Goal: Contribute content: Contribute content

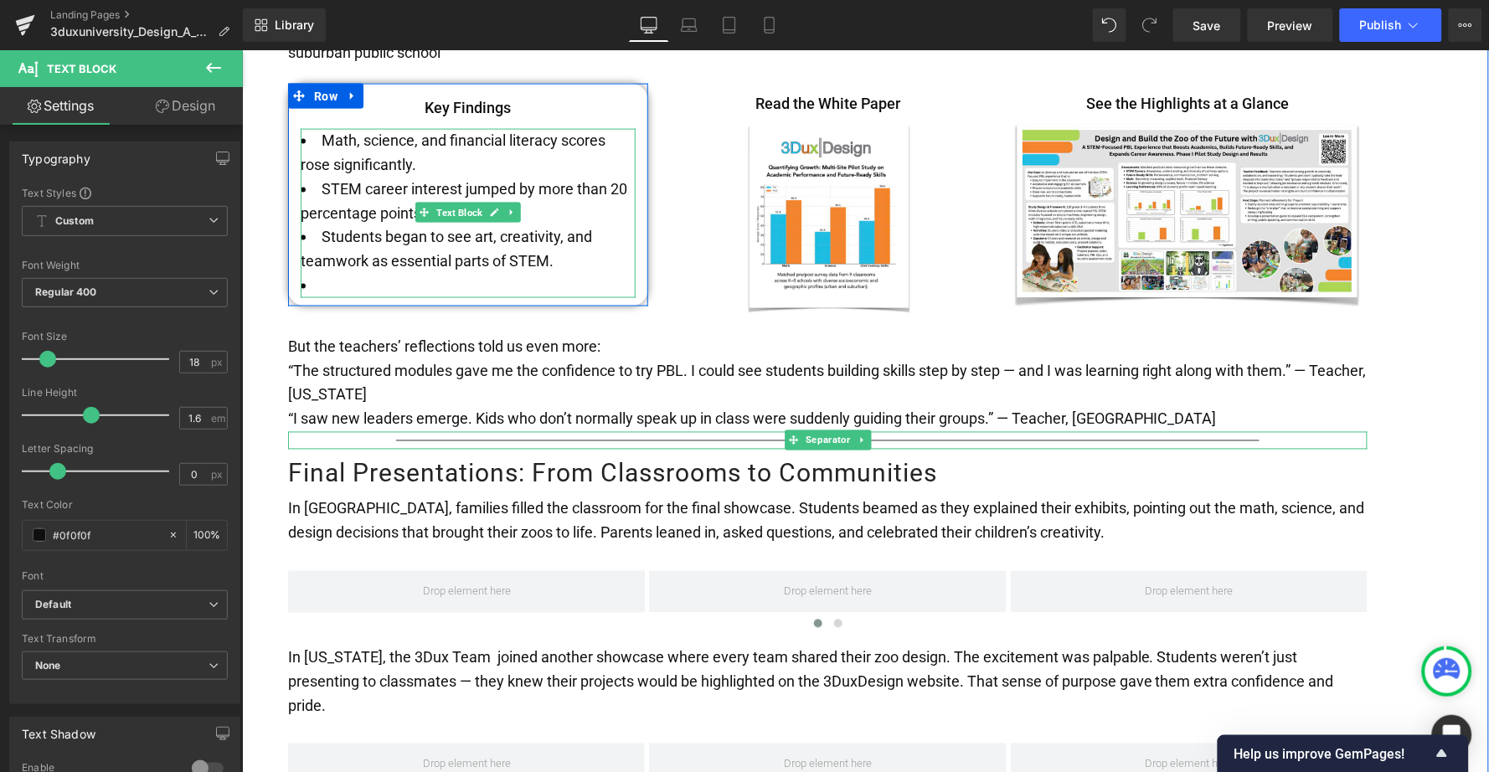
scroll to position [2558, 0]
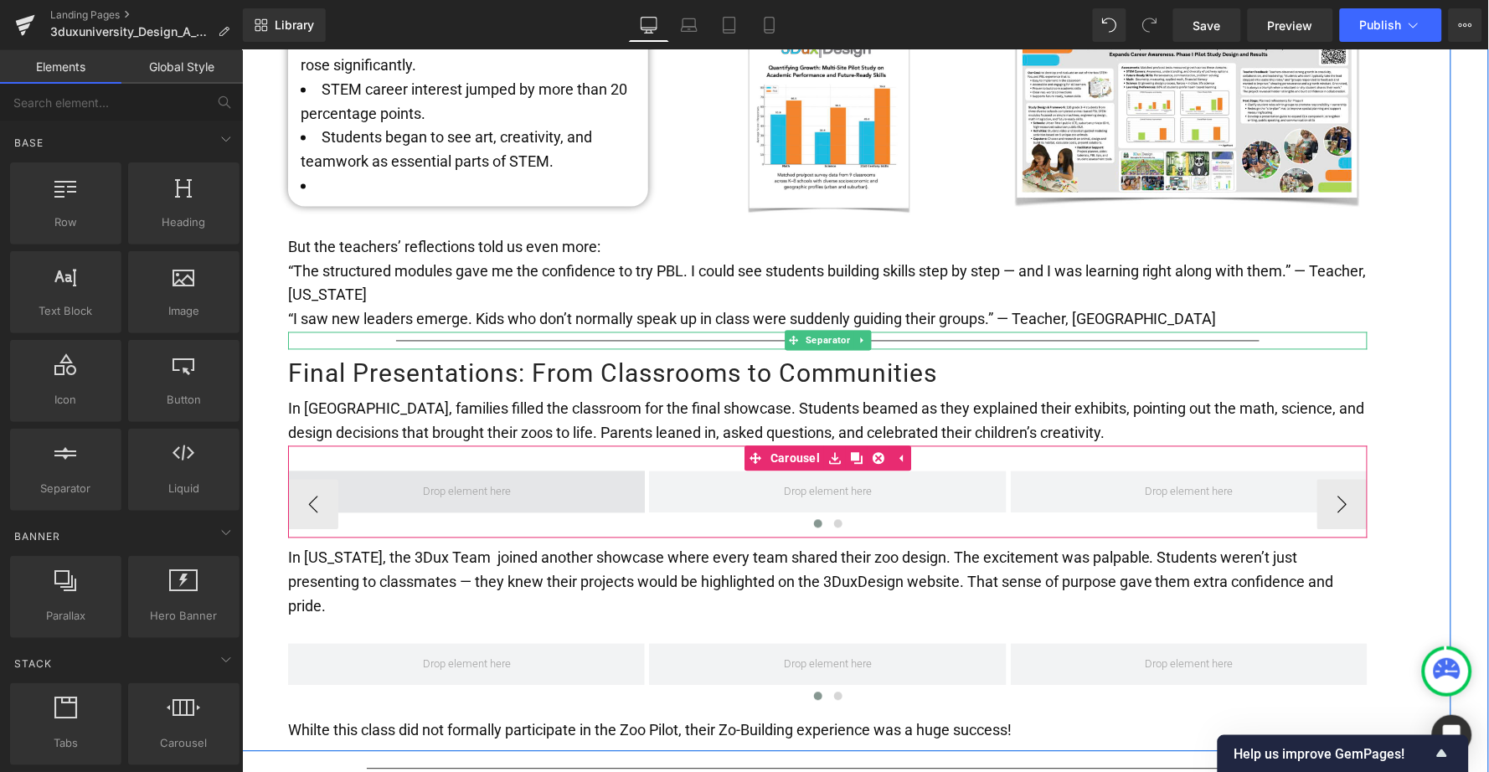
click at [468, 478] on span at bounding box center [466, 492] width 100 height 28
drag, startPoint x: 419, startPoint y: 329, endPoint x: 371, endPoint y: 399, distance: 84.3
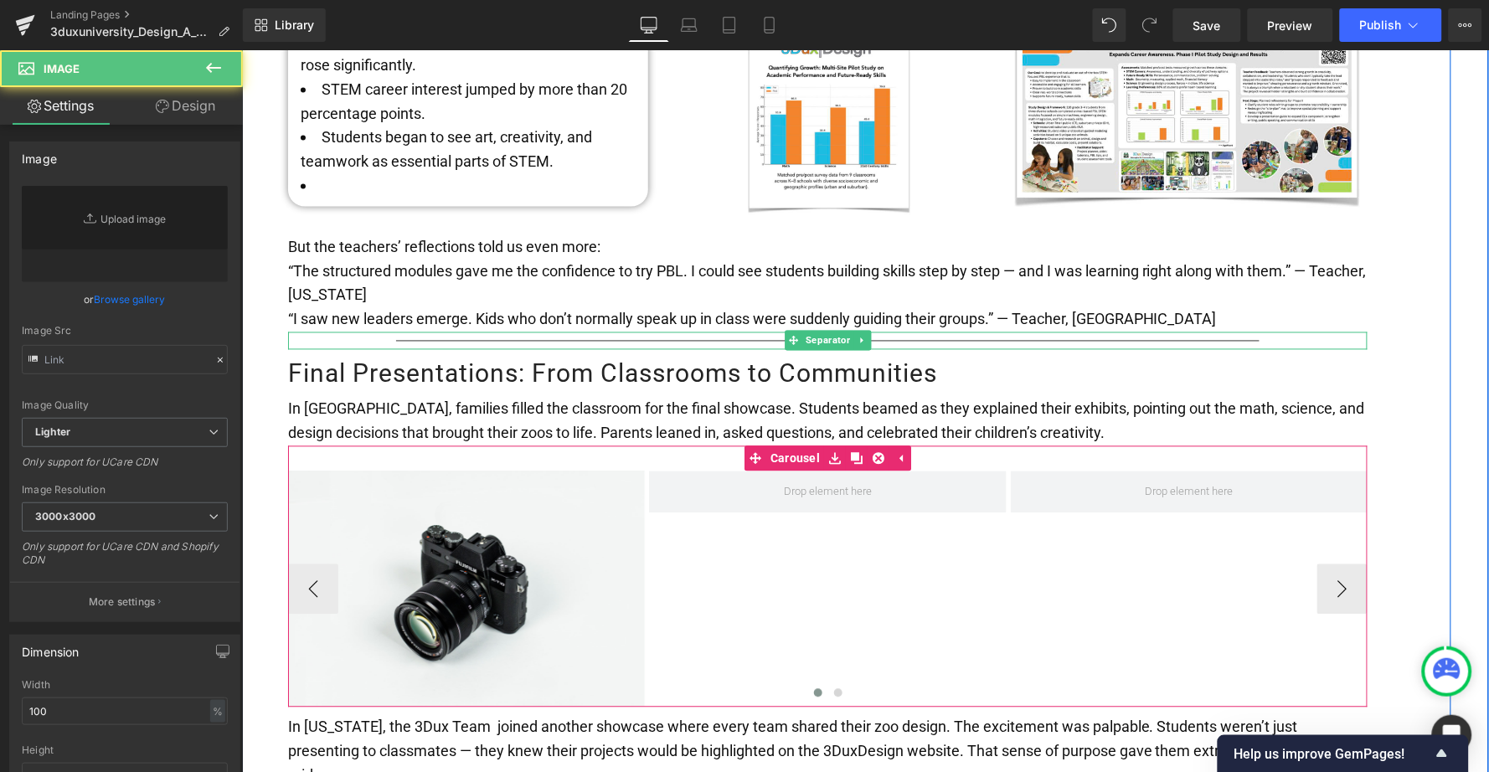
type input "//[DOMAIN_NAME][URL]"
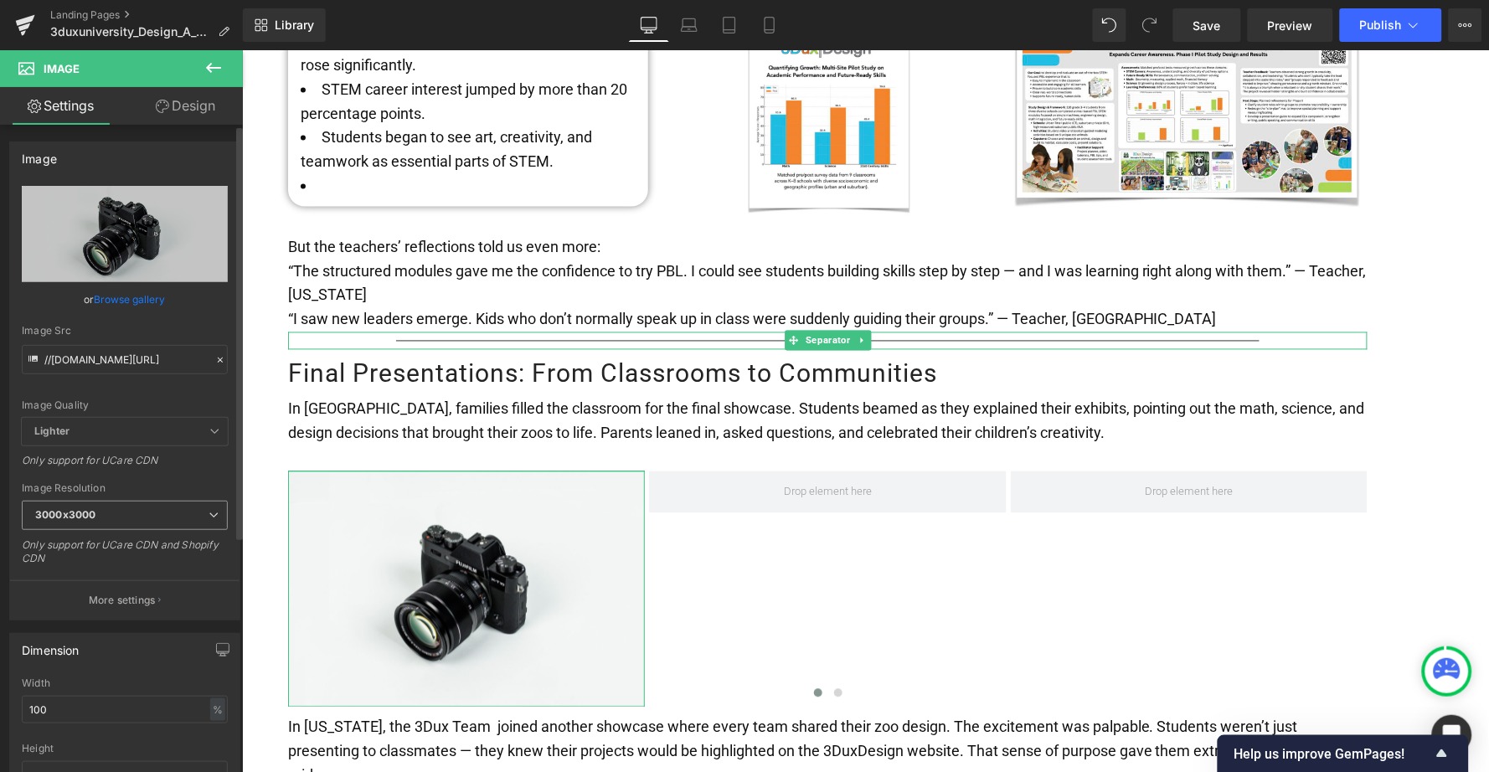
click at [161, 516] on span "3000x3000" at bounding box center [125, 515] width 206 height 29
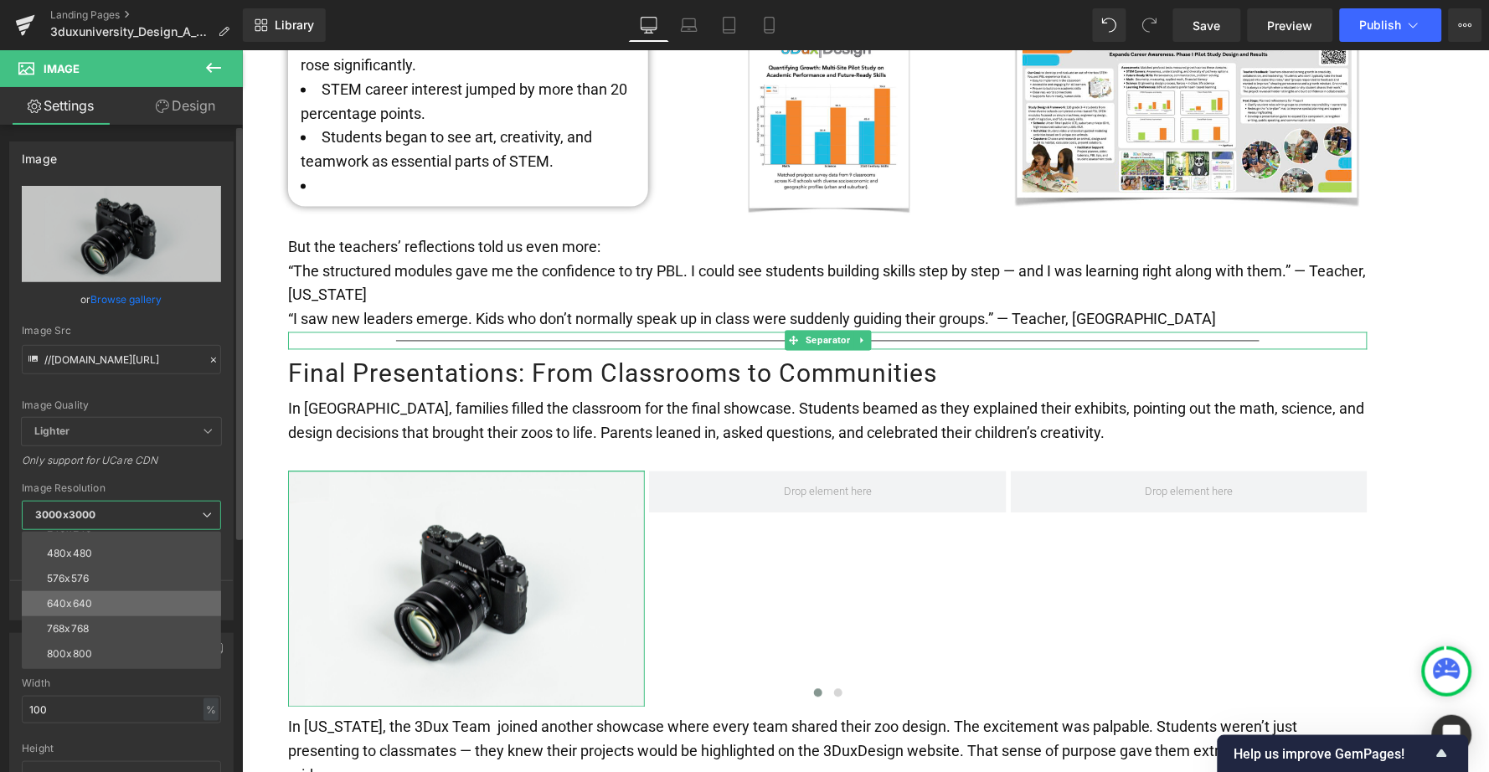
scroll to position [70, 0]
click at [130, 617] on li "800x800" at bounding box center [125, 625] width 207 height 25
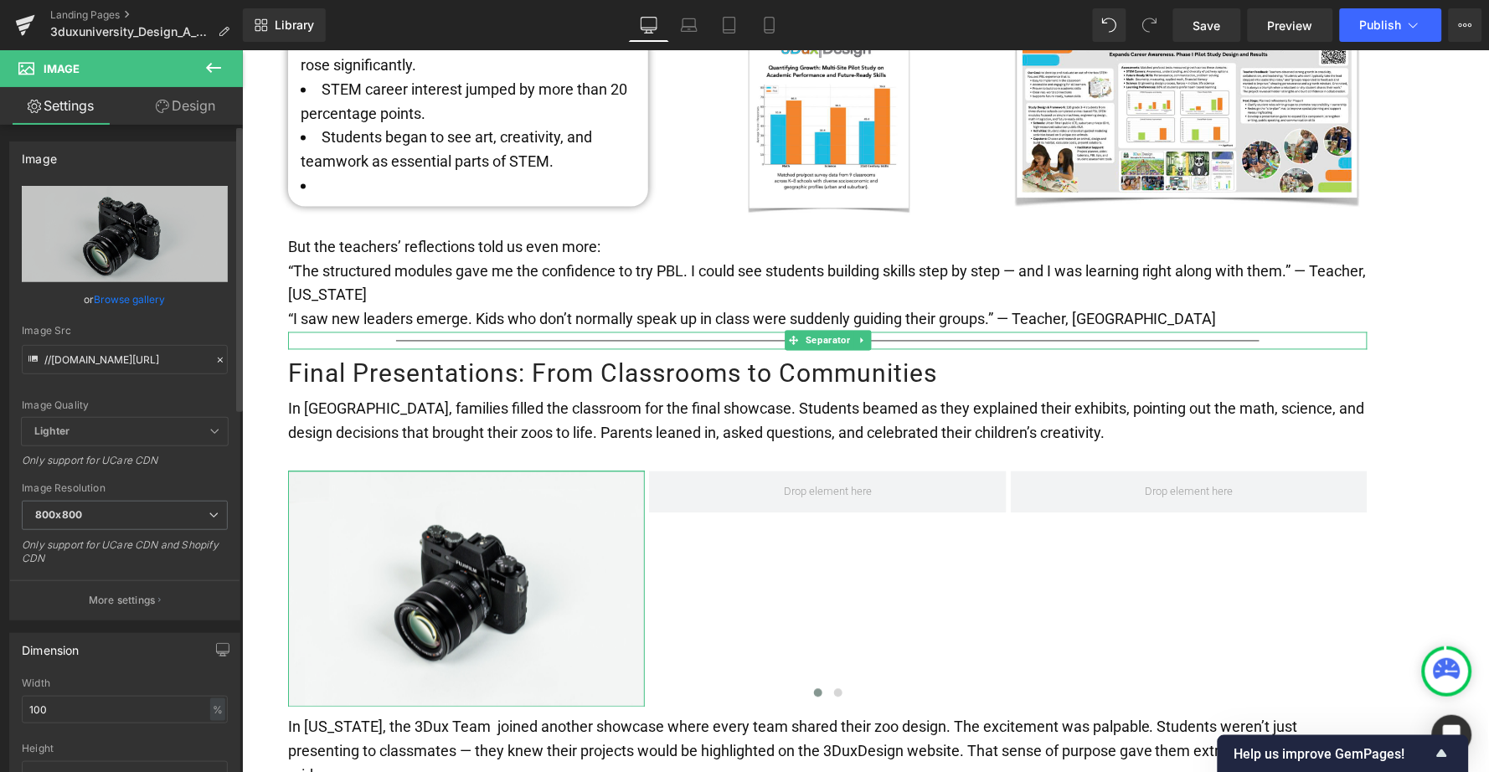
click at [118, 295] on link "Browse gallery" at bounding box center [130, 299] width 71 height 29
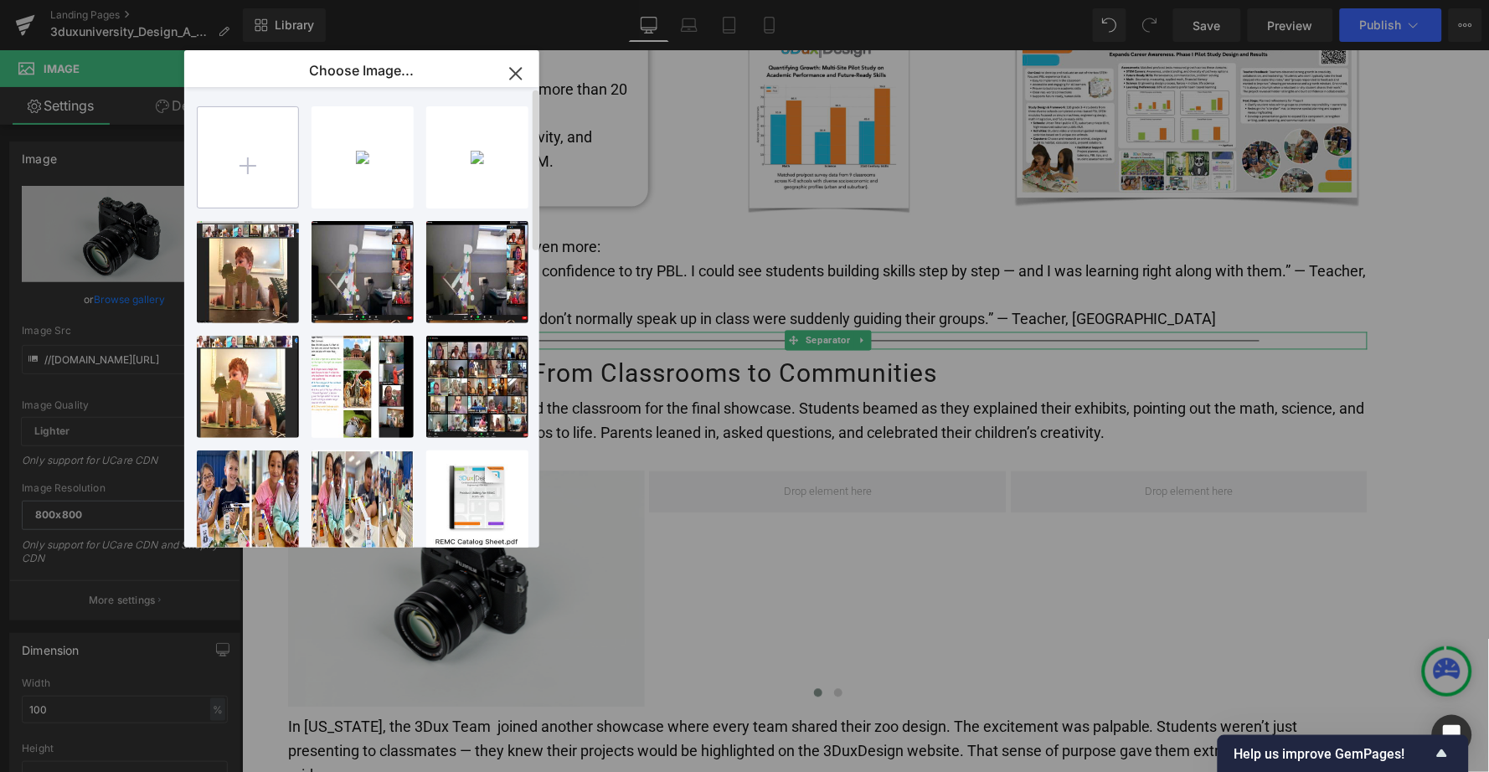
click at [257, 158] on input "file" at bounding box center [248, 157] width 101 height 101
type input "C:\fakepath\cap prep zoo 5.jpg"
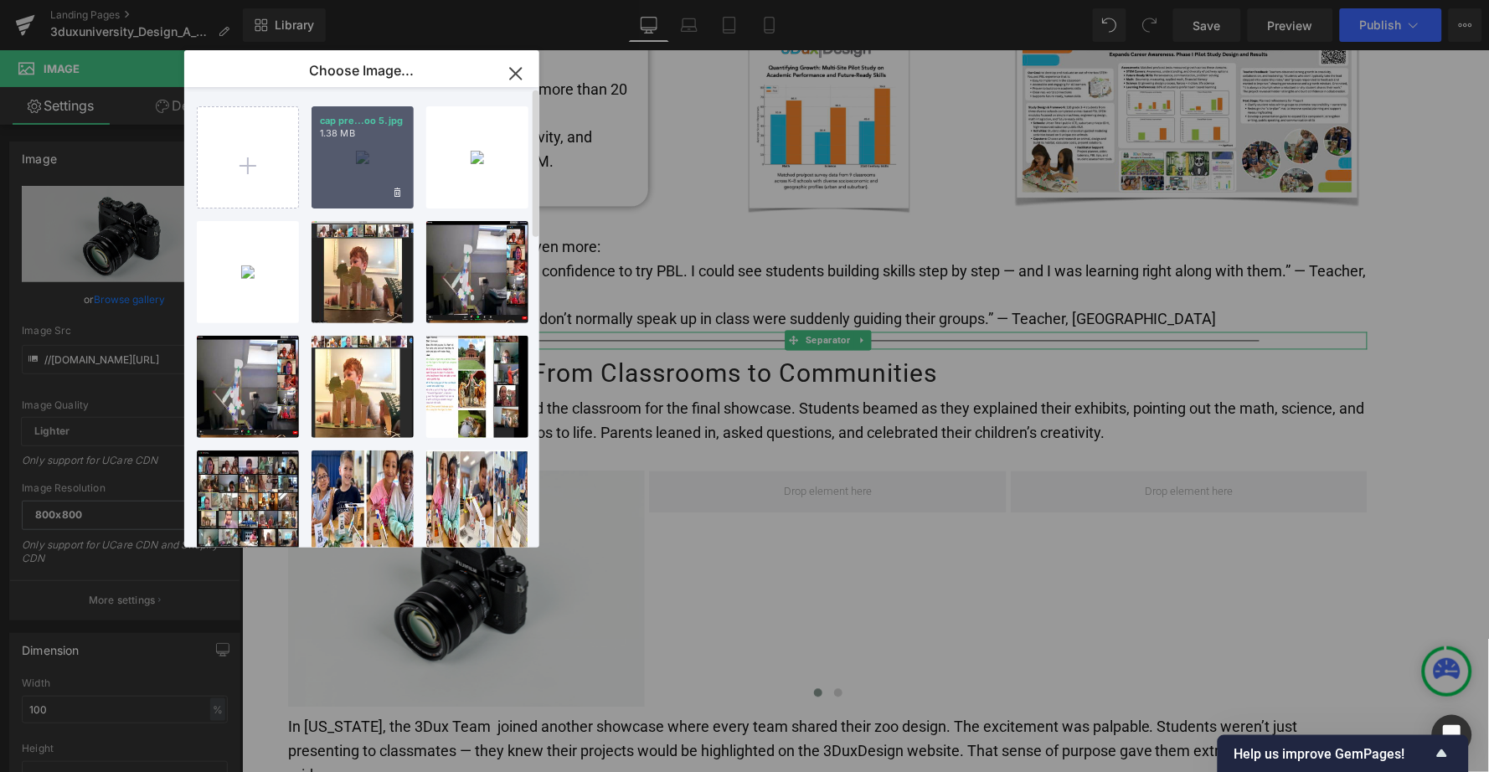
click at [350, 168] on div "cap pre...oo 5.jpg 1.38 MB" at bounding box center [363, 157] width 102 height 102
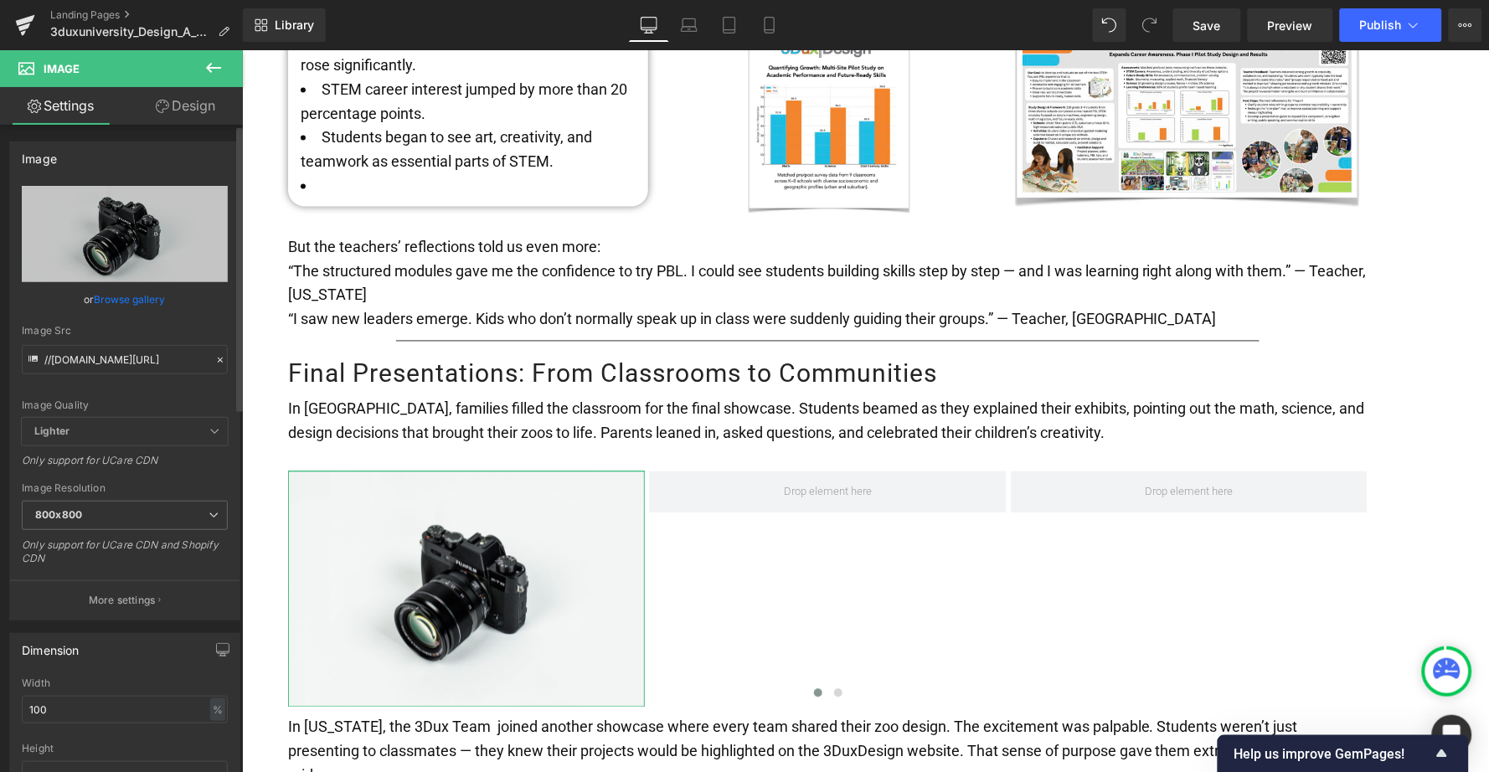
click at [127, 299] on link "Browse gallery" at bounding box center [130, 299] width 71 height 29
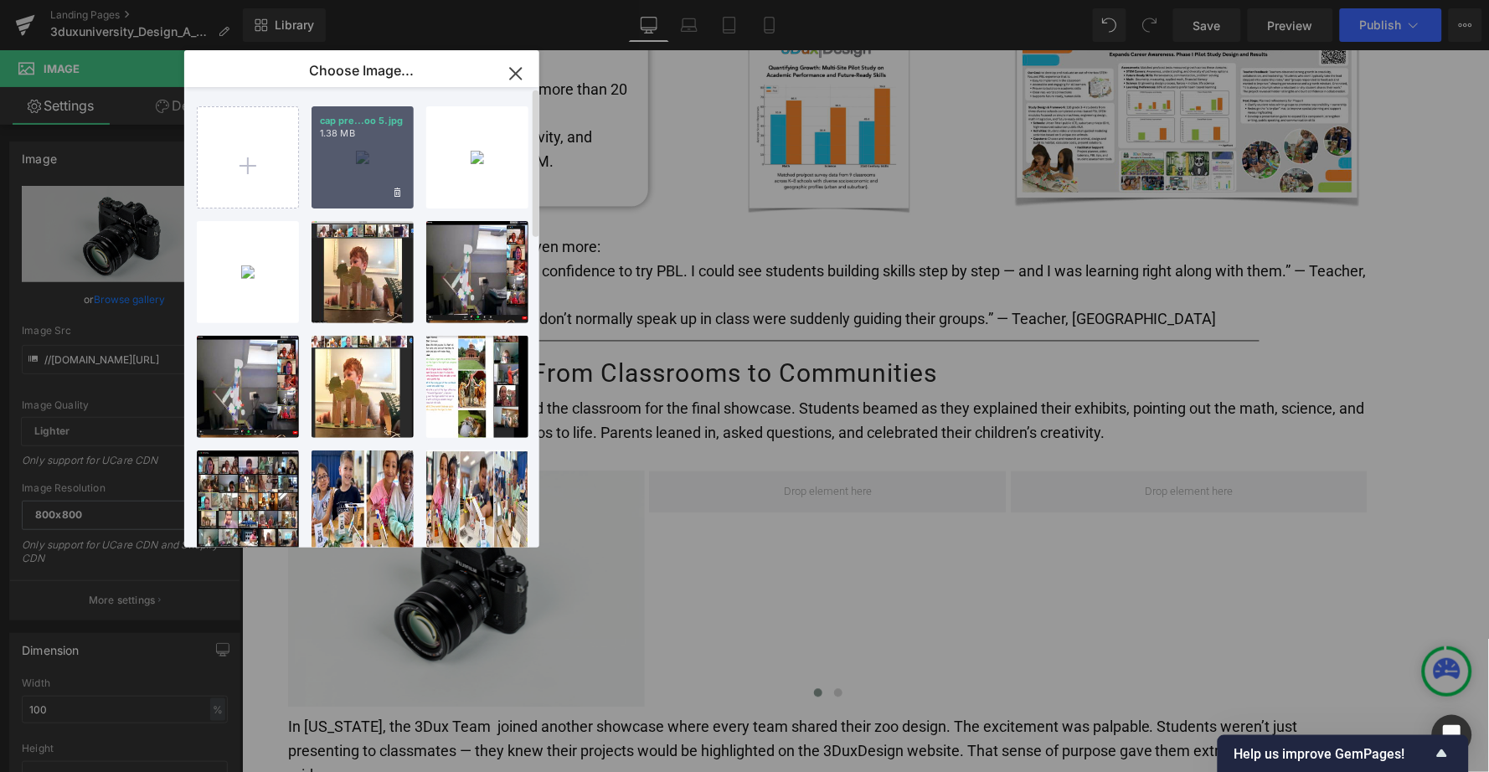
click at [345, 165] on div "cap pre...oo 5.jpg 1.38 MB" at bounding box center [363, 157] width 102 height 102
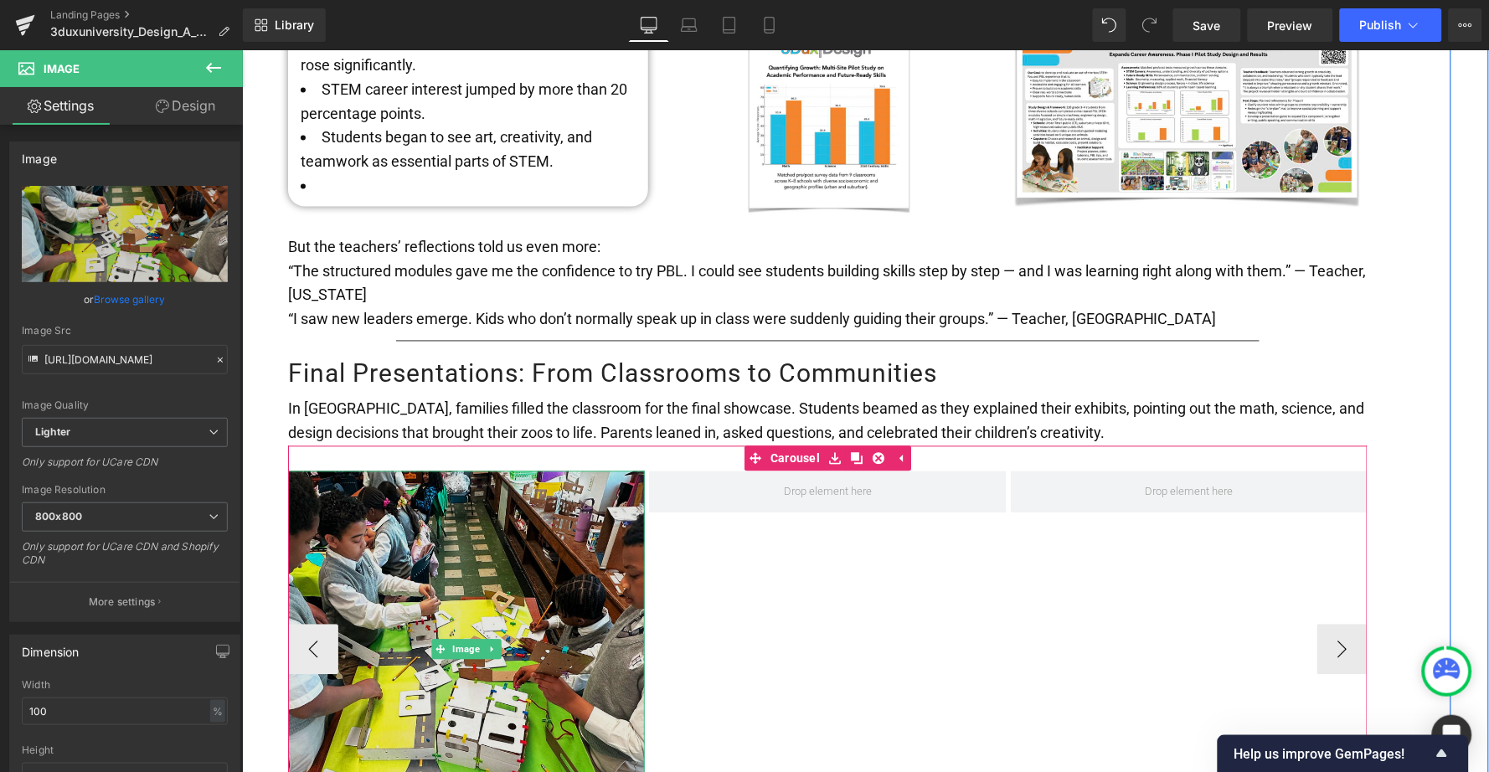
type input "[URL][DOMAIN_NAME]"
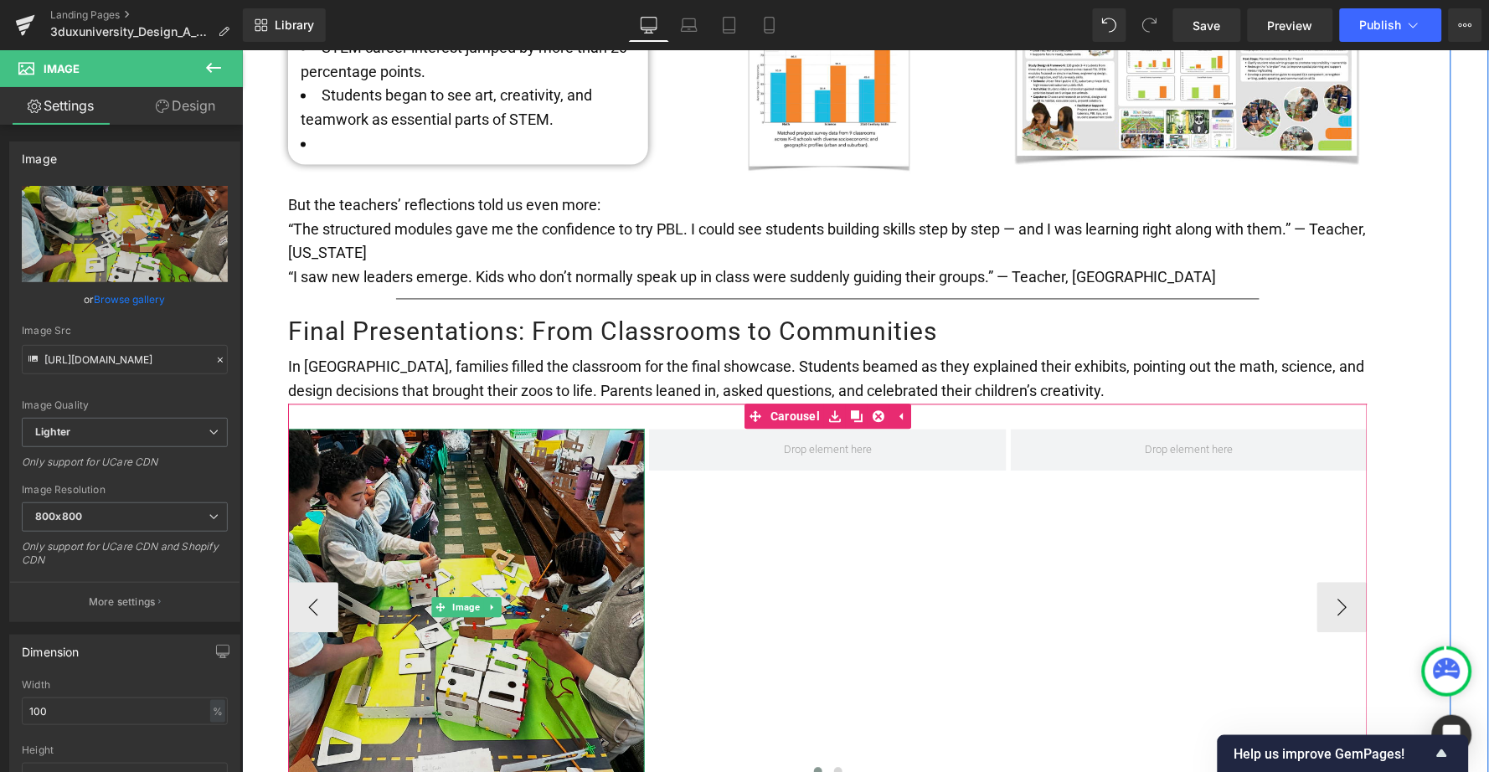
scroll to position [2693, 0]
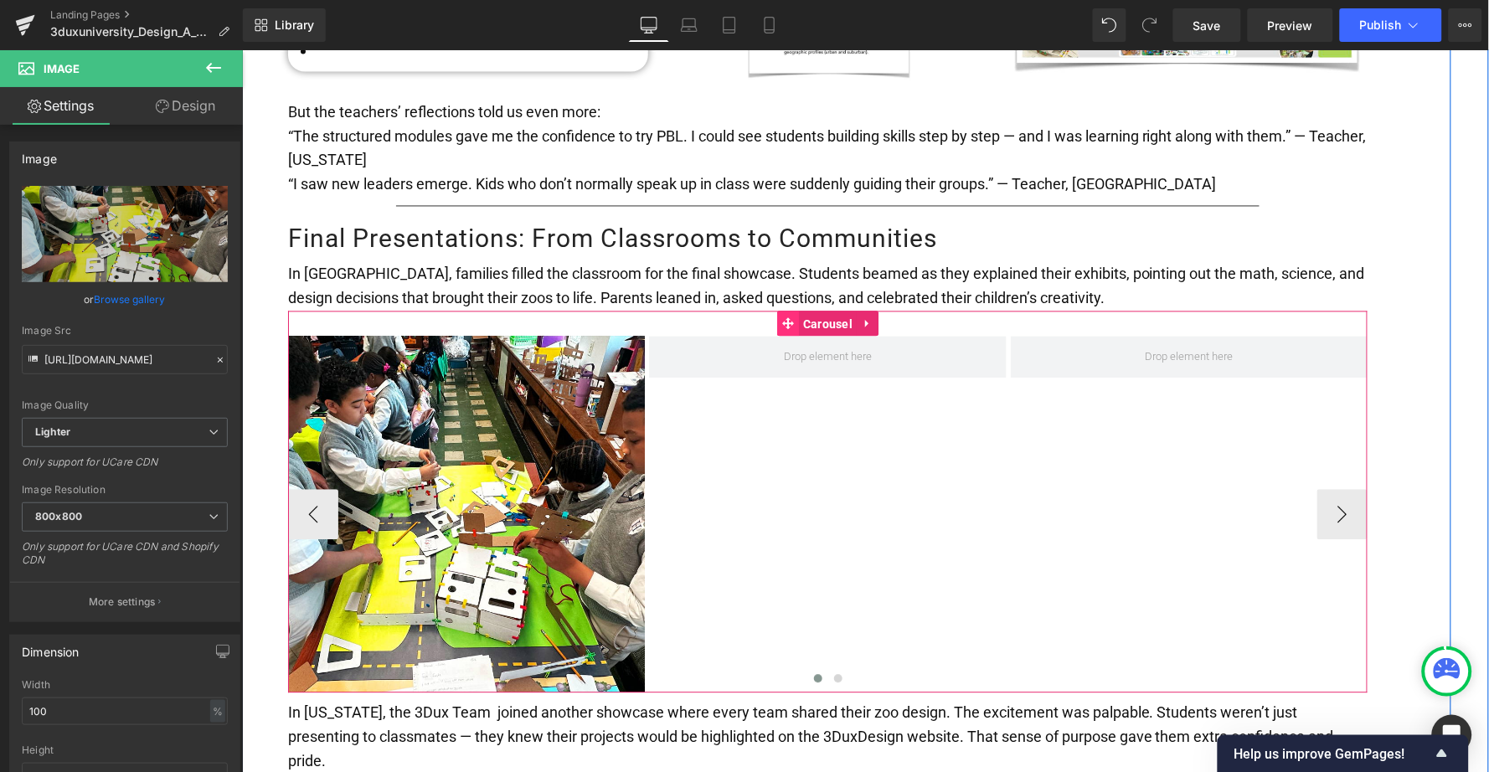
click at [795, 311] on link "Carousel" at bounding box center [816, 323] width 80 height 25
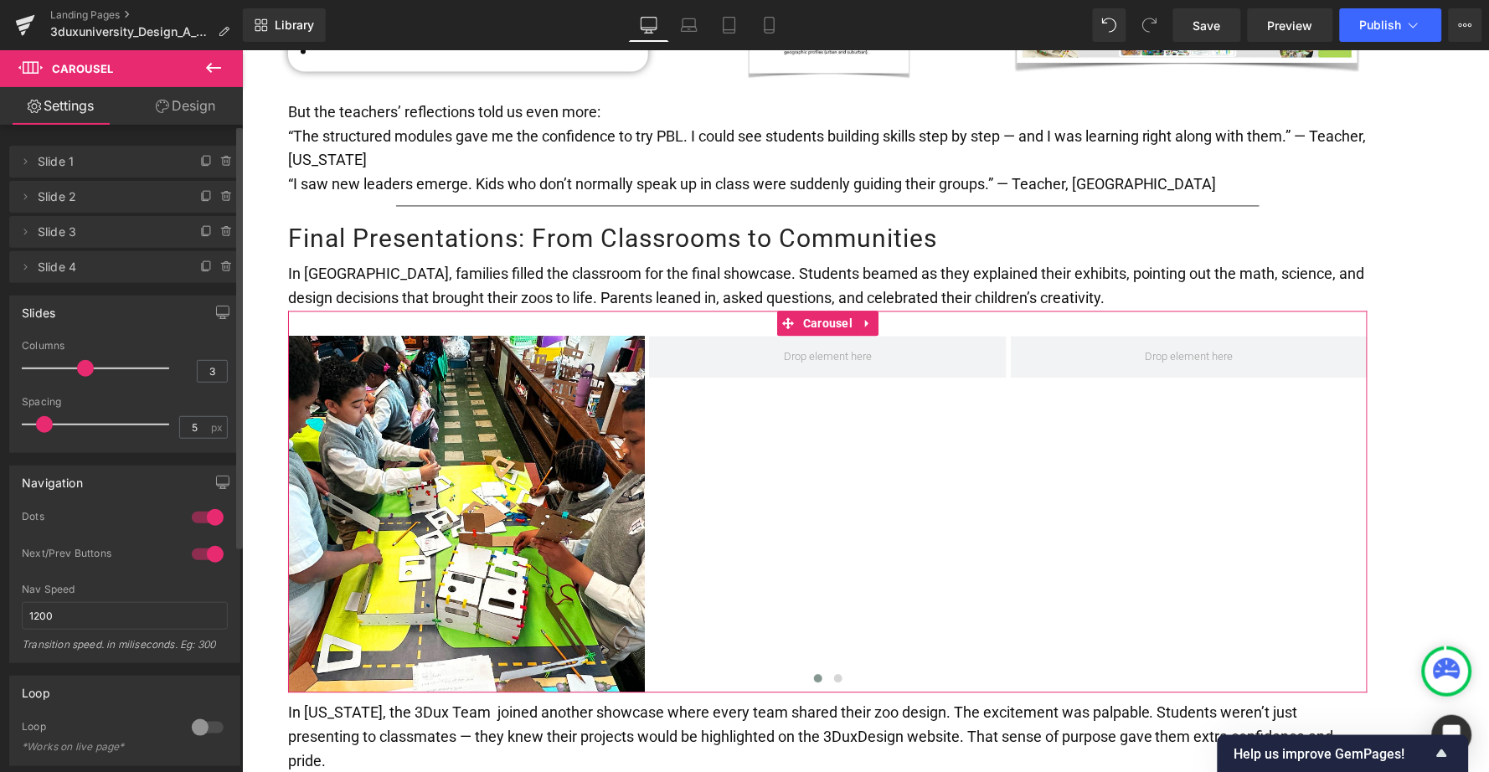
drag, startPoint x: 85, startPoint y: 365, endPoint x: 97, endPoint y: 364, distance: 11.8
click at [97, 364] on div at bounding box center [99, 369] width 139 height 34
type input "4"
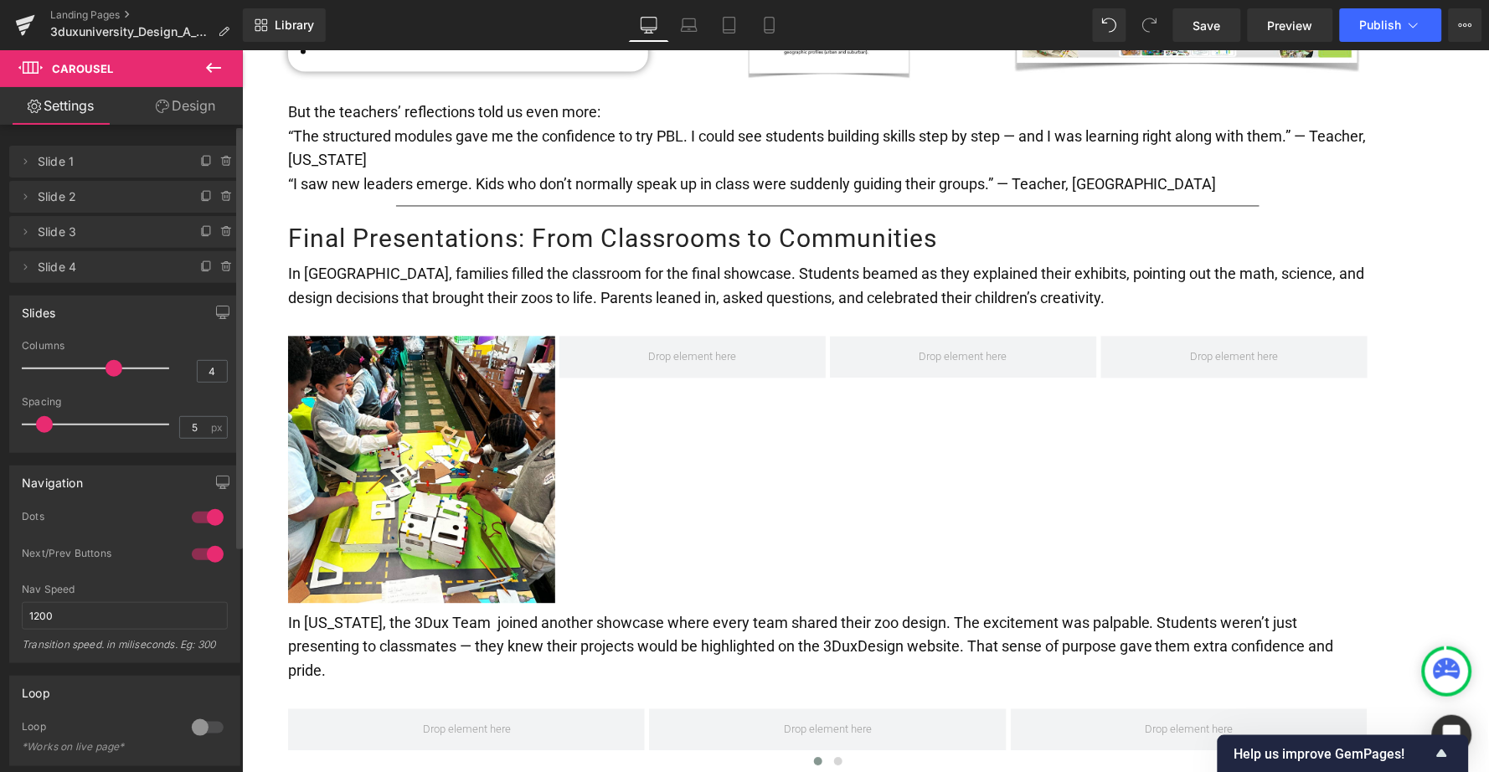
click at [97, 364] on div at bounding box center [99, 369] width 139 height 34
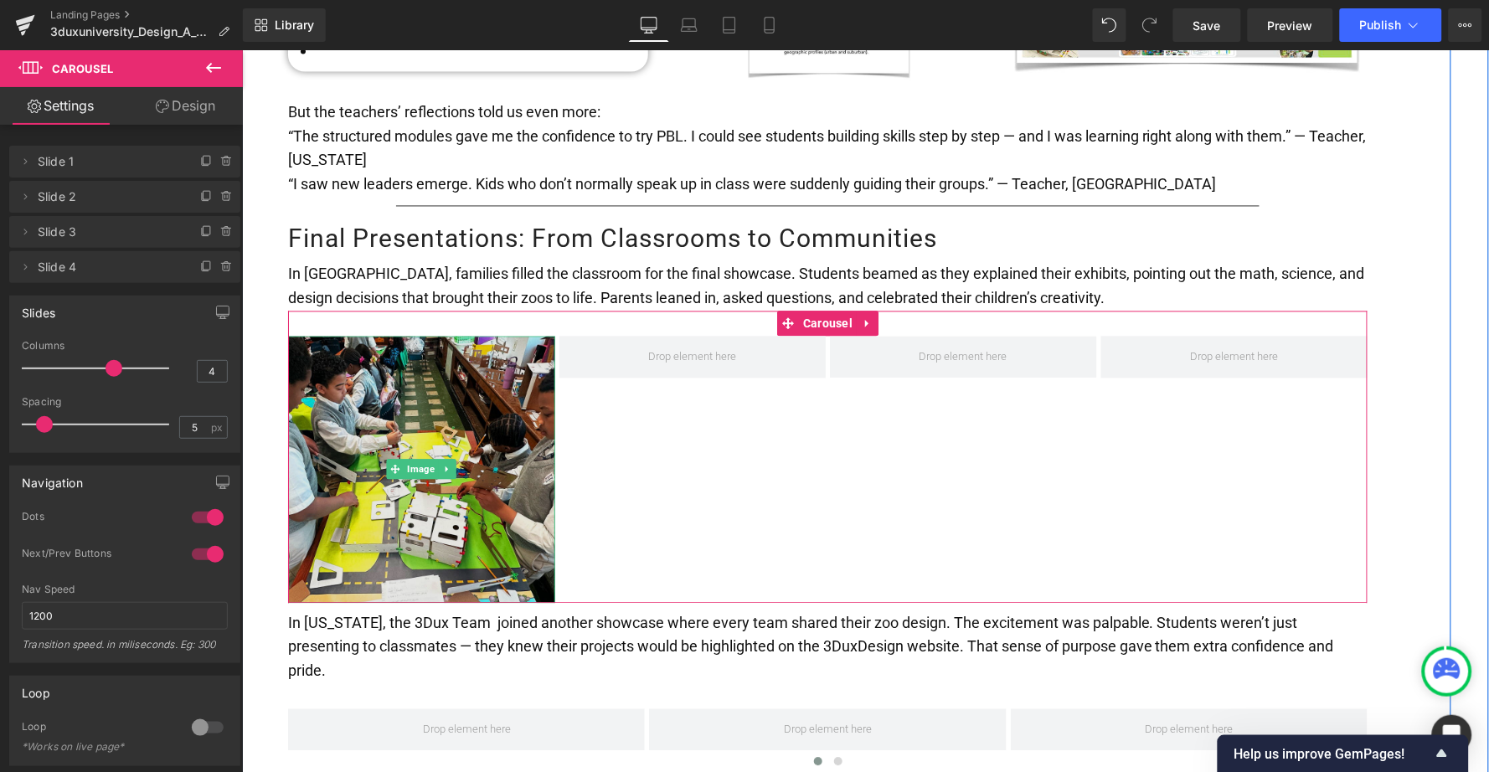
click at [415, 399] on img at bounding box center [420, 469] width 267 height 267
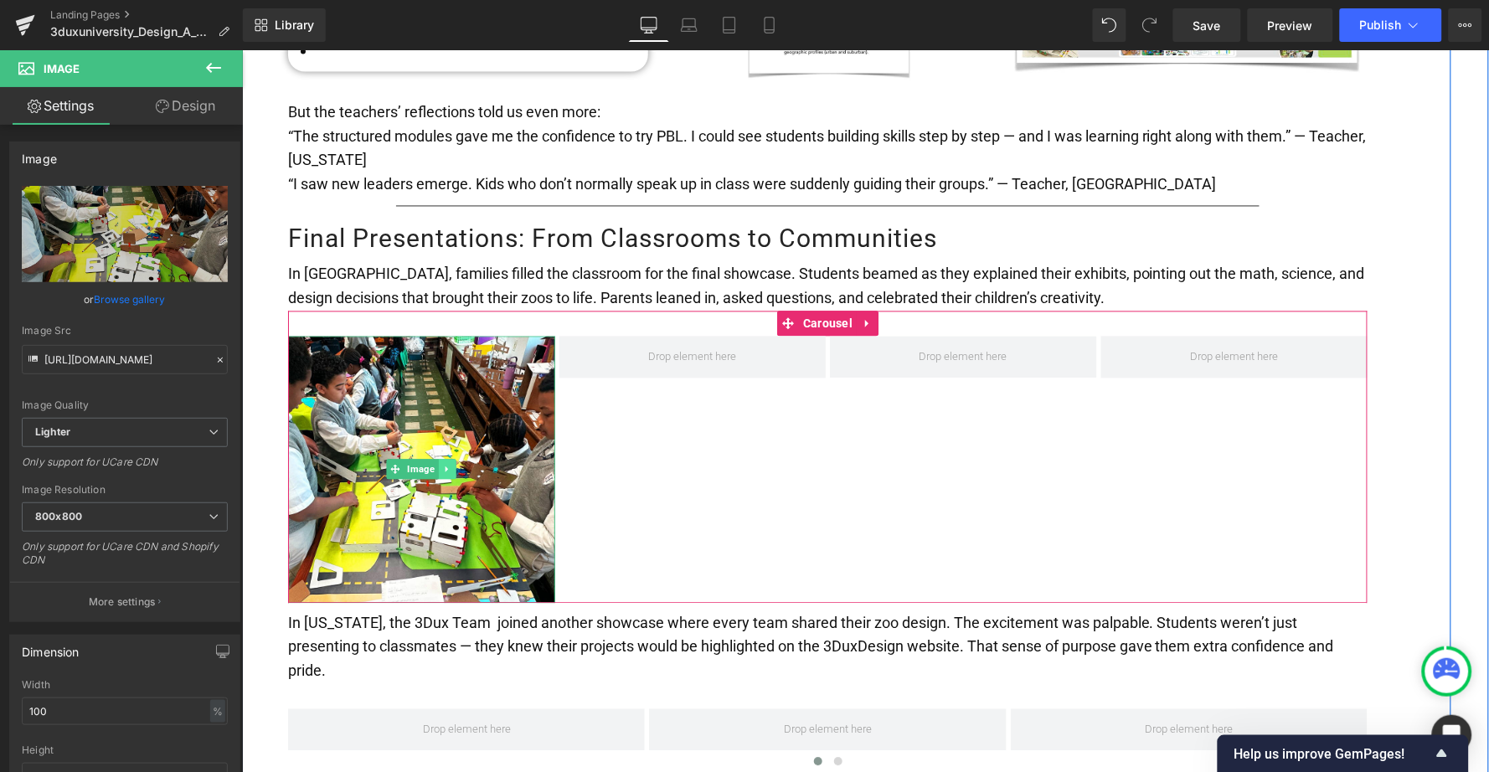
click at [443, 464] on icon at bounding box center [446, 469] width 9 height 10
click at [433, 464] on icon at bounding box center [437, 469] width 9 height 10
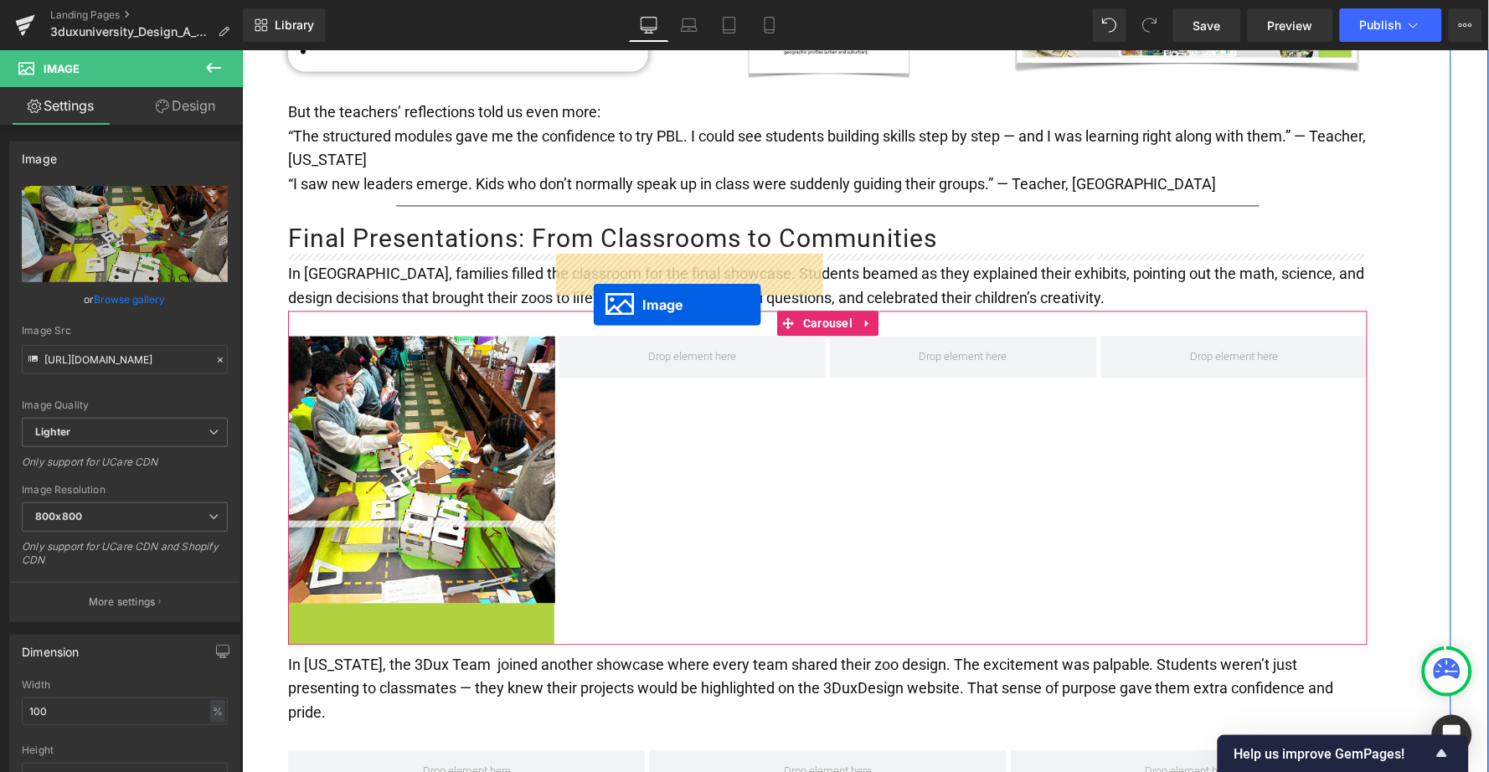
drag, startPoint x: 385, startPoint y: 653, endPoint x: 592, endPoint y: 304, distance: 405.9
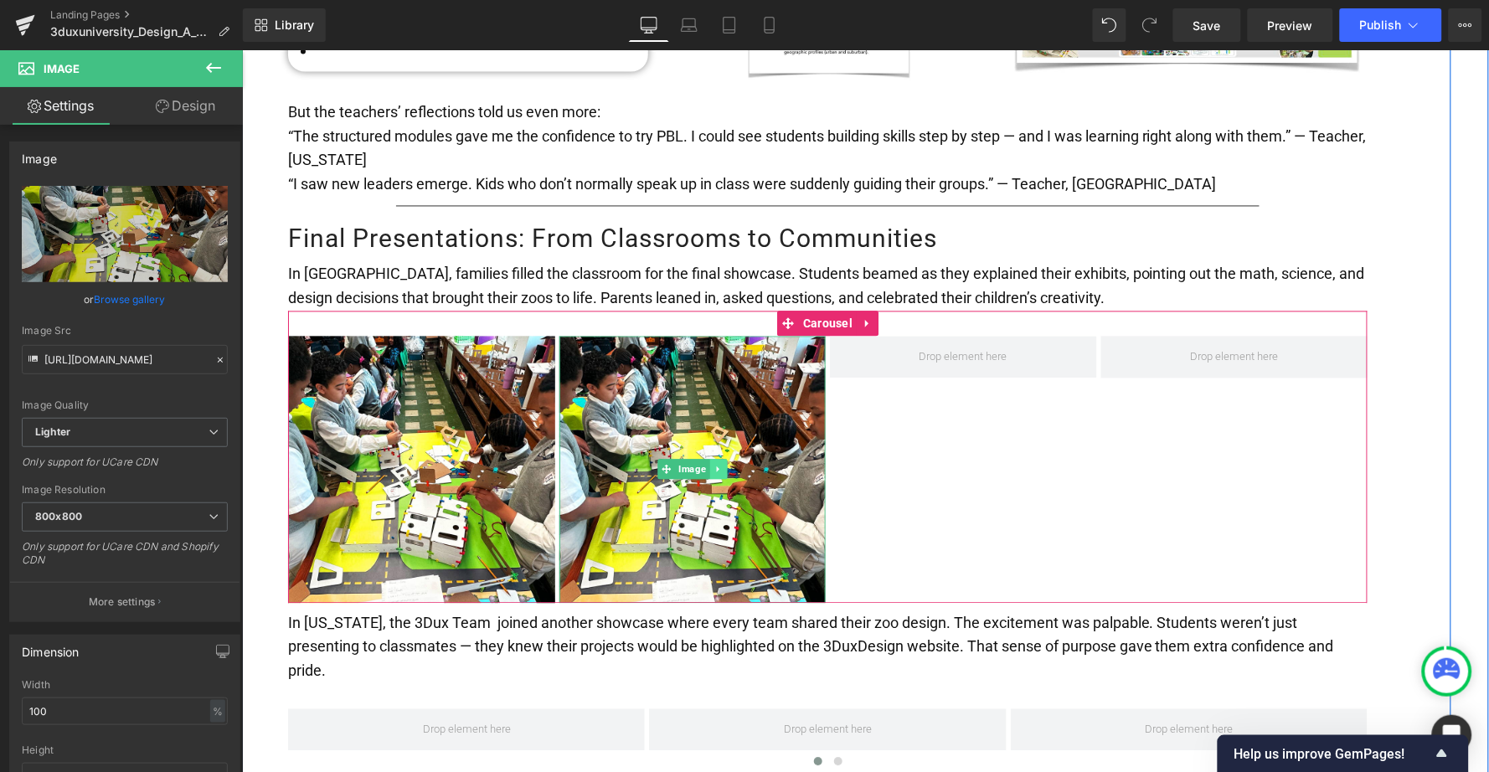
click at [718, 464] on icon at bounding box center [717, 469] width 9 height 10
click at [704, 459] on link at bounding box center [709, 469] width 18 height 20
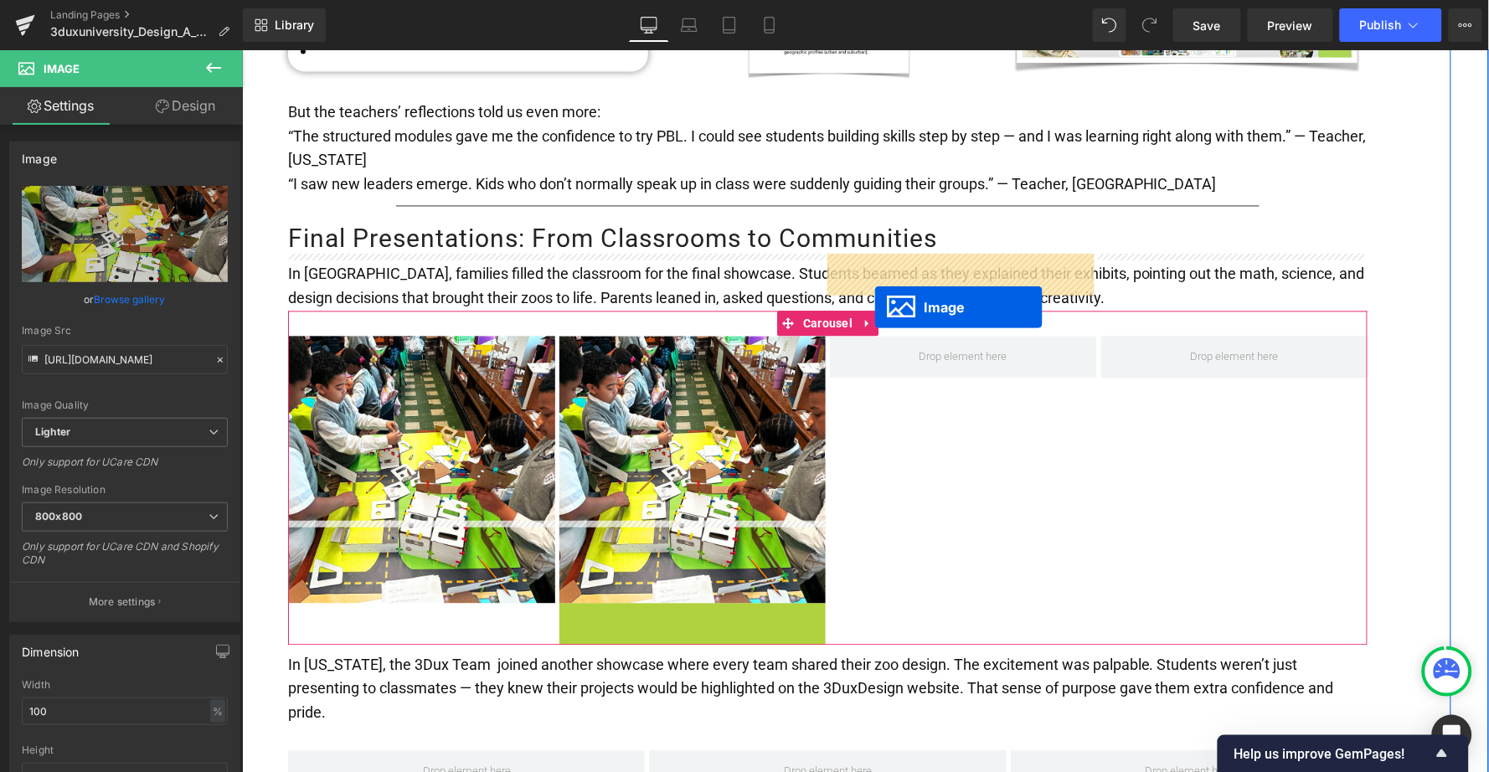
drag, startPoint x: 657, startPoint y: 645, endPoint x: 874, endPoint y: 307, distance: 401.5
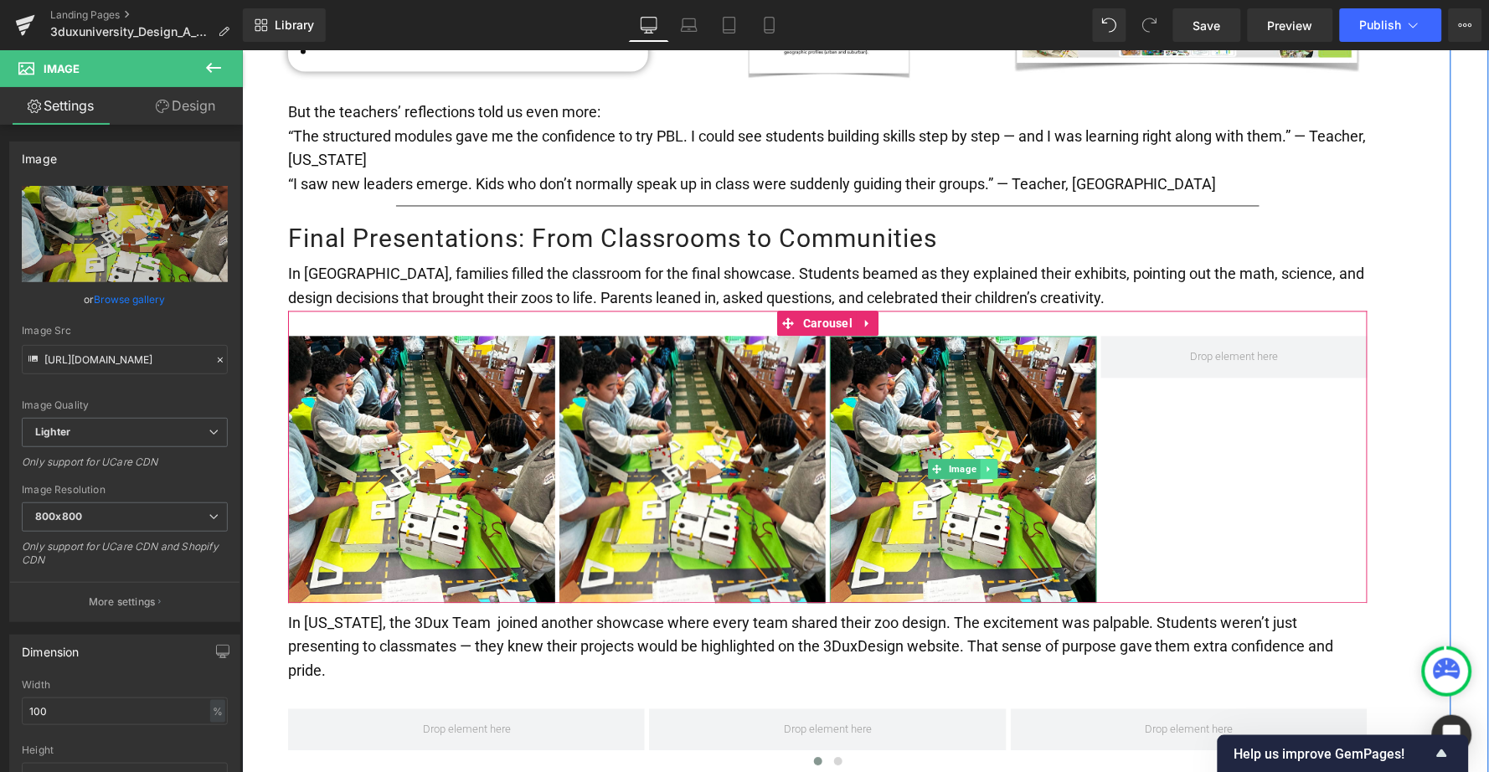
click at [986, 464] on icon at bounding box center [988, 469] width 9 height 10
click at [980, 465] on icon at bounding box center [979, 469] width 9 height 9
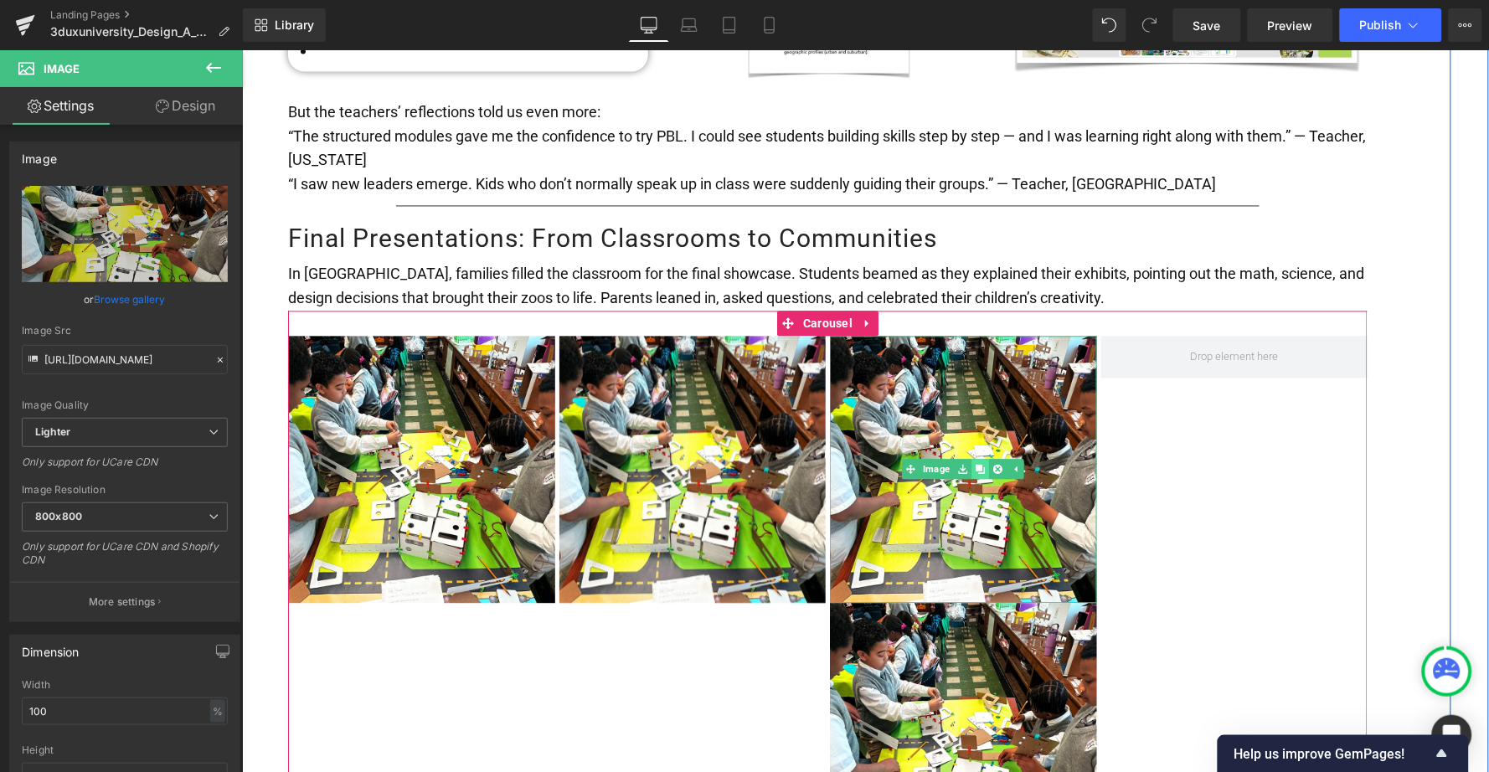
click at [980, 465] on icon at bounding box center [979, 469] width 9 height 9
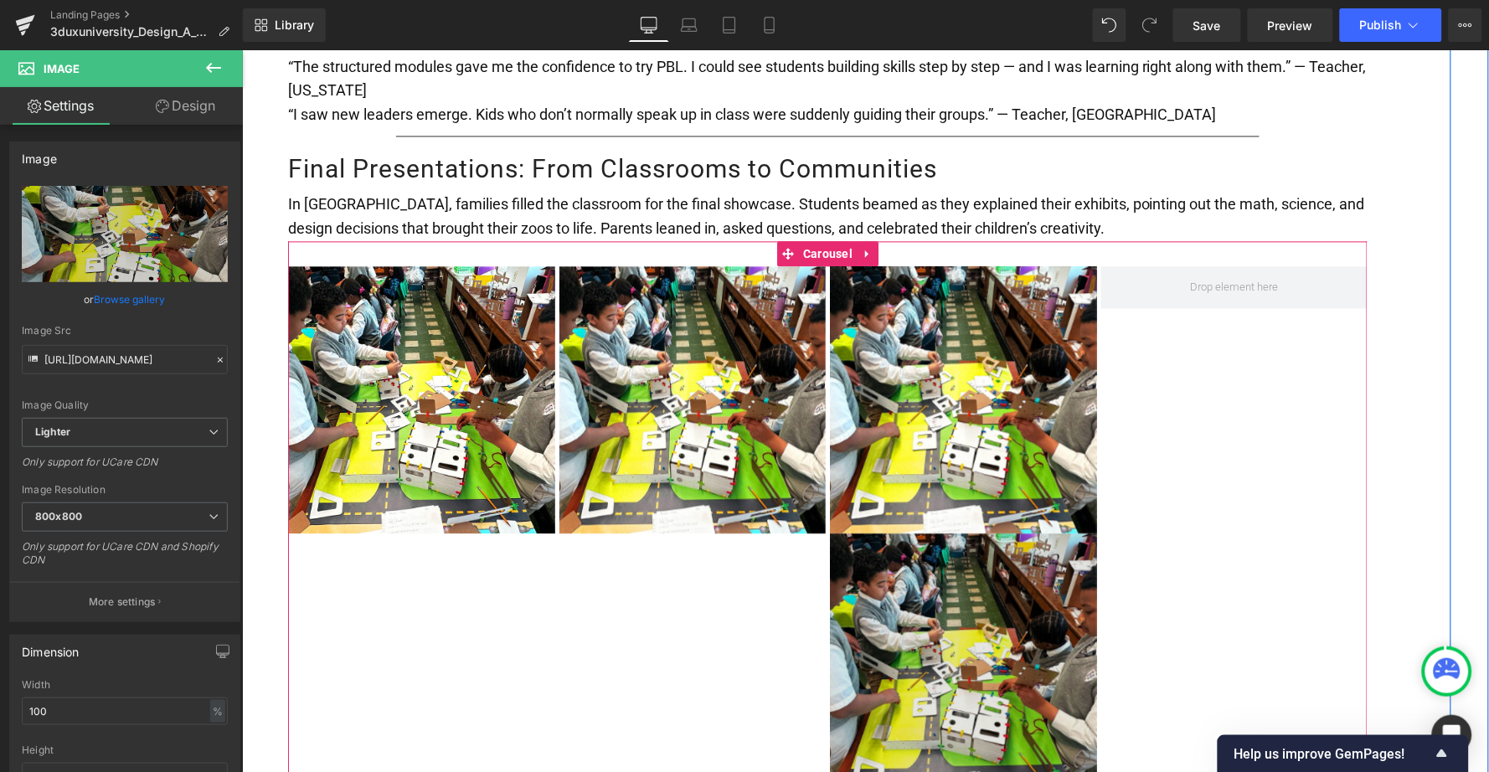
scroll to position [2760, 0]
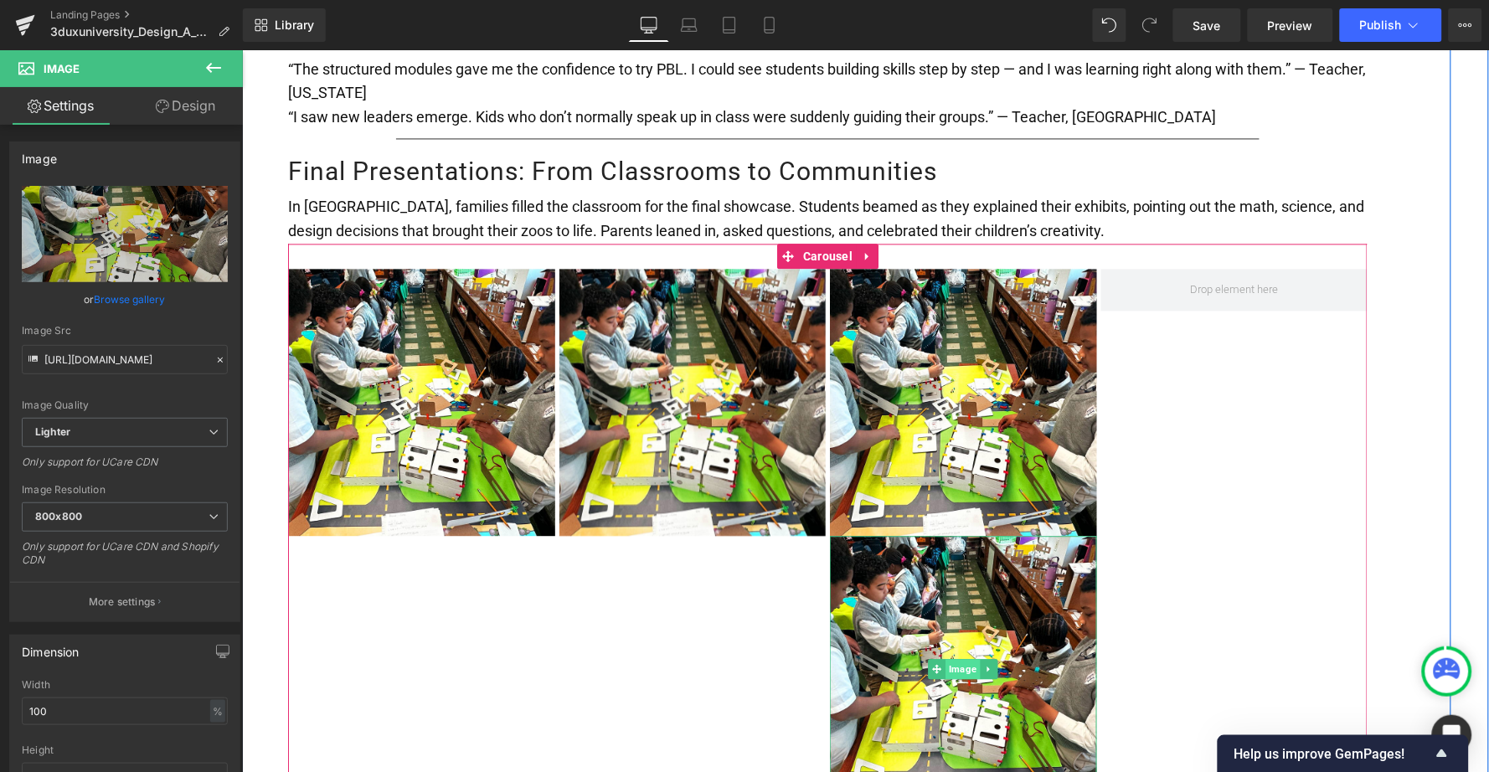
drag, startPoint x: 929, startPoint y: 587, endPoint x: 958, endPoint y: 581, distance: 29.9
click at [958, 581] on div "Image" at bounding box center [962, 669] width 267 height 267
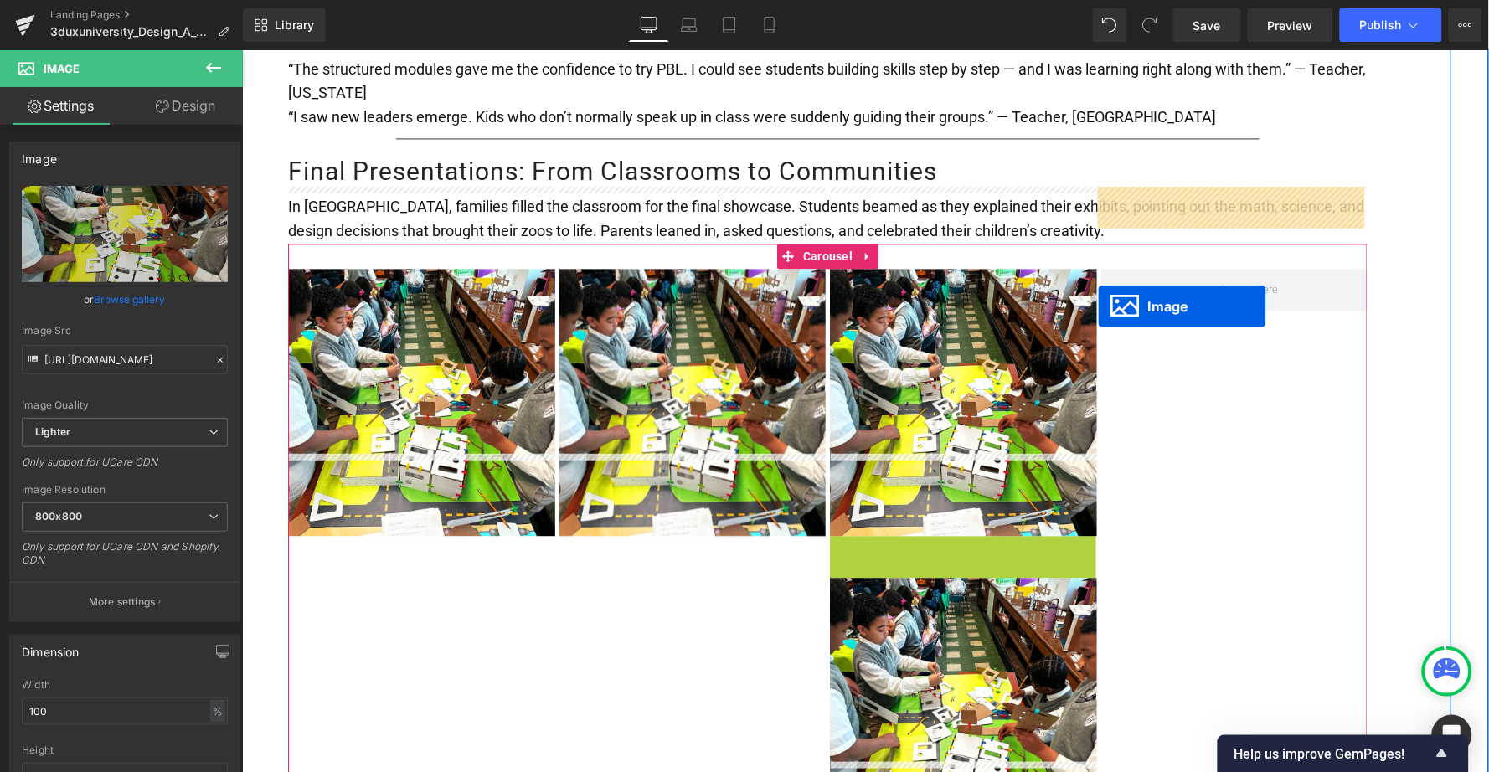
drag, startPoint x: 935, startPoint y: 585, endPoint x: 1098, endPoint y: 305, distance: 323.9
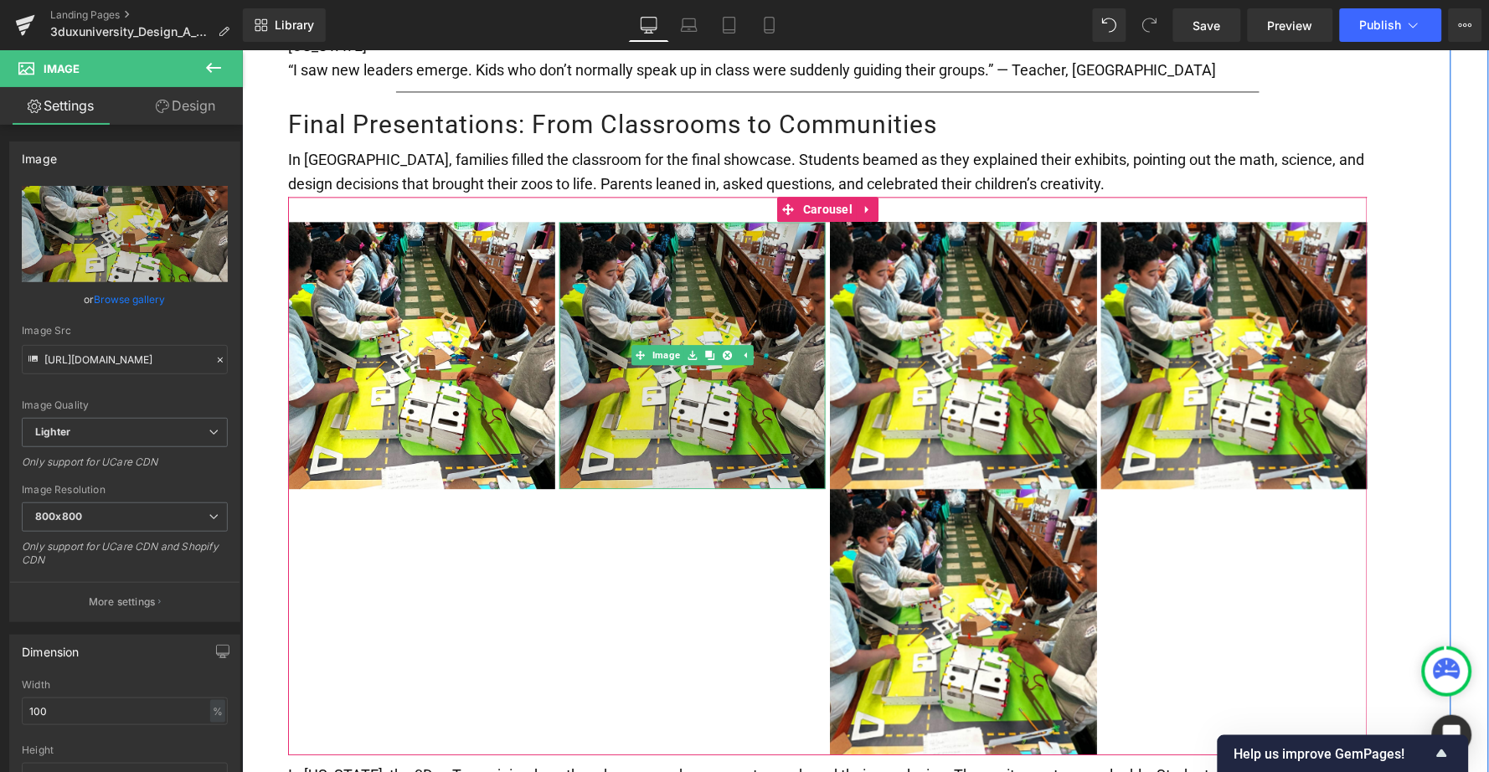
scroll to position [2799, 0]
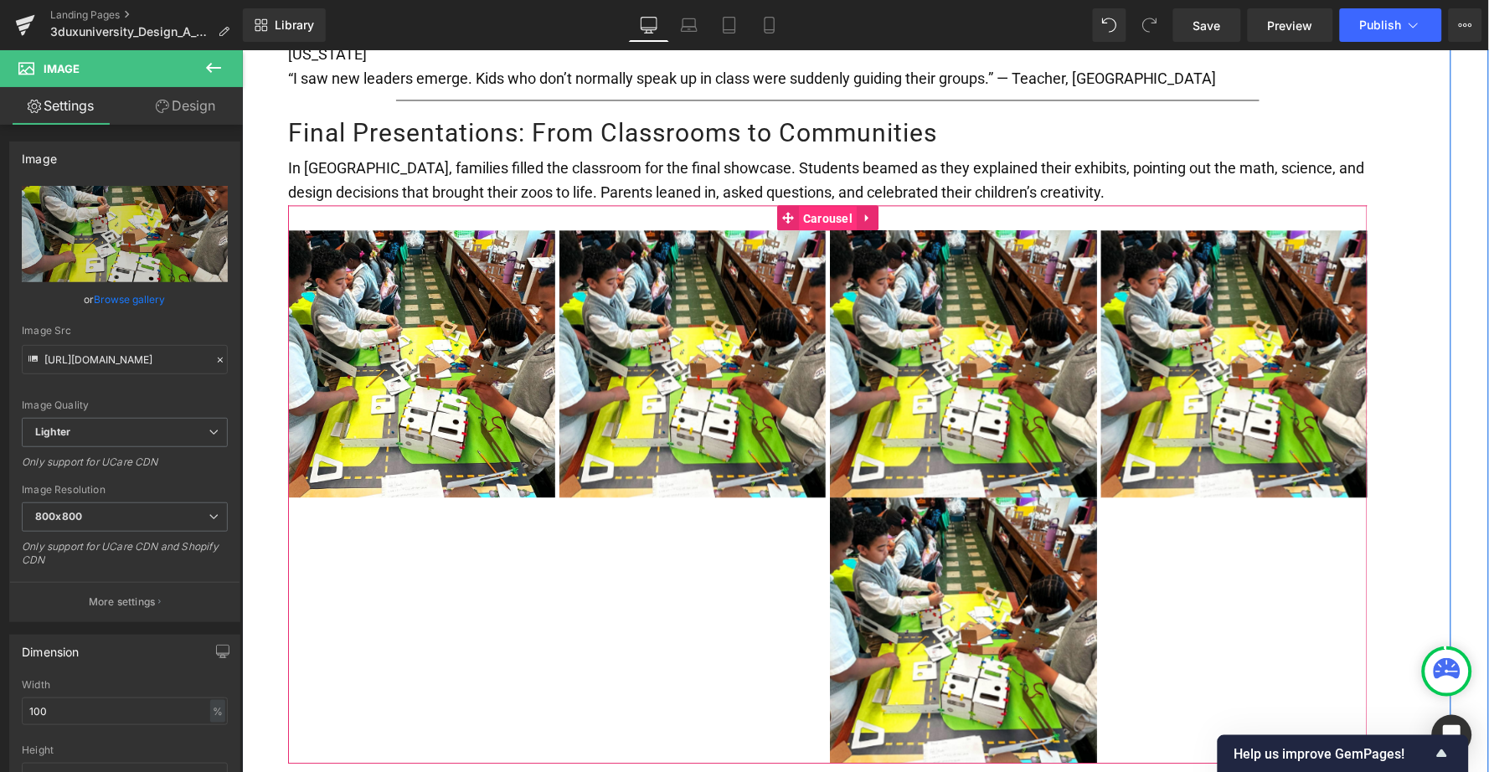
click at [806, 205] on span "Carousel" at bounding box center [827, 217] width 58 height 25
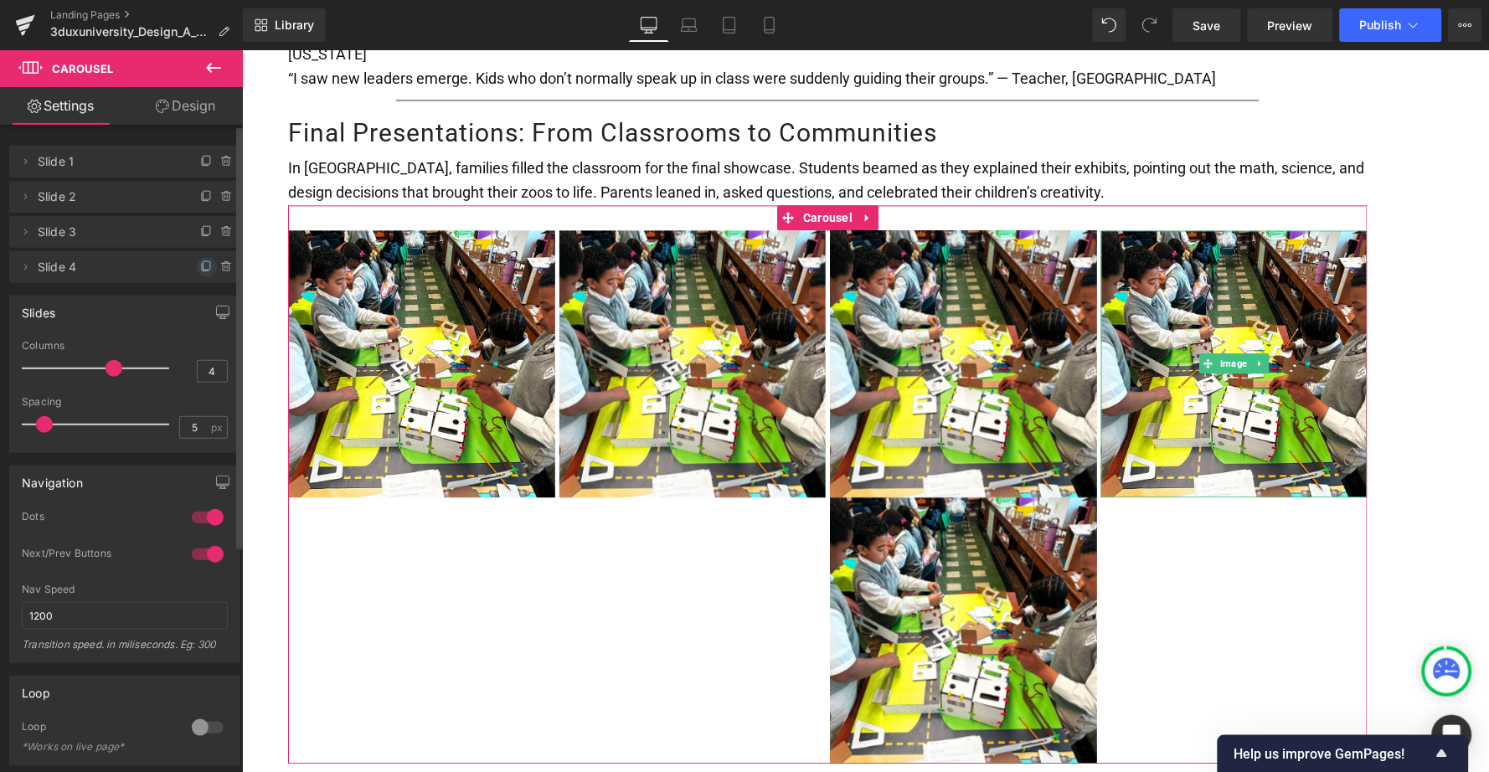
click at [200, 266] on icon at bounding box center [206, 266] width 13 height 13
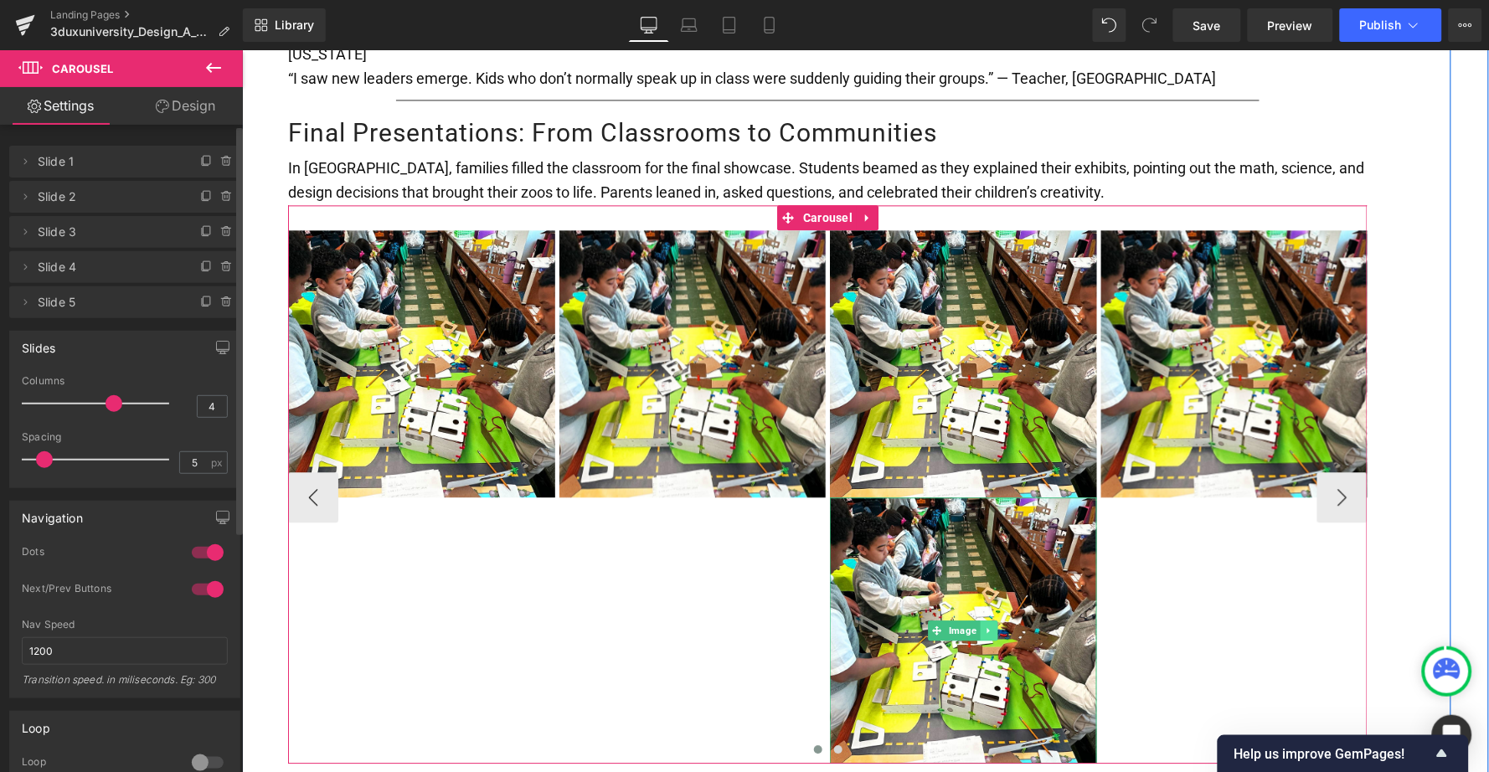
click at [987, 625] on icon at bounding box center [988, 630] width 9 height 10
click at [988, 620] on link at bounding box center [997, 630] width 18 height 20
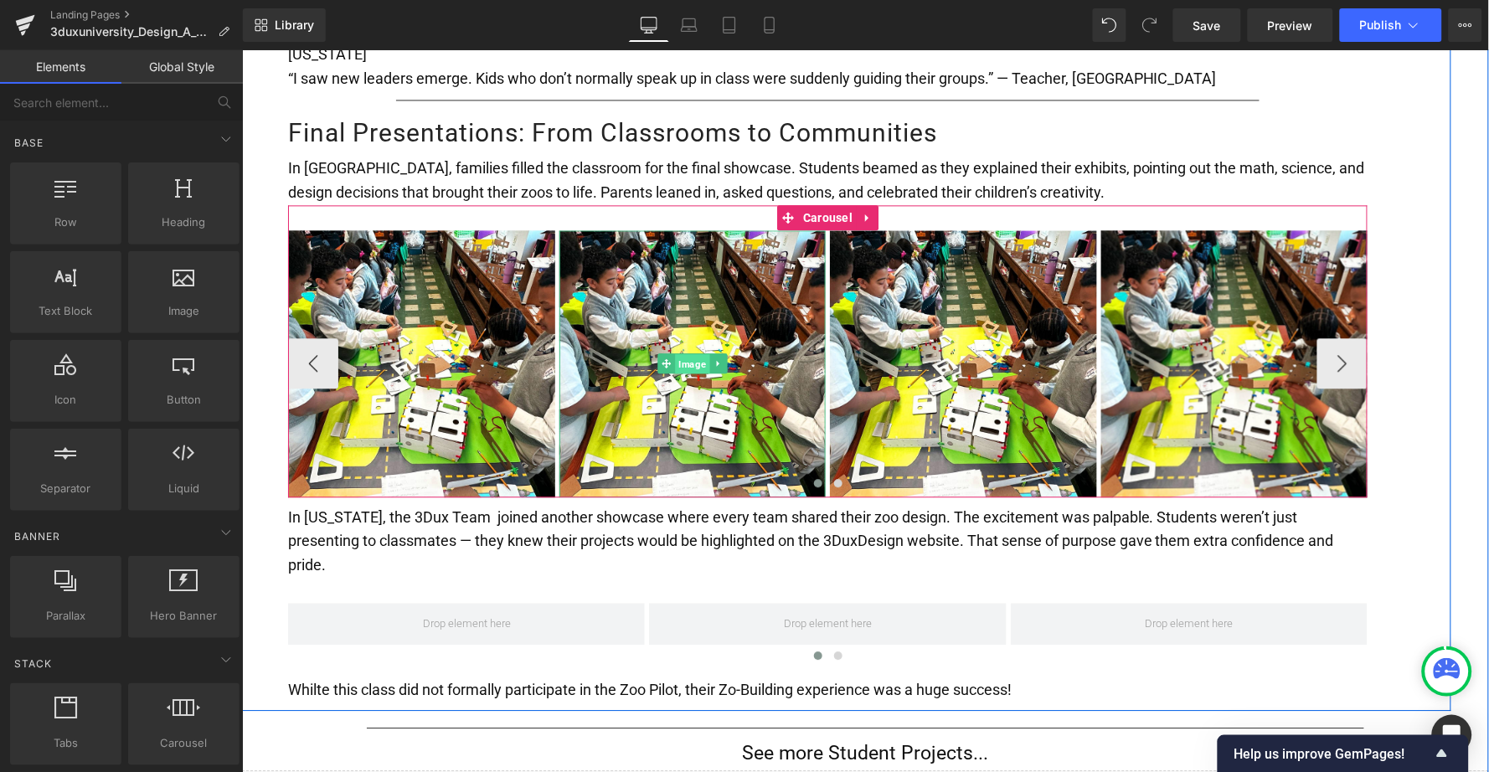
click at [689, 353] on span "Image" at bounding box center [691, 363] width 34 height 20
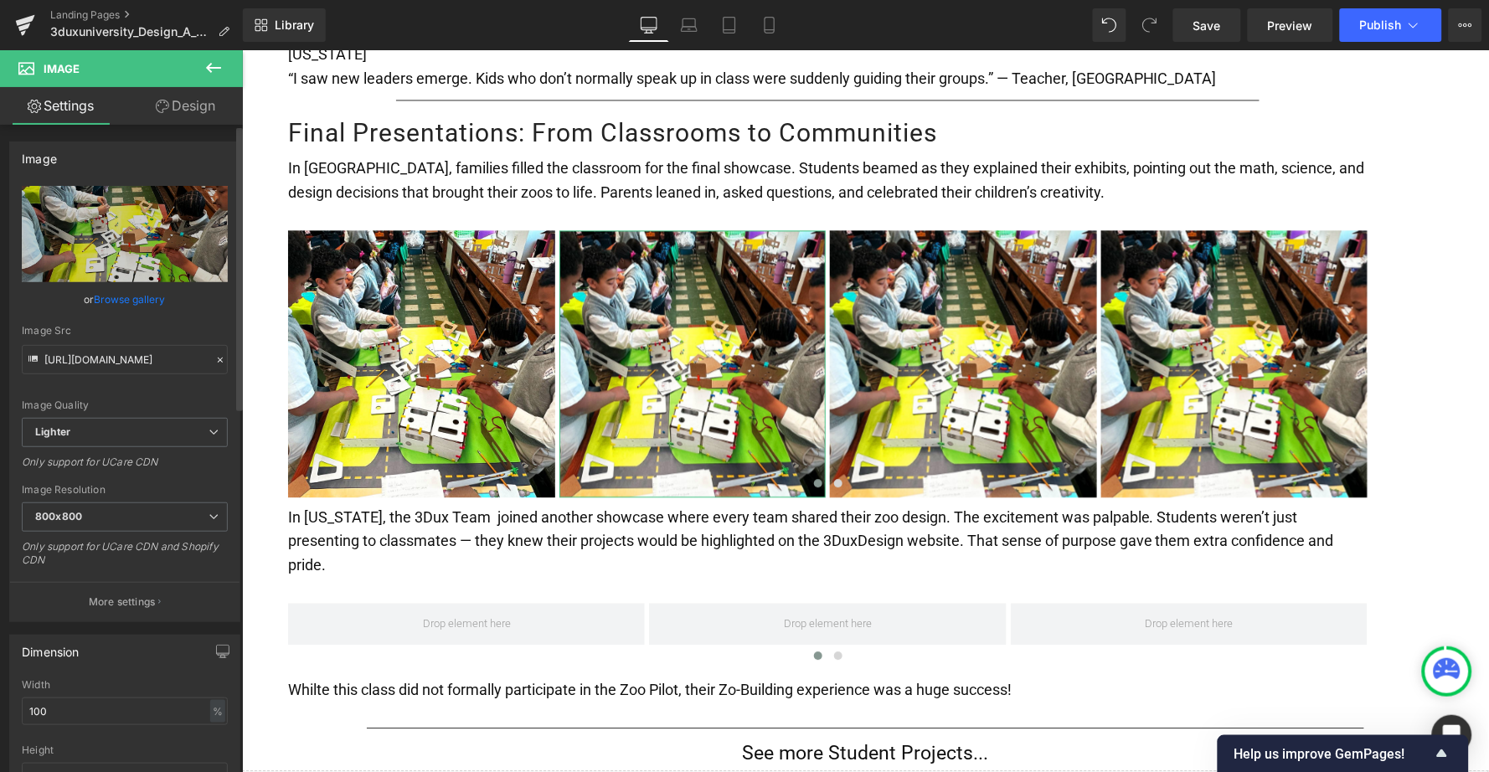
click at [120, 294] on link "Browse gallery" at bounding box center [130, 299] width 71 height 29
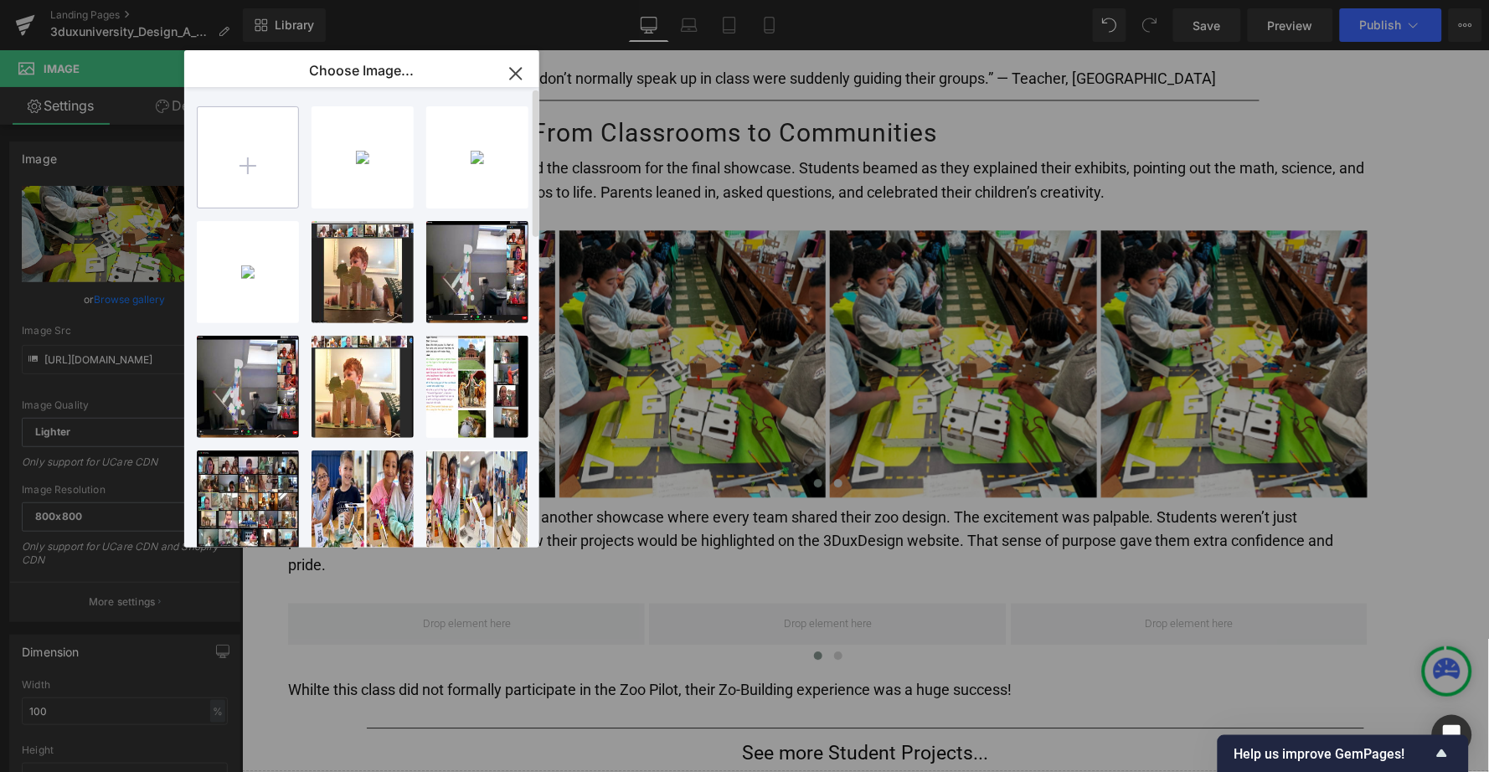
click at [258, 160] on input "file" at bounding box center [248, 157] width 101 height 101
type input "C:\fakepath\cap prep zoo 3.jpg"
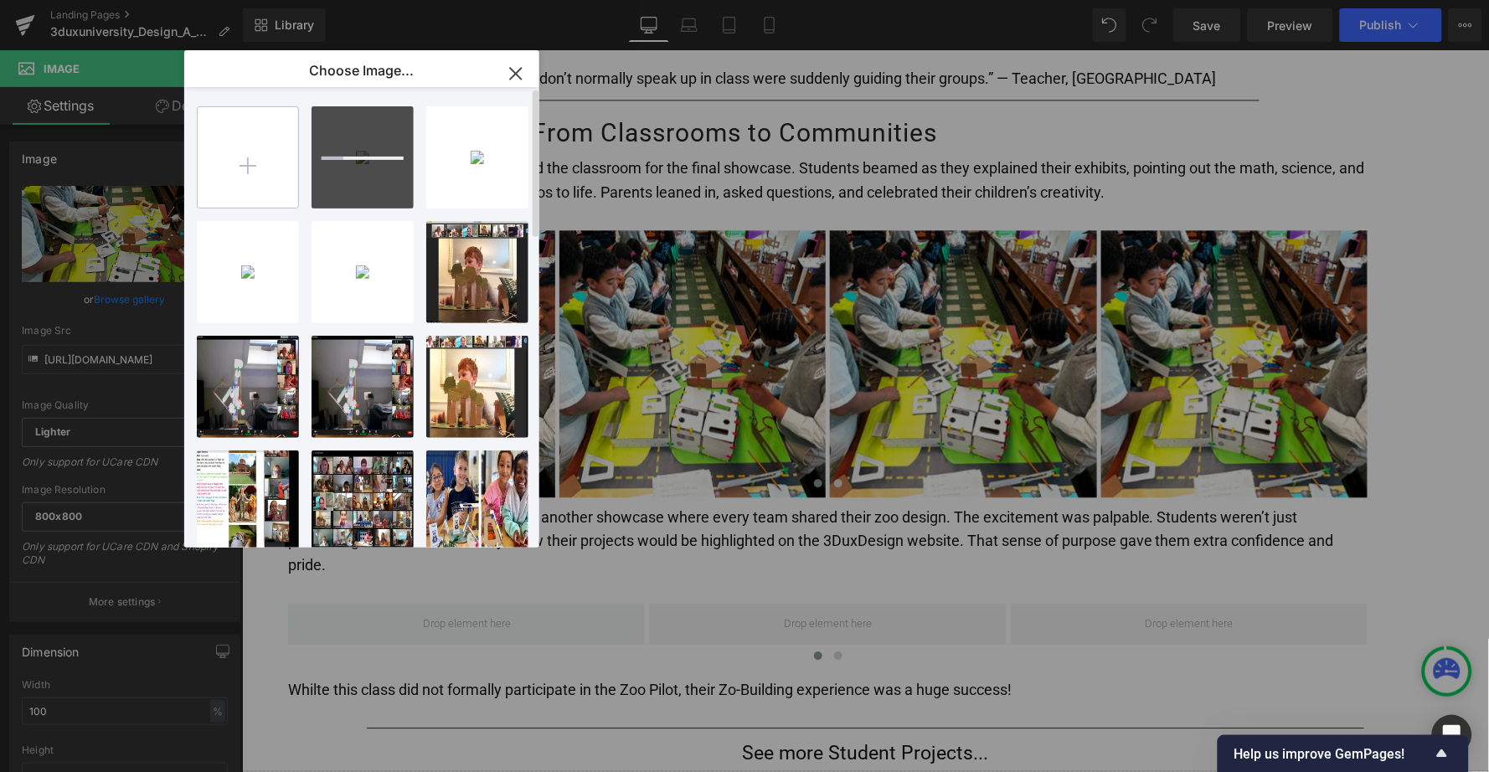
click at [242, 157] on input "file" at bounding box center [248, 157] width 101 height 101
type input "C:\fakepath\cap prep zoo 4.jpg"
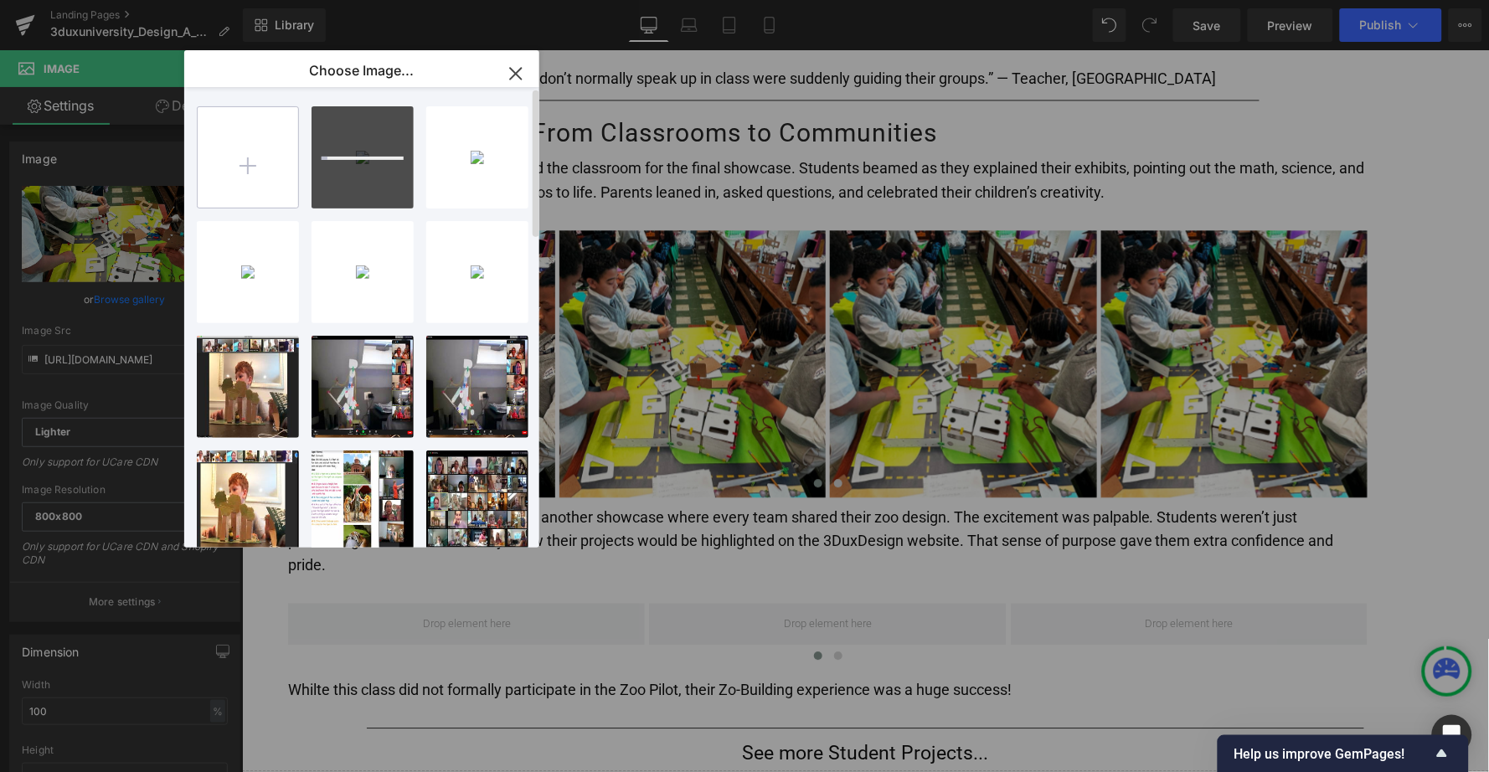
click at [261, 167] on input "file" at bounding box center [248, 157] width 101 height 101
type input "C:\fakepath\cap prep zoo 2.jpg"
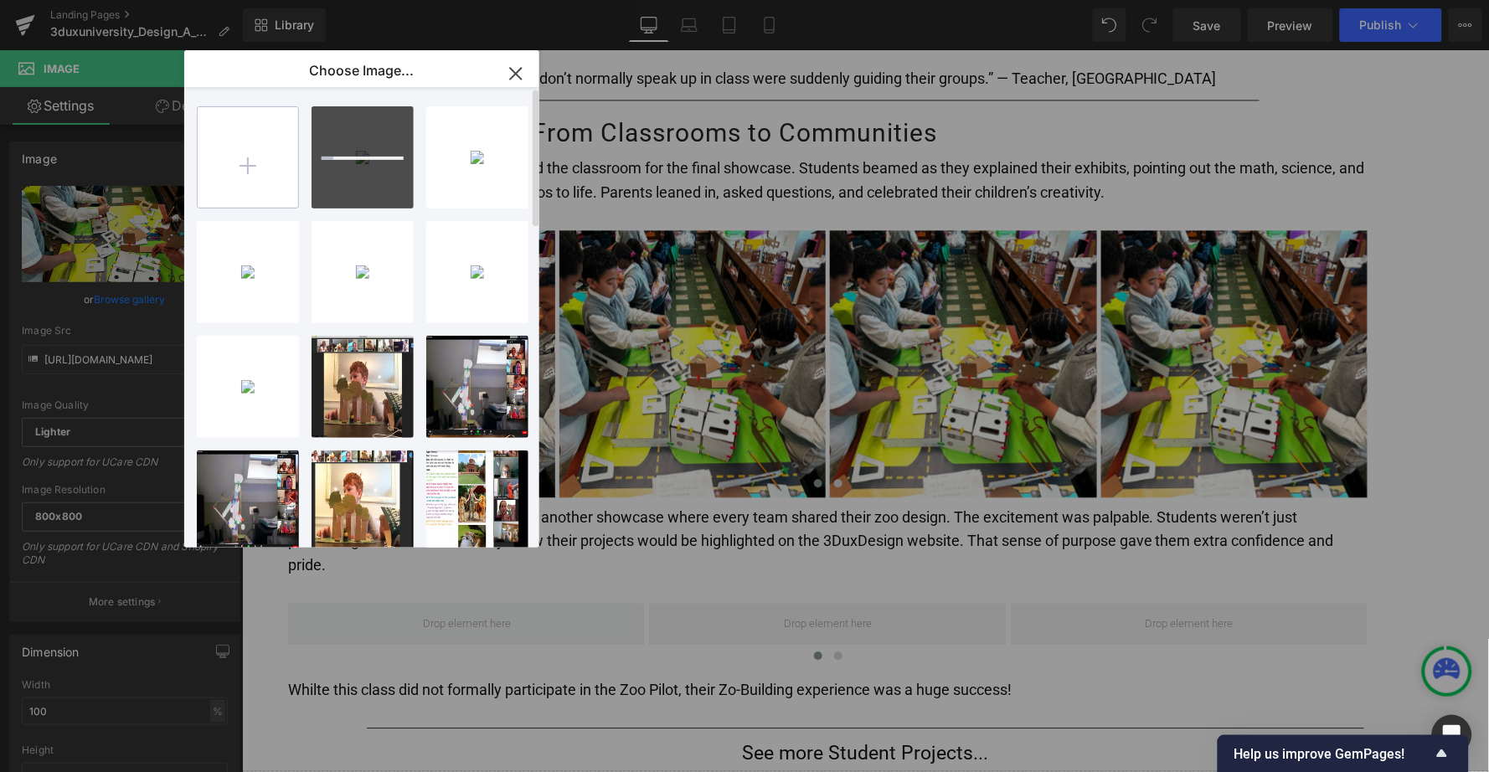
click at [267, 154] on input "file" at bounding box center [248, 157] width 101 height 101
type input "C:\fakepath\cap prep zoo 6.jpg"
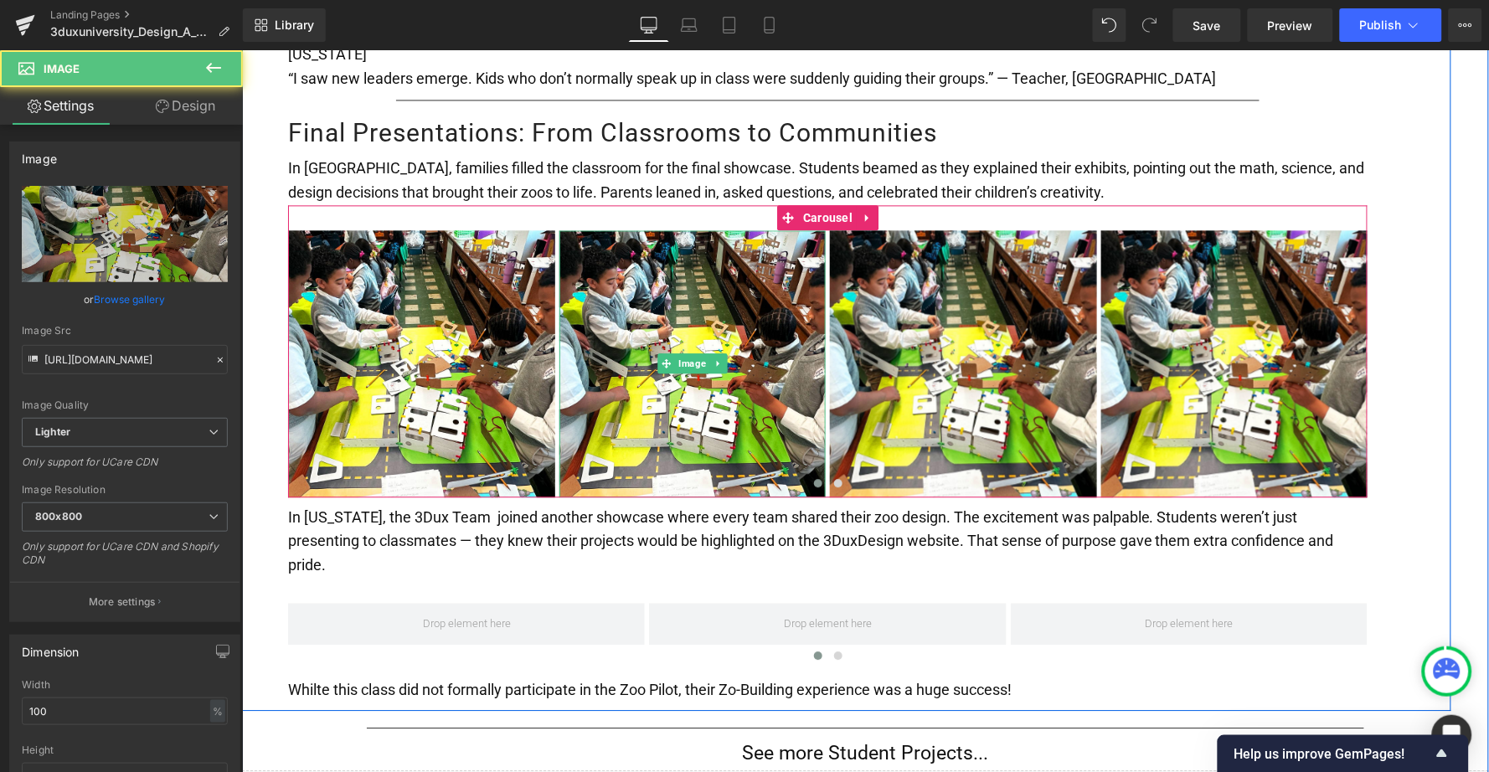
click at [670, 303] on img at bounding box center [692, 362] width 267 height 267
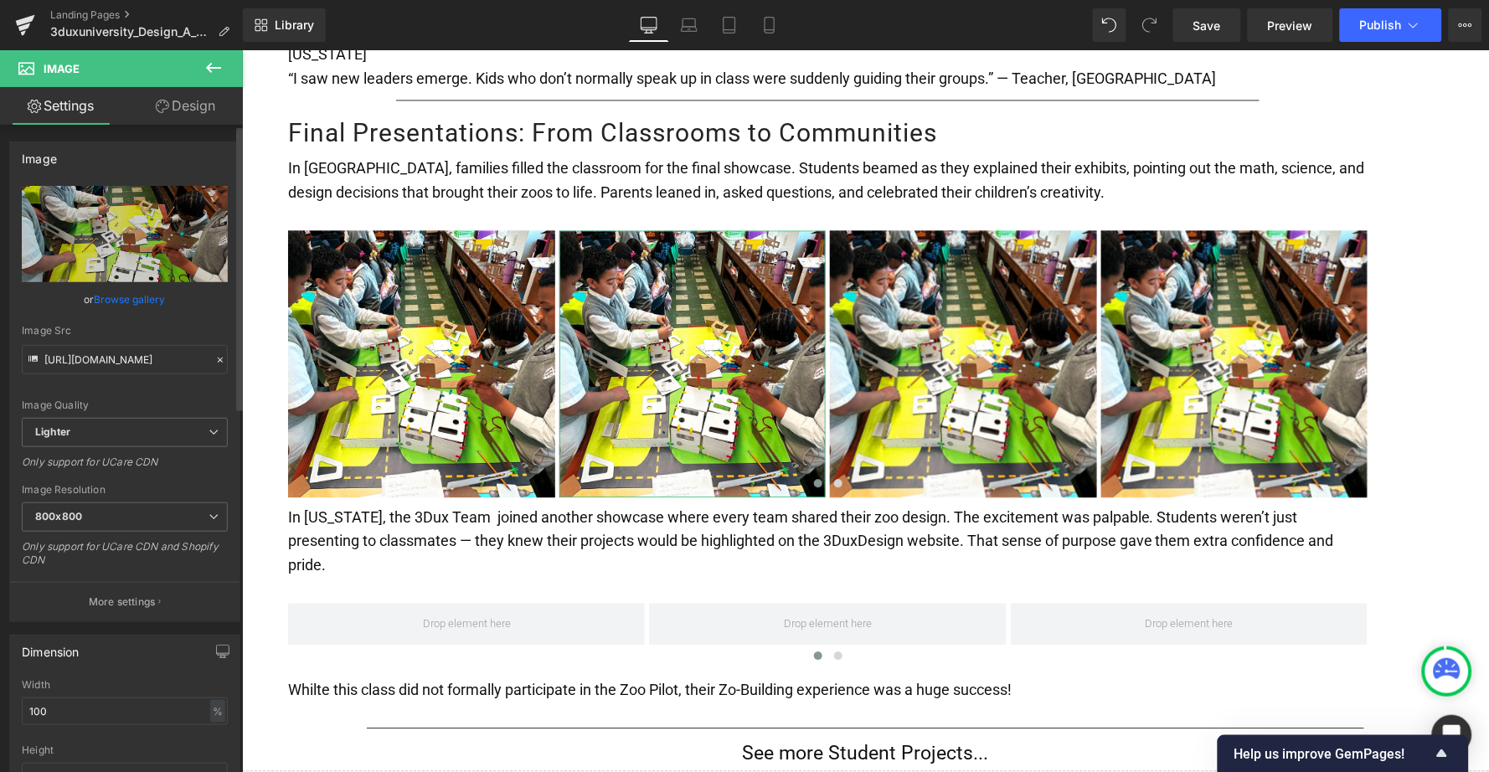
click at [138, 300] on link "Browse gallery" at bounding box center [130, 299] width 71 height 29
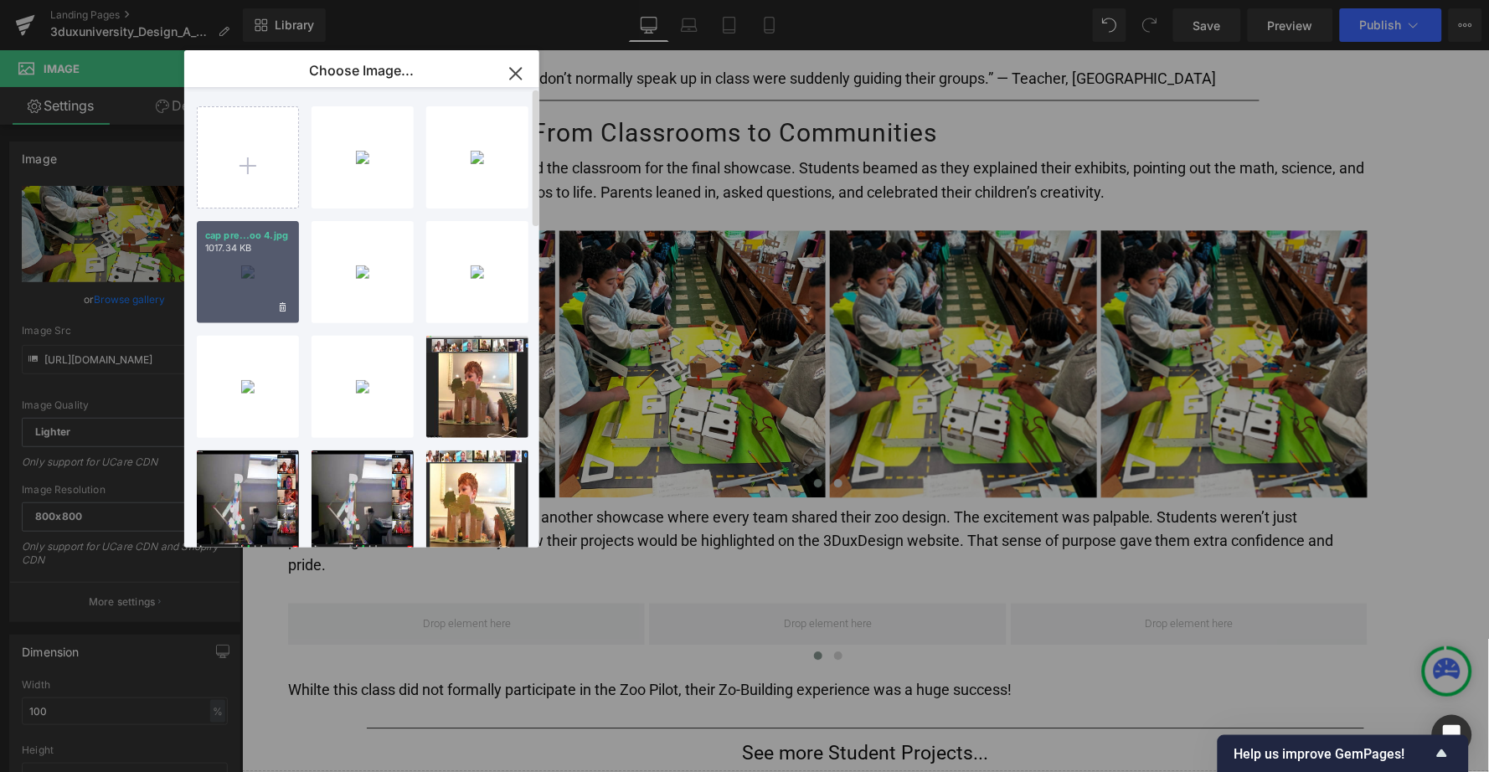
click at [280, 253] on div "cap pre...oo 4.jpg 1017.34 KB" at bounding box center [248, 272] width 102 height 102
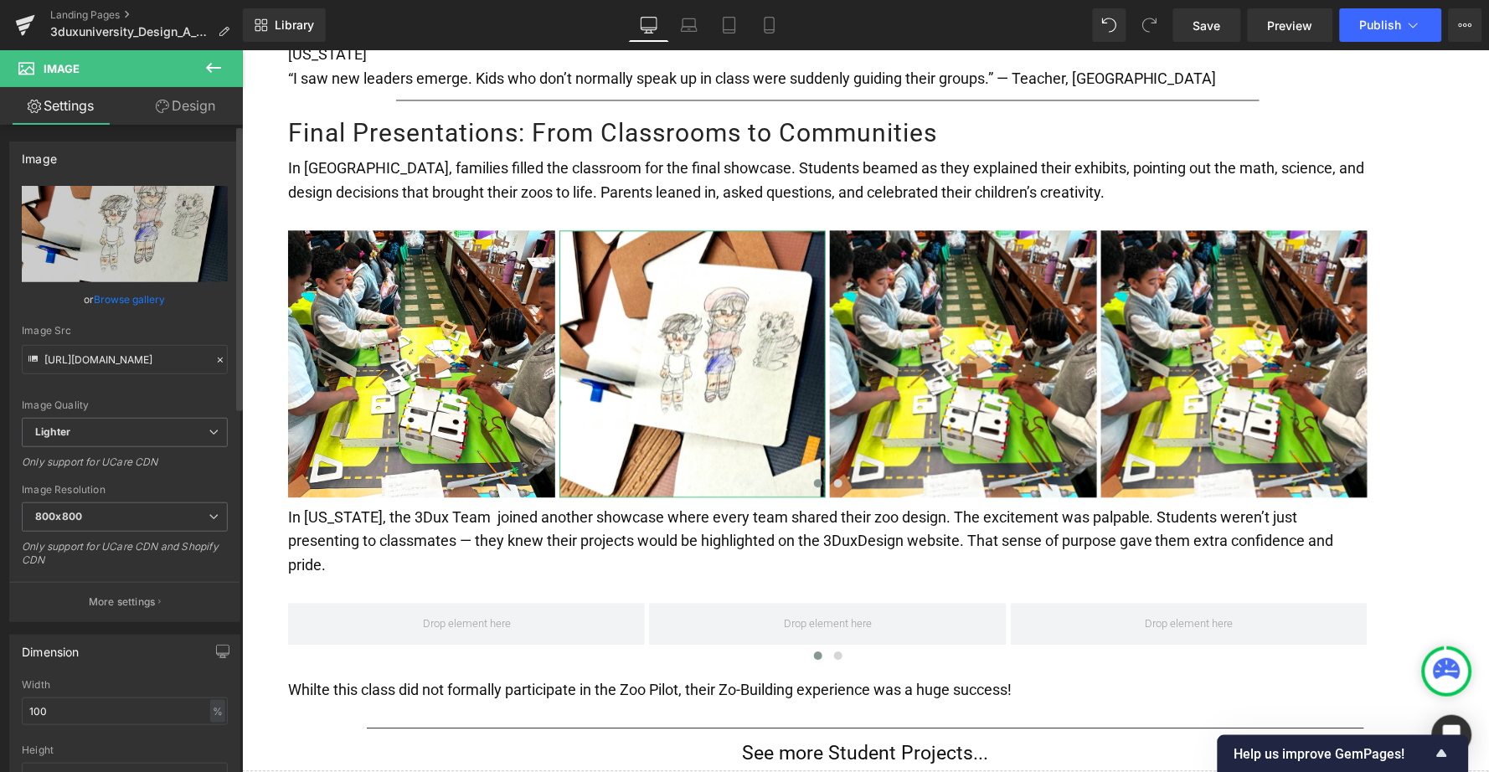
click at [124, 298] on link "Browse gallery" at bounding box center [130, 299] width 71 height 29
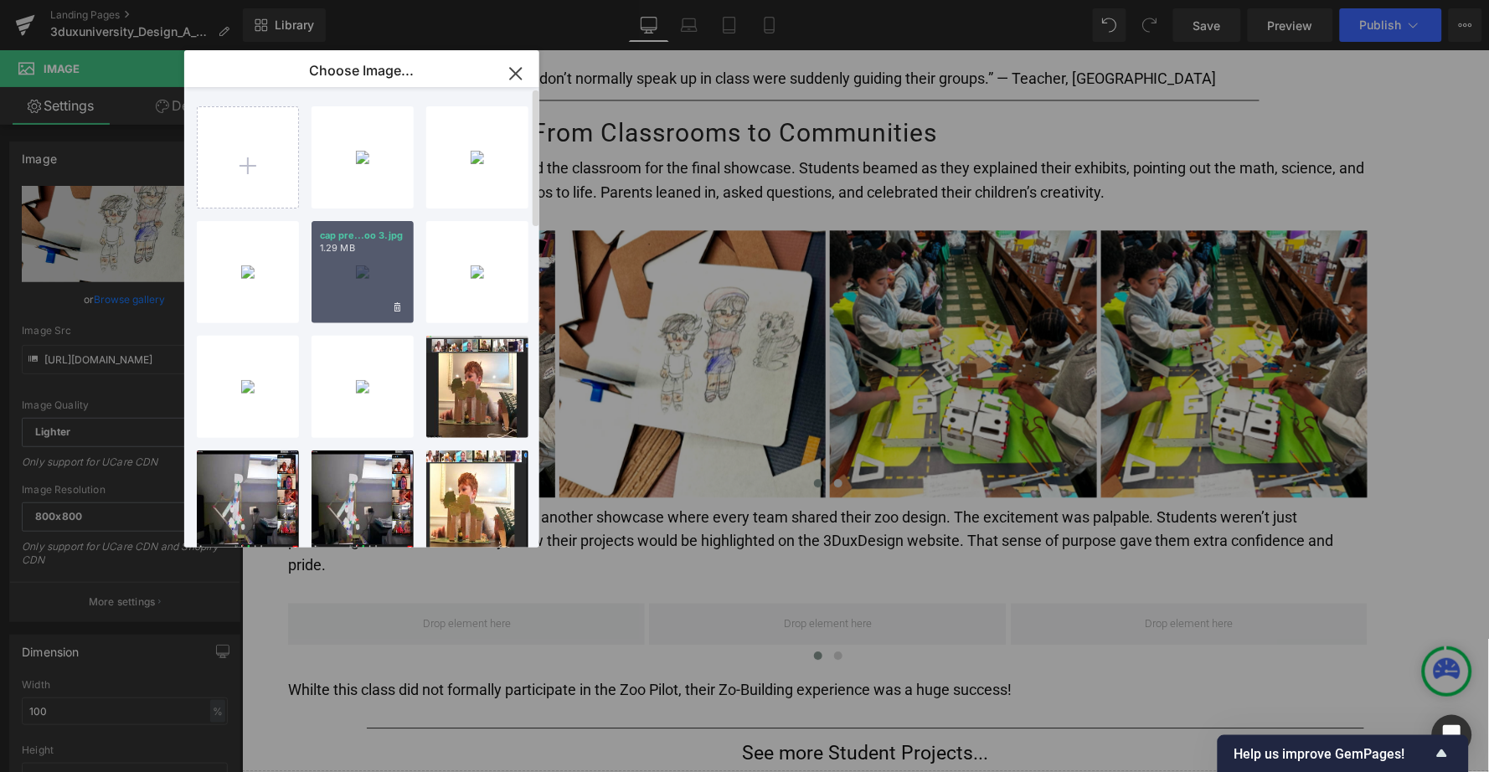
click at [342, 265] on div "cap pre...oo 3.jpg 1.29 MB" at bounding box center [363, 272] width 102 height 102
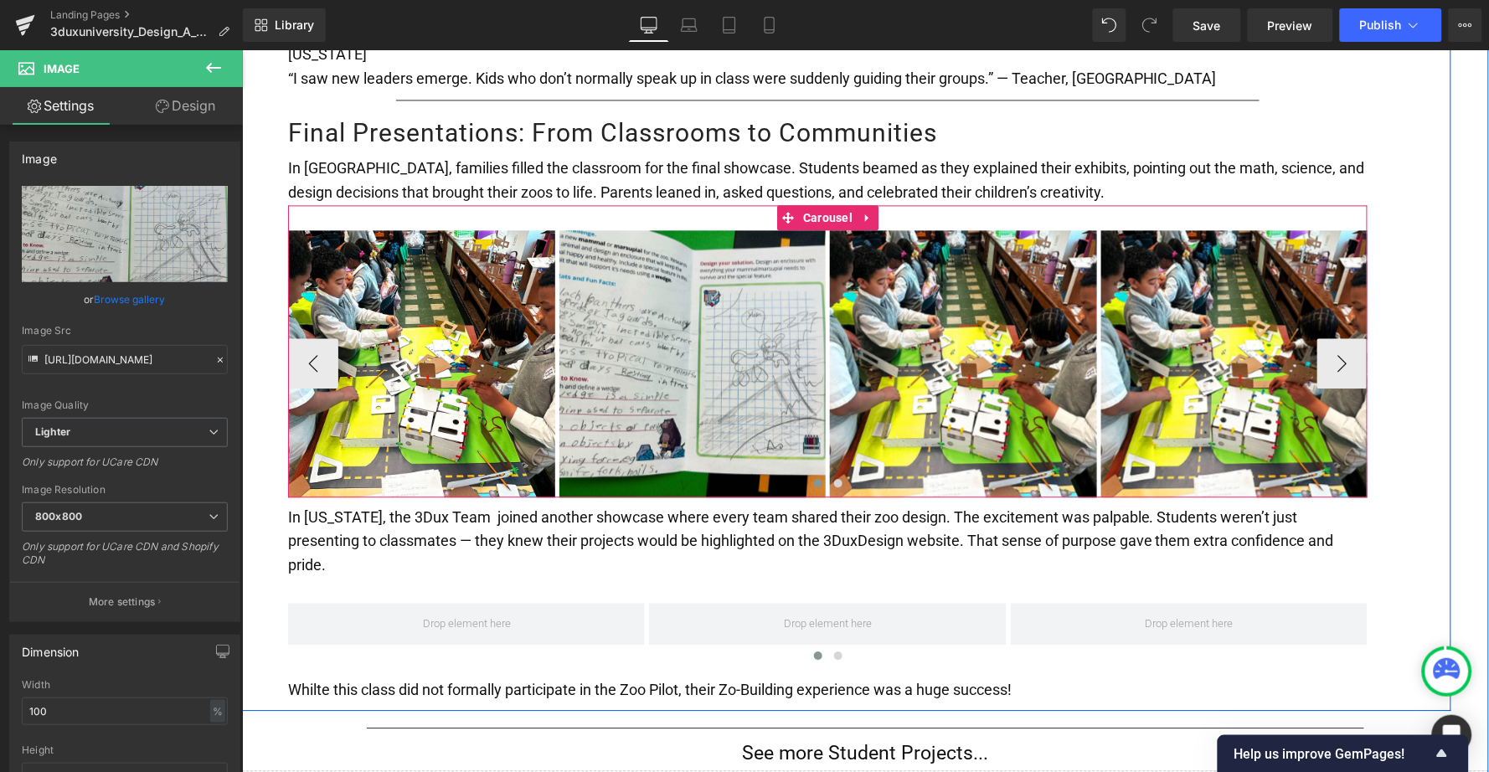
type input "[URL][DOMAIN_NAME]"
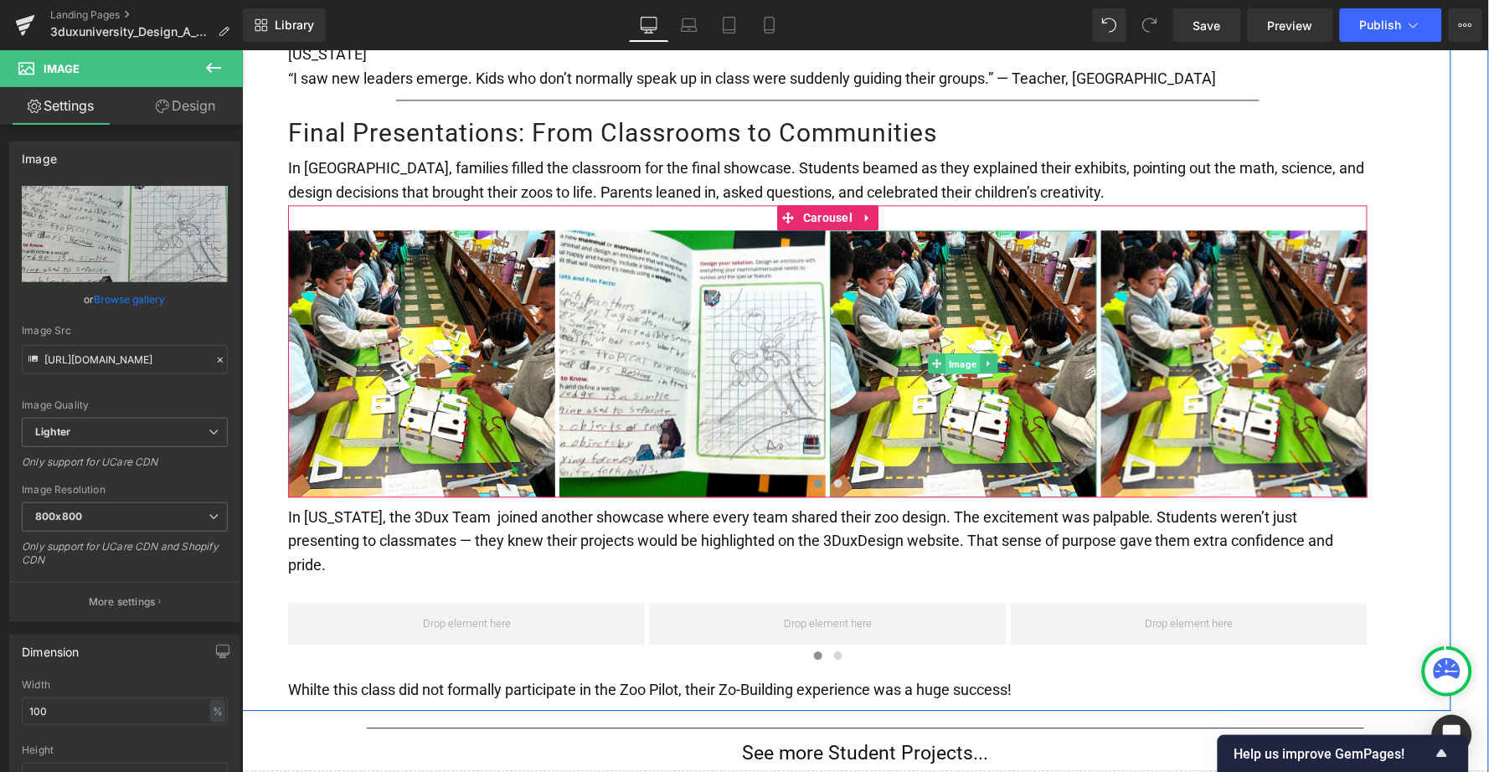
click at [951, 353] on span "Image" at bounding box center [963, 363] width 34 height 20
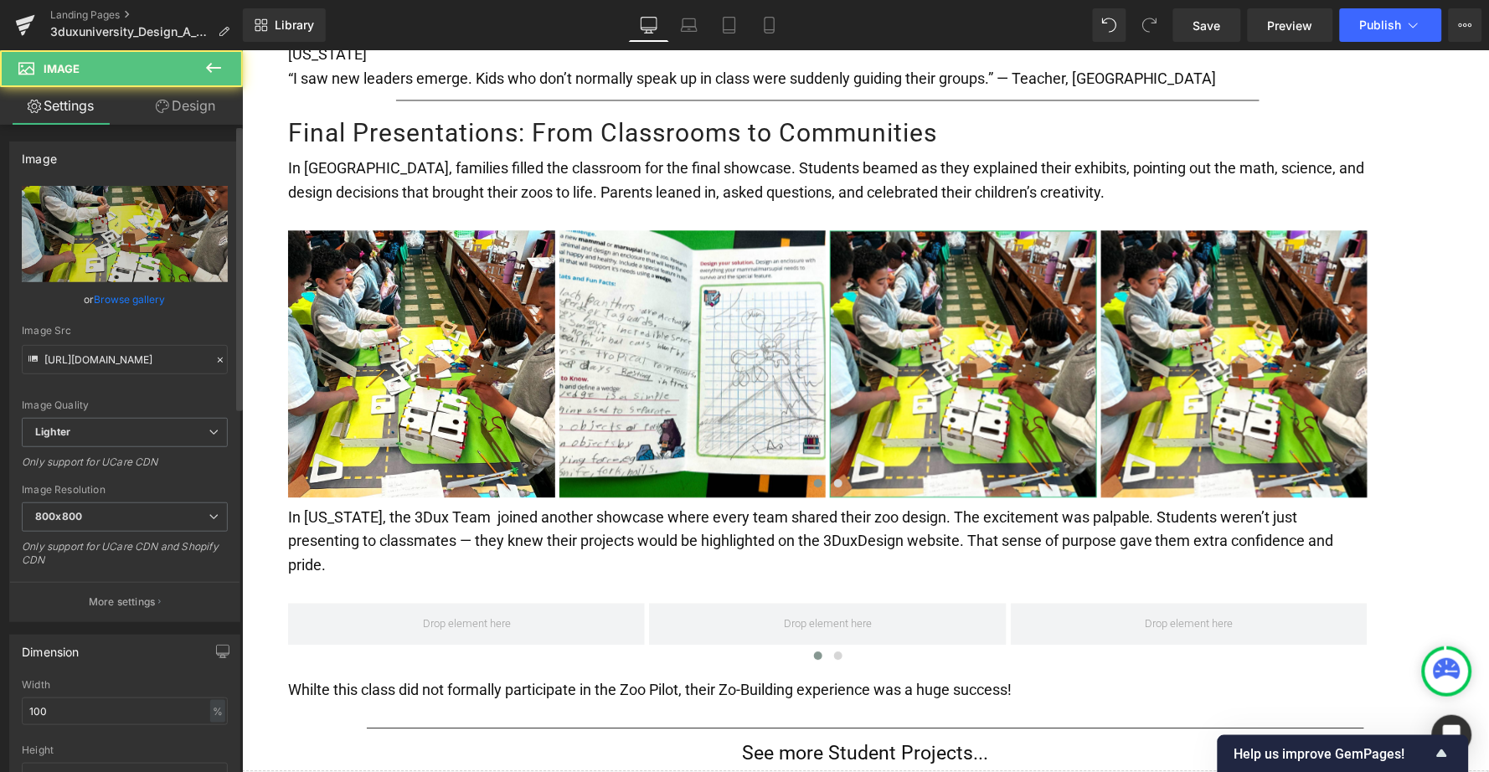
click at [149, 296] on link "Browse gallery" at bounding box center [130, 299] width 71 height 29
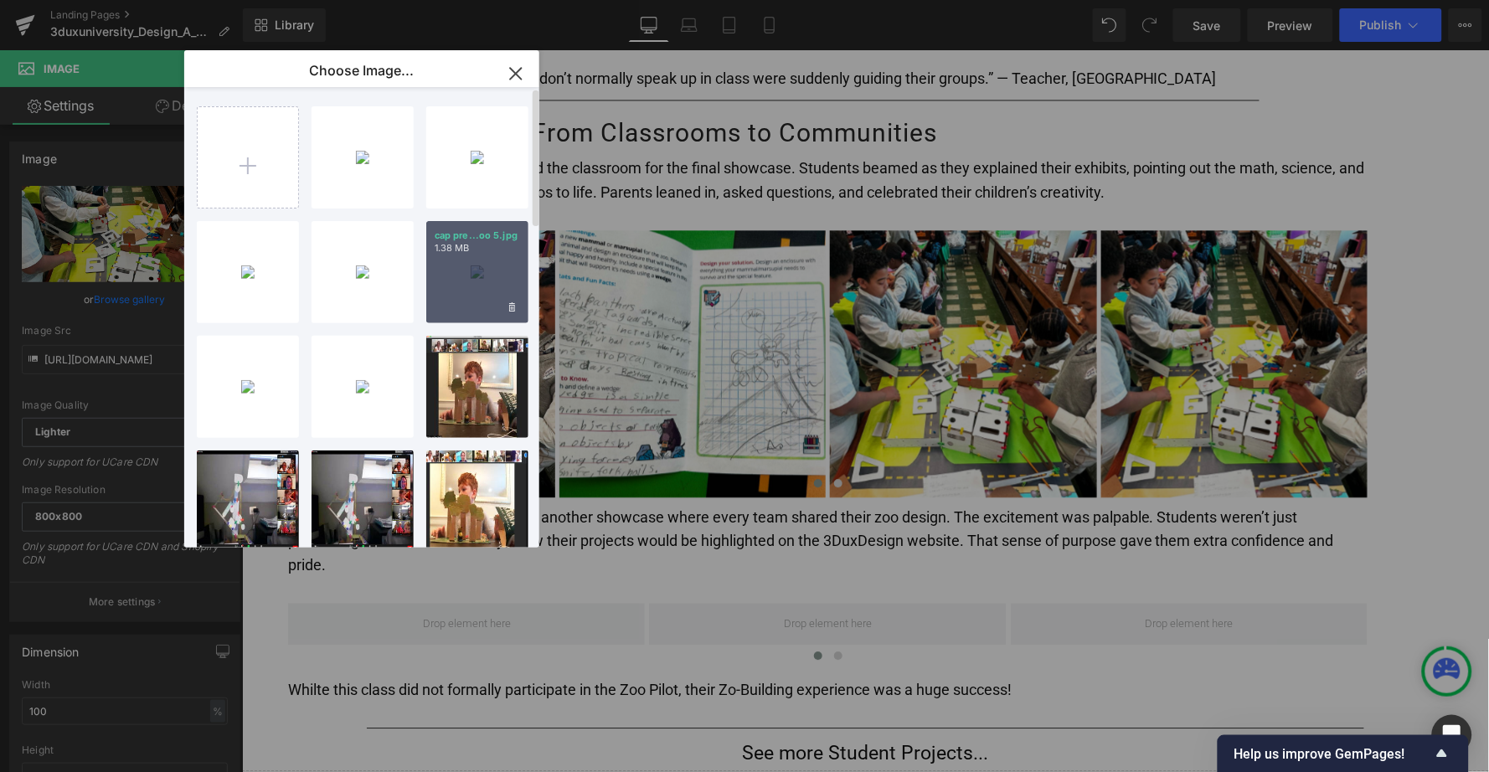
click at [453, 271] on div "cap pre...oo 5.jpg 1.38 MB" at bounding box center [477, 272] width 102 height 102
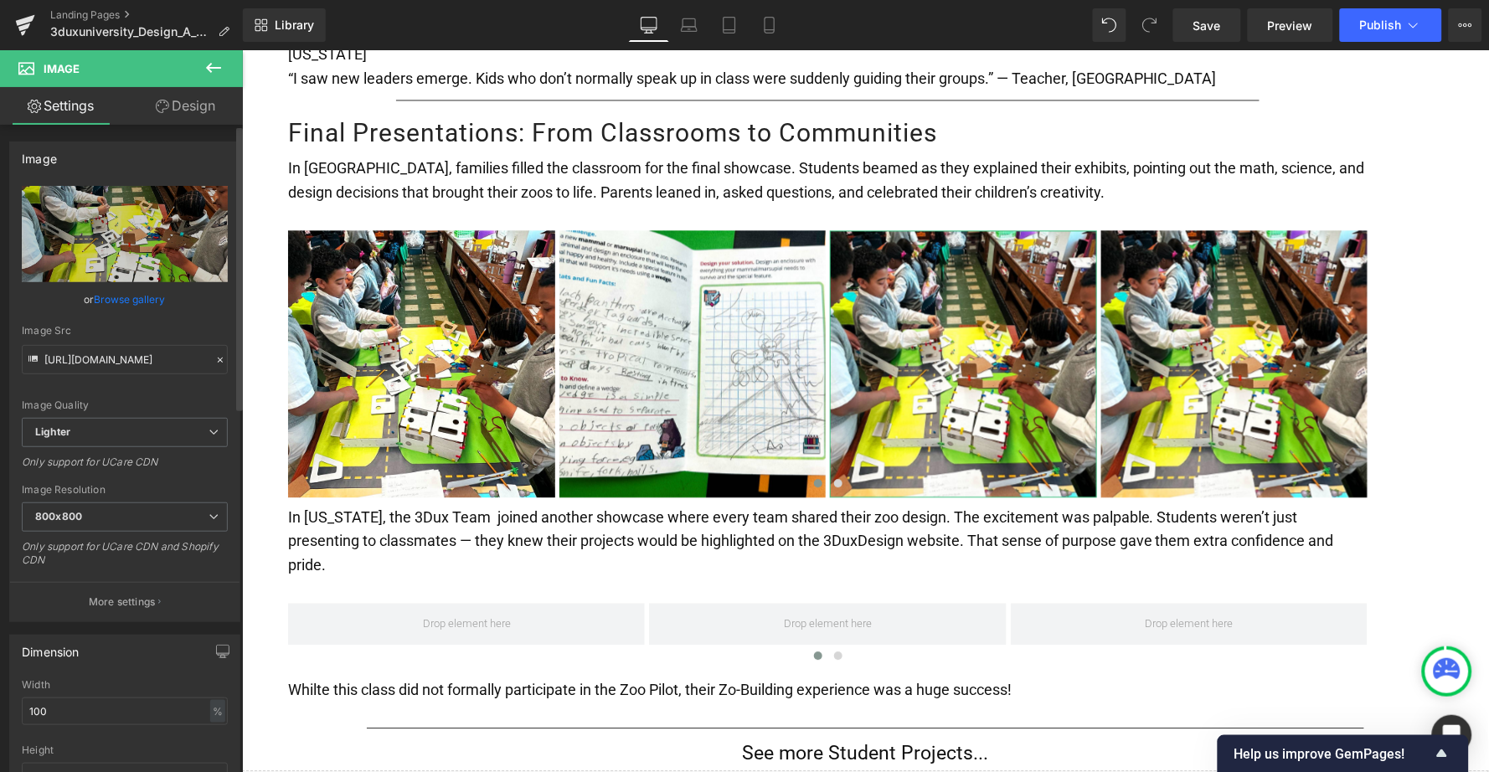
click at [135, 296] on link "Browse gallery" at bounding box center [130, 299] width 71 height 29
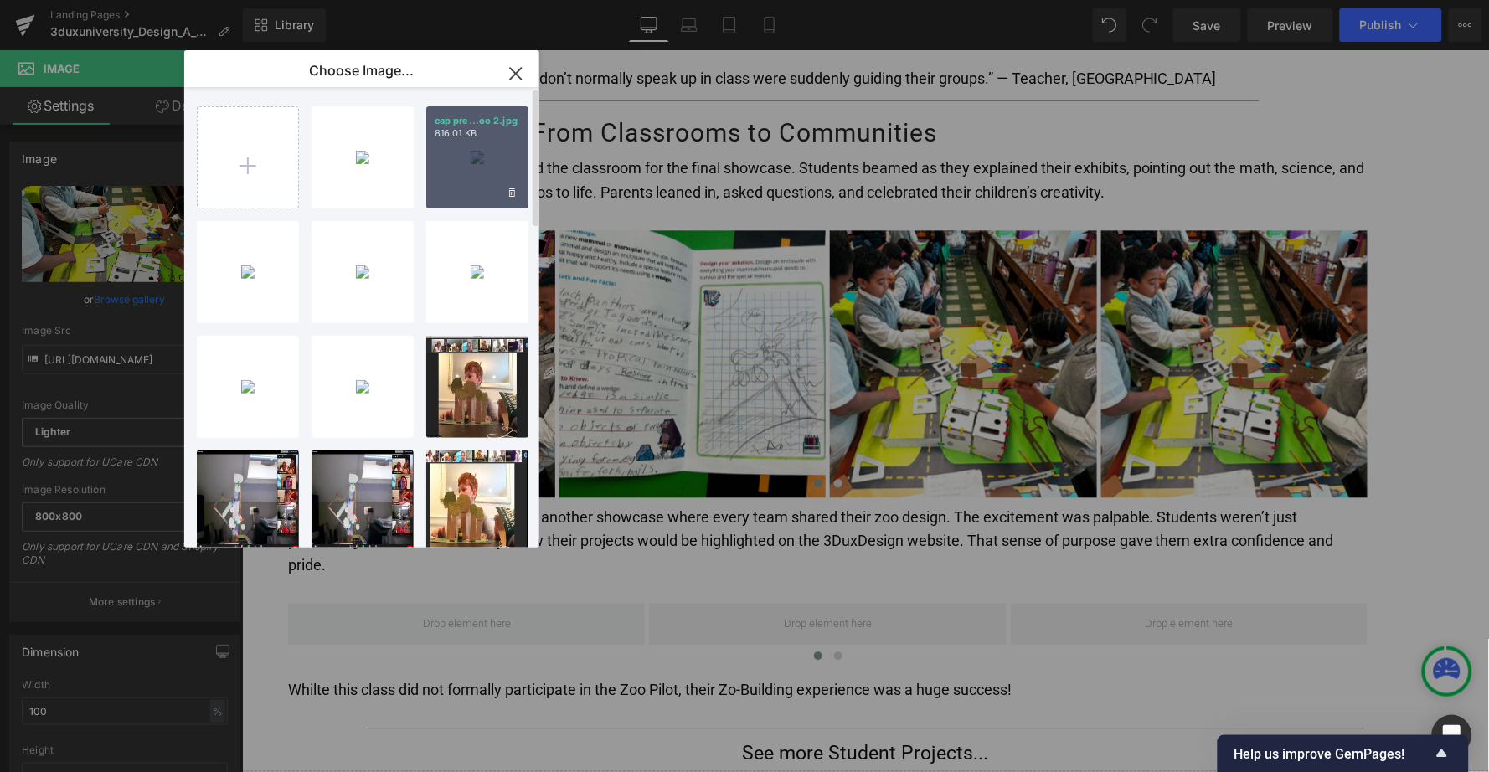
click at [472, 150] on div "cap pre...oo 2.jpg 816.01 KB" at bounding box center [477, 157] width 102 height 102
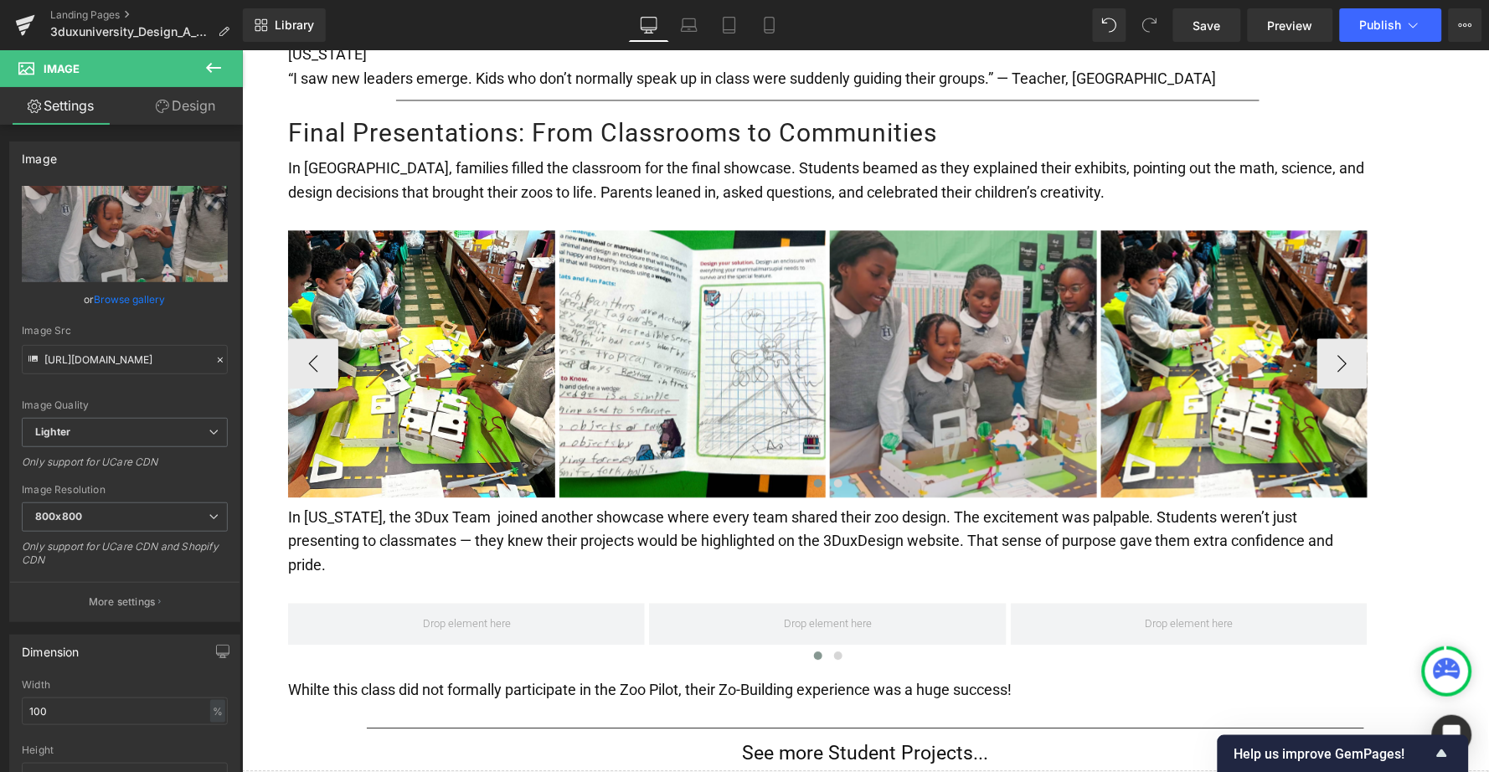
type input "[URL][DOMAIN_NAME]"
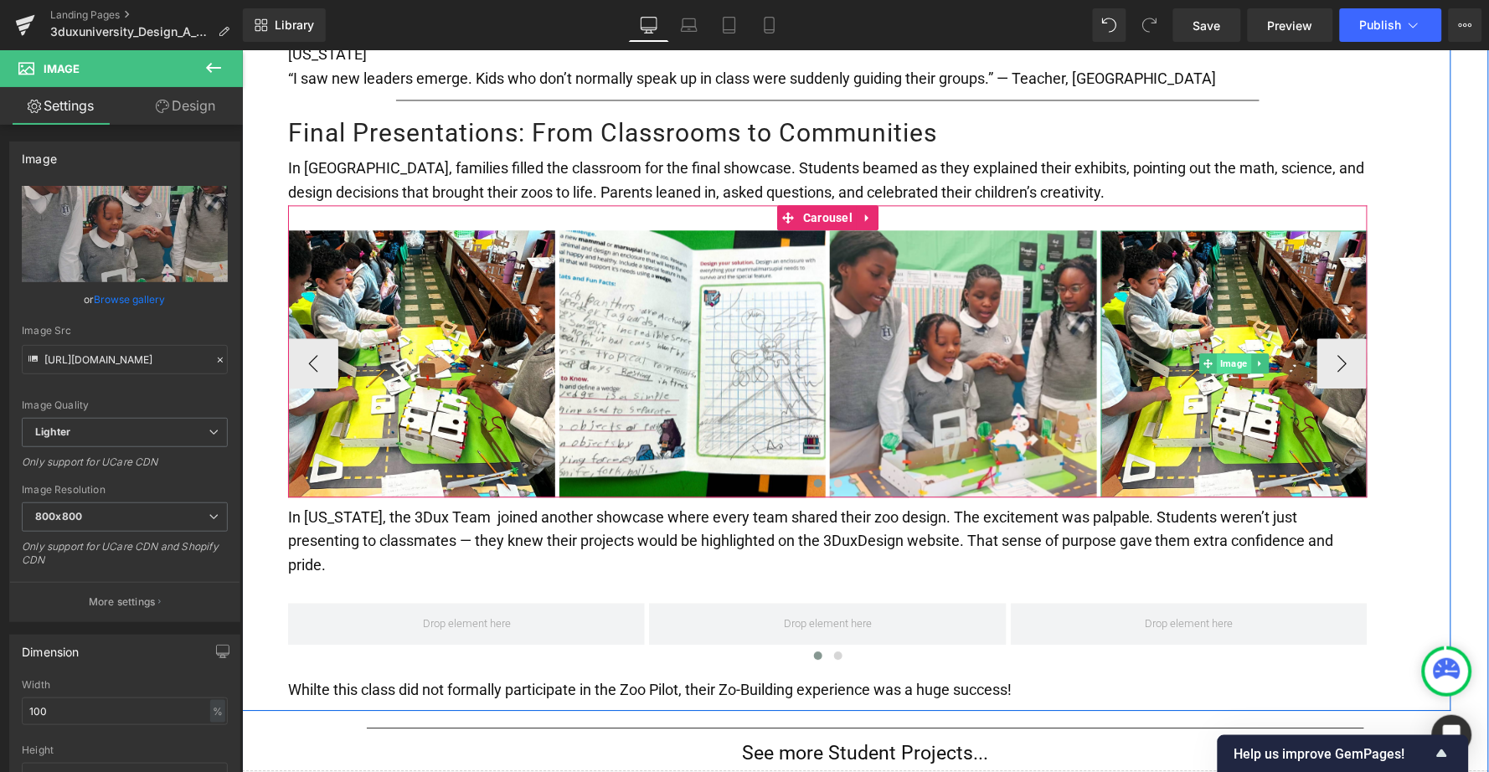
click at [1238, 353] on span "Image" at bounding box center [1233, 363] width 34 height 20
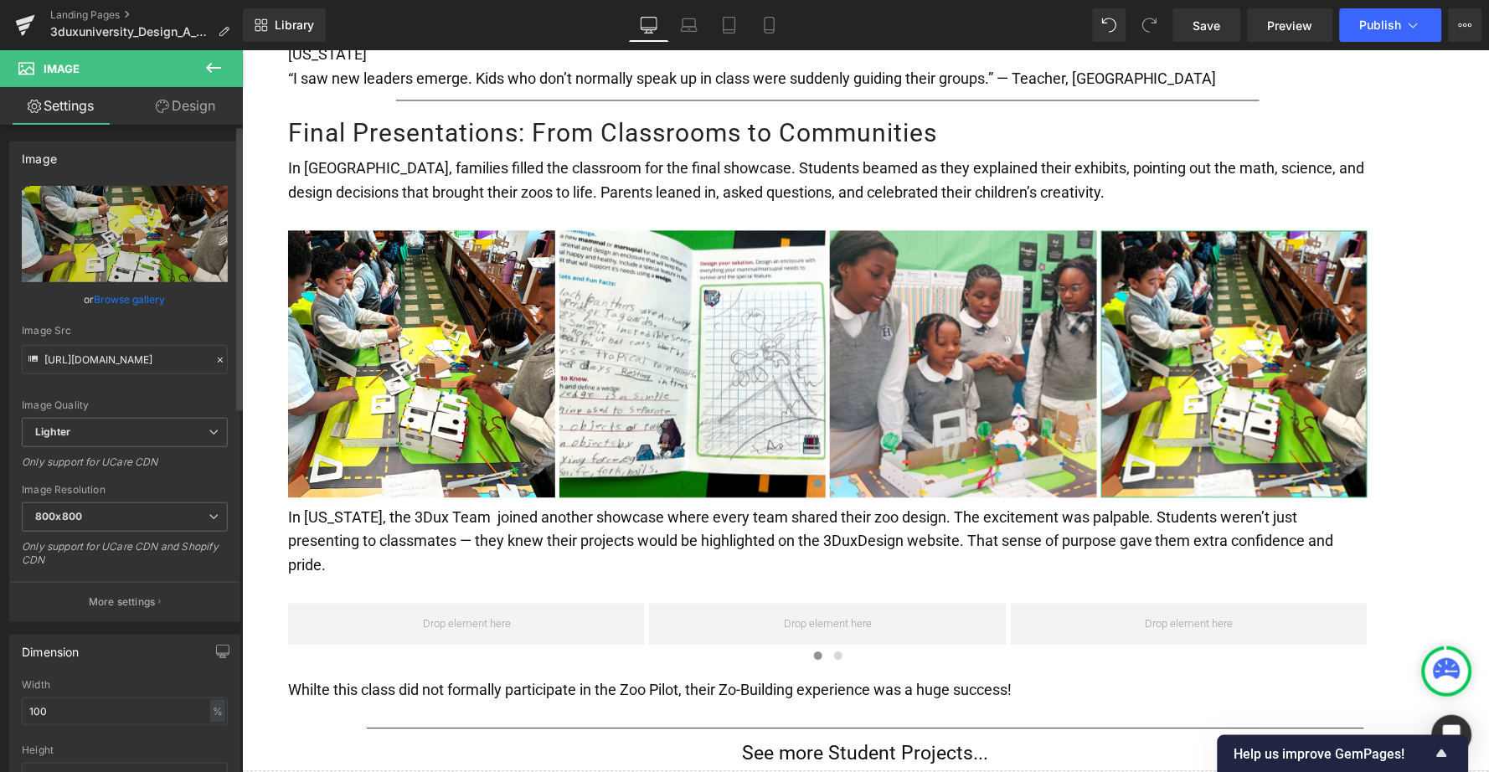
click at [153, 291] on link "Browse gallery" at bounding box center [130, 299] width 71 height 29
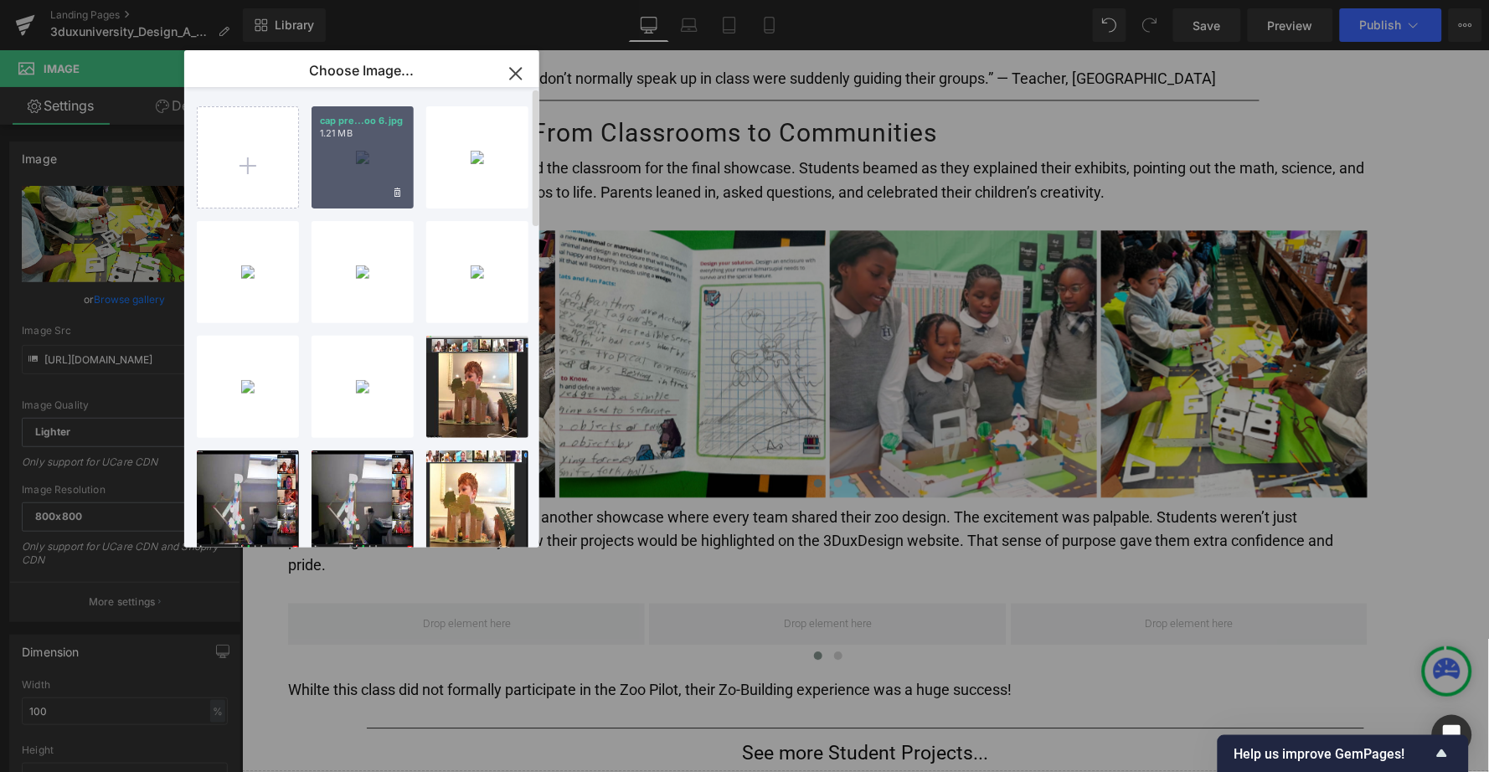
click at [363, 142] on div "cap pre...oo 6.jpg 1.21 MB" at bounding box center [363, 157] width 102 height 102
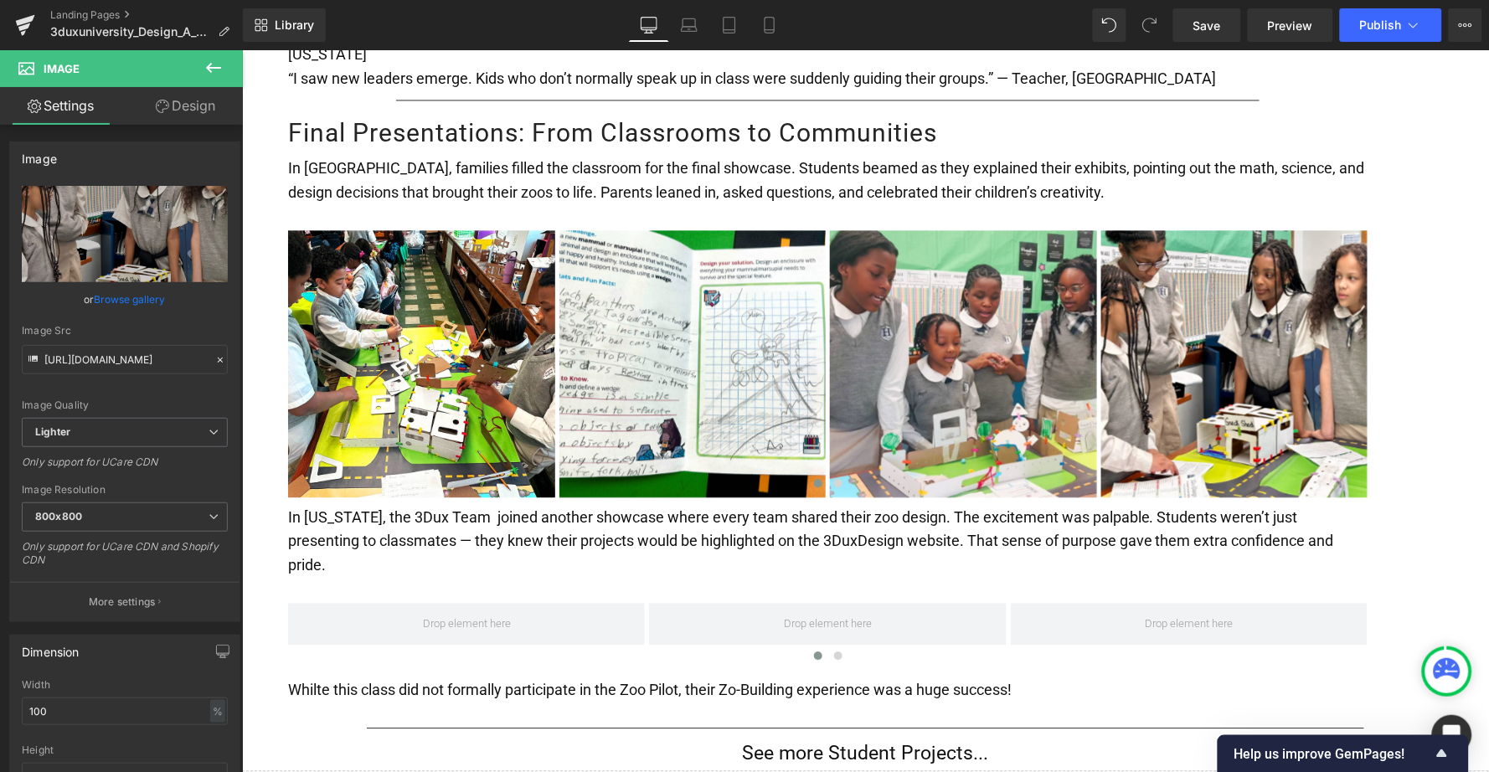
type input "[URL][DOMAIN_NAME]"
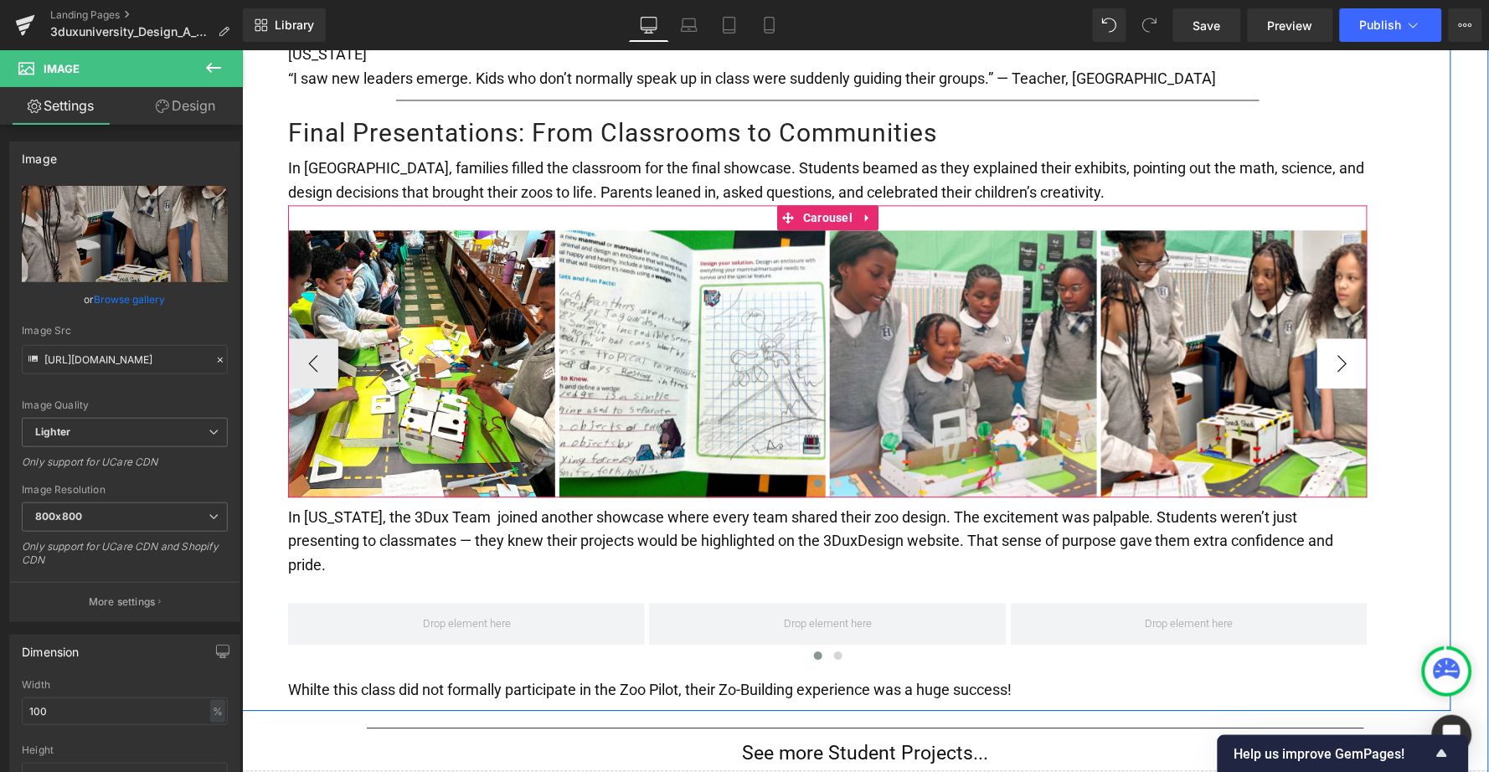
click at [1343, 338] on button "›" at bounding box center [1342, 363] width 50 height 50
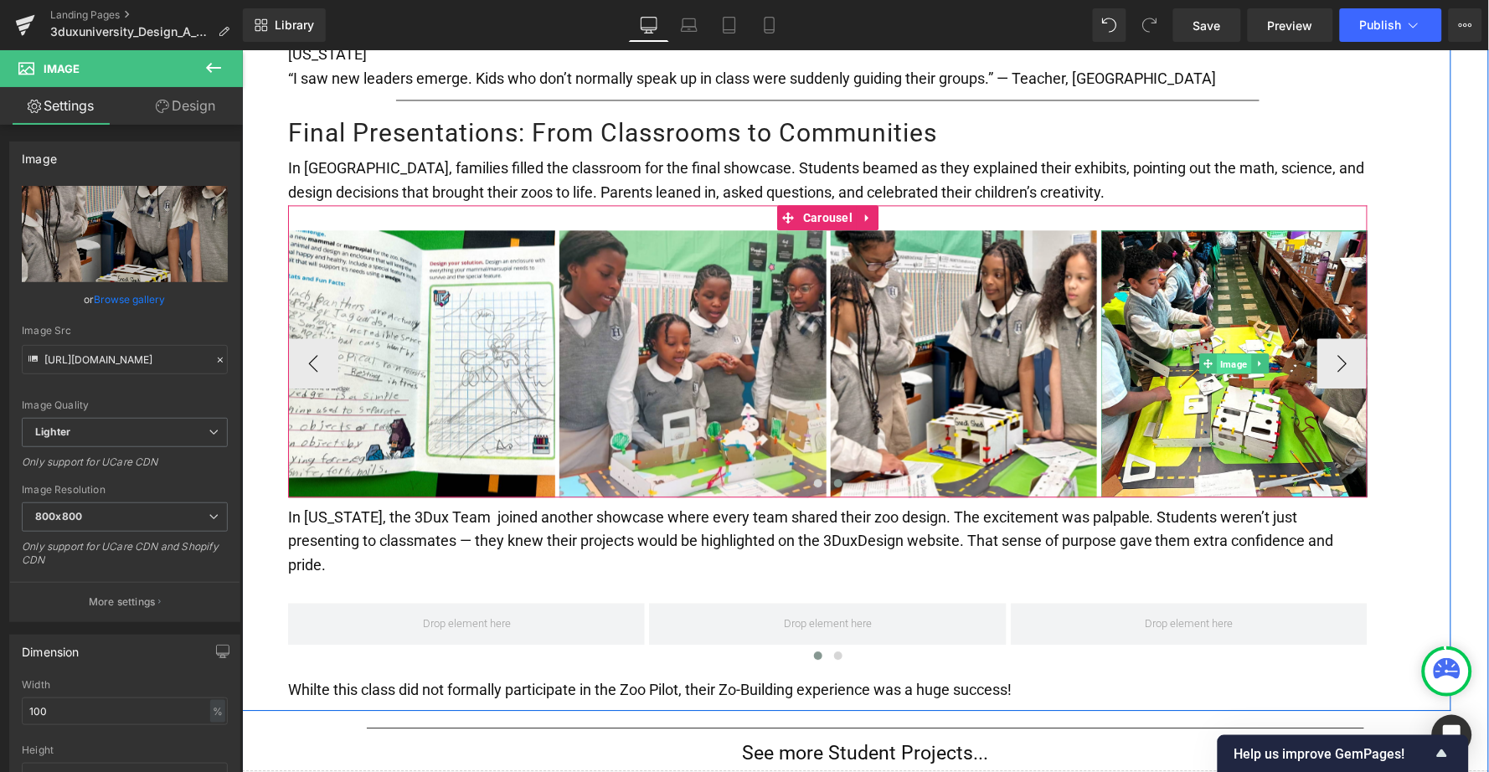
click at [1231, 353] on span "Image" at bounding box center [1234, 363] width 34 height 20
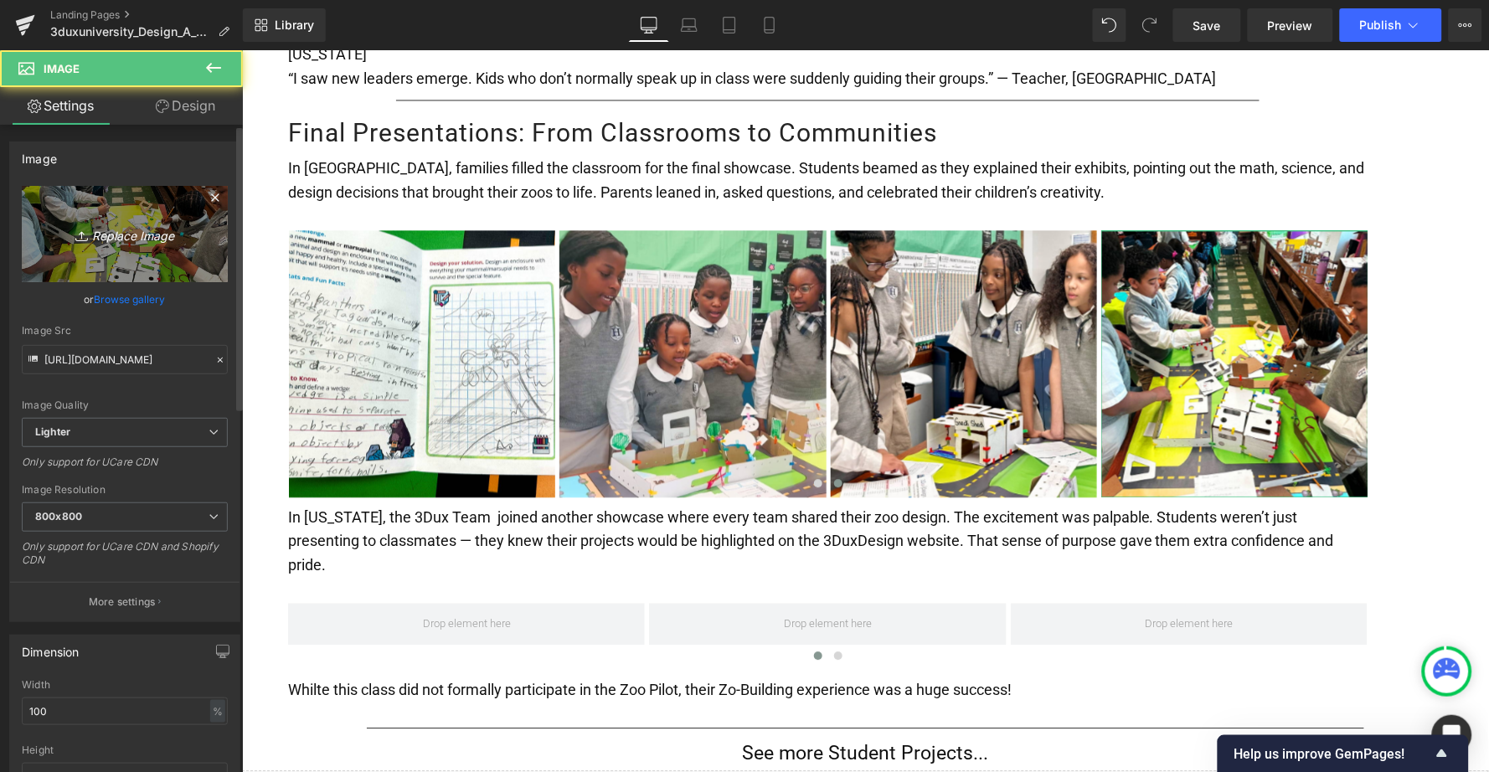
click at [148, 241] on icon "Replace Image" at bounding box center [125, 234] width 134 height 21
type input "C:\fakepath\cap prep zoo 4.jpg"
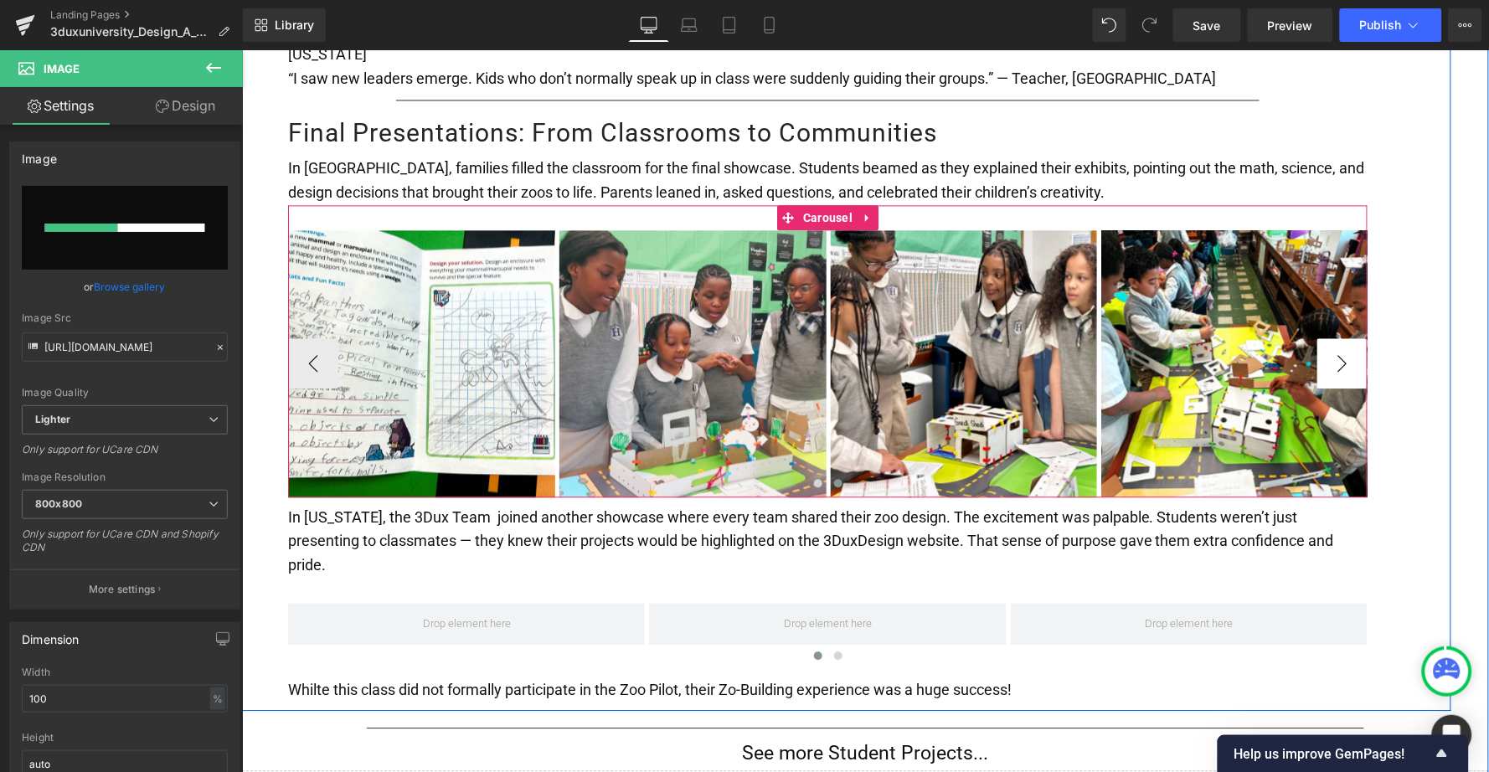
click at [1344, 338] on button "›" at bounding box center [1342, 363] width 50 height 50
click at [820, 204] on span "Carousel" at bounding box center [827, 216] width 58 height 25
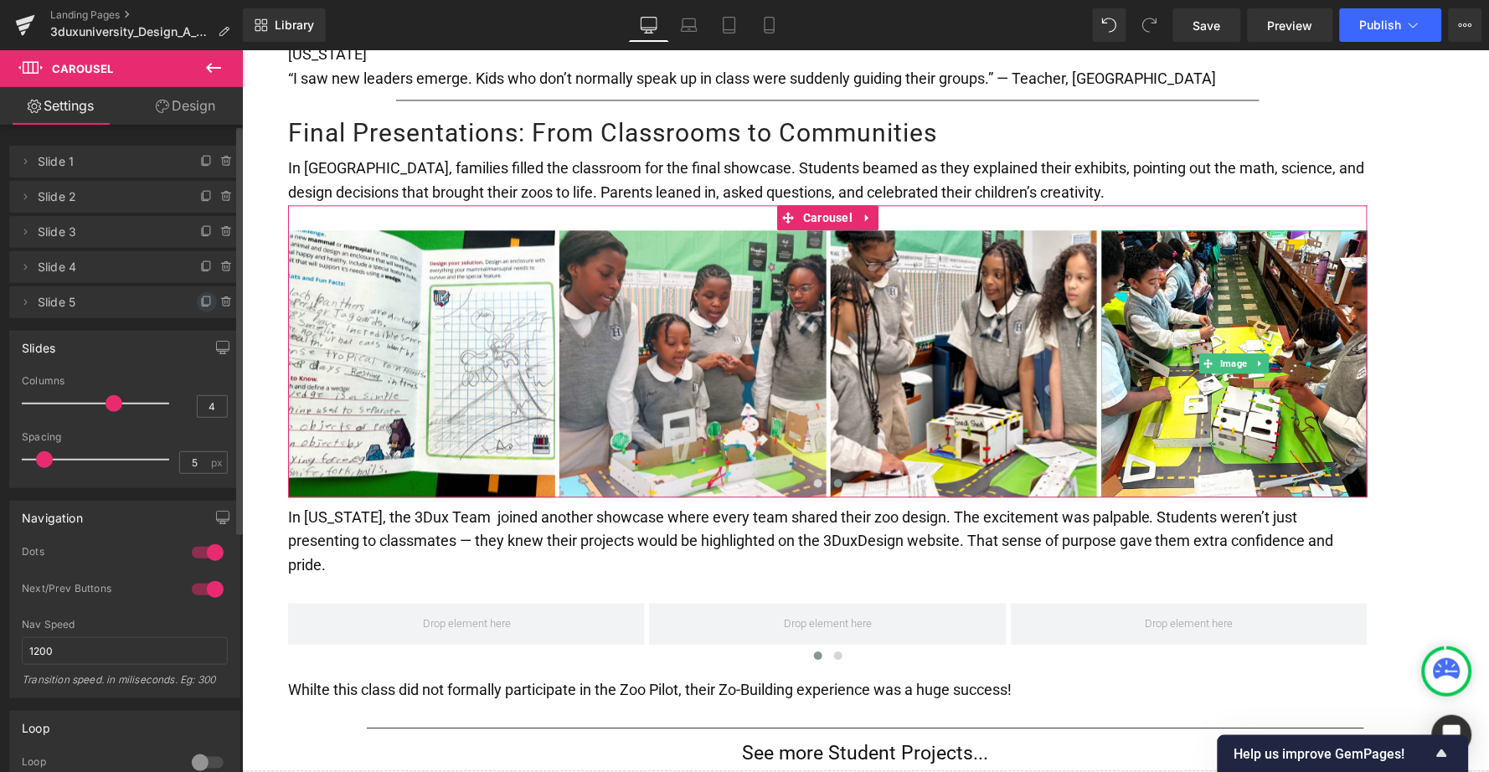
click at [204, 298] on icon at bounding box center [207, 300] width 7 height 8
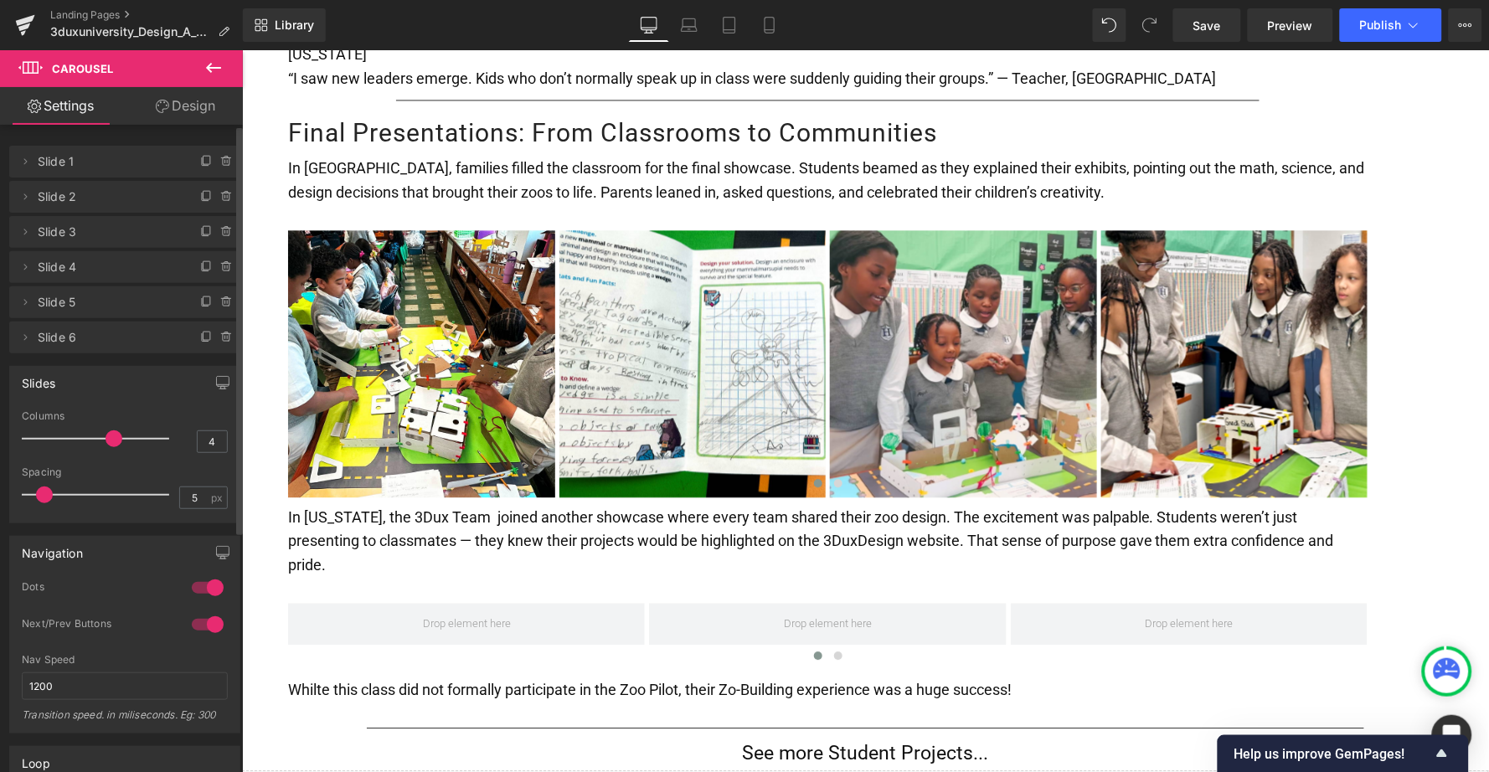
click at [204, 298] on icon at bounding box center [207, 300] width 7 height 8
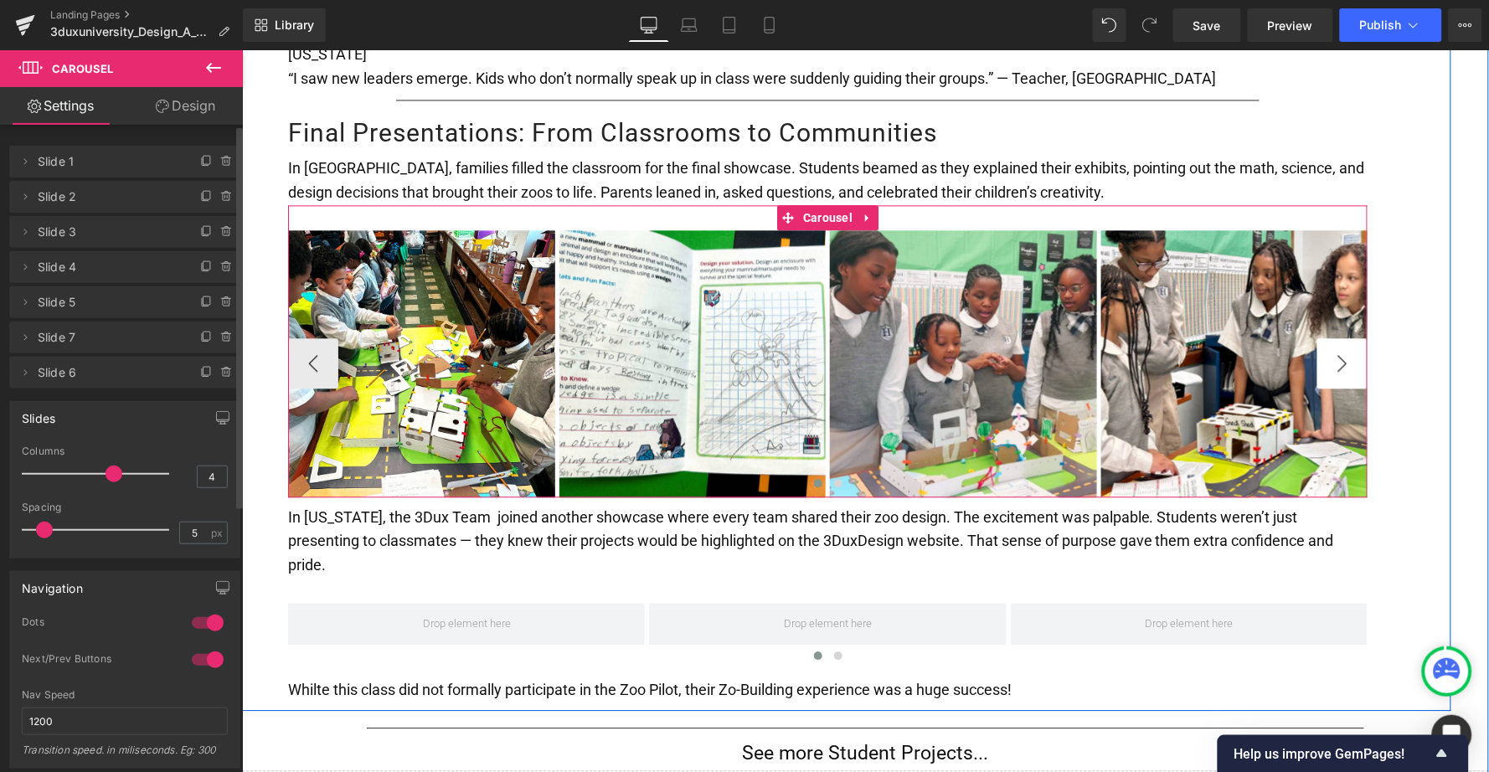
click at [1332, 338] on button "›" at bounding box center [1342, 363] width 50 height 50
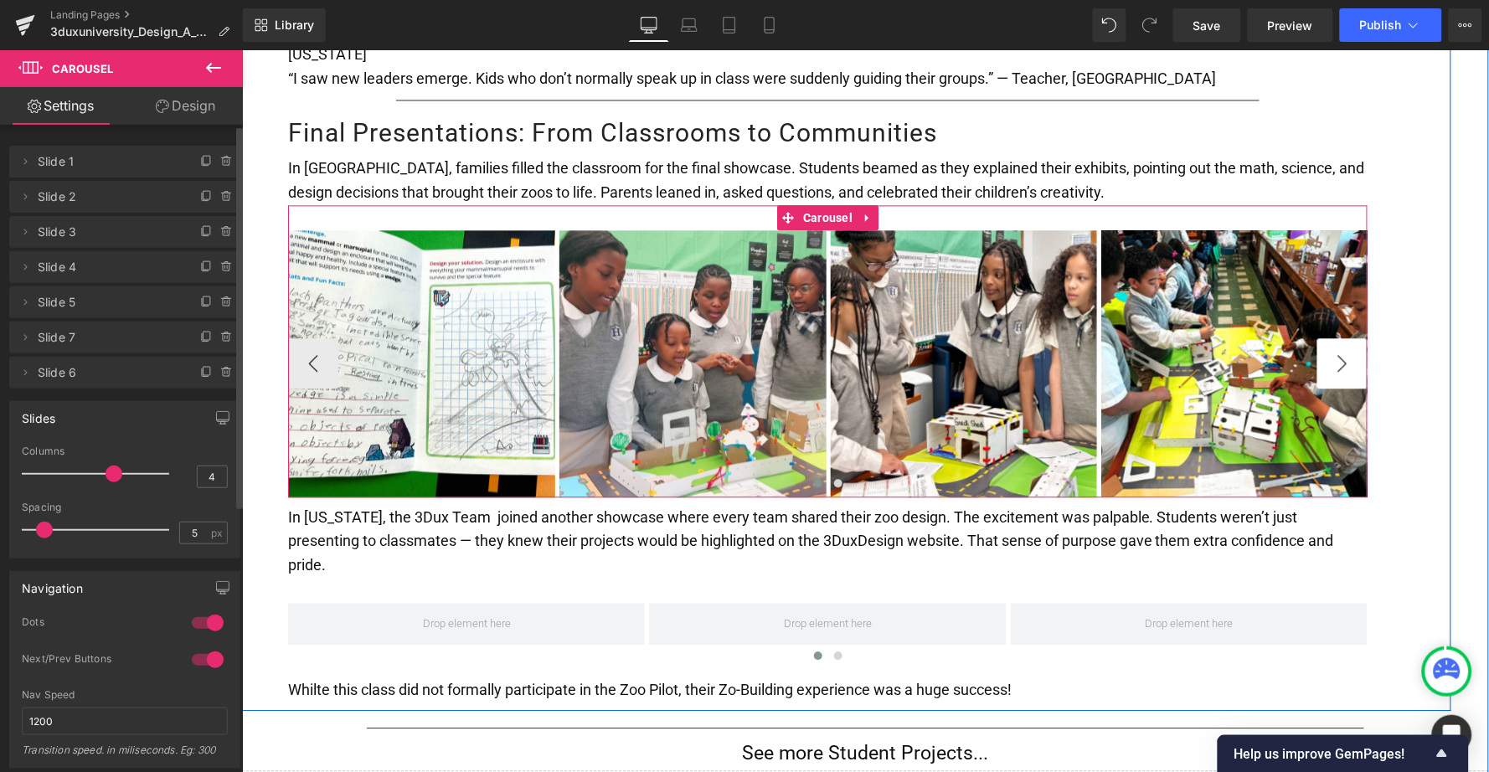
click at [1332, 338] on button "›" at bounding box center [1342, 363] width 50 height 50
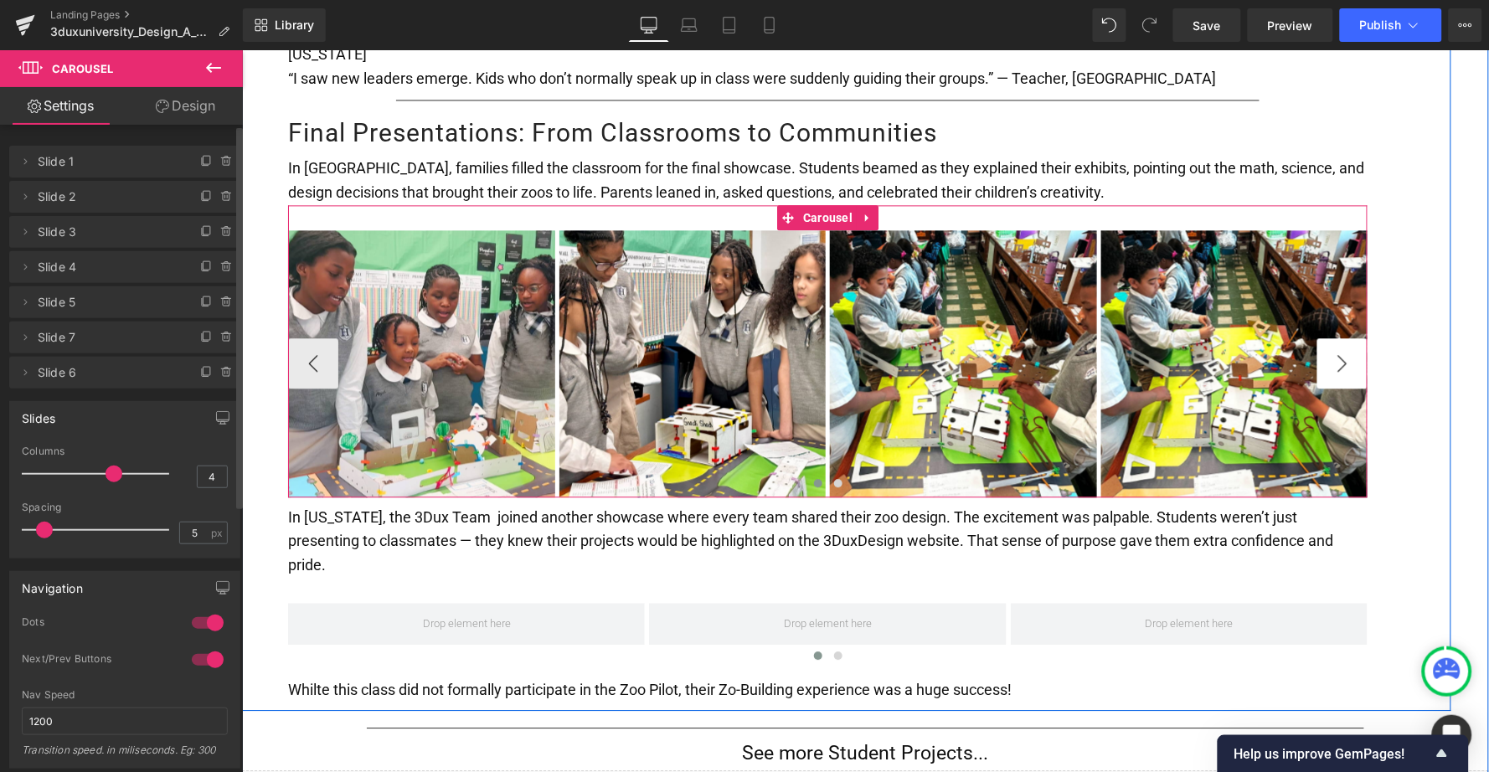
click at [1332, 338] on button "›" at bounding box center [1342, 363] width 50 height 50
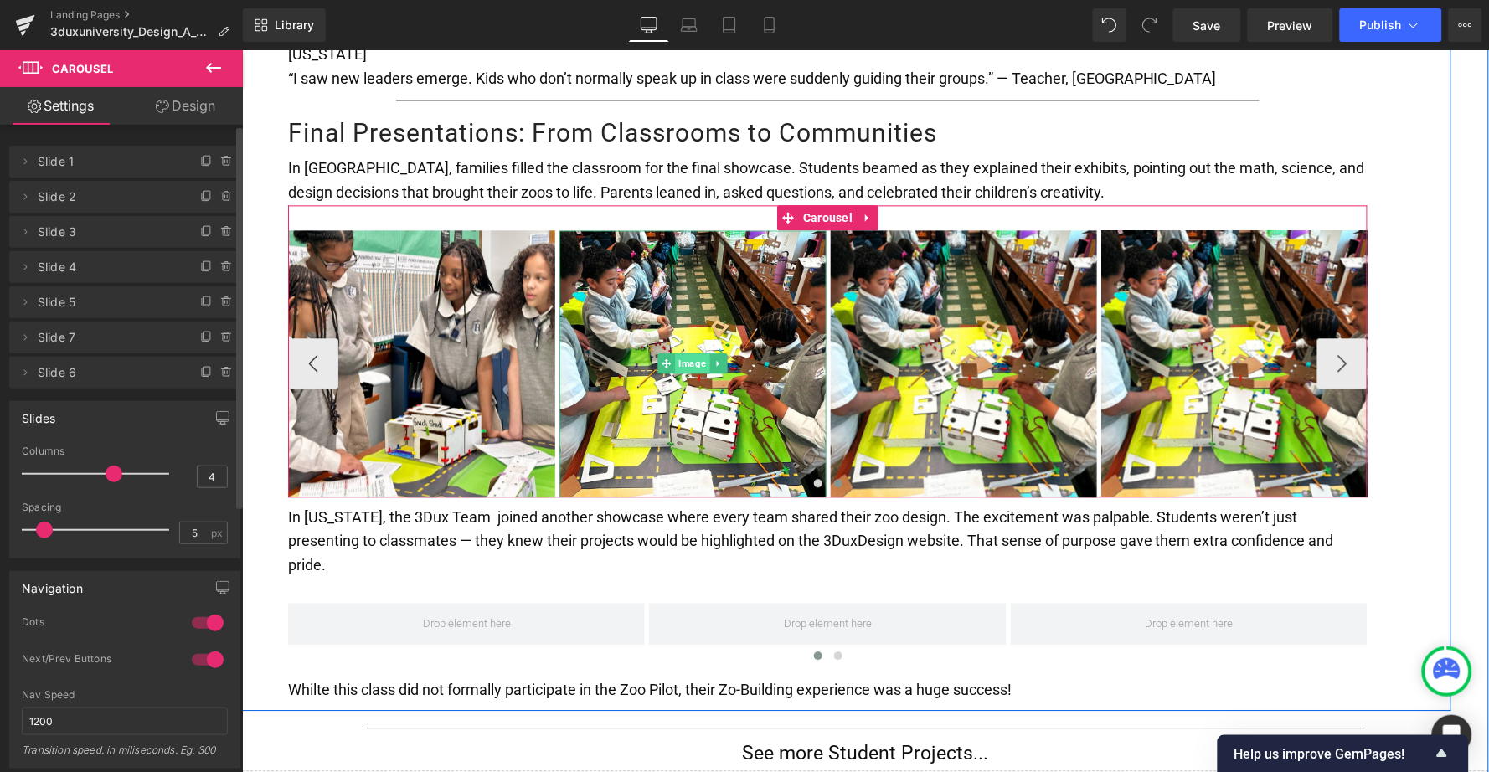
click at [686, 353] on span "Image" at bounding box center [692, 363] width 34 height 20
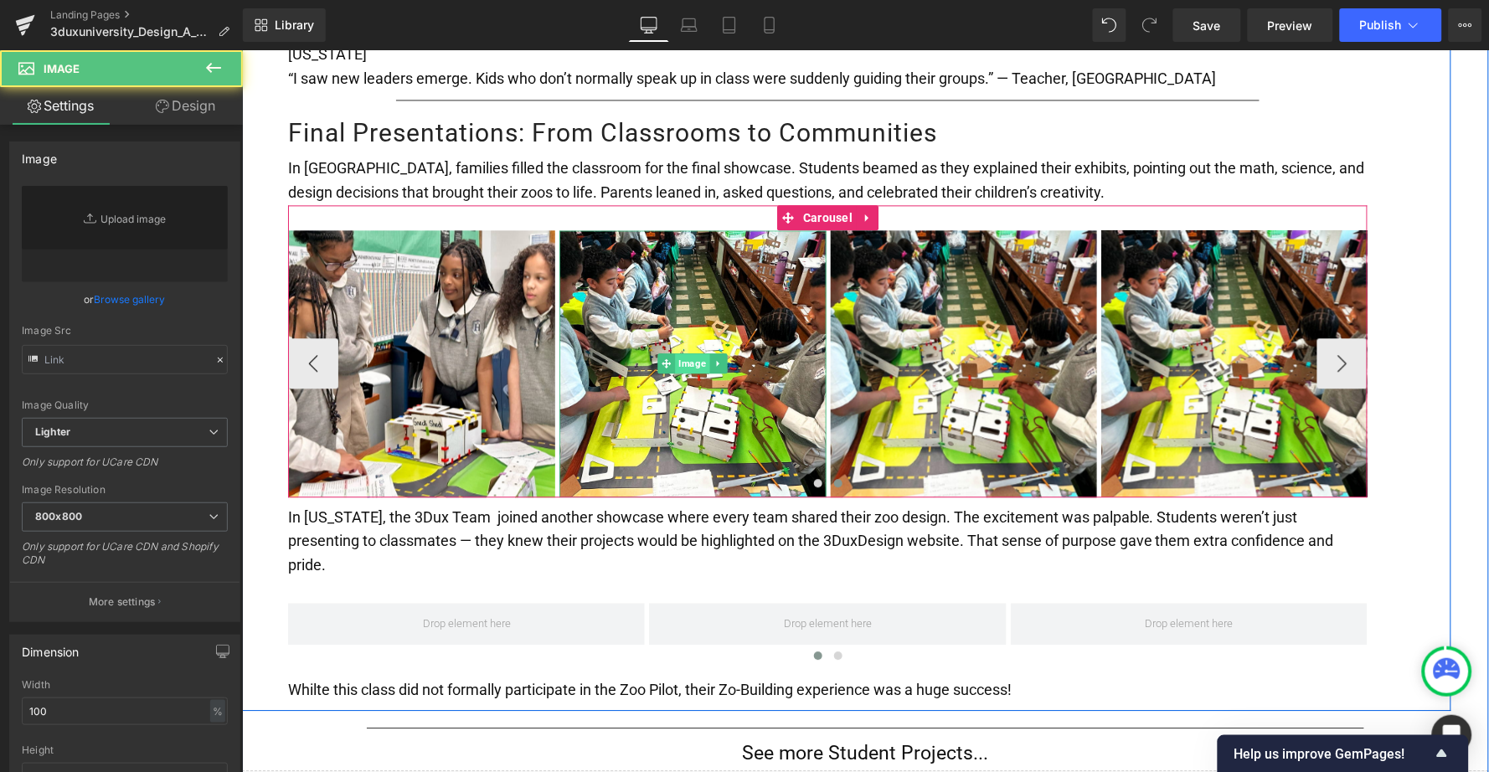
type input "[URL][DOMAIN_NAME]"
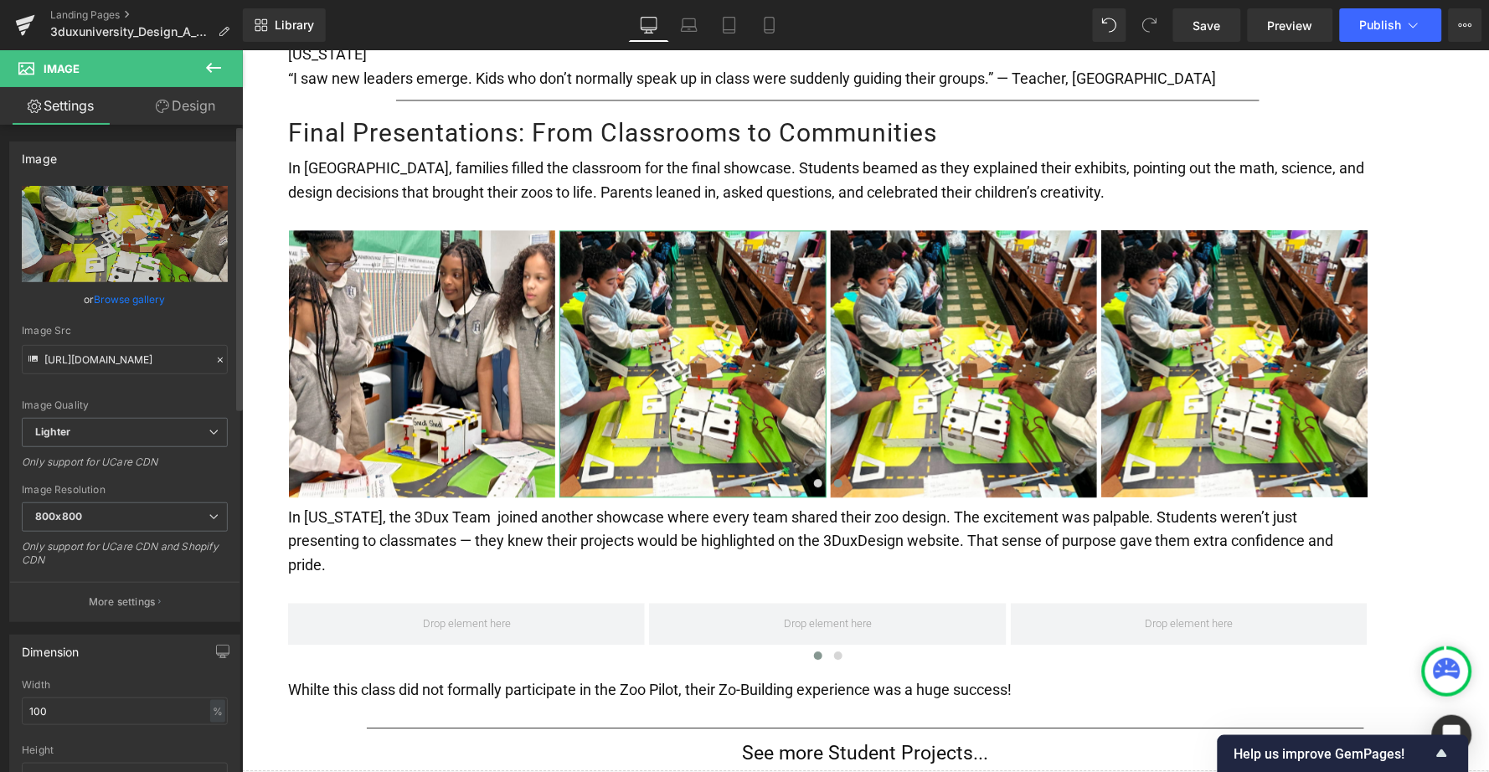
click at [148, 291] on link "Browse gallery" at bounding box center [130, 299] width 71 height 29
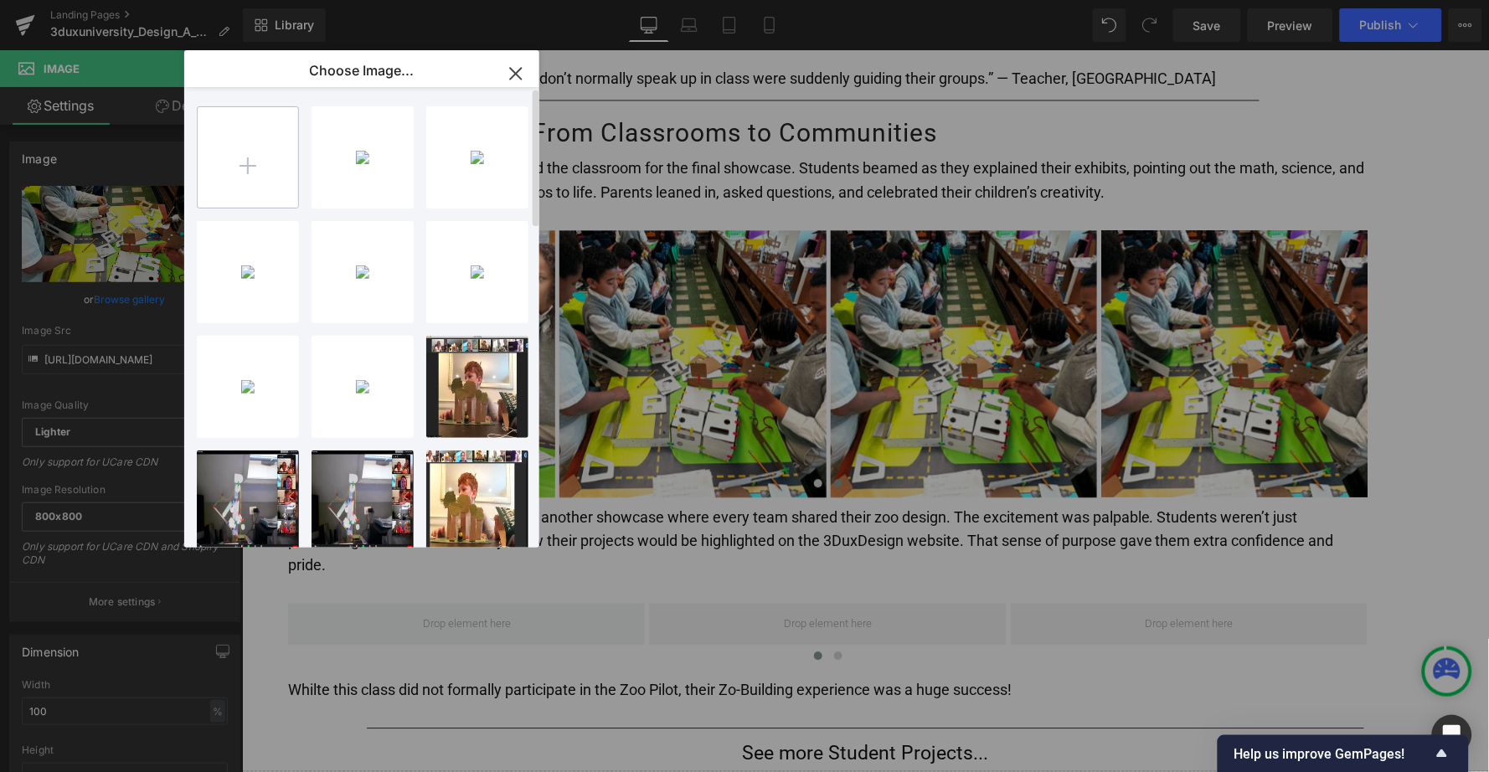
click at [236, 163] on input "file" at bounding box center [248, 157] width 101 height 101
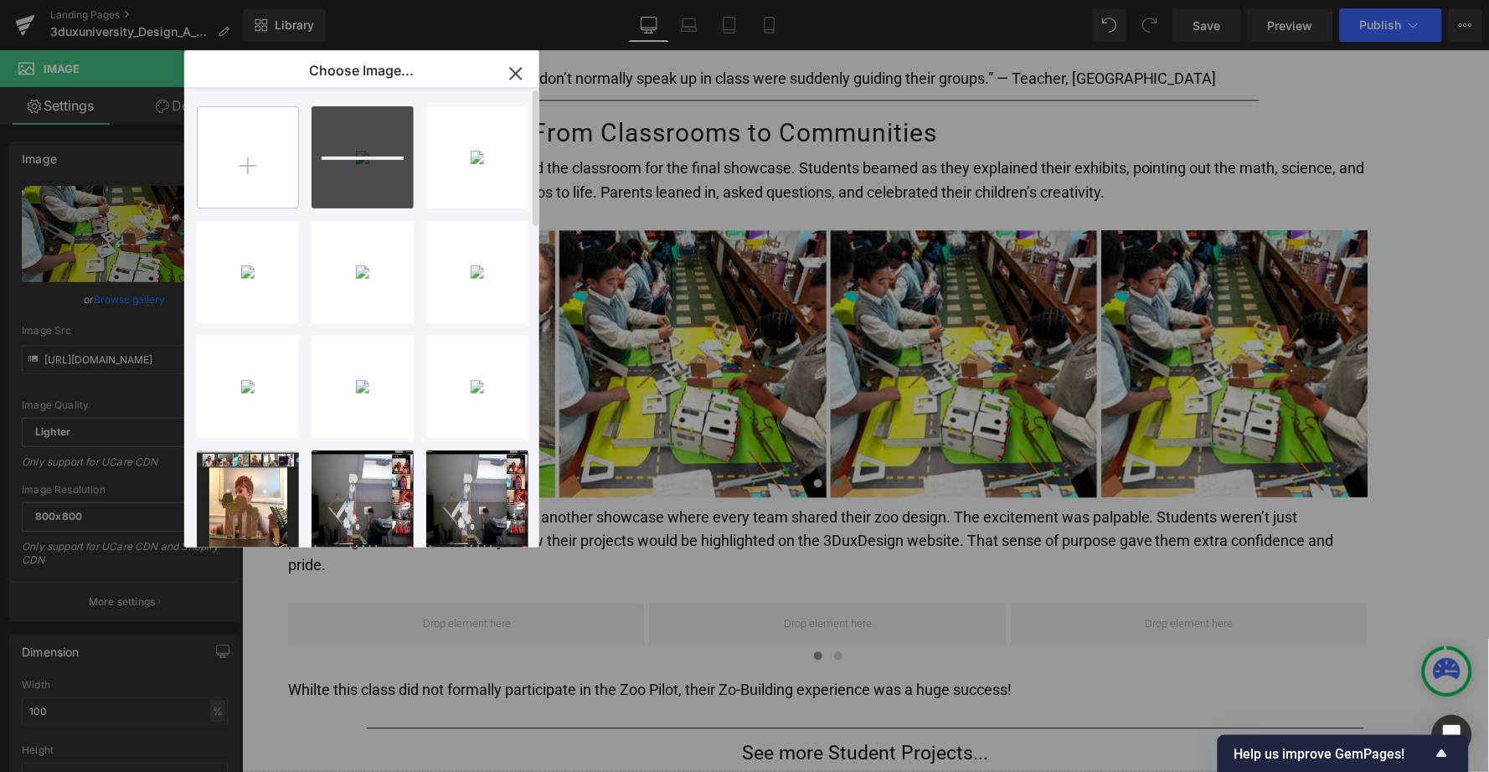
click at [260, 164] on input "file" at bounding box center [248, 157] width 101 height 101
type input "C:\fakepath\cap prep zoo 8.jpg"
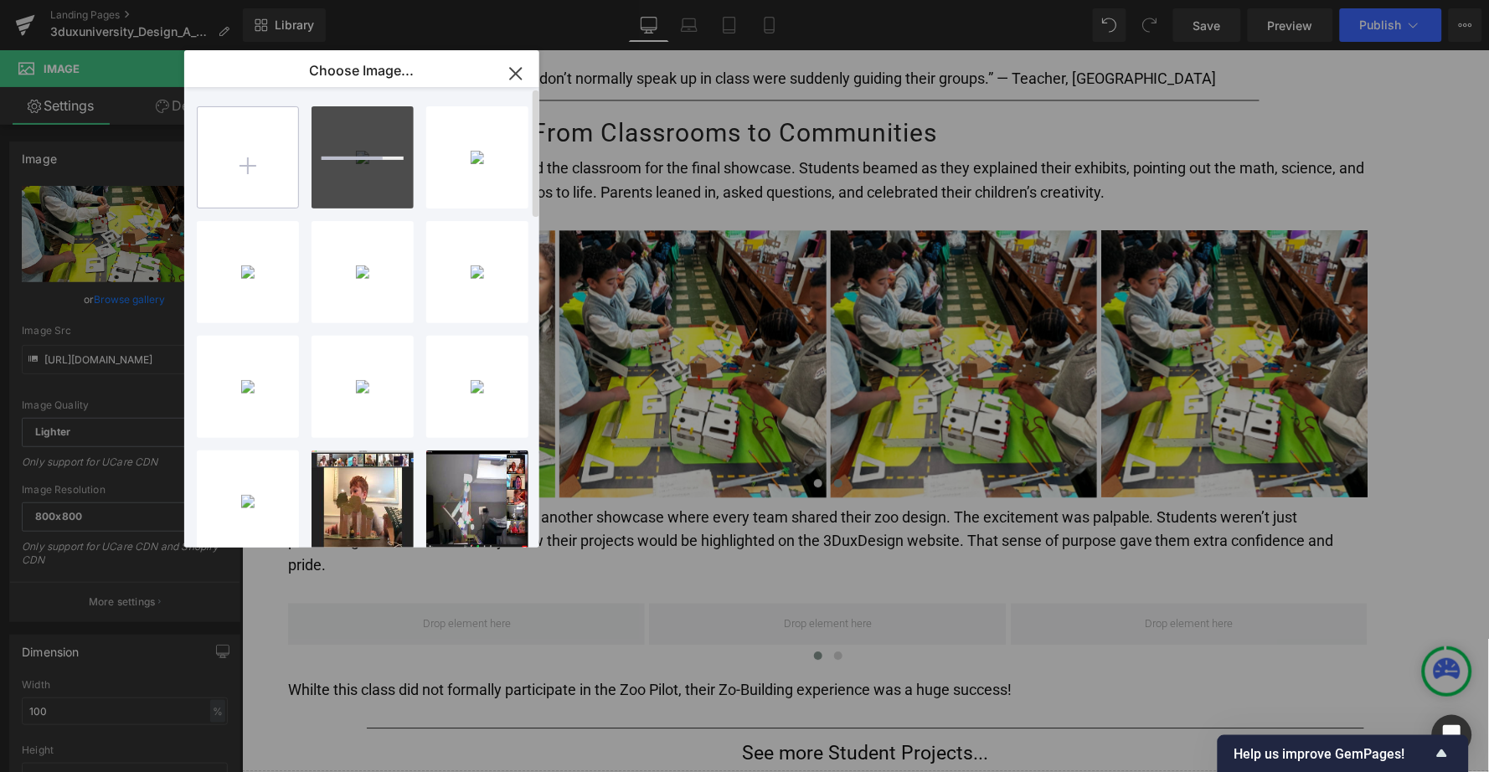
click at [246, 160] on input "file" at bounding box center [248, 157] width 101 height 101
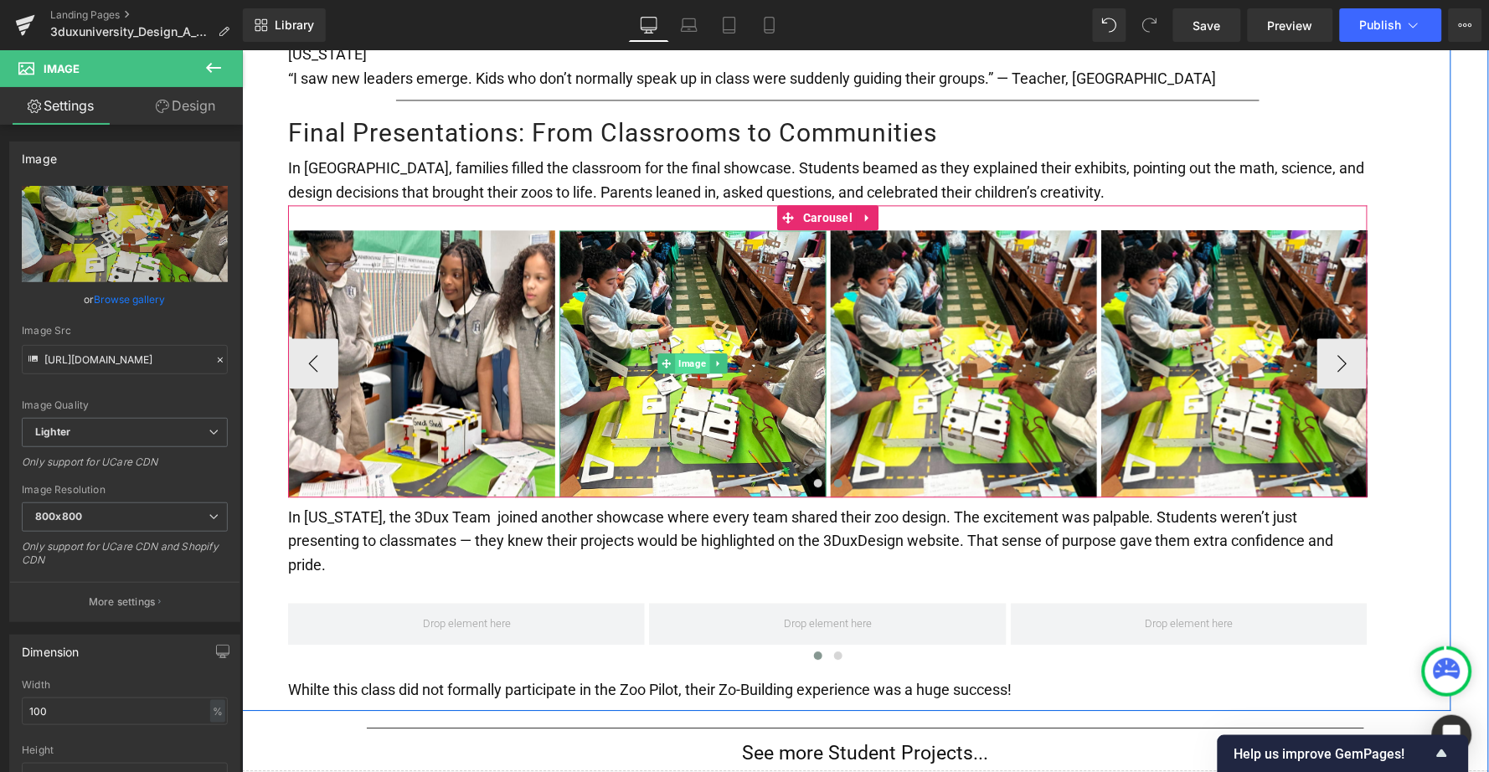
click at [679, 353] on span "Image" at bounding box center [692, 363] width 34 height 20
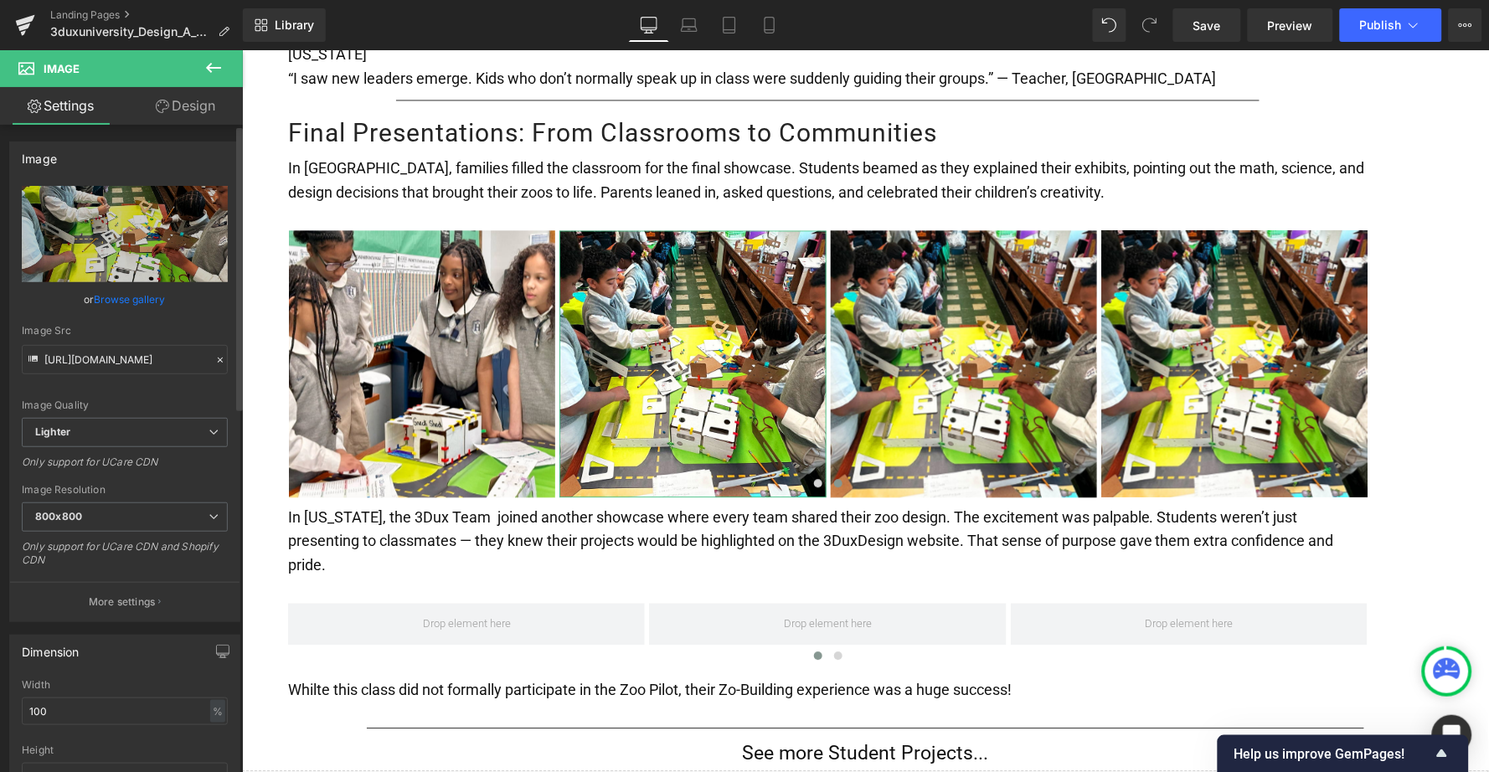
click at [121, 298] on link "Browse gallery" at bounding box center [130, 299] width 71 height 29
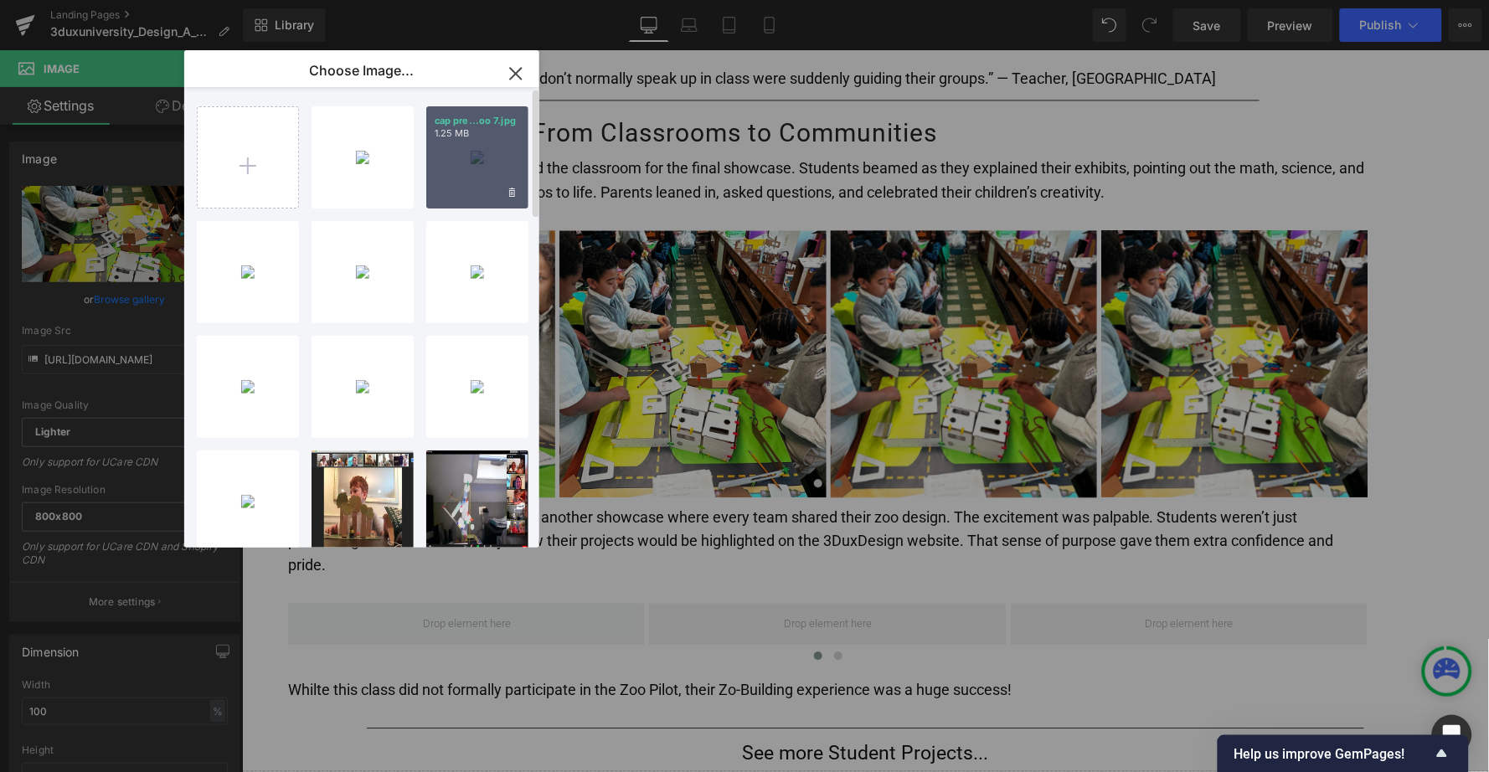
click at [482, 164] on div "cap pre...oo 7.jpg 1.25 MB" at bounding box center [477, 157] width 102 height 102
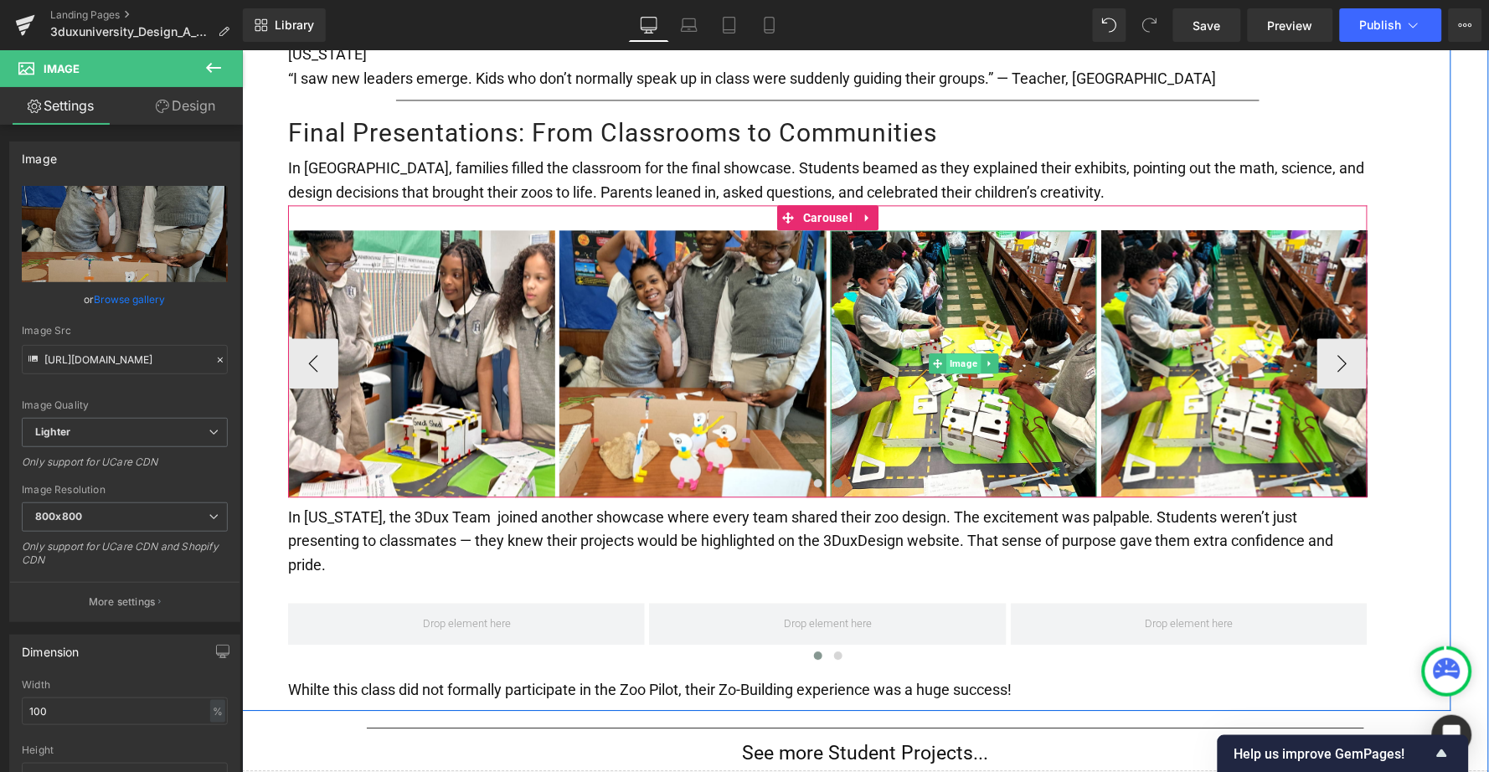
click at [946, 353] on span "Image" at bounding box center [963, 363] width 34 height 20
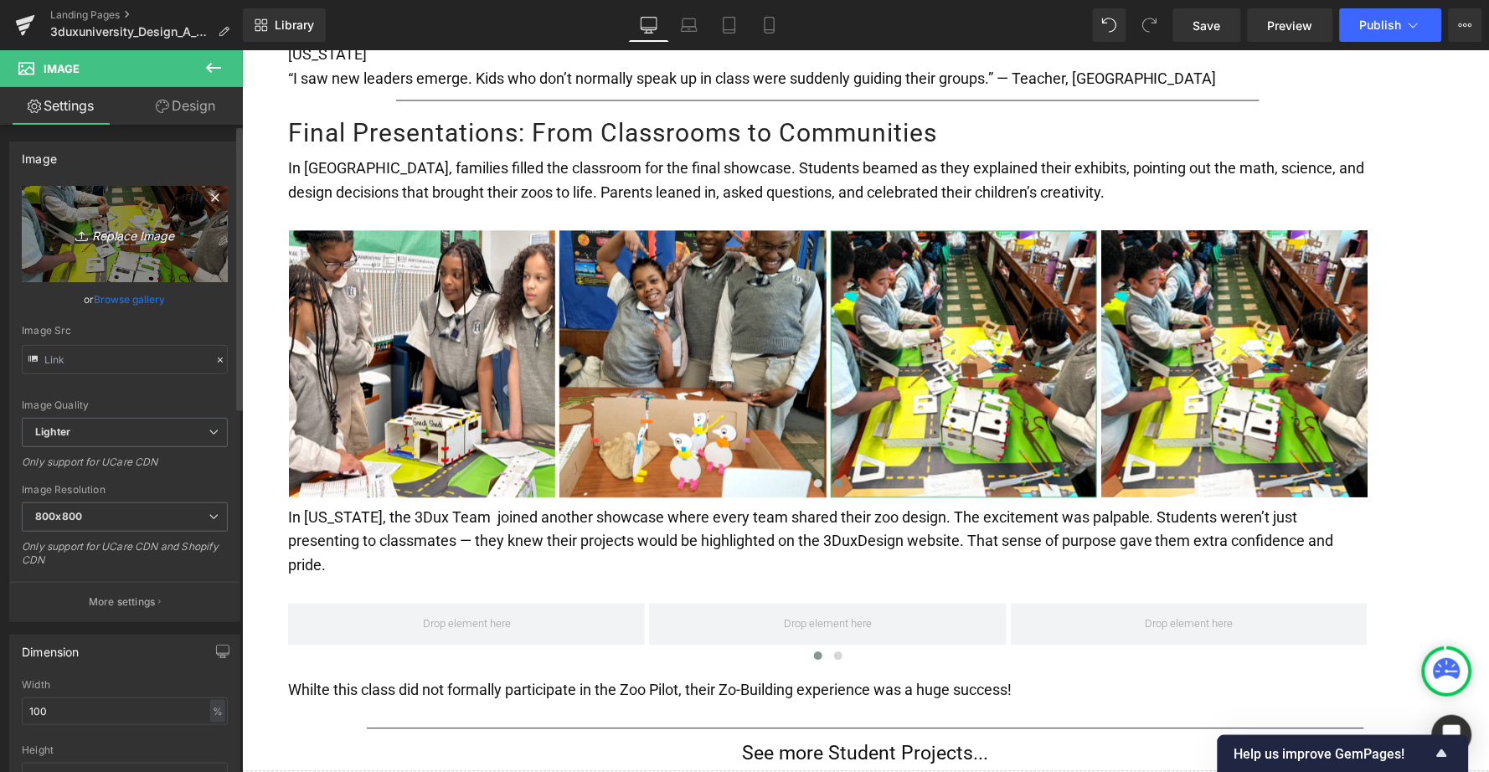
click at [111, 233] on icon "Replace Image" at bounding box center [125, 234] width 134 height 21
type input "C:\fakepath\cap prep zoo 8.jpg"
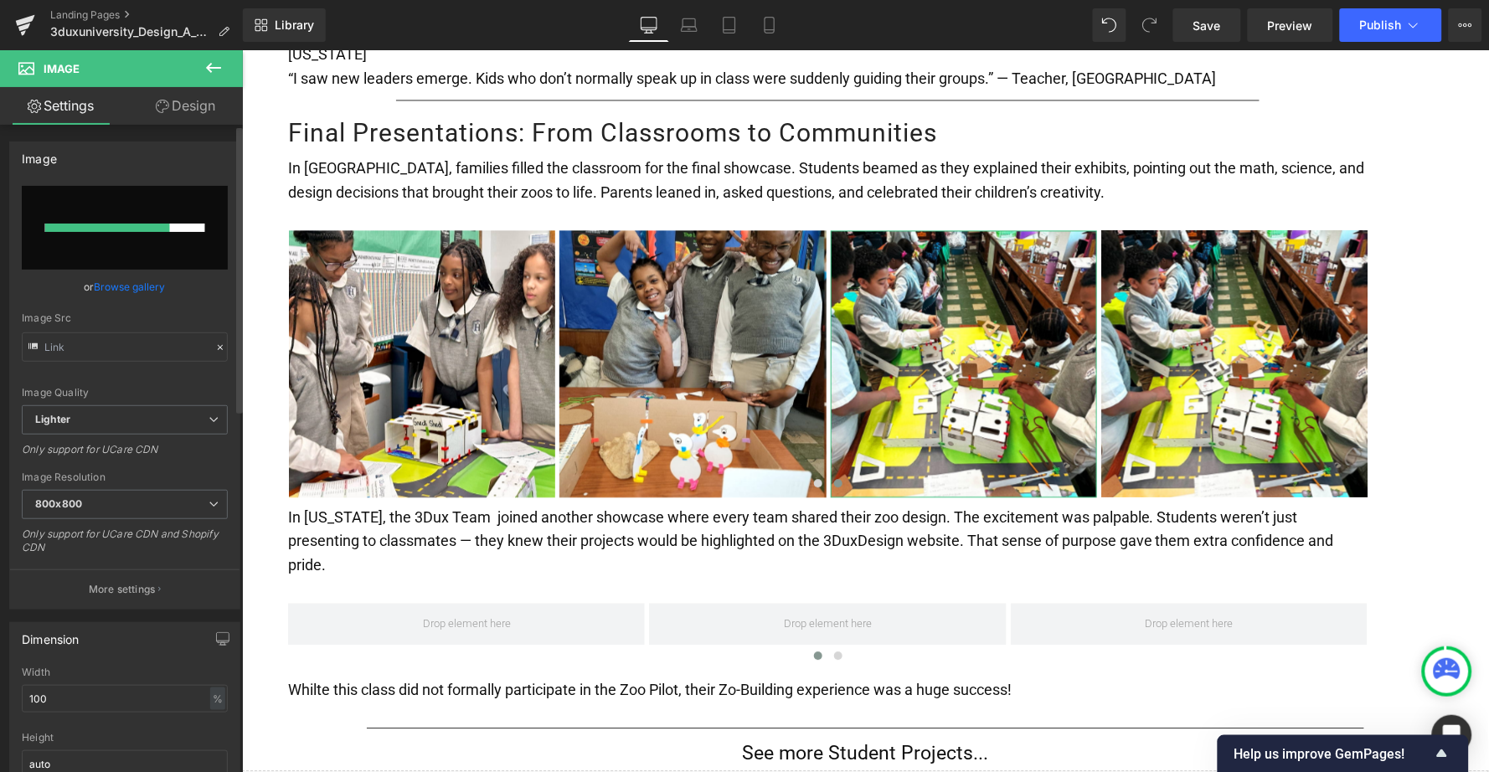
click at [133, 289] on link "Browse gallery" at bounding box center [130, 286] width 71 height 29
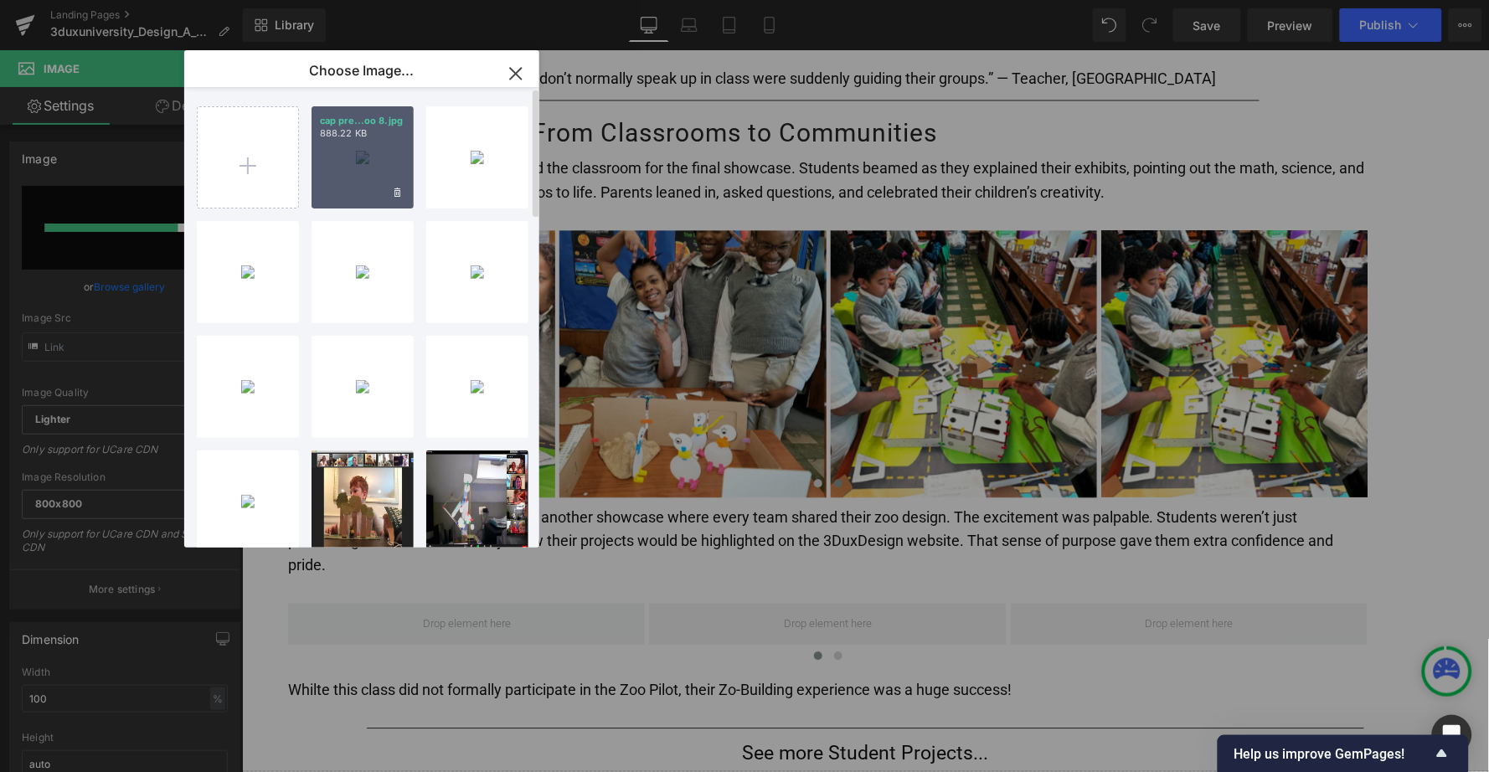
click at [361, 171] on div "cap pre...oo 8.jpg 888.22 KB" at bounding box center [363, 157] width 102 height 102
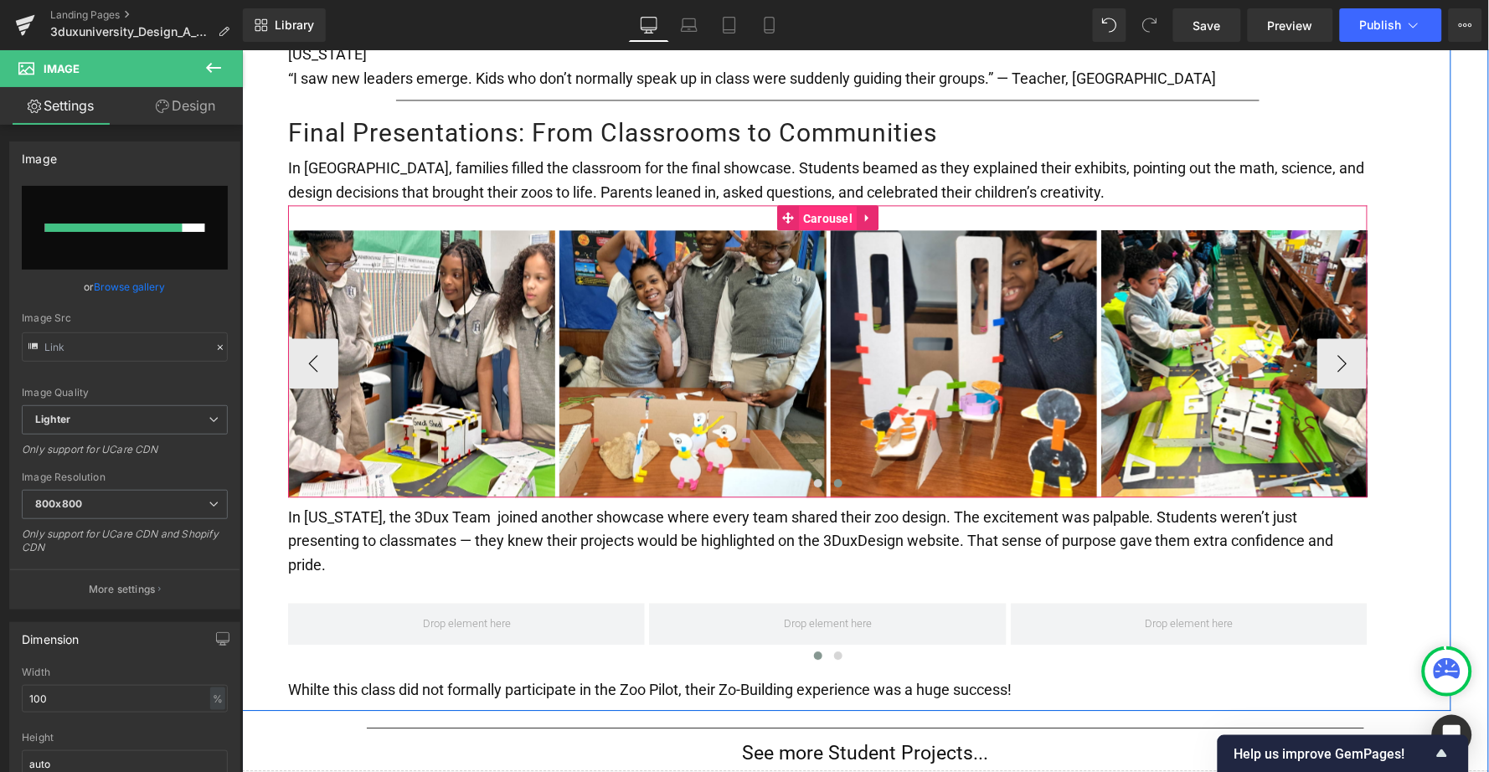
click at [807, 205] on span "Carousel" at bounding box center [827, 217] width 58 height 25
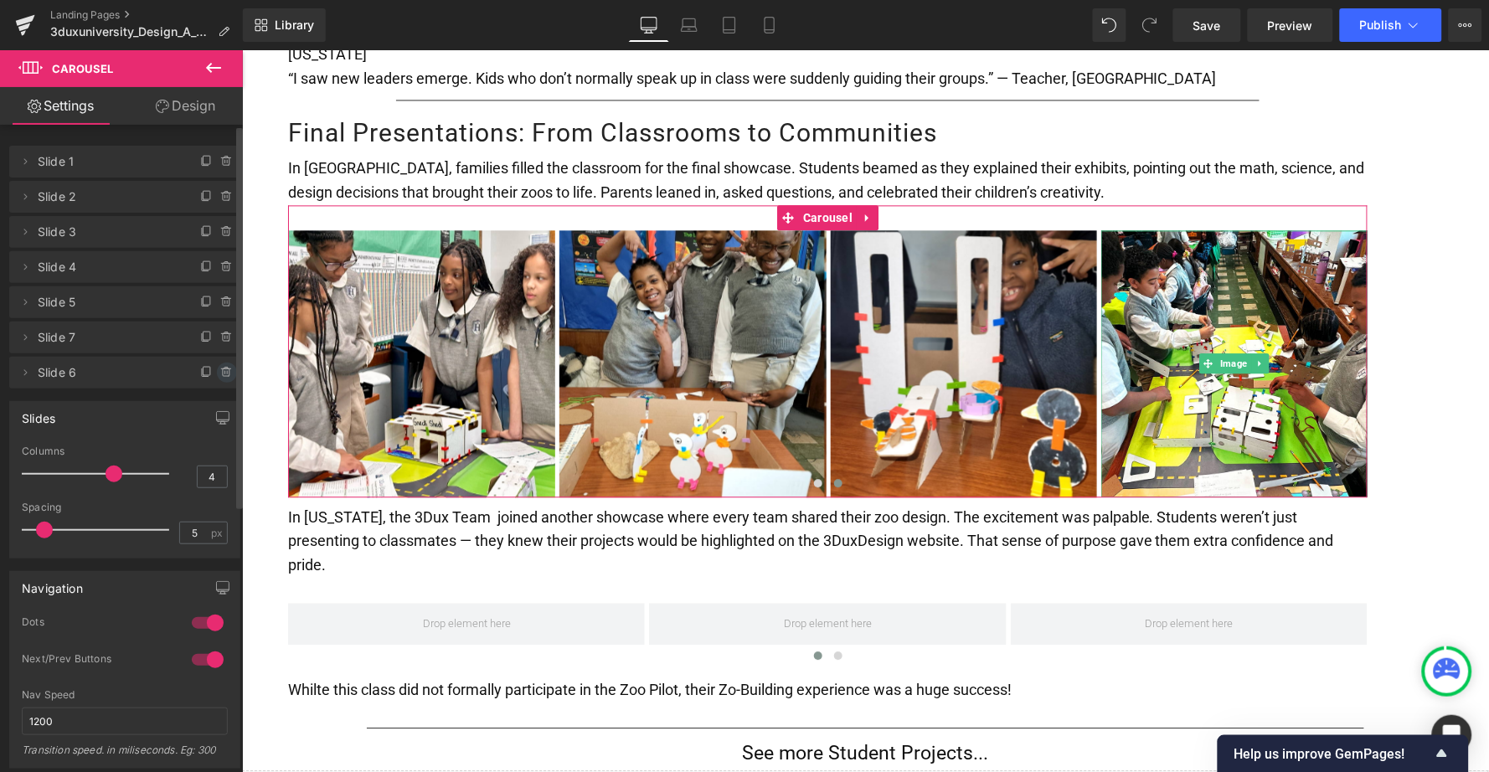
click at [220, 369] on icon at bounding box center [226, 372] width 13 height 13
click at [214, 375] on button "Delete" at bounding box center [209, 374] width 53 height 22
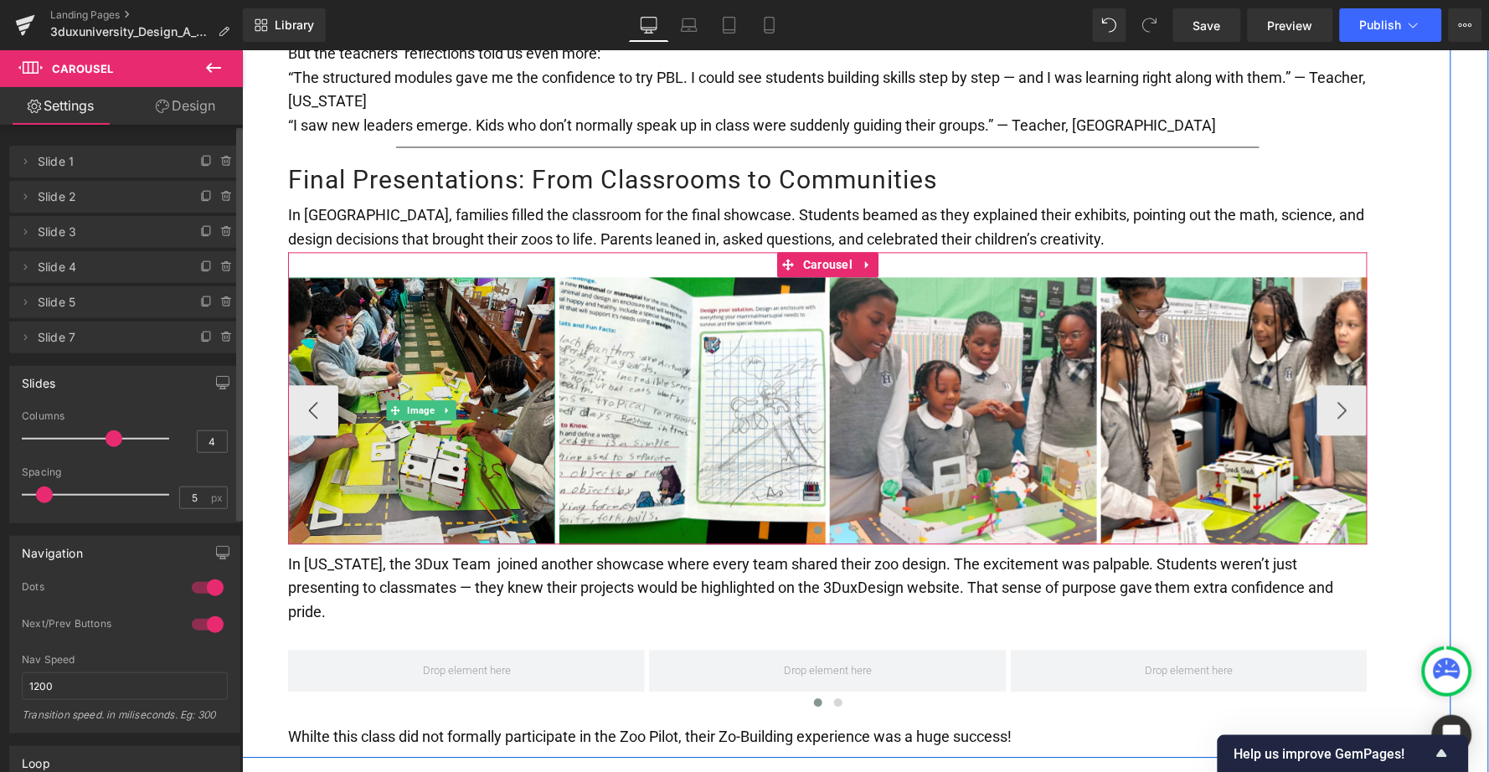
scroll to position [2748, 0]
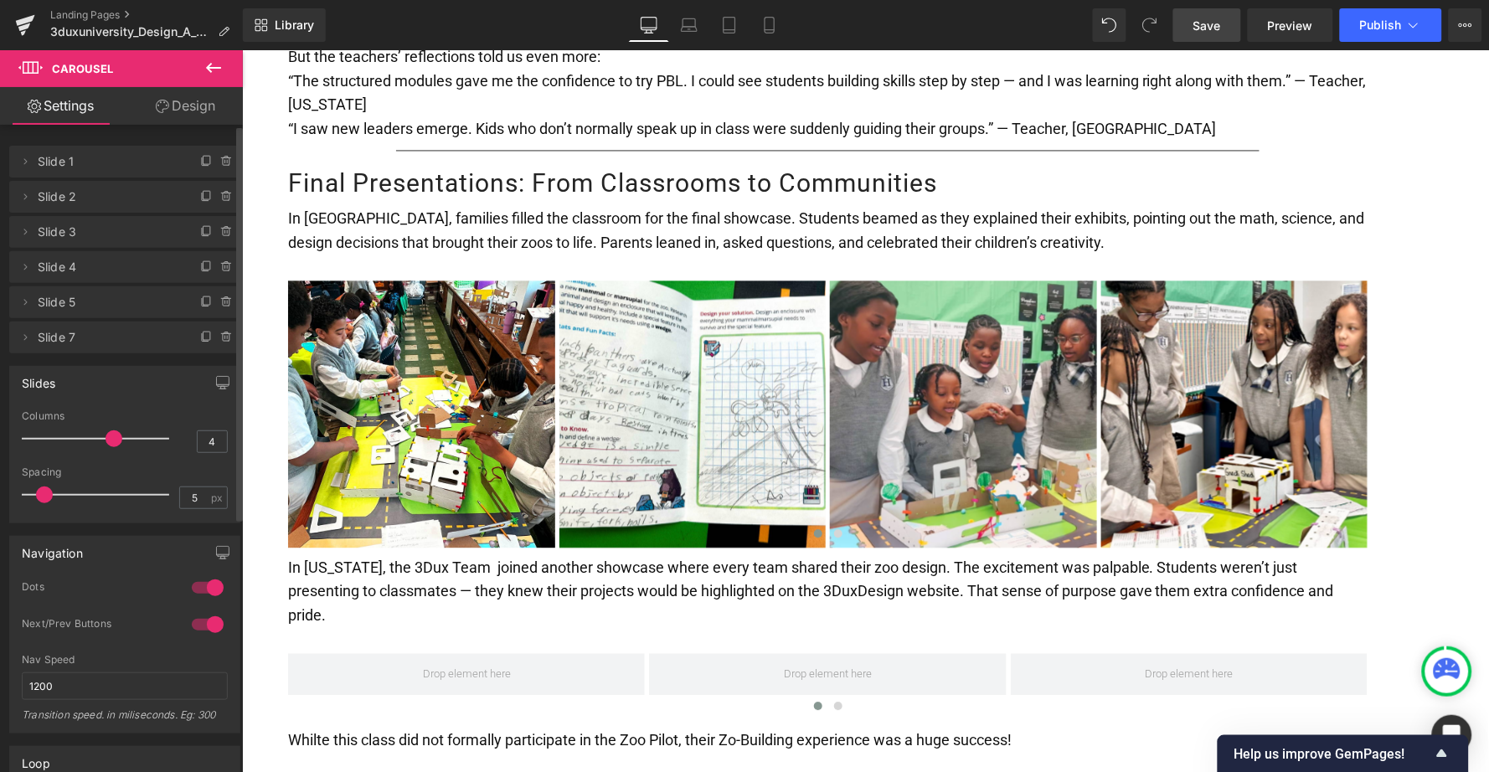
click at [1202, 27] on span "Save" at bounding box center [1207, 26] width 28 height 18
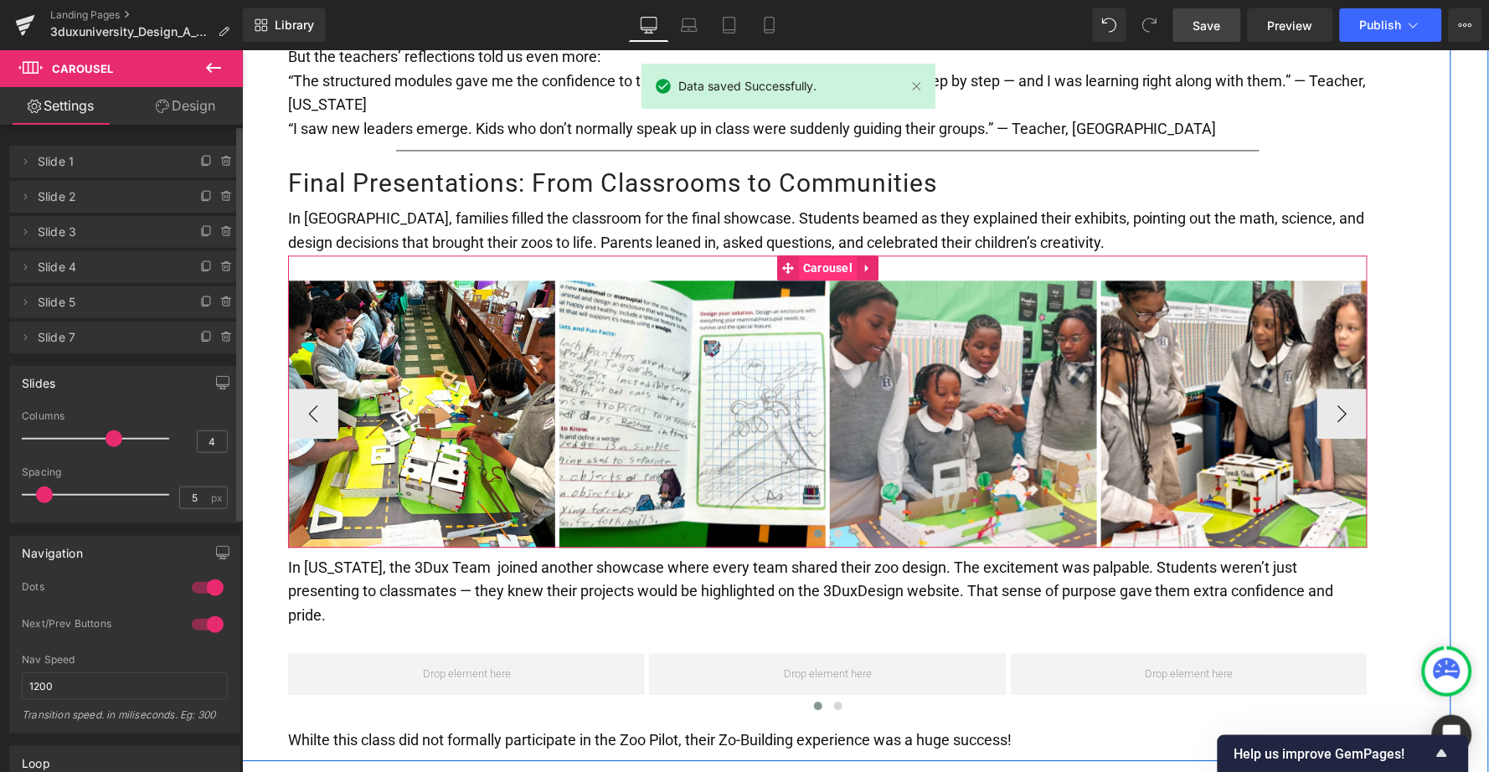
click at [828, 255] on span "Carousel" at bounding box center [827, 267] width 58 height 25
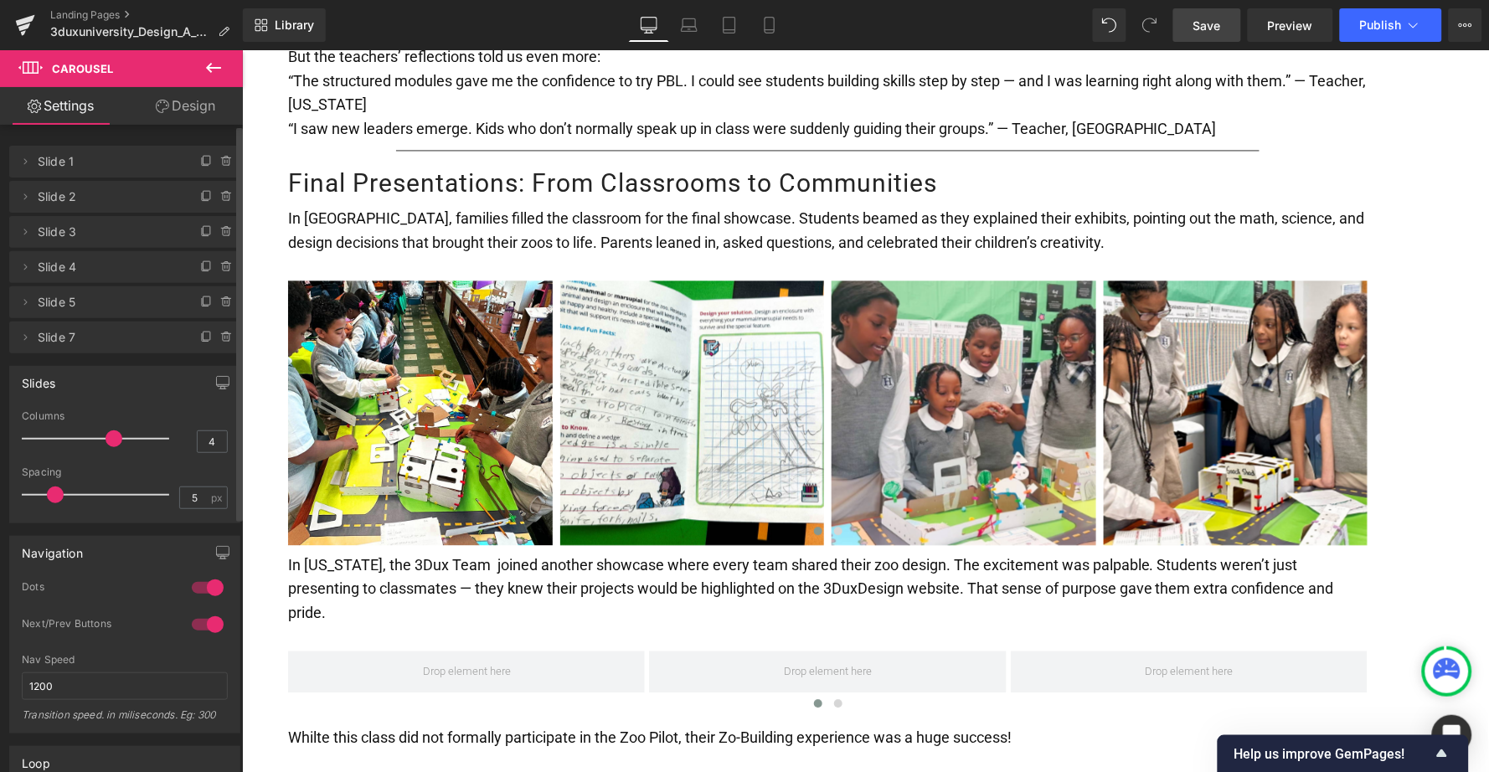
drag, startPoint x: 48, startPoint y: 494, endPoint x: 59, endPoint y: 494, distance: 11.7
click at [59, 494] on span at bounding box center [55, 495] width 17 height 17
click at [1224, 31] on link "Save" at bounding box center [1207, 25] width 68 height 34
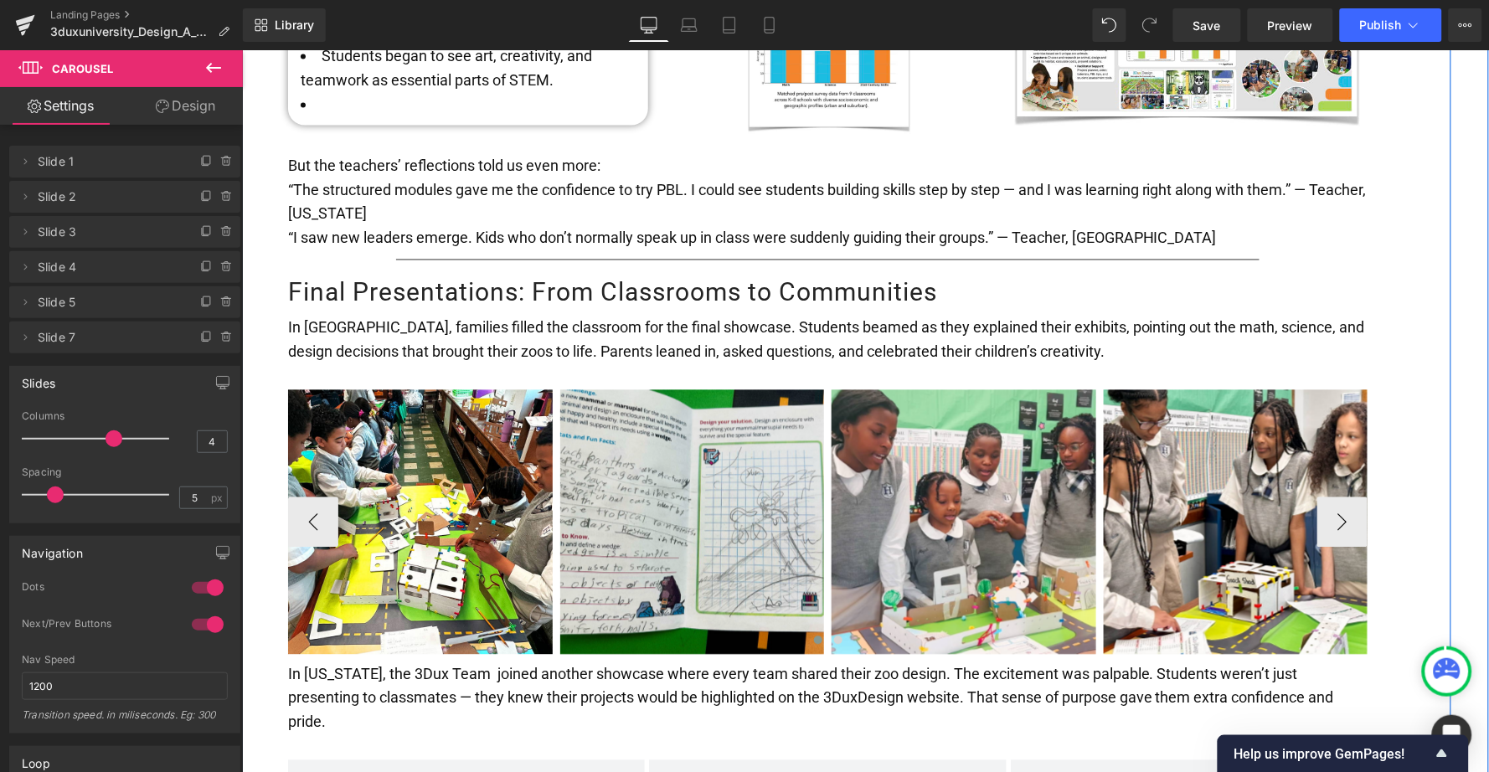
scroll to position [2636, 0]
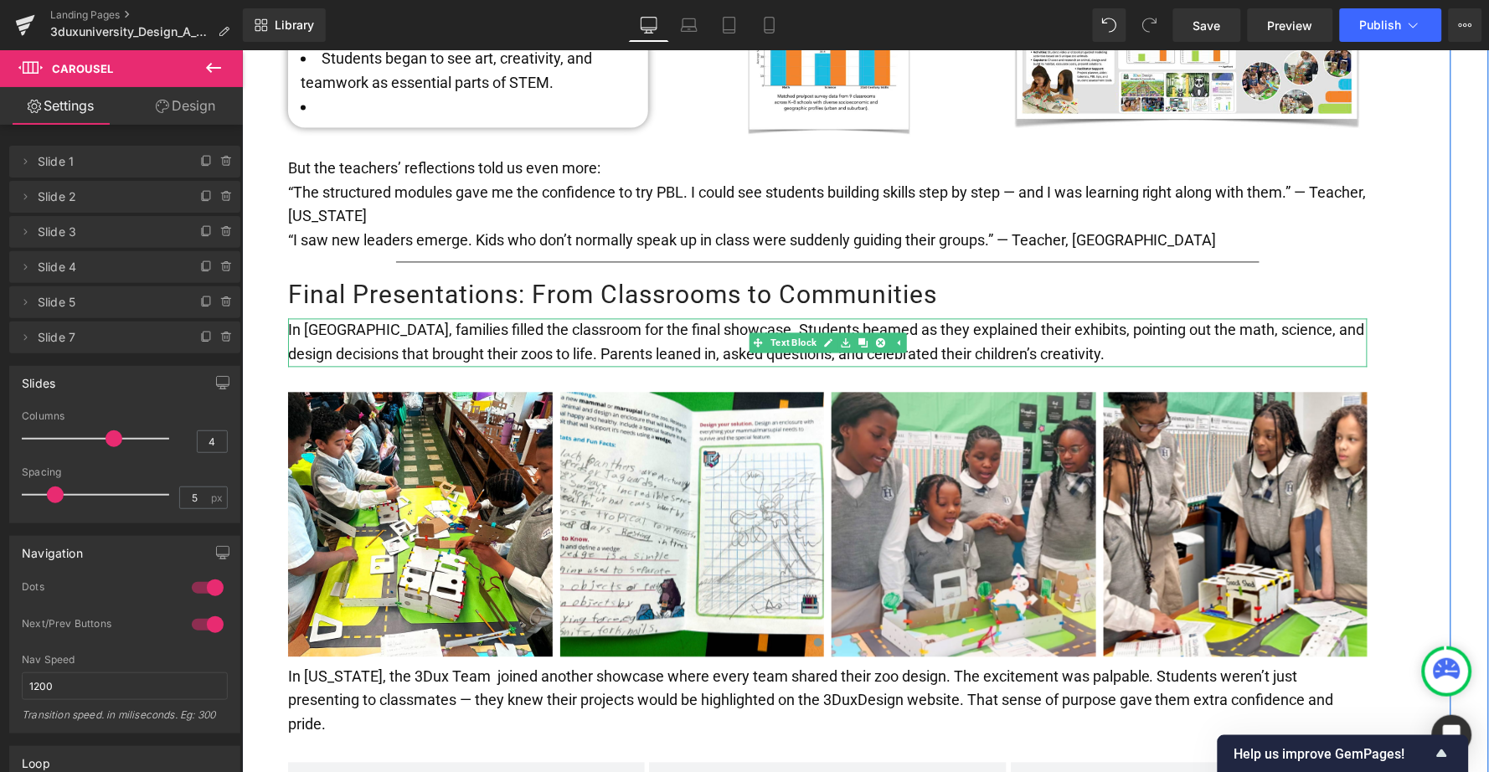
click at [373, 321] on span "In [GEOGRAPHIC_DATA], families filled the classroom for the final showcase. Stu…" at bounding box center [825, 342] width 1077 height 42
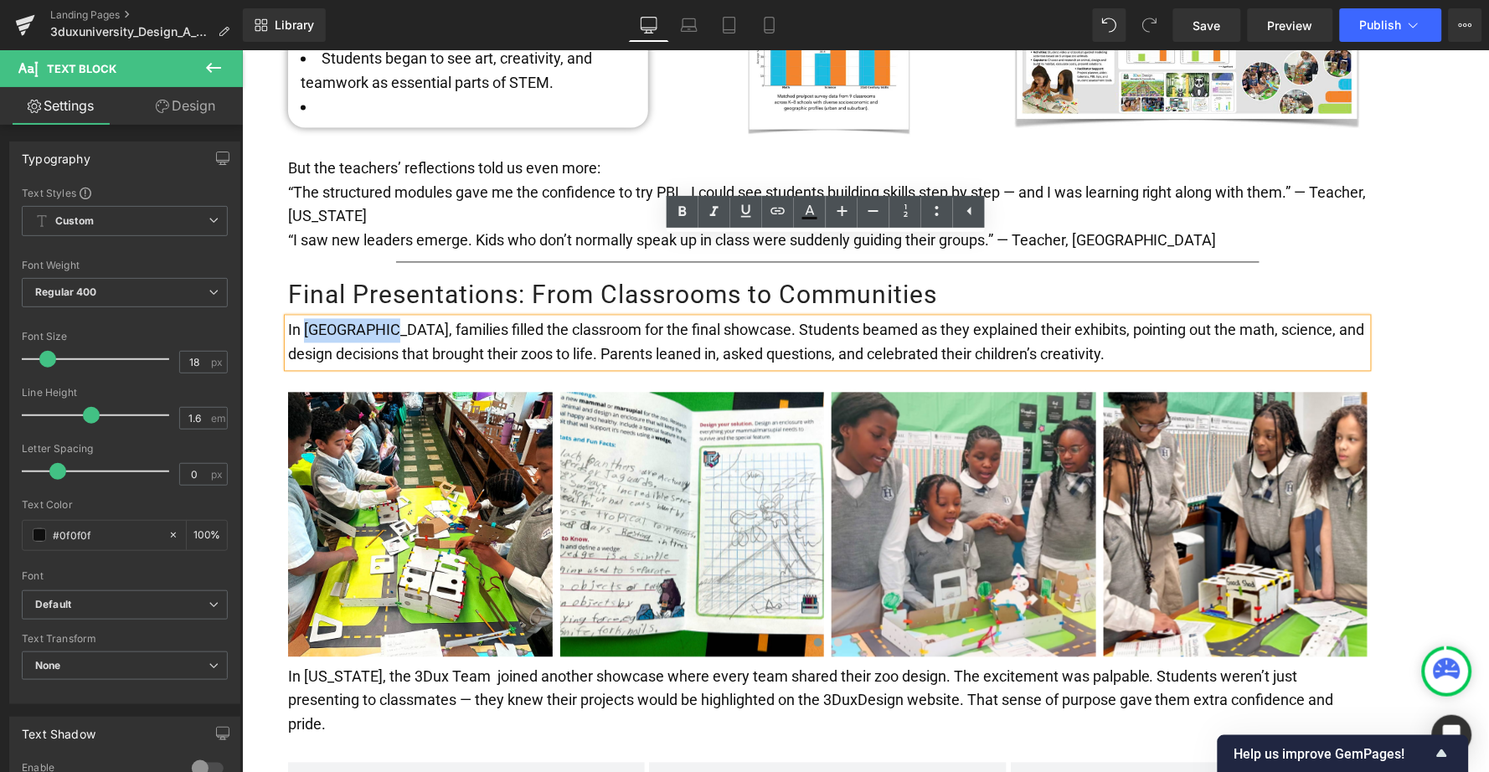
drag, startPoint x: 373, startPoint y: 251, endPoint x: 300, endPoint y: 250, distance: 72.9
click at [300, 321] on span "In [GEOGRAPHIC_DATA], families filled the classroom for the final showcase. Stu…" at bounding box center [825, 342] width 1077 height 42
click at [676, 205] on icon at bounding box center [683, 212] width 20 height 20
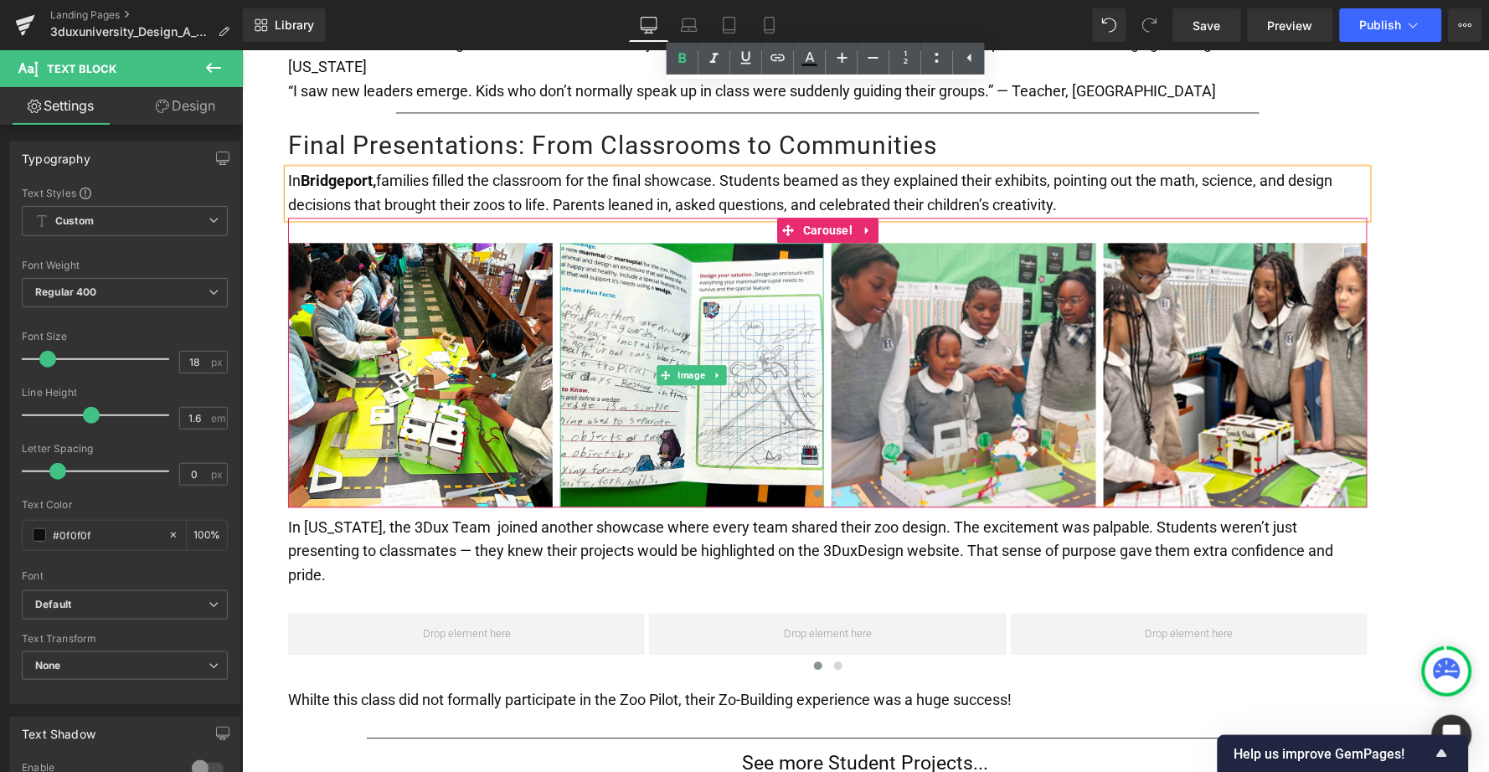
scroll to position [2789, 0]
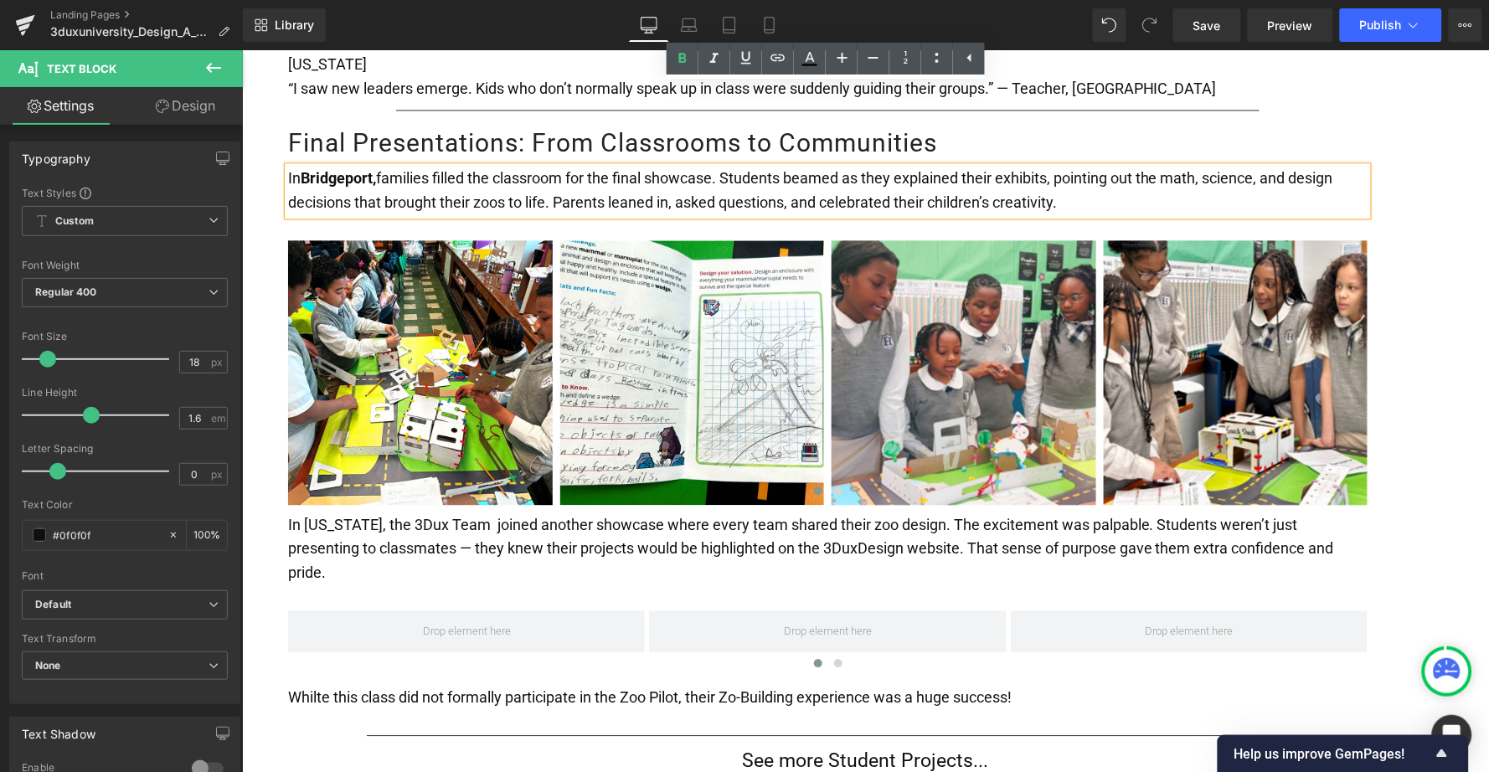
click at [370, 513] on p "In [US_STATE], the 3Dux Team joined another showcase where every team shared th…" at bounding box center [827, 549] width 1080 height 72
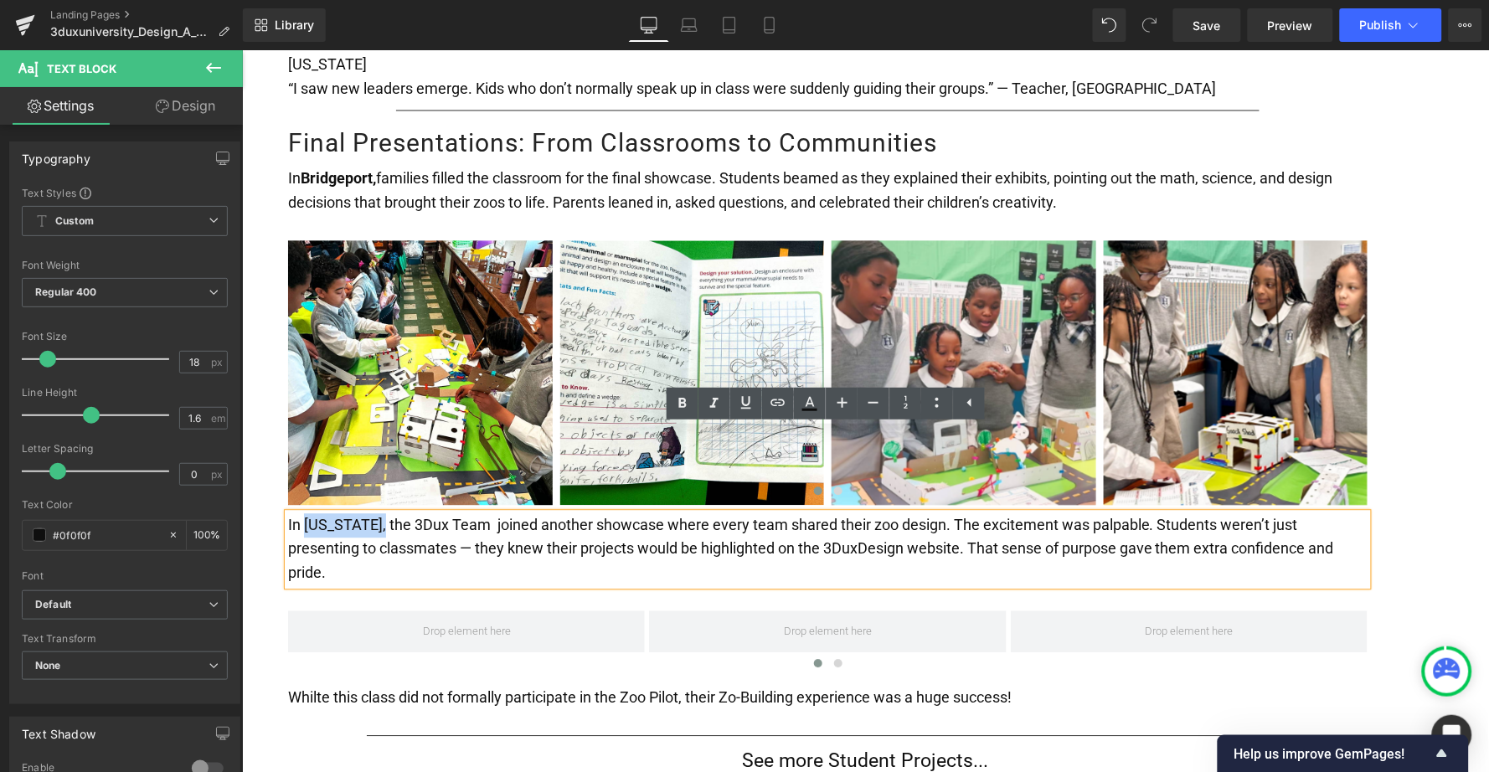
drag, startPoint x: 379, startPoint y: 442, endPoint x: 301, endPoint y: 445, distance: 78.8
click at [301, 513] on p "In [US_STATE], the 3Dux Team joined another showcase where every team shared th…" at bounding box center [827, 549] width 1080 height 72
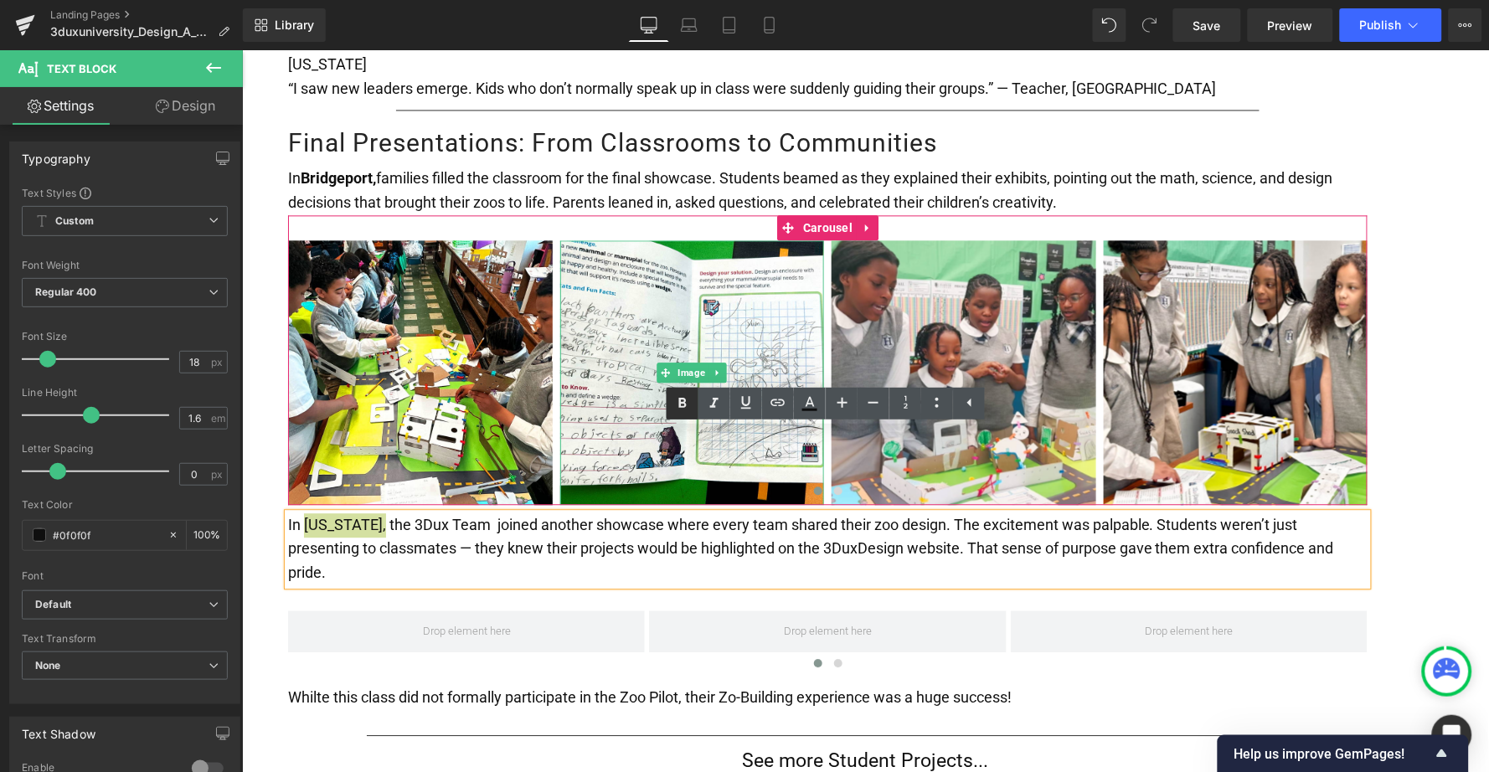
click at [678, 398] on icon at bounding box center [683, 404] width 20 height 20
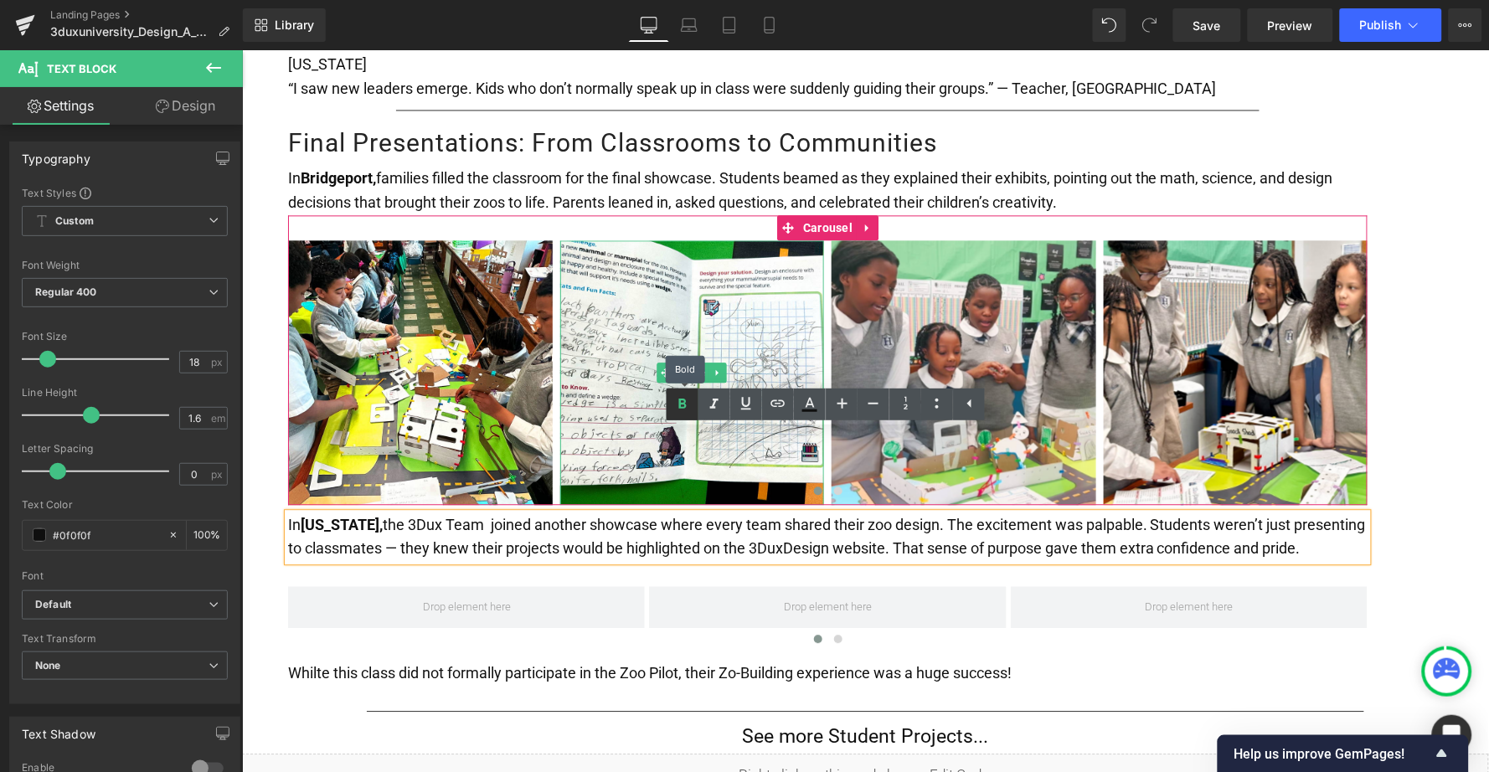
scroll to position [2788, 0]
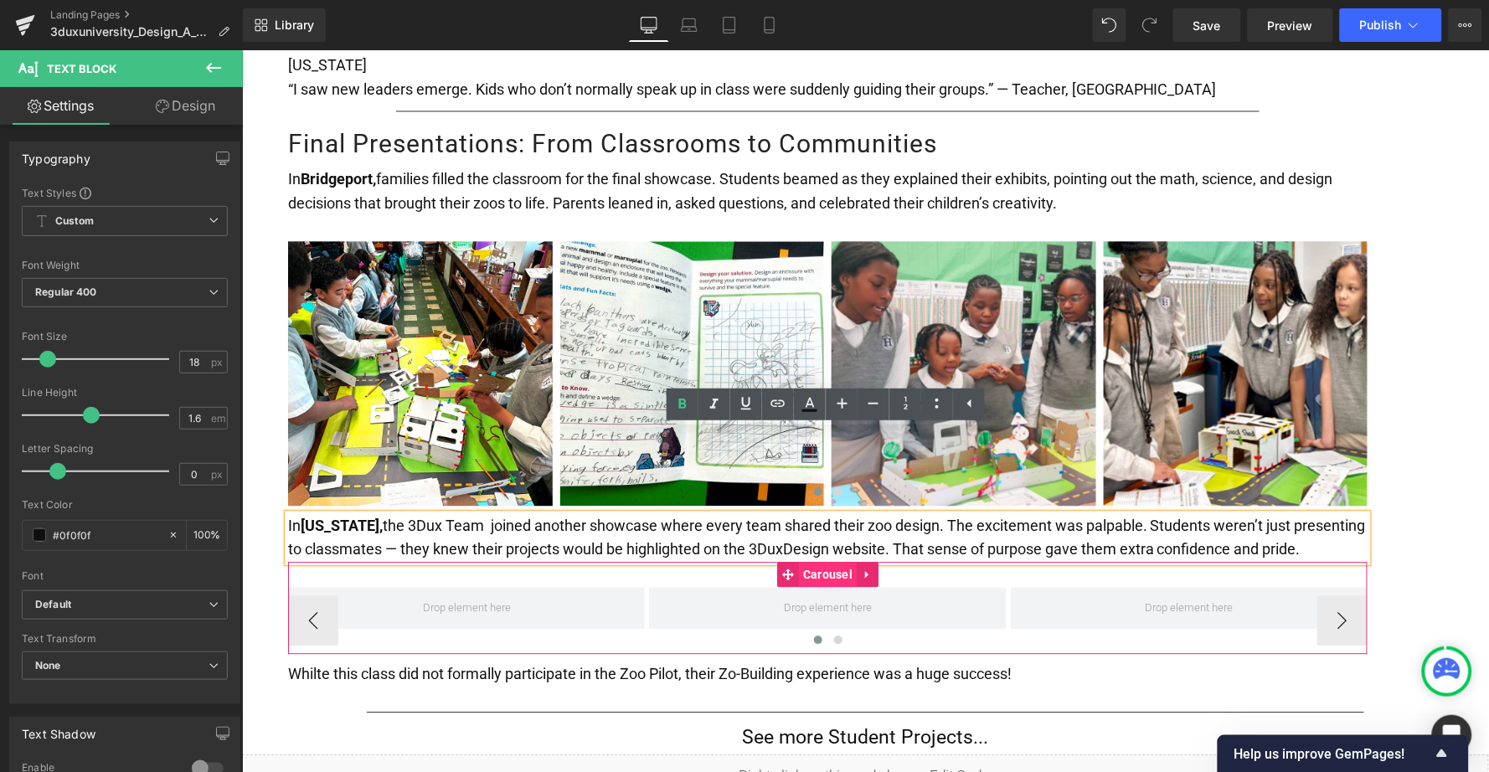
click at [815, 561] on span "Carousel" at bounding box center [827, 573] width 58 height 25
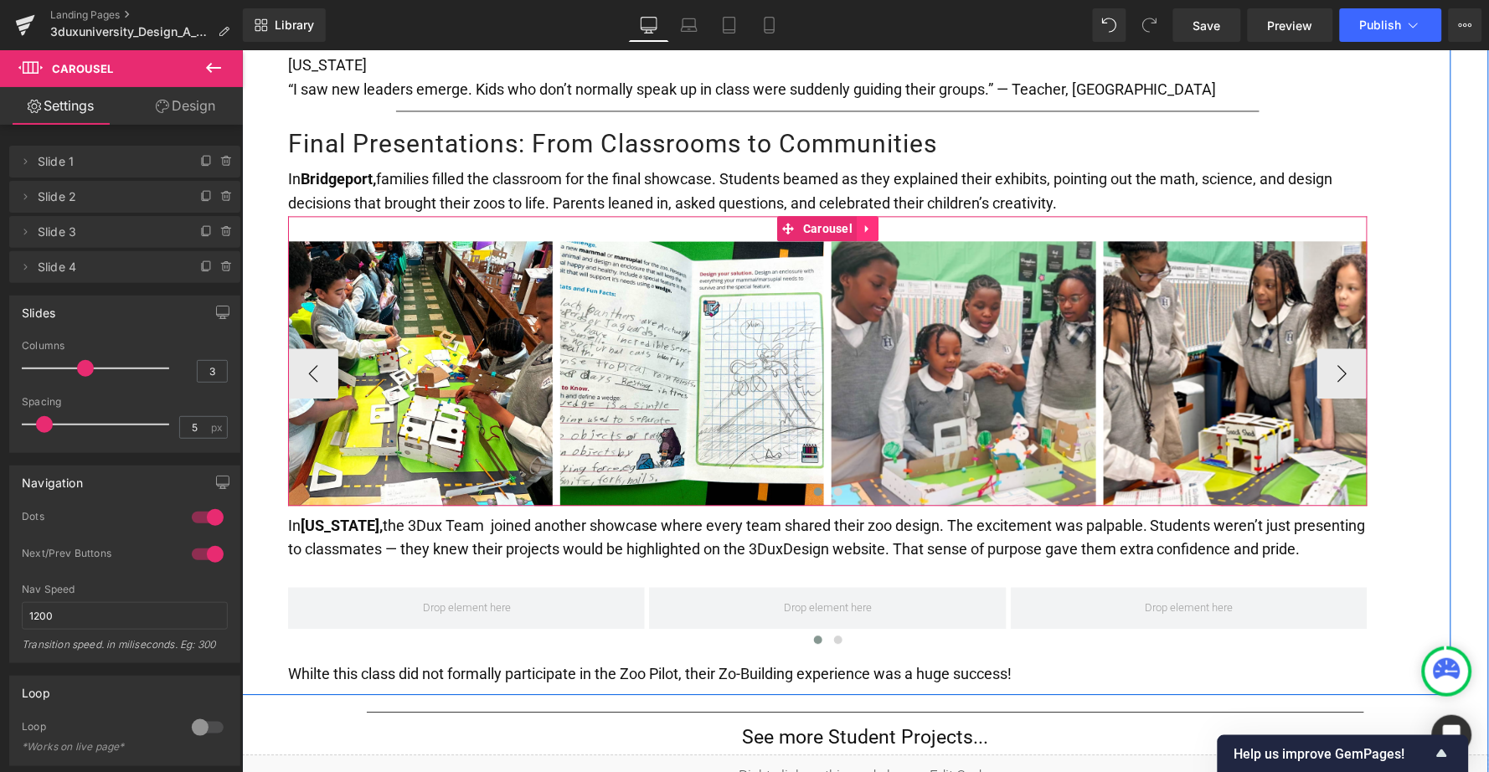
click at [865, 222] on icon at bounding box center [867, 228] width 12 height 13
click at [858, 215] on link at bounding box center [856, 227] width 22 height 25
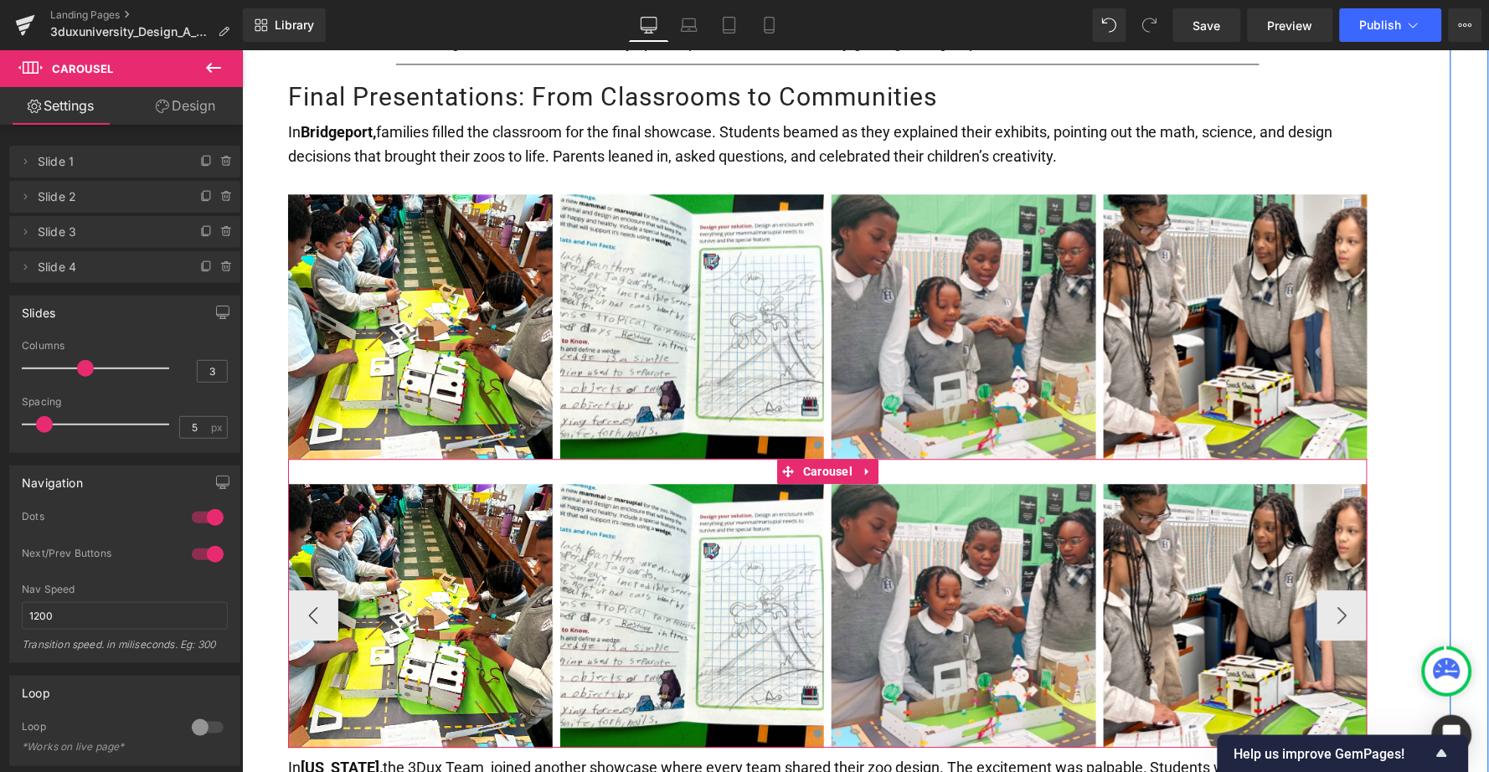
scroll to position [2935, 0]
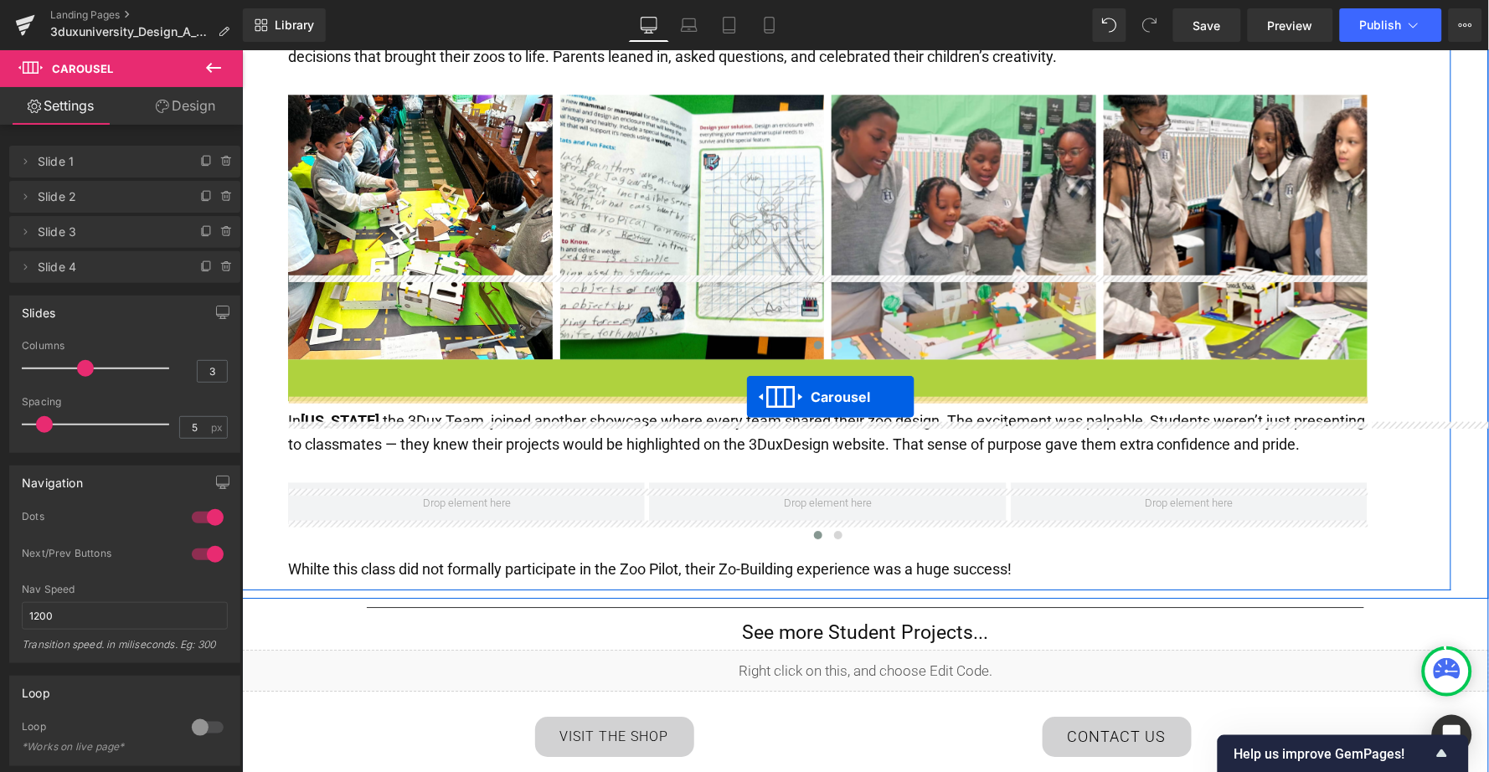
drag, startPoint x: 780, startPoint y: 286, endPoint x: 745, endPoint y: 396, distance: 115.8
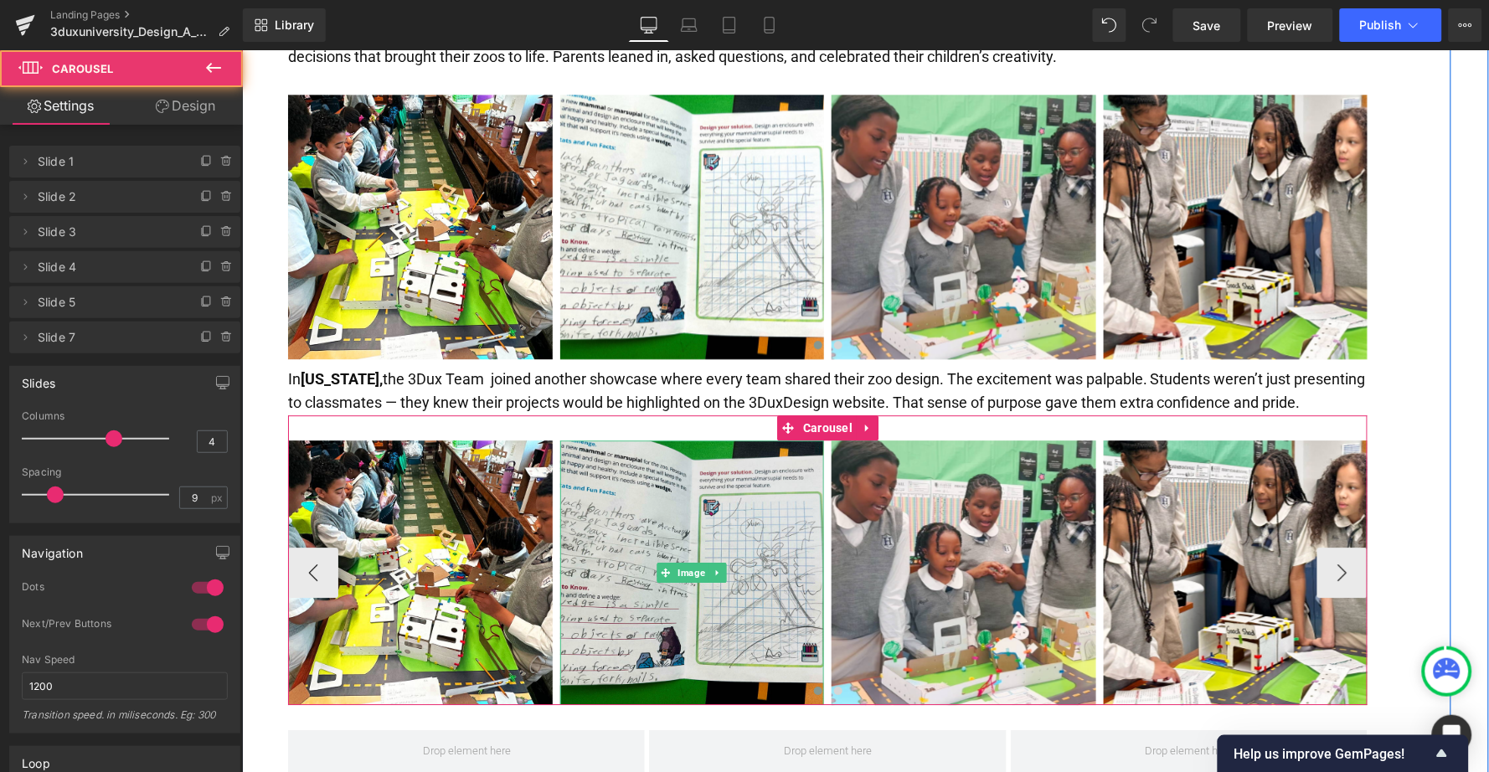
scroll to position [3024, 0]
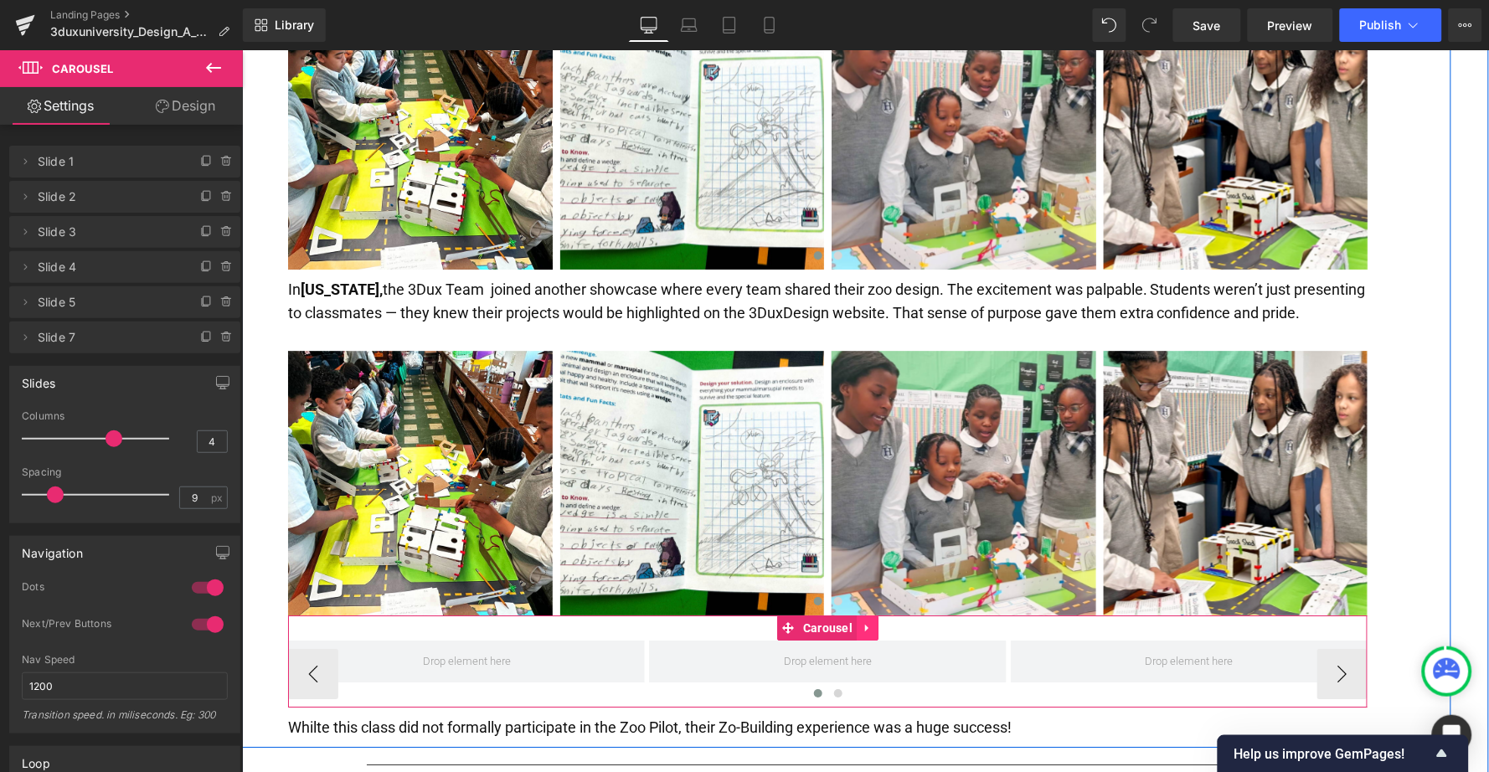
click at [868, 621] on icon at bounding box center [867, 627] width 12 height 13
click at [877, 621] on icon at bounding box center [878, 627] width 12 height 12
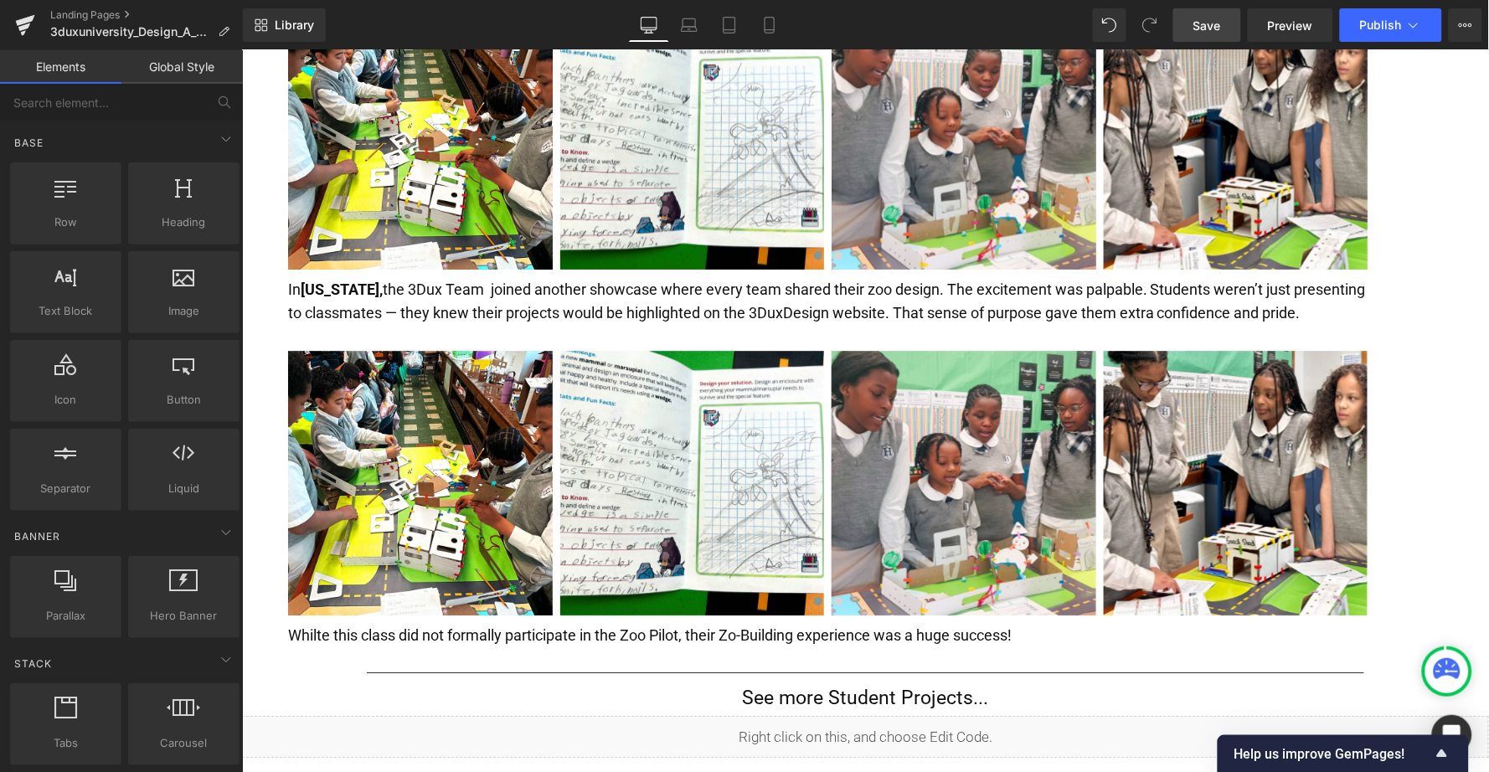
click at [1202, 29] on span "Save" at bounding box center [1207, 26] width 28 height 18
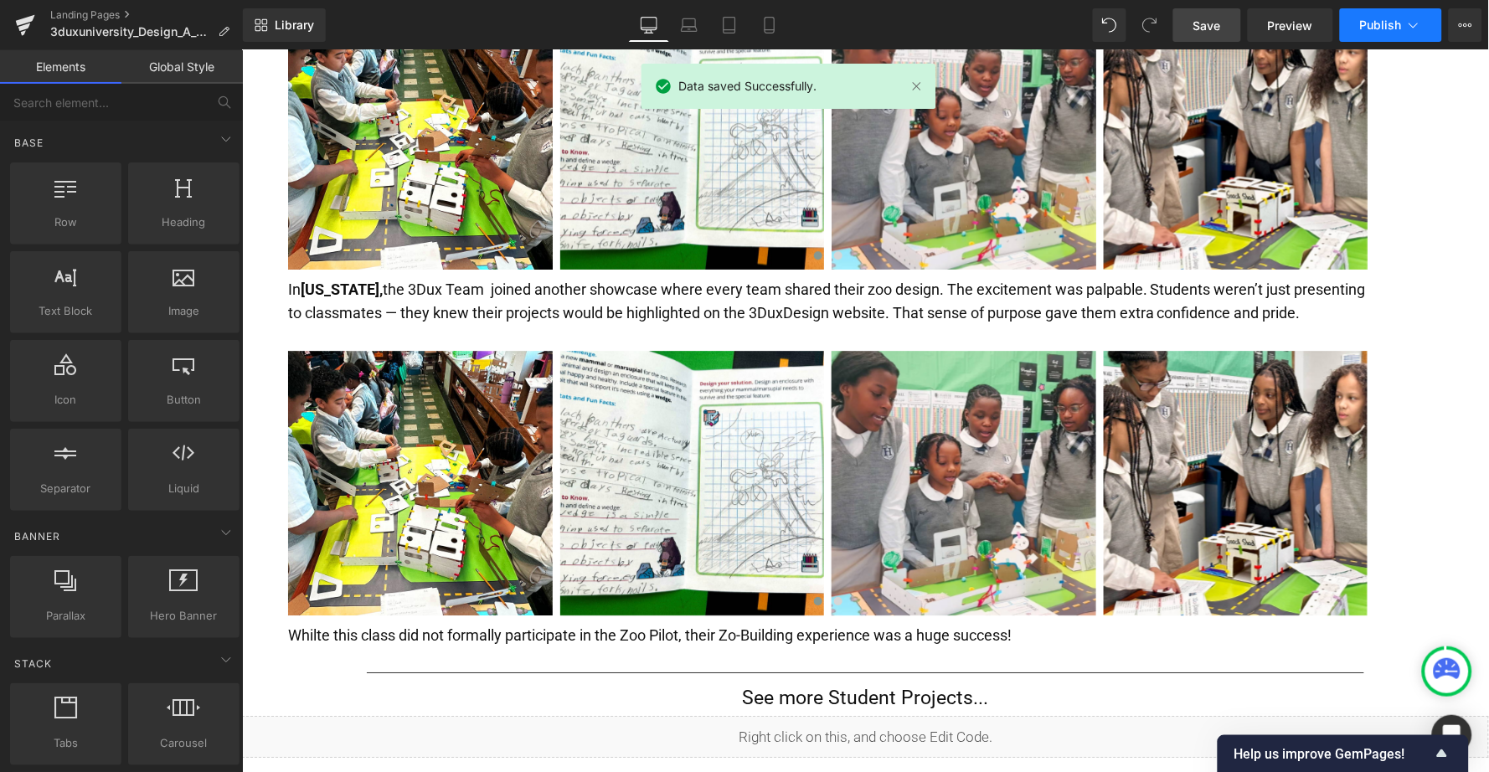
click at [1375, 26] on span "Publish" at bounding box center [1381, 24] width 42 height 13
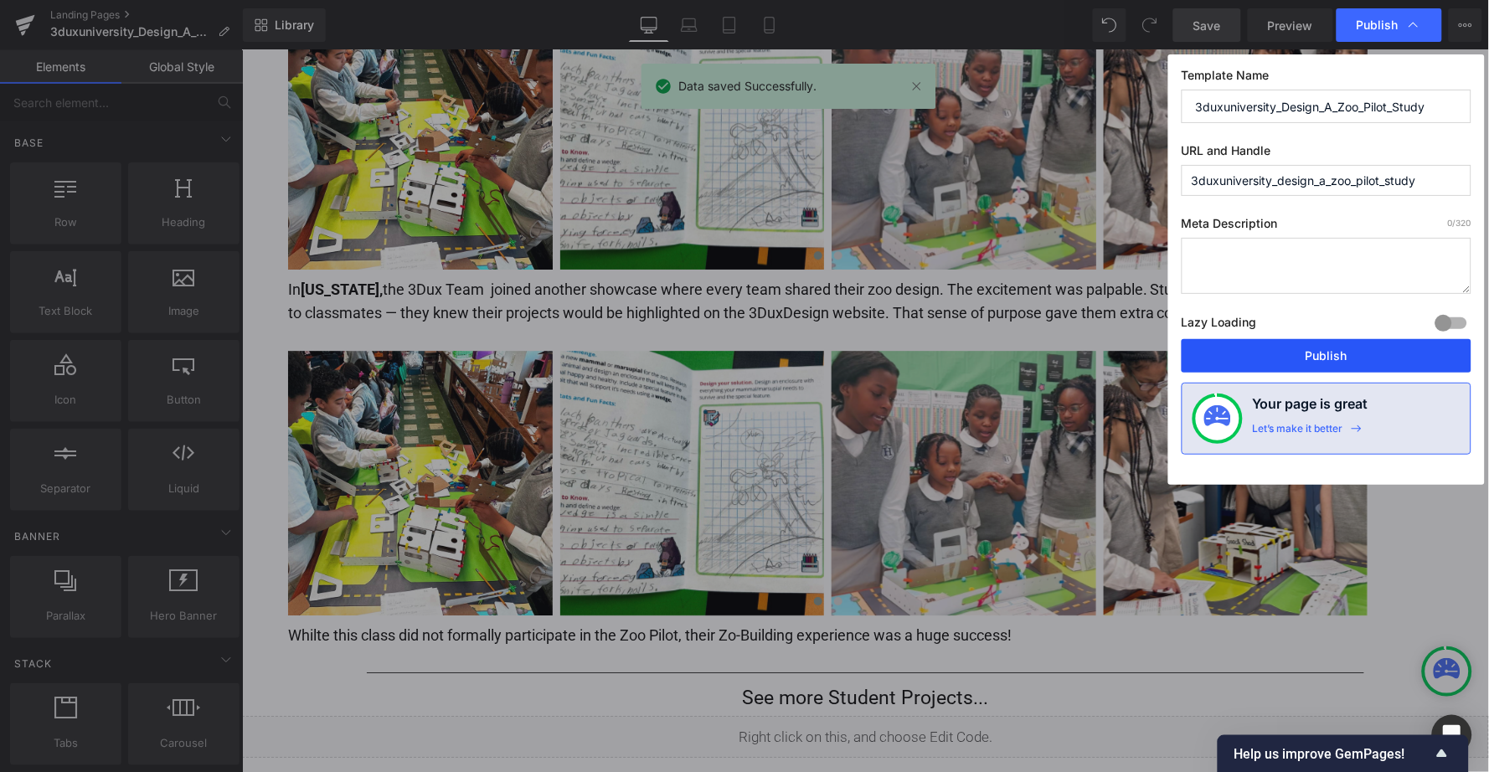
click at [1327, 348] on button "Publish" at bounding box center [1327, 356] width 290 height 34
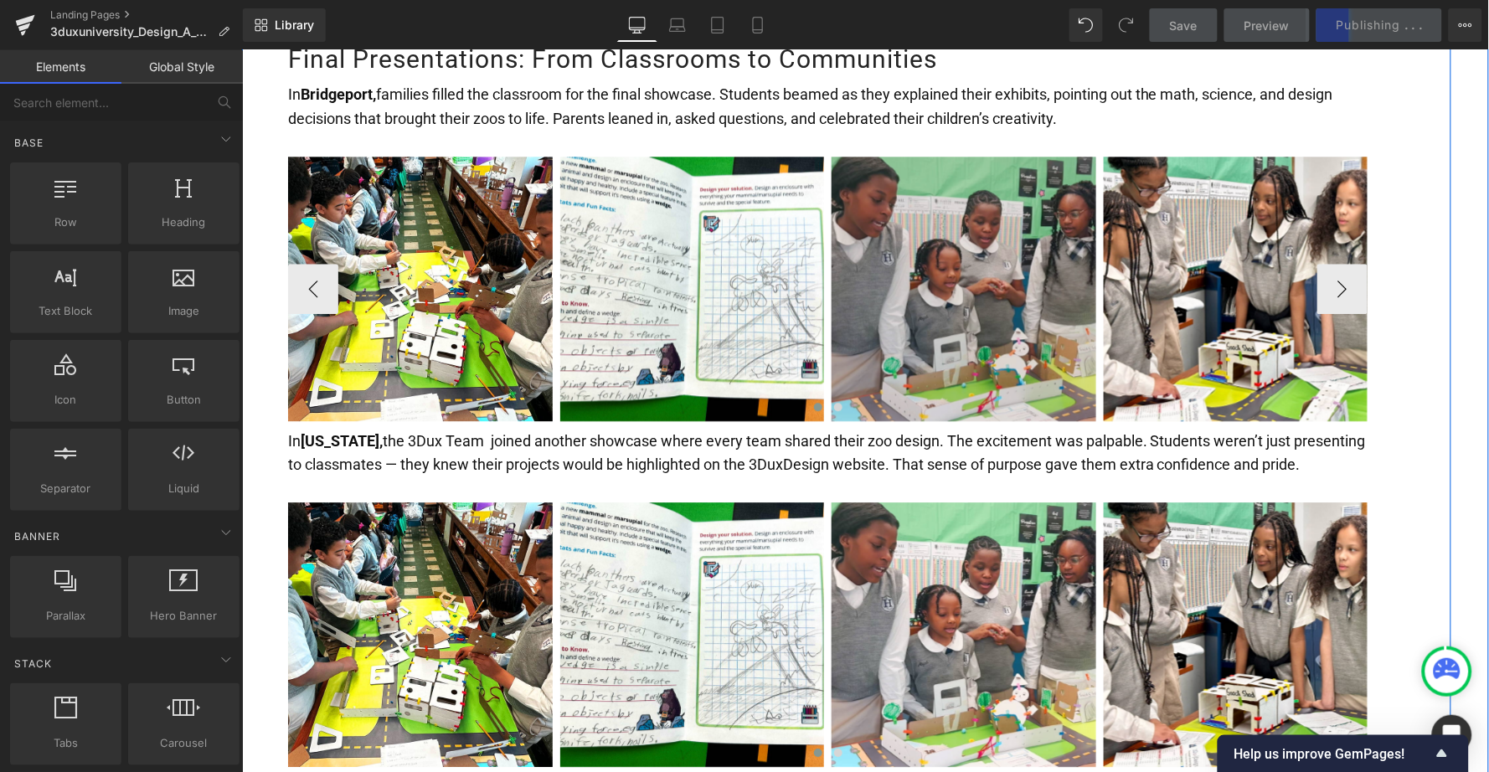
scroll to position [2870, 0]
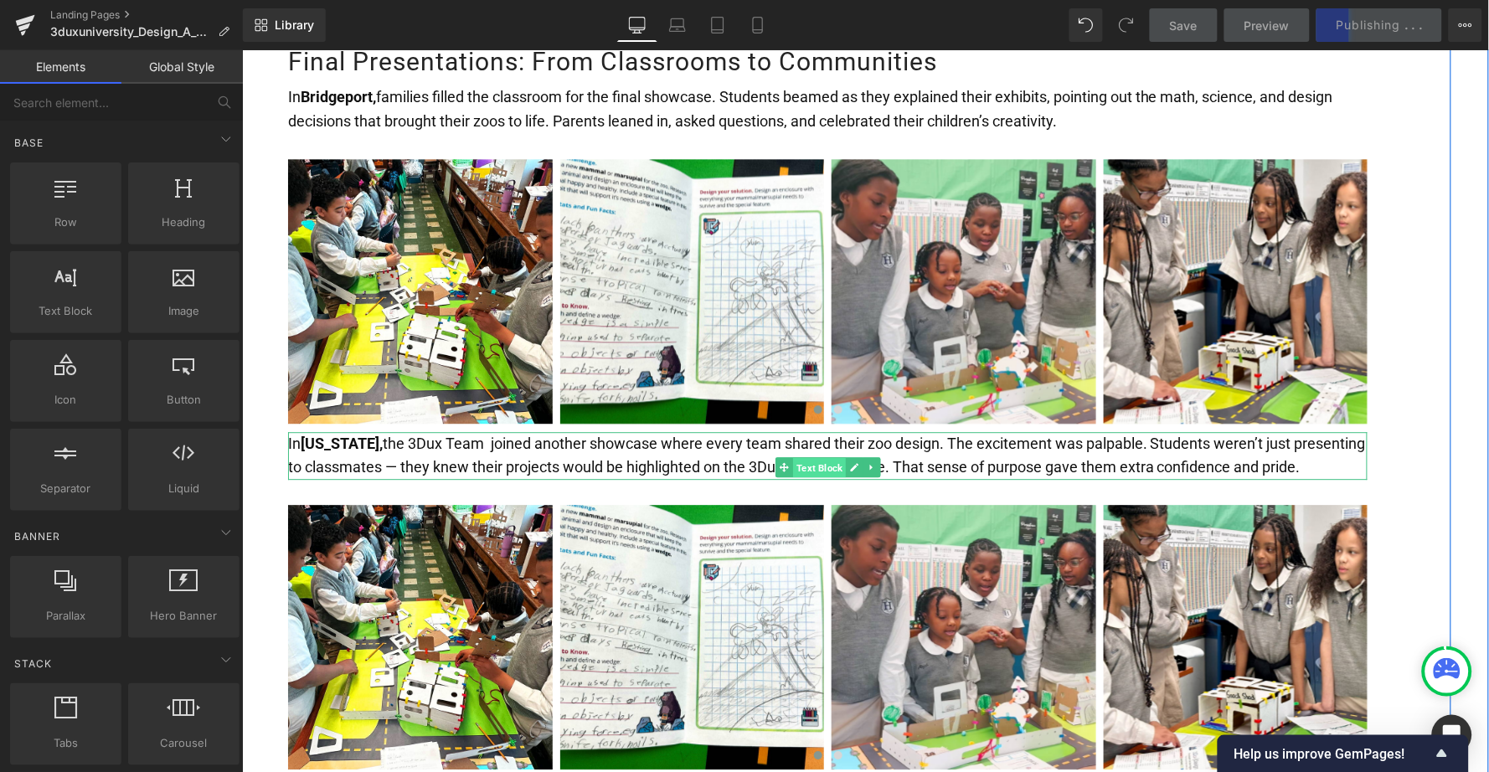
click at [792, 457] on span "Text Block" at bounding box center [818, 467] width 53 height 20
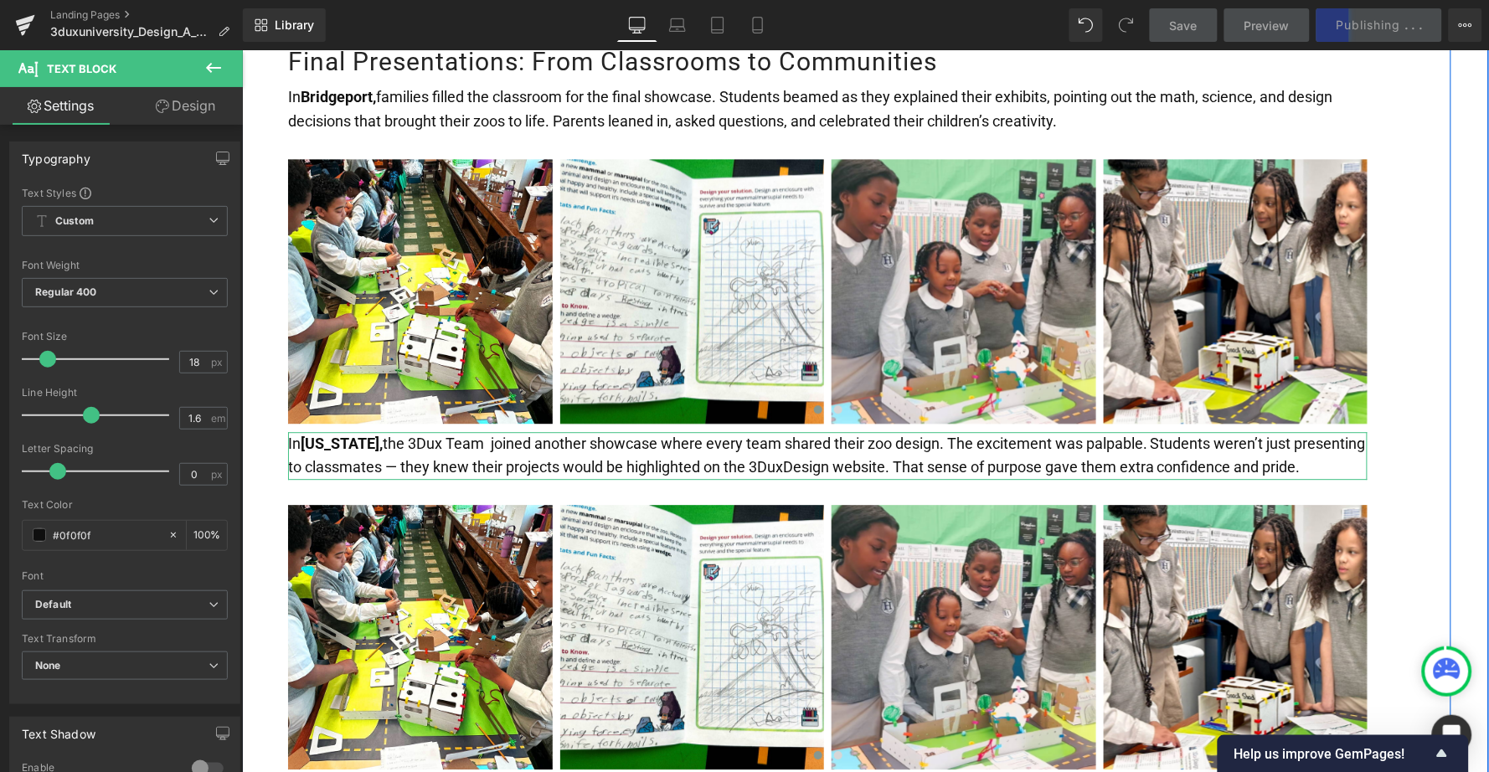
click at [179, 109] on link "Design" at bounding box center [185, 106] width 121 height 38
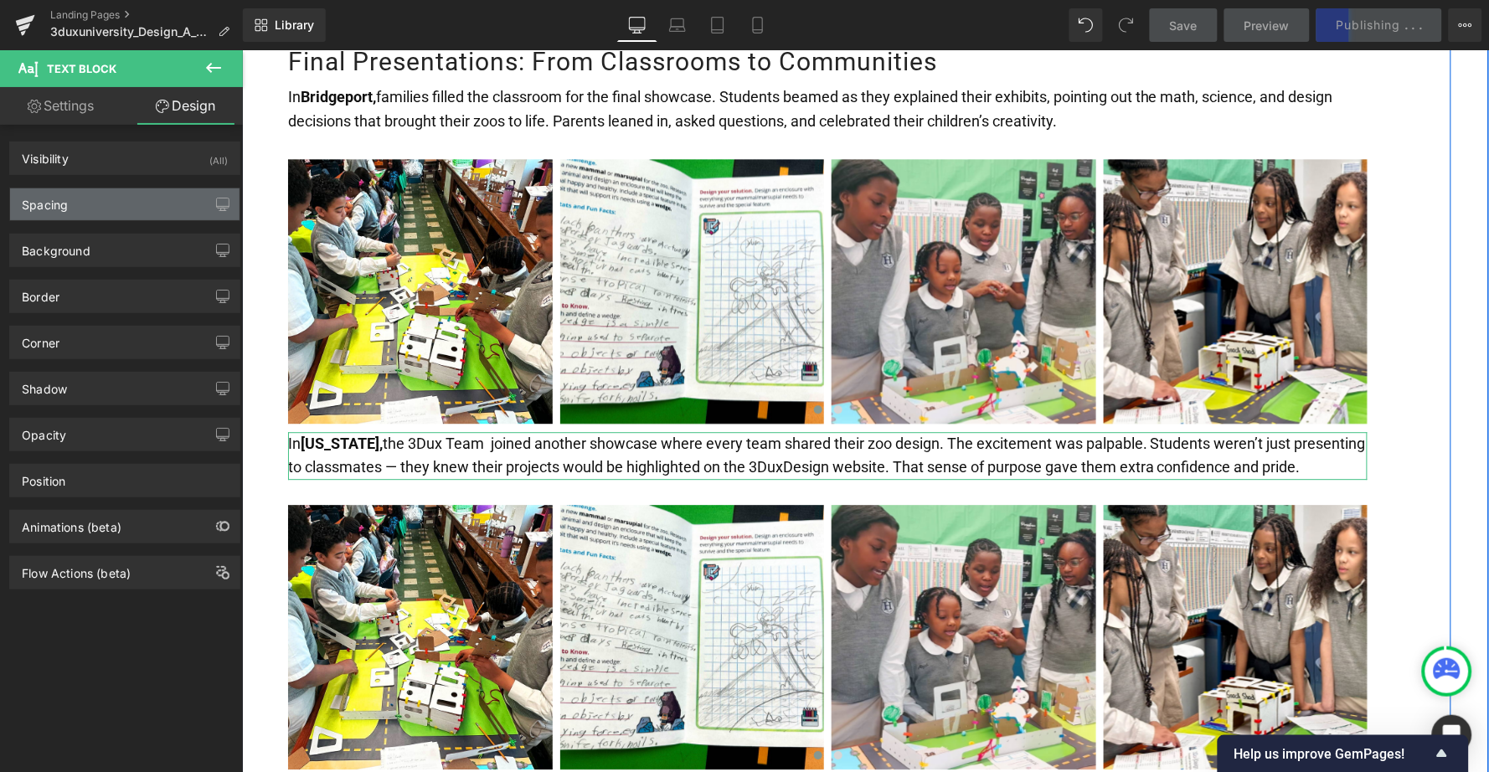
click at [161, 199] on div "Spacing" at bounding box center [124, 204] width 229 height 32
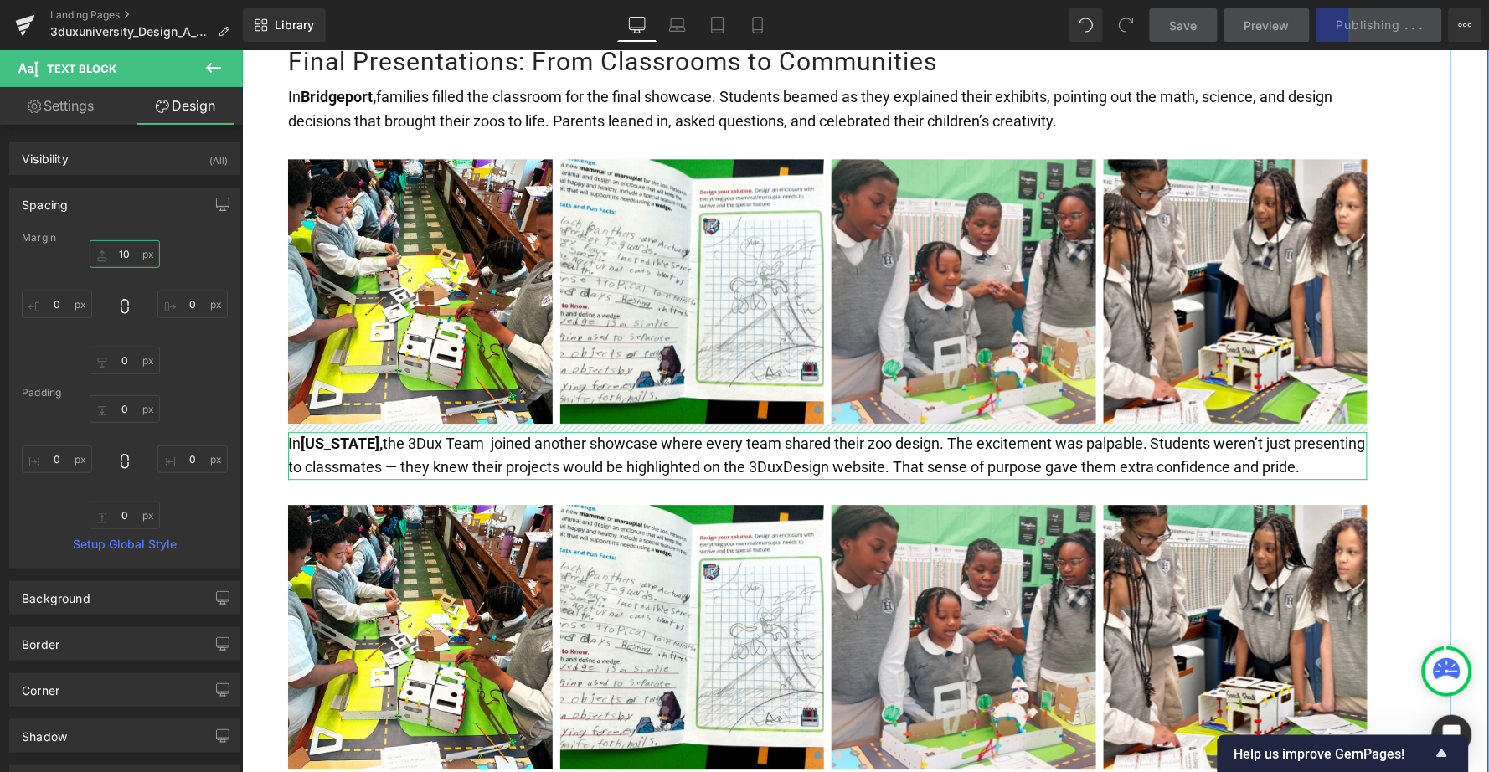
click at [115, 255] on input "10" at bounding box center [125, 254] width 70 height 28
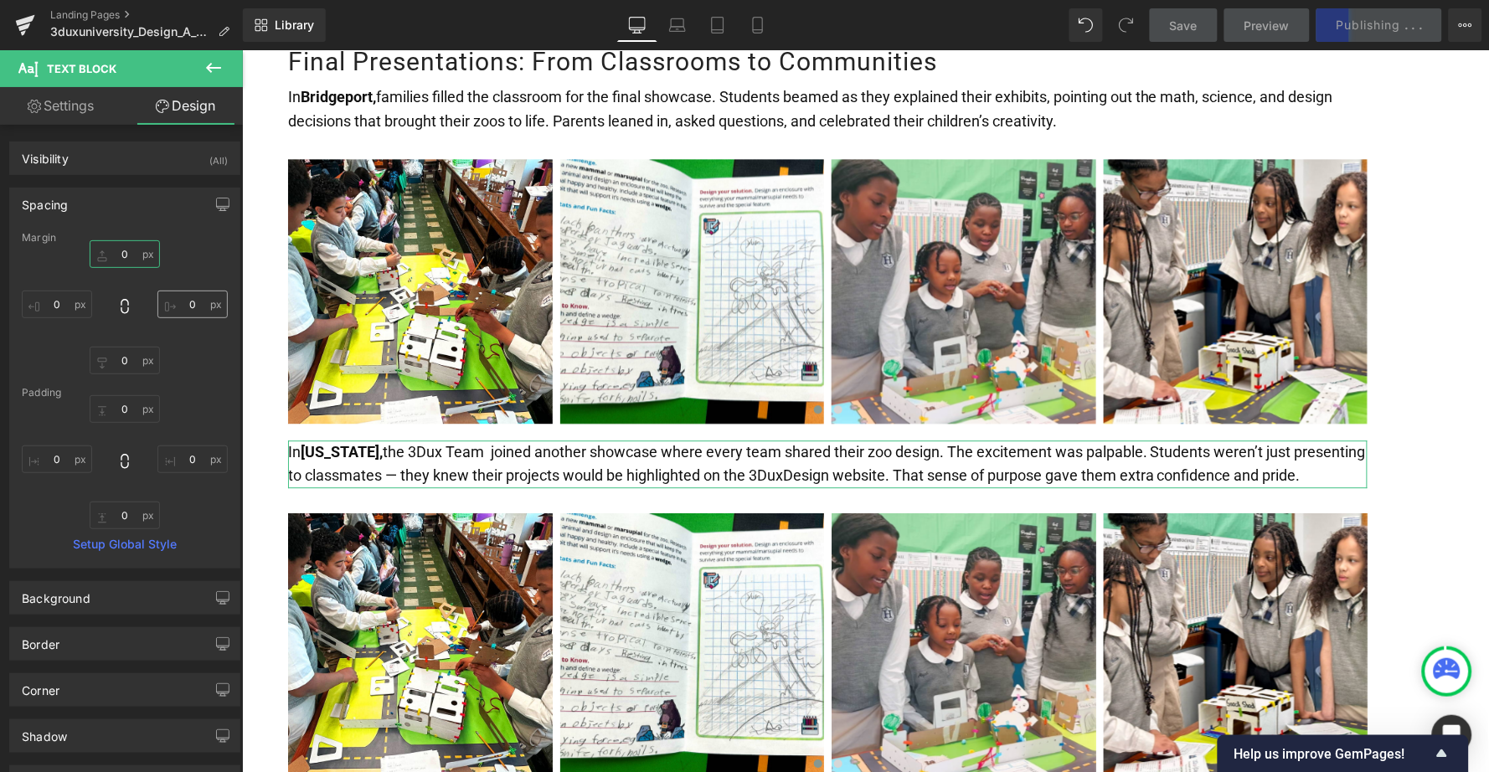
type input "30"
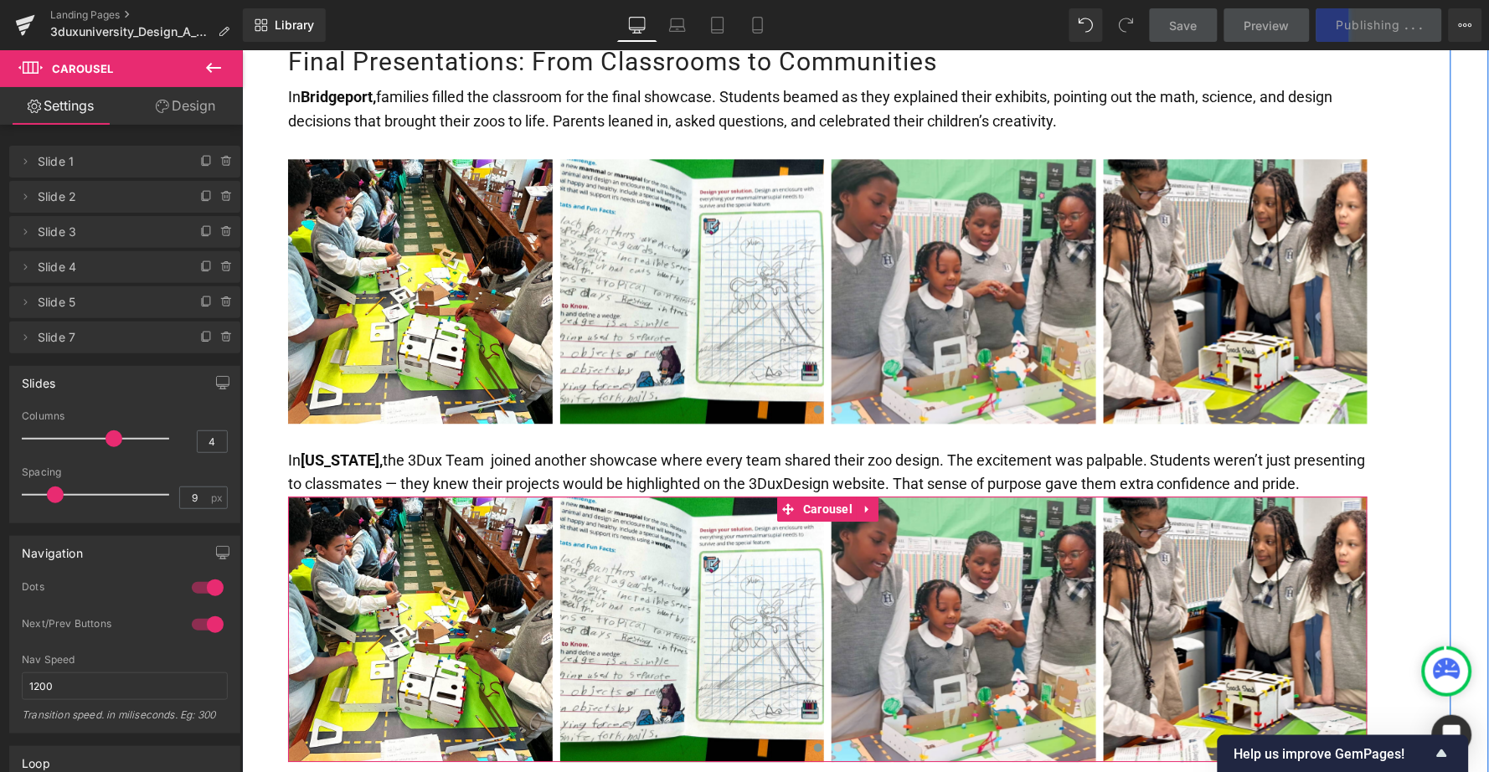
drag, startPoint x: 578, startPoint y: 452, endPoint x: 575, endPoint y: 428, distance: 24.4
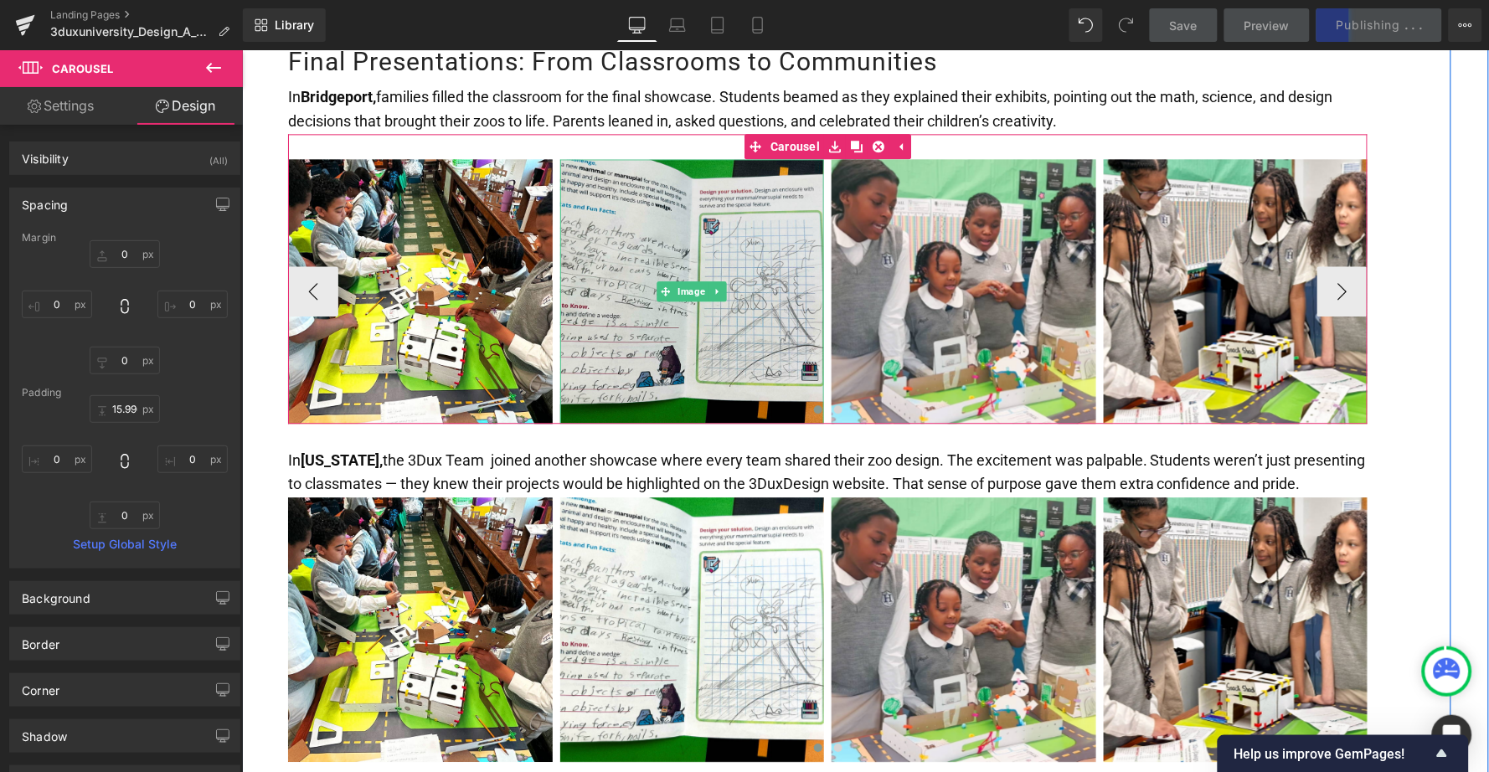
scroll to position [2671, 0]
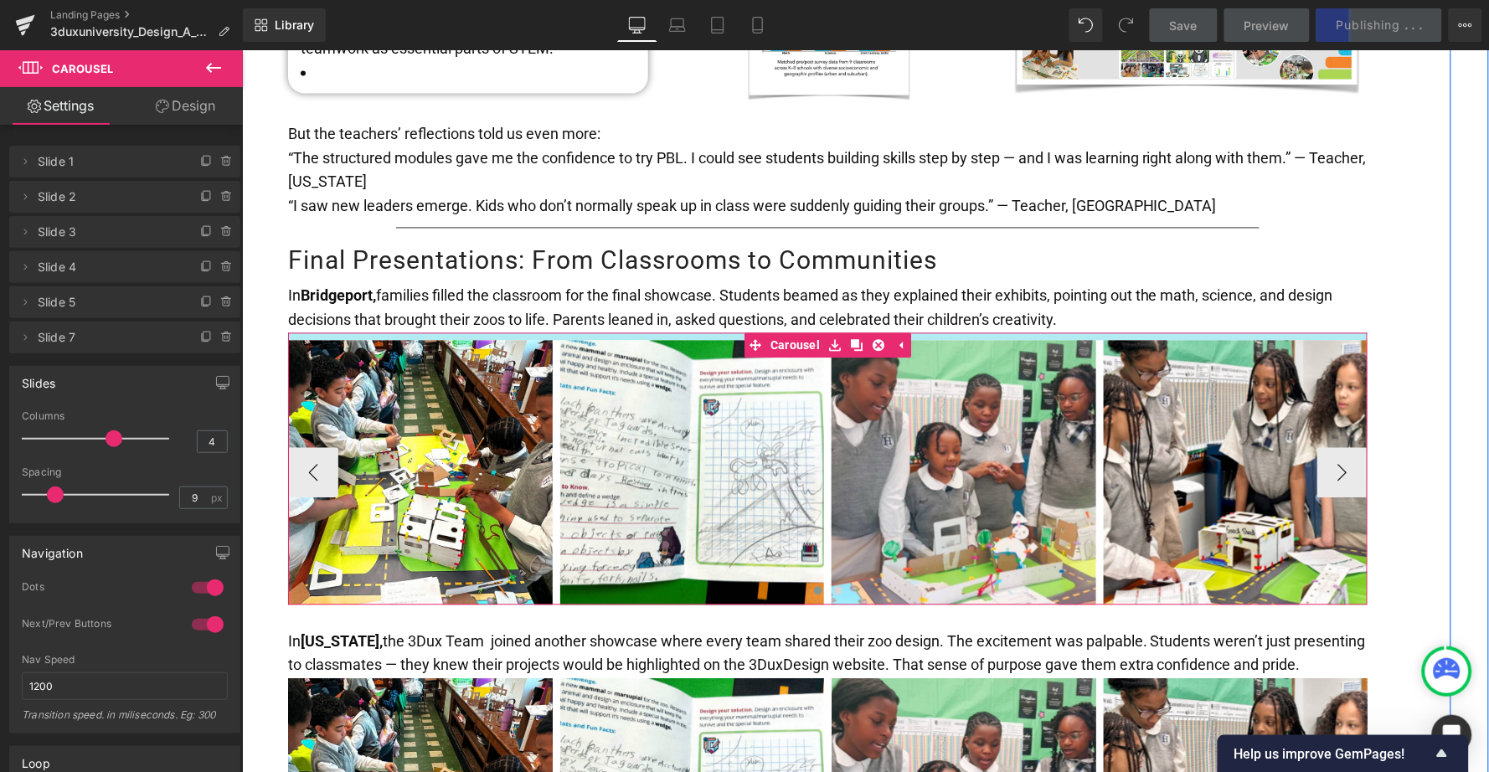
drag, startPoint x: 733, startPoint y: 273, endPoint x: 730, endPoint y: 255, distance: 18.6
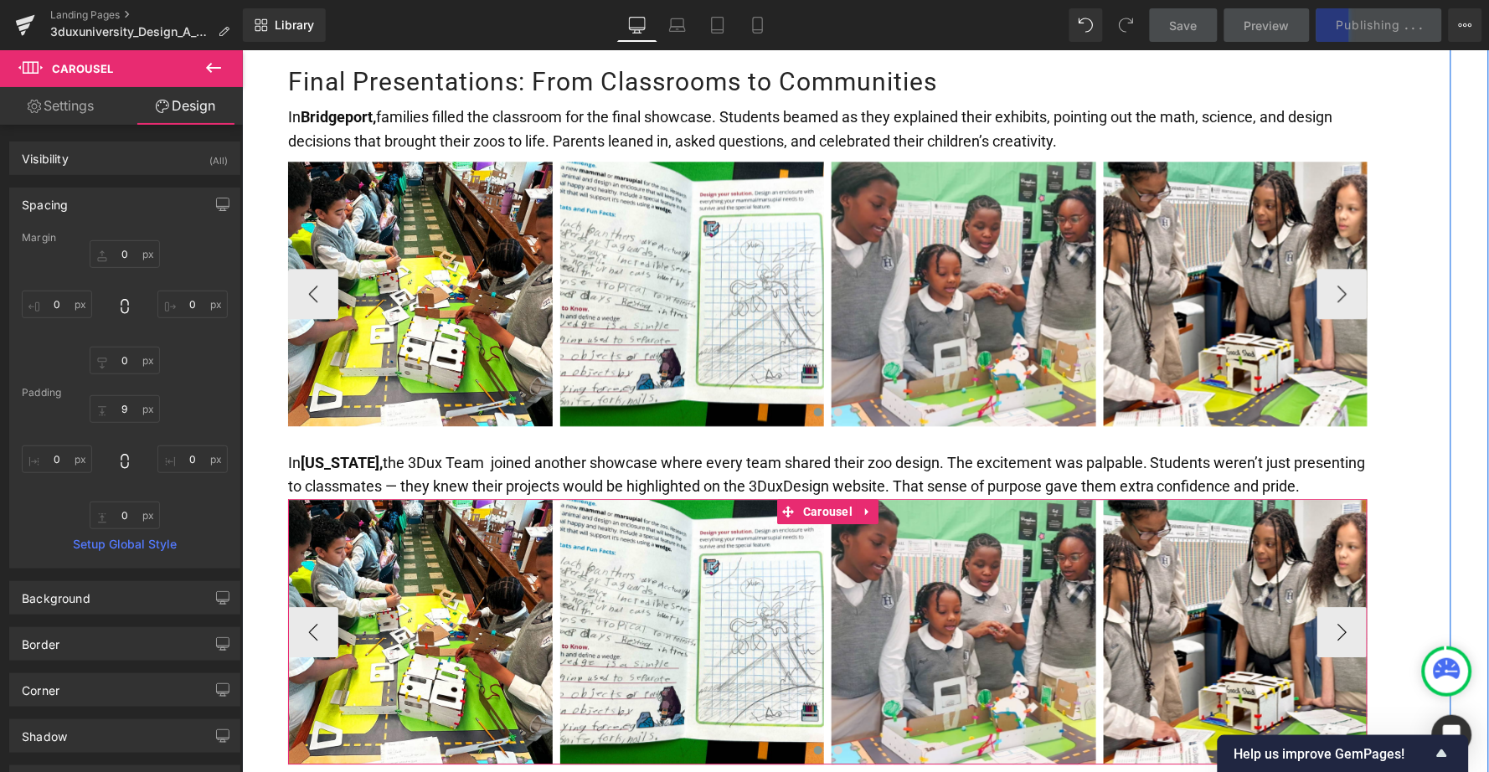
scroll to position [2856, 0]
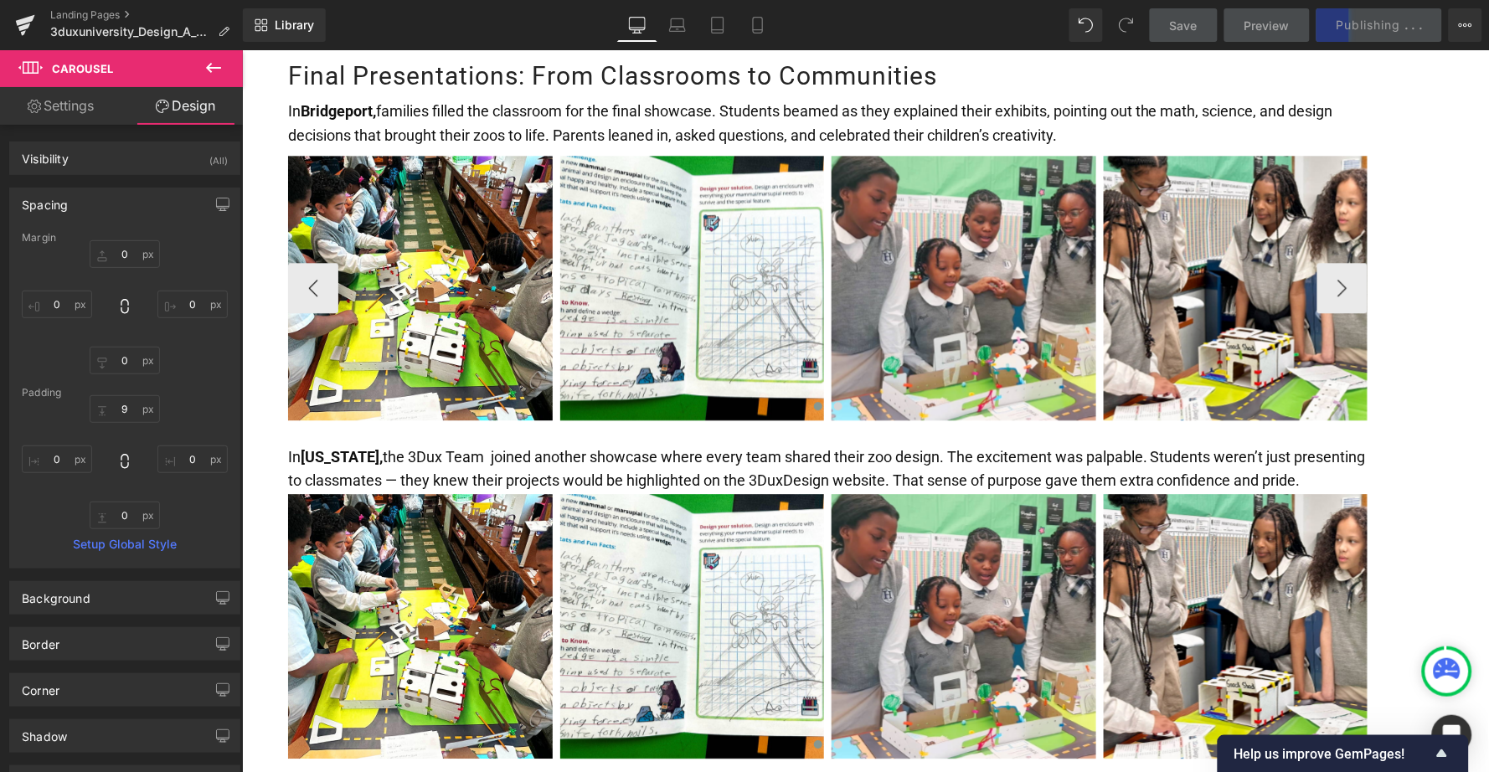
click at [1168, 21] on link "Save" at bounding box center [1184, 25] width 68 height 34
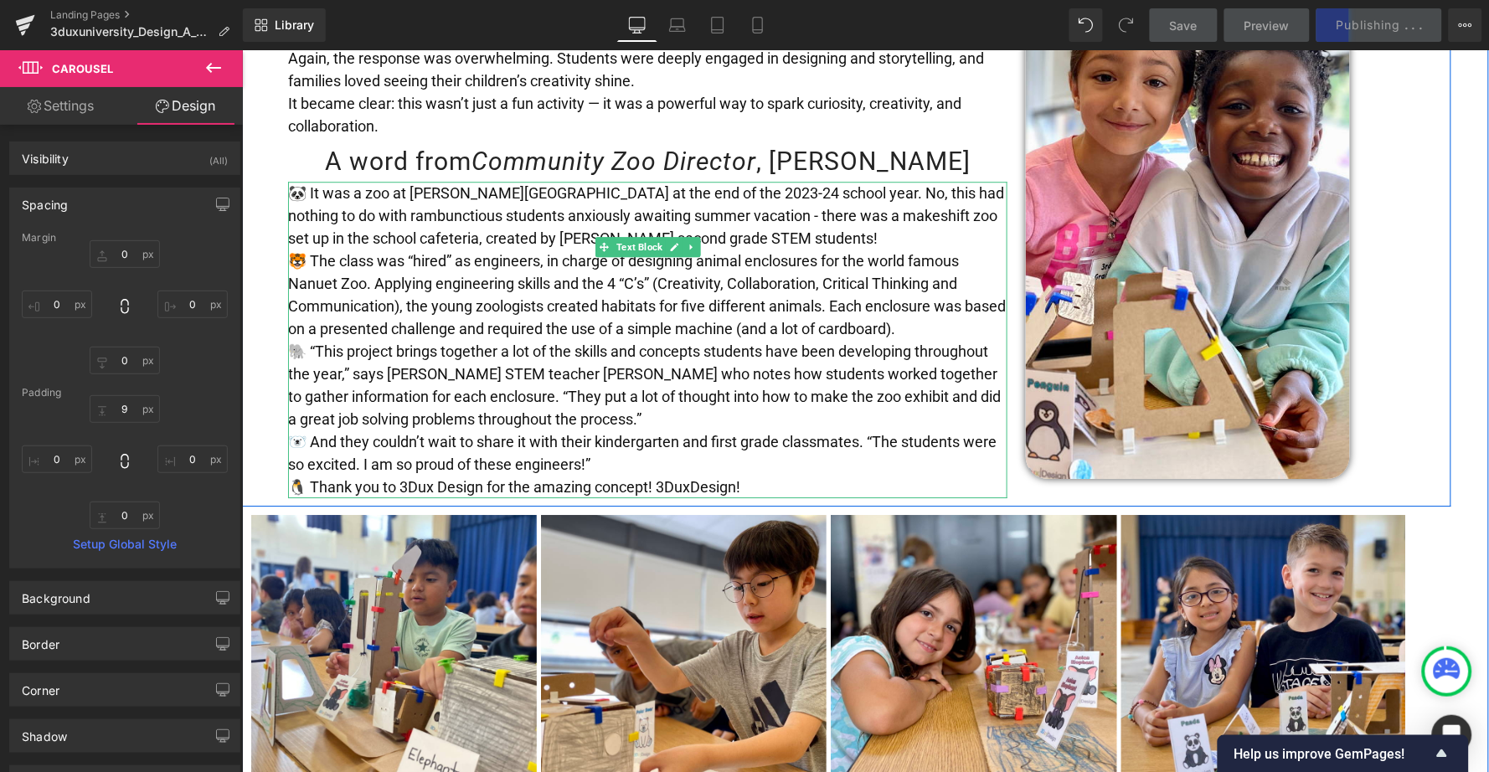
scroll to position [1251, 0]
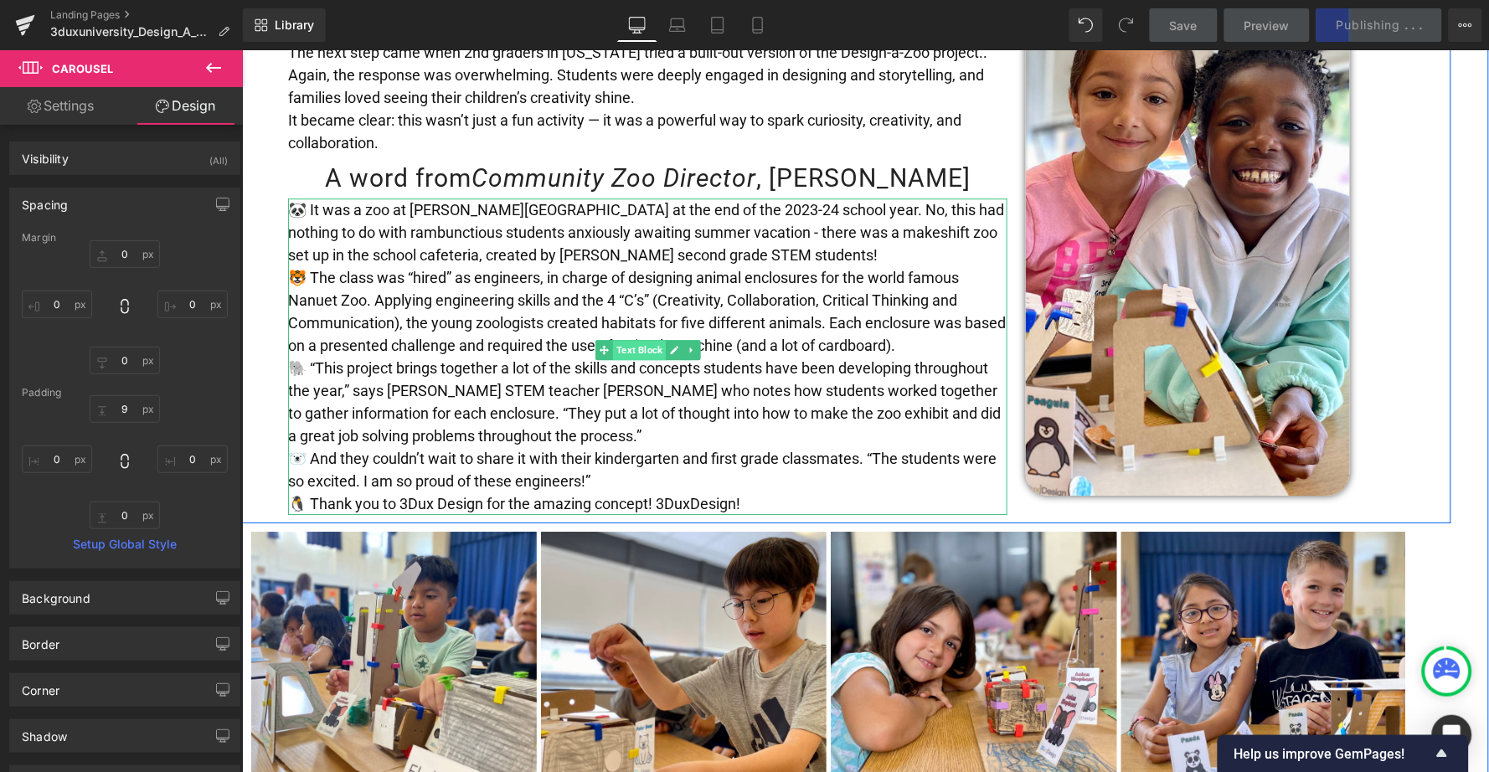
click at [646, 339] on span "Text Block" at bounding box center [638, 349] width 53 height 20
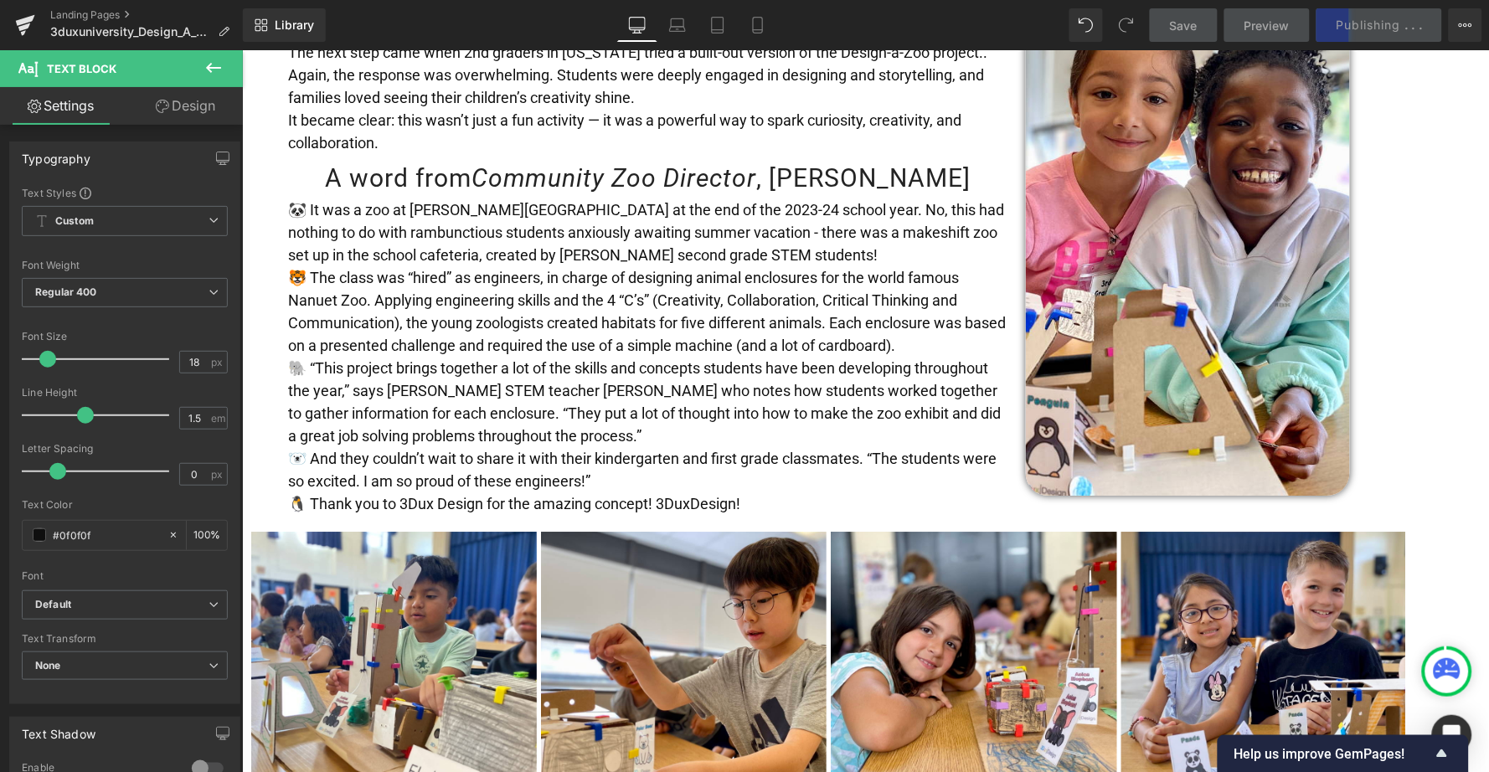
click at [1188, 28] on span "Save" at bounding box center [1184, 26] width 28 height 18
click at [1392, 24] on div "Save Preview Publishing . . . Scheduled View Live Page View with current Templa…" at bounding box center [1316, 25] width 347 height 34
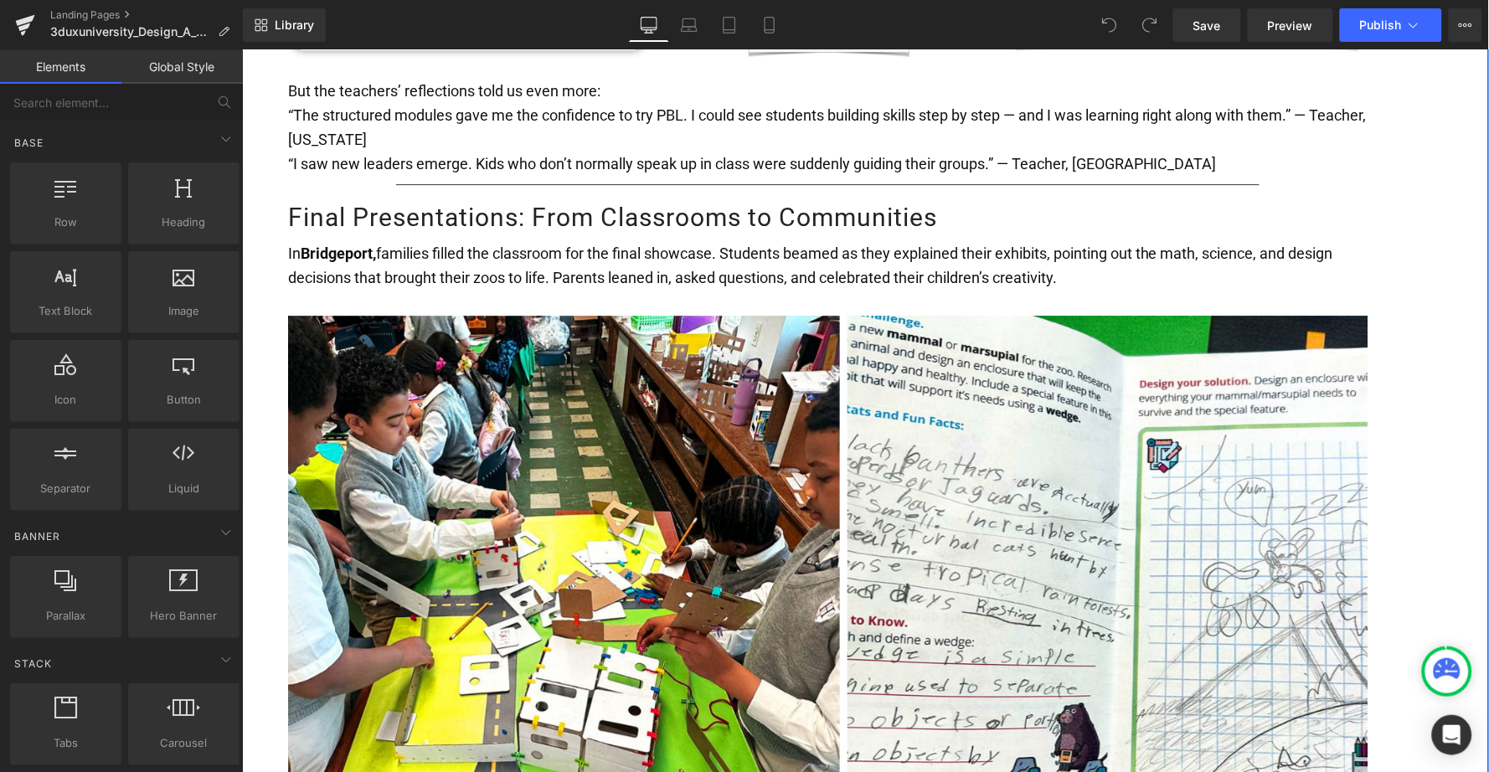
scroll to position [3246, 0]
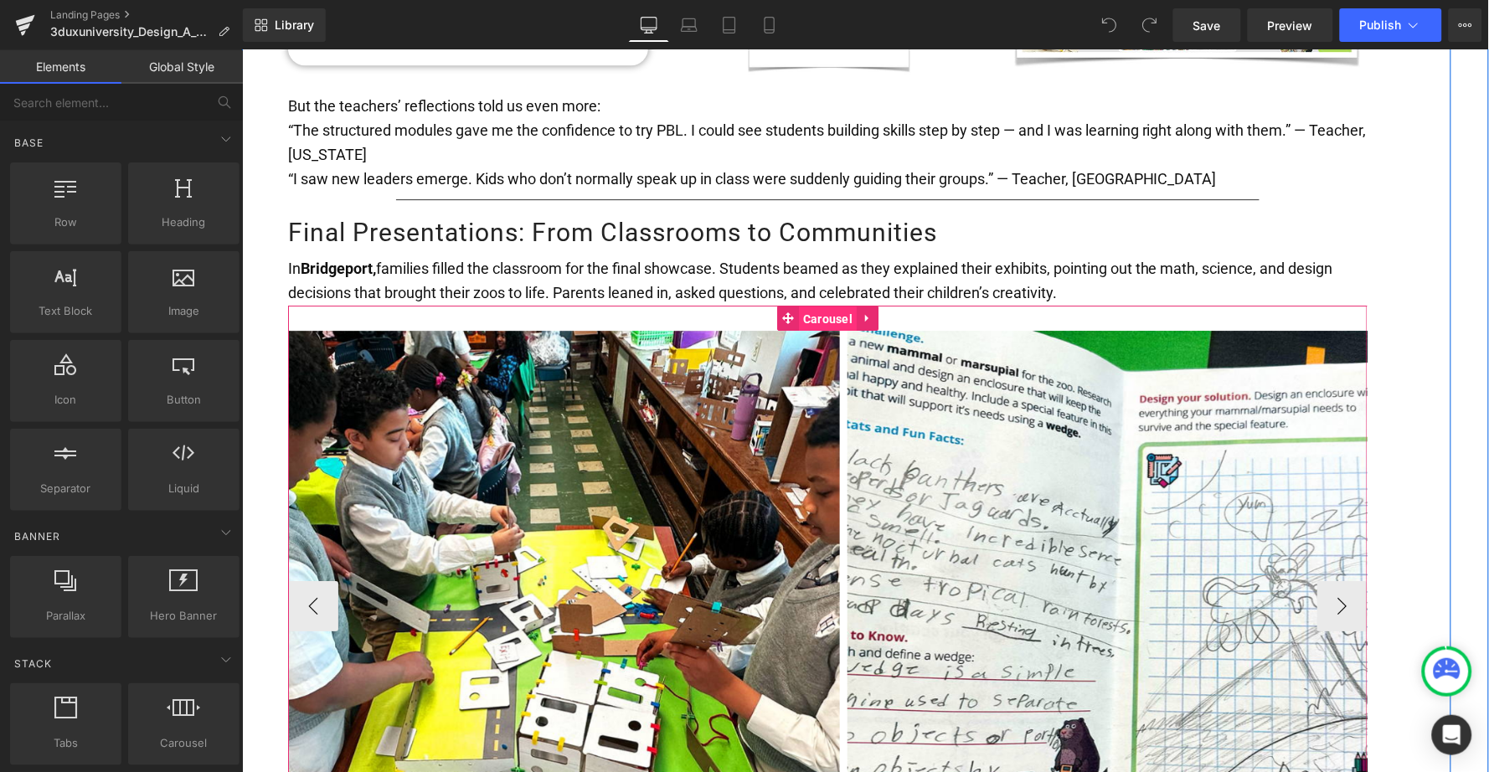
click at [815, 306] on span "Carousel" at bounding box center [827, 318] width 58 height 25
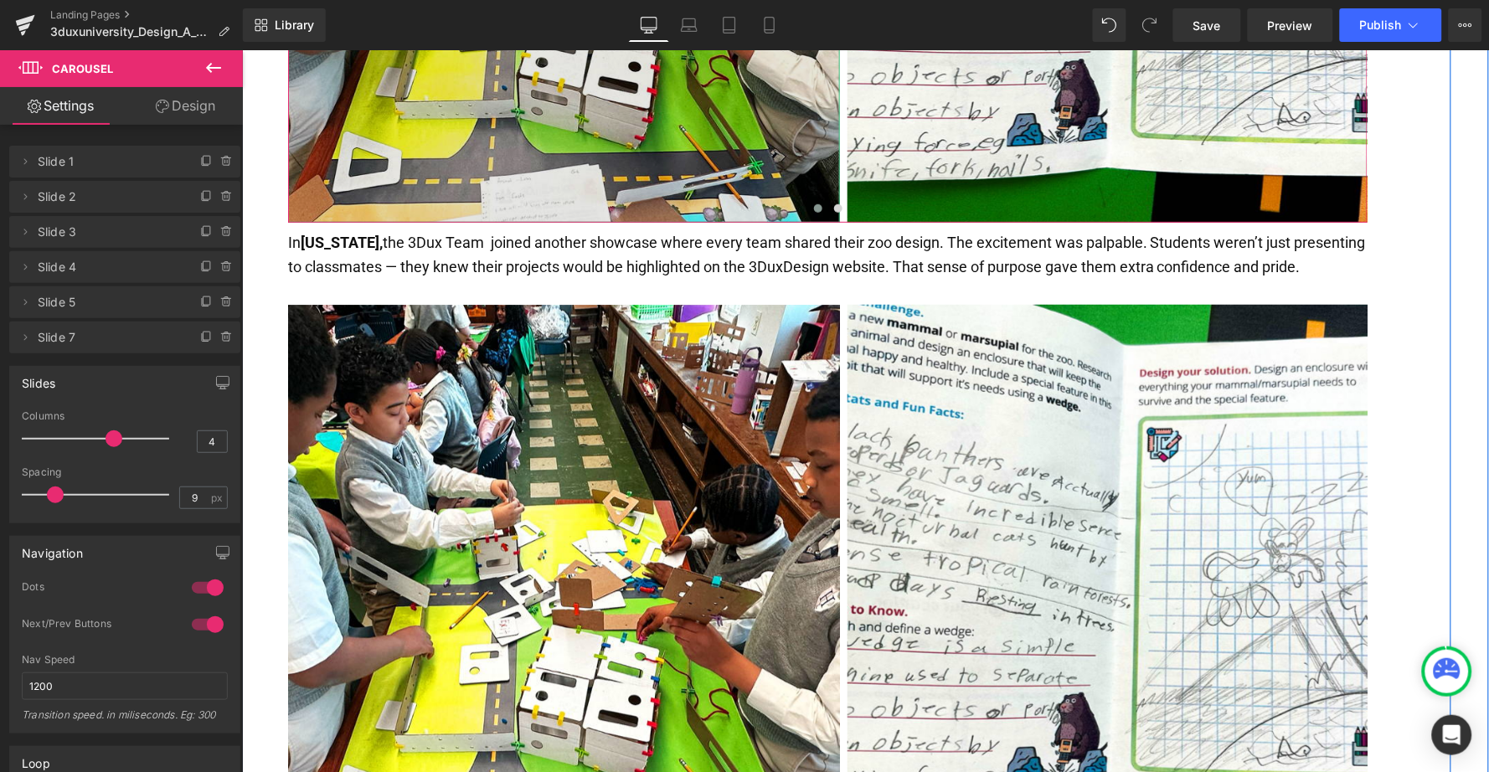
scroll to position [3935, 0]
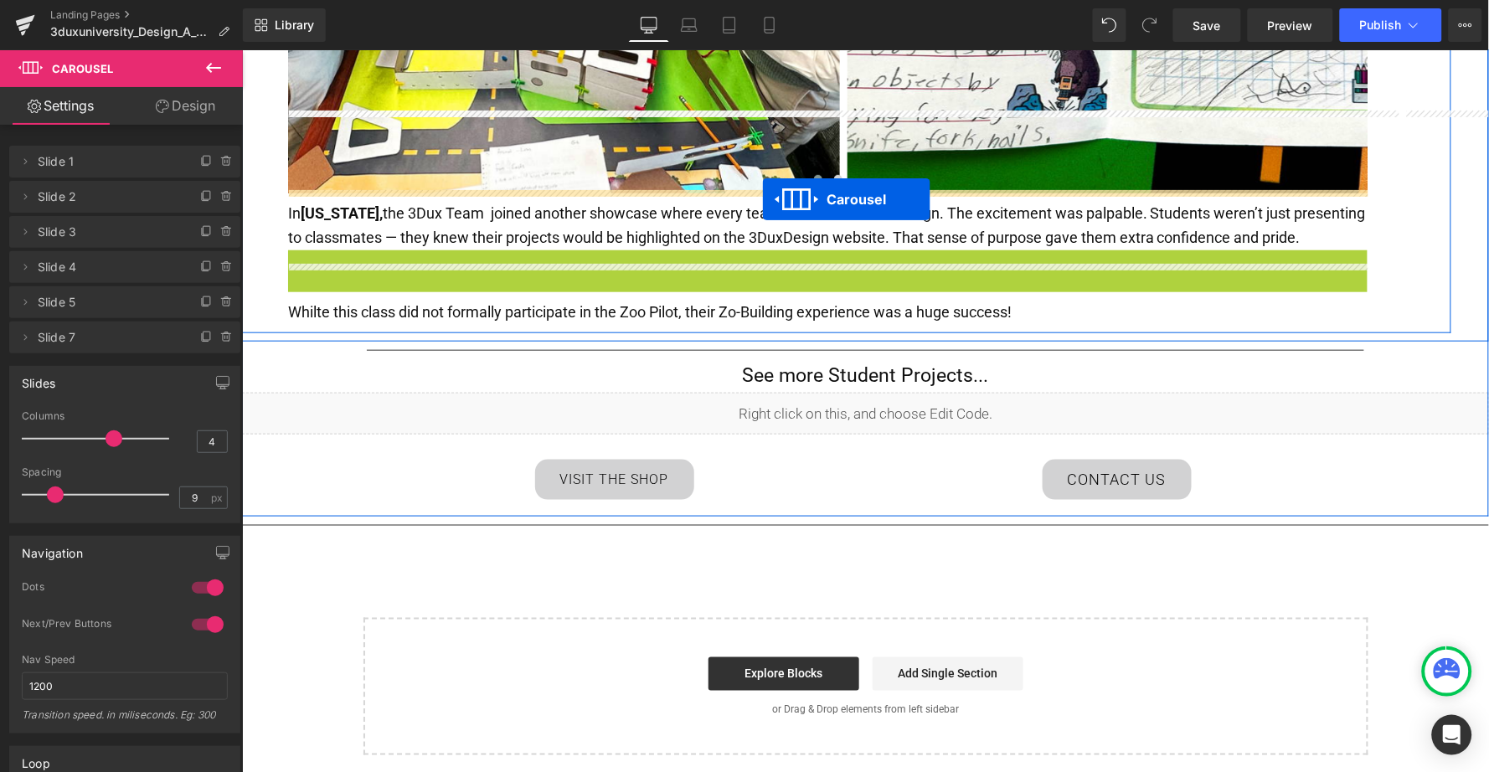
drag, startPoint x: 789, startPoint y: 203, endPoint x: 761, endPoint y: 198, distance: 28.1
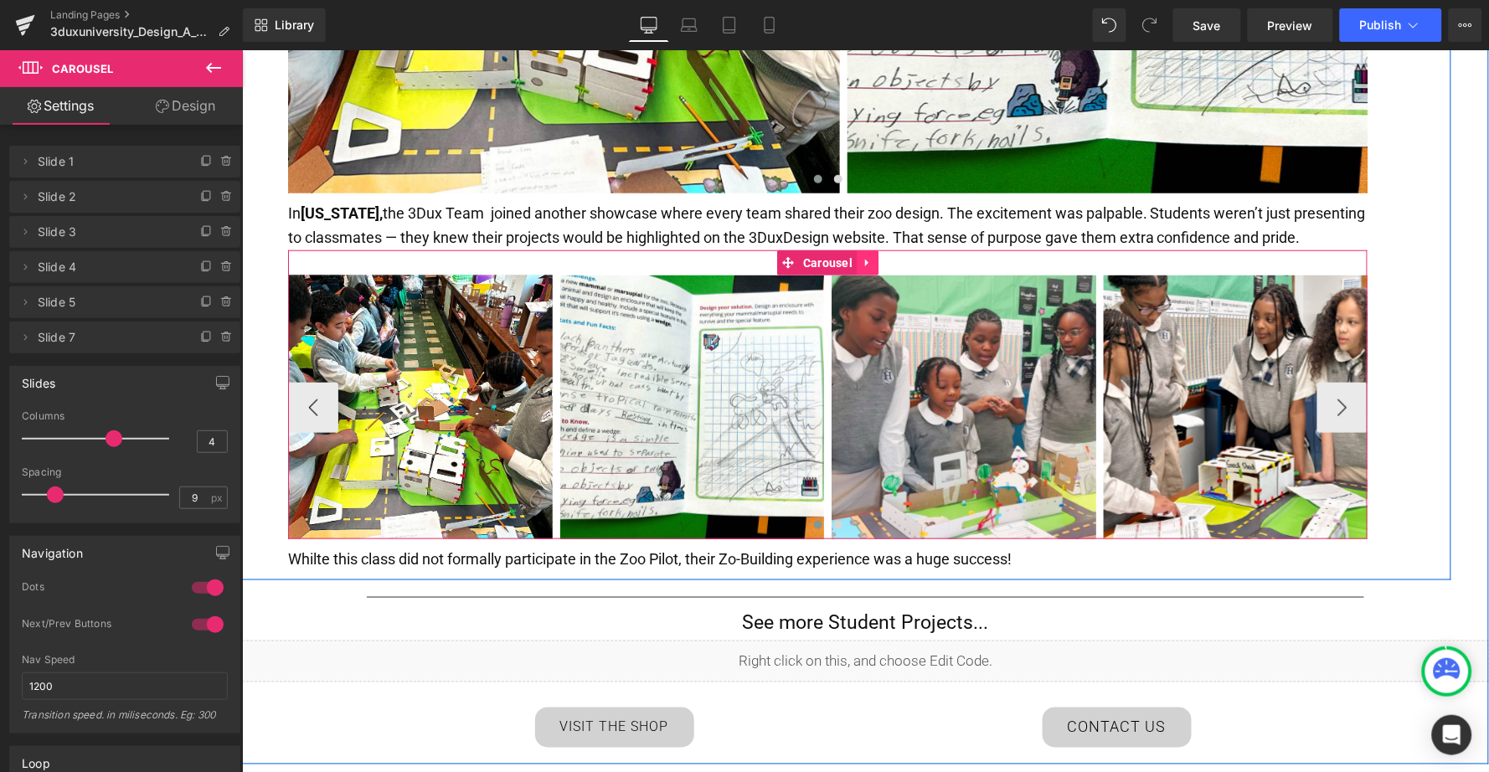
click at [864, 259] on icon at bounding box center [865, 263] width 3 height 8
click at [852, 256] on icon at bounding box center [856, 262] width 12 height 12
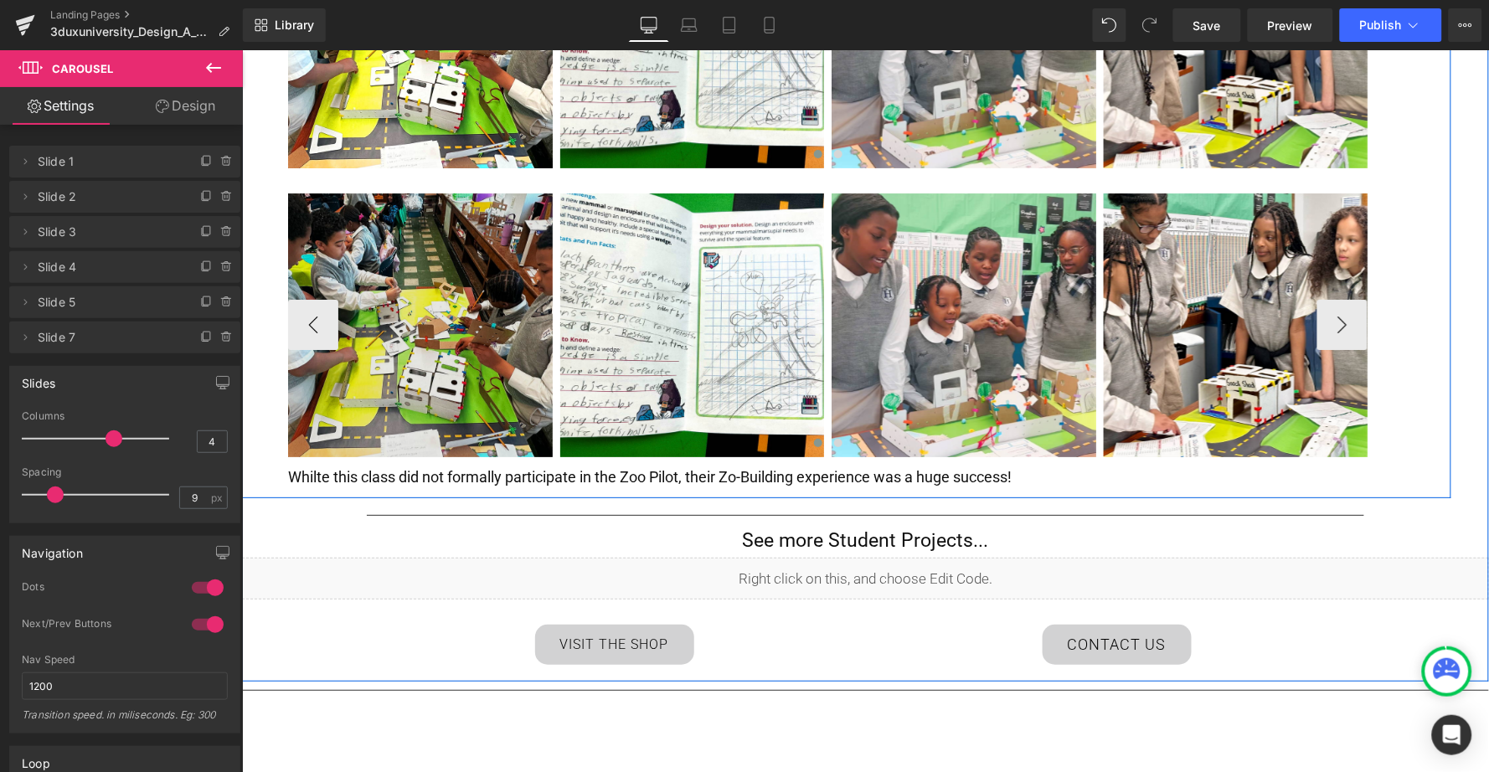
scroll to position [3484, 0]
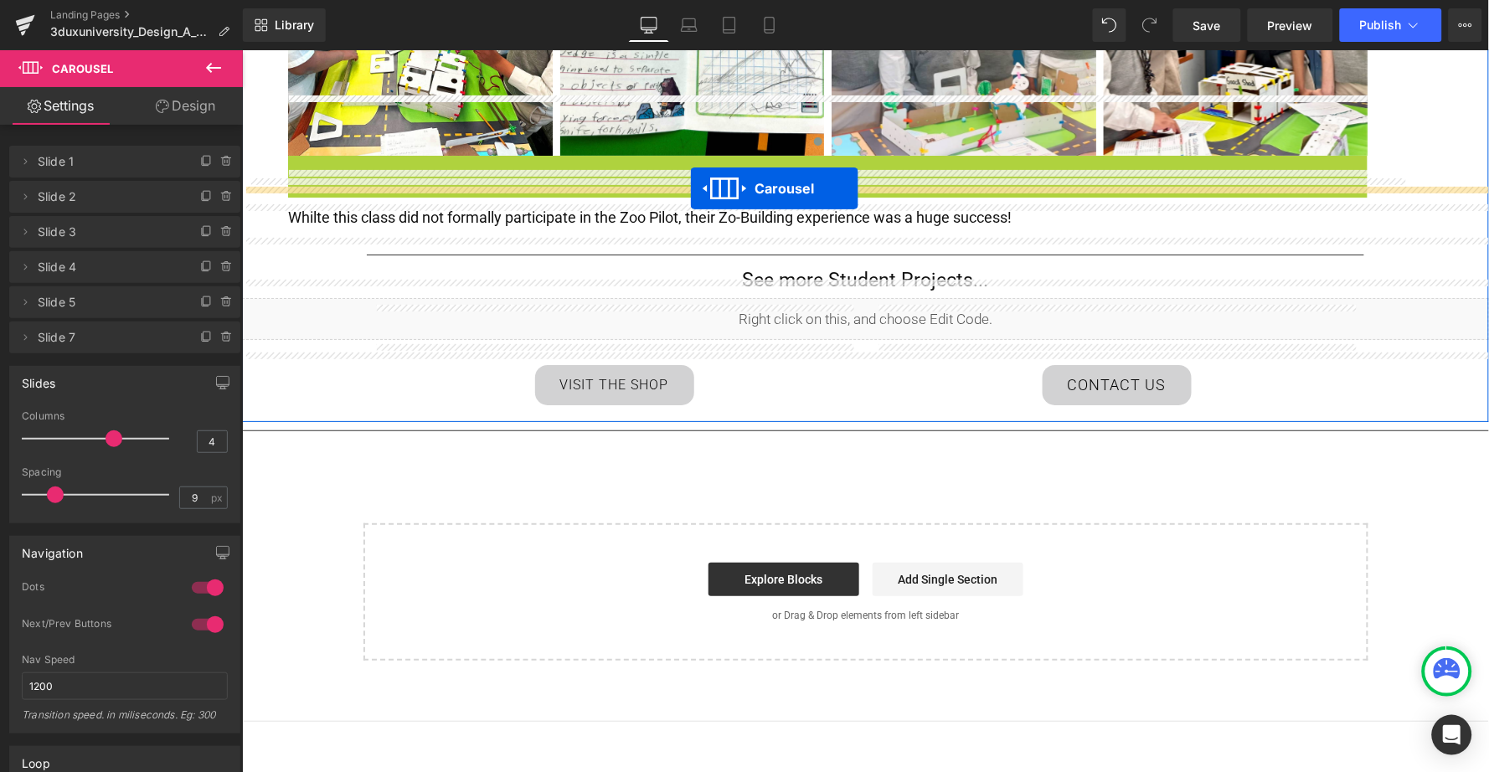
drag, startPoint x: 781, startPoint y: 115, endPoint x: 689, endPoint y: 188, distance: 117.5
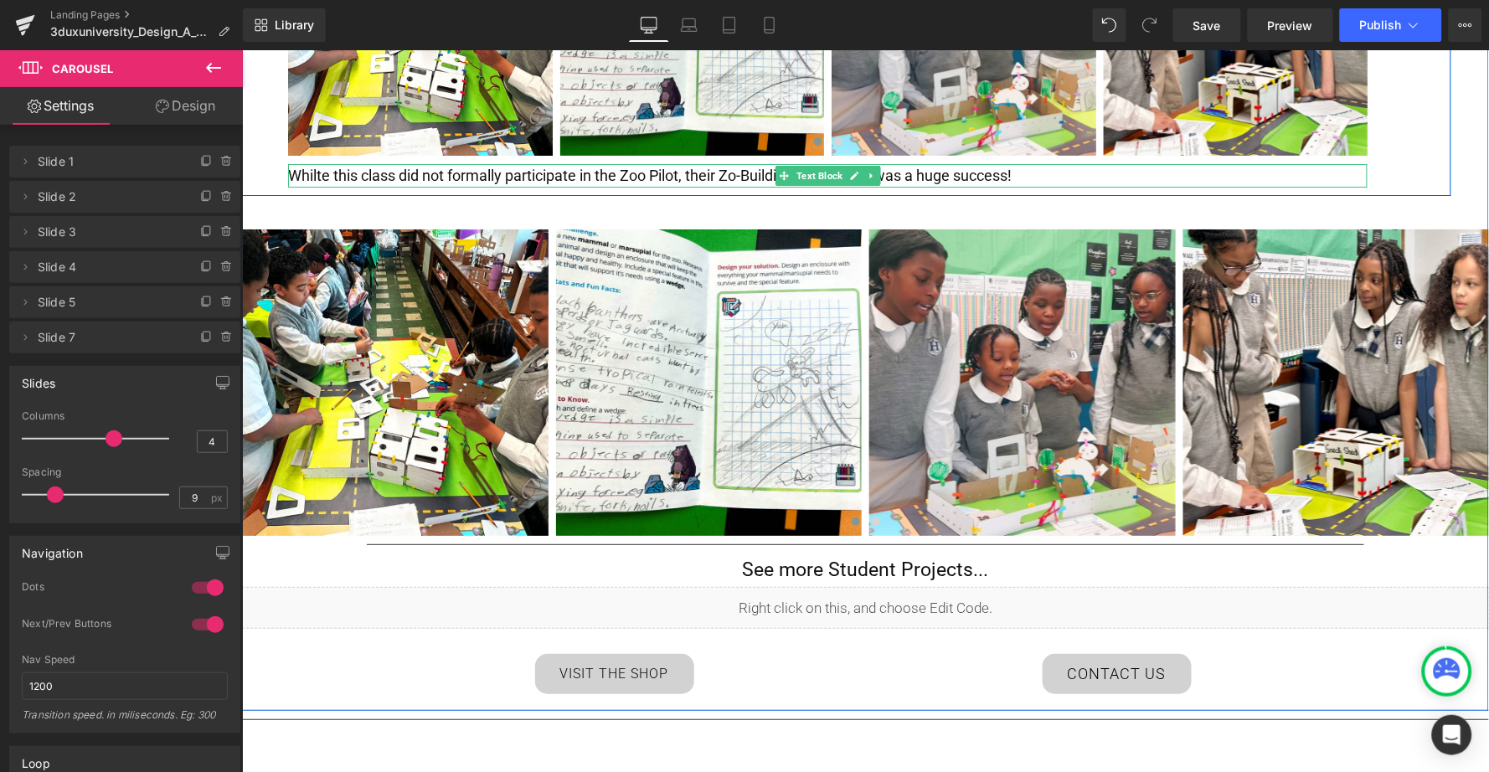
click at [405, 163] on p "Whilte this class did not formally participate in the Zoo Pilot, their Zo-Build…" at bounding box center [827, 175] width 1080 height 24
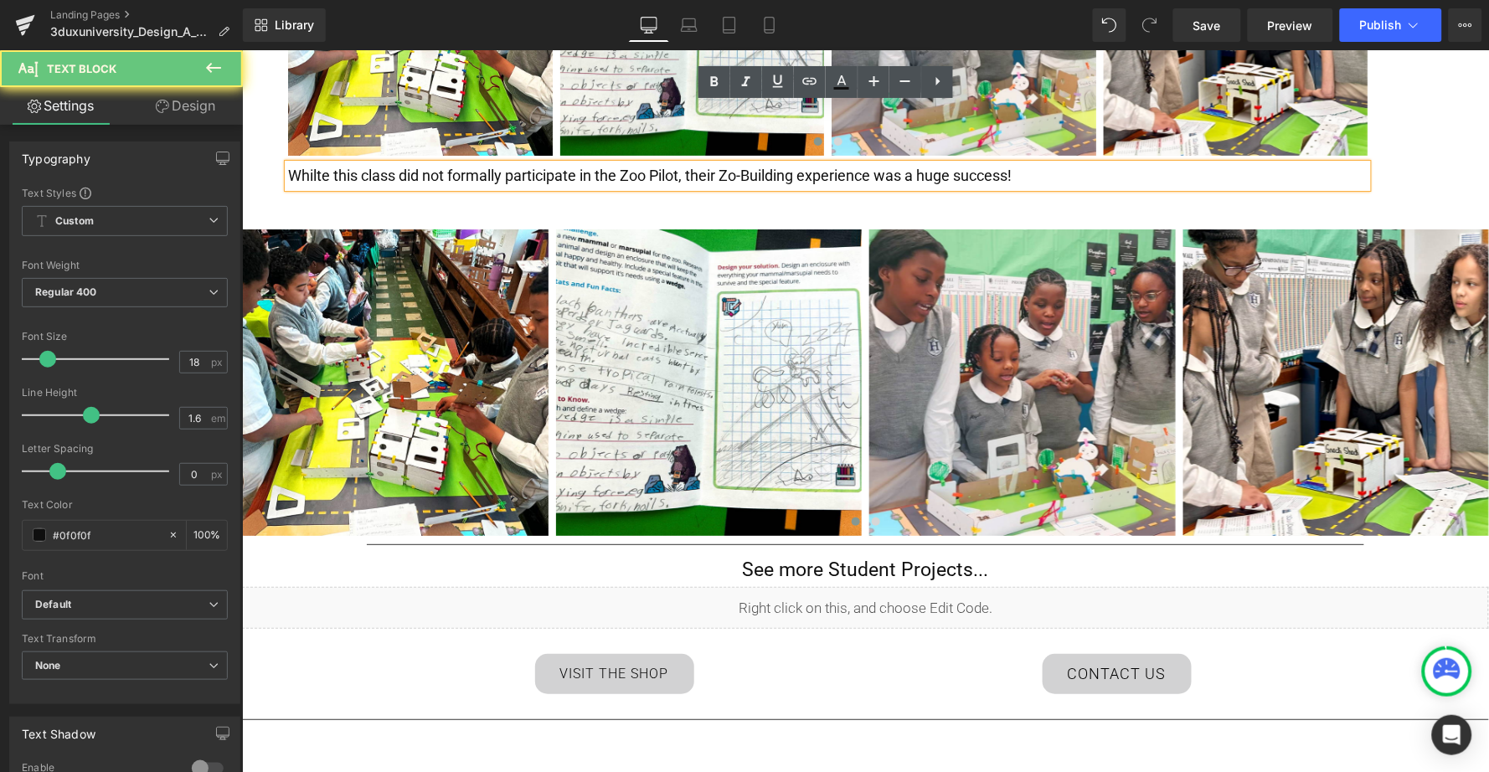
click at [398, 163] on p "Whilte this class did not formally participate in the Zoo Pilot, their Zo-Build…" at bounding box center [827, 175] width 1080 height 24
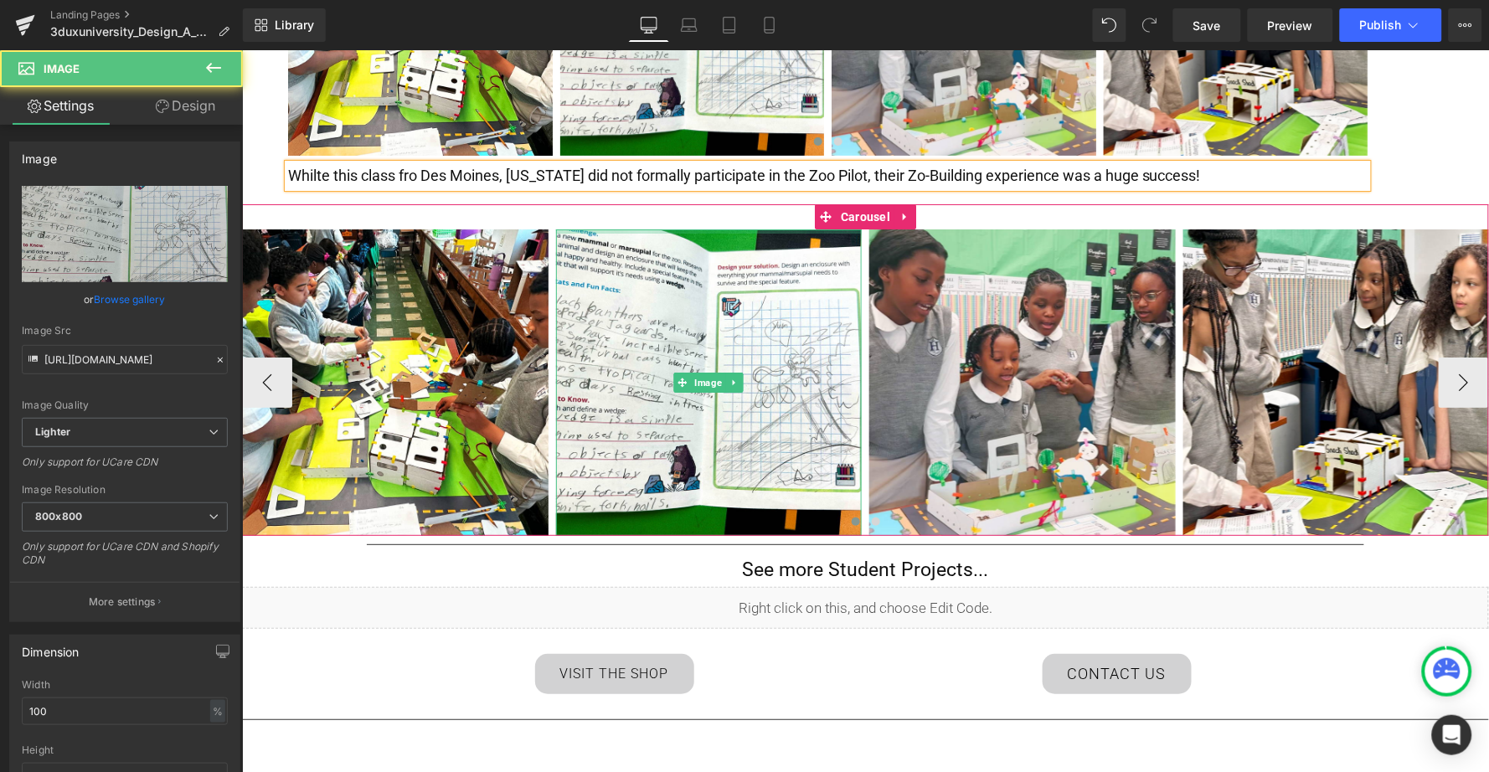
drag, startPoint x: 774, startPoint y: 171, endPoint x: 774, endPoint y: 152, distance: 19.3
click at [774, 204] on div "Image Image Image Image Image Image ‹ › Carousel" at bounding box center [864, 370] width 1247 height 332
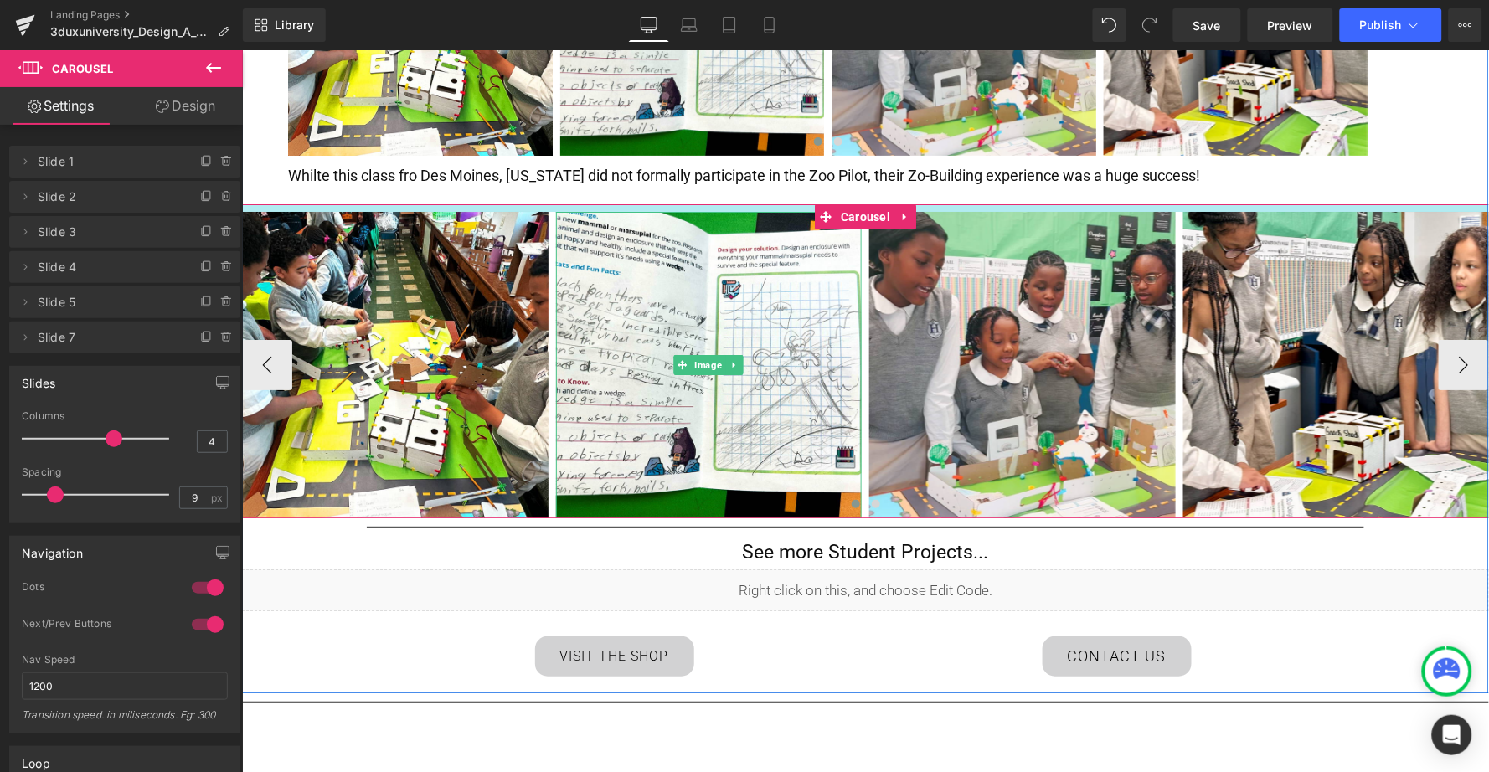
drag, startPoint x: 778, startPoint y: 168, endPoint x: 778, endPoint y: 151, distance: 17.6
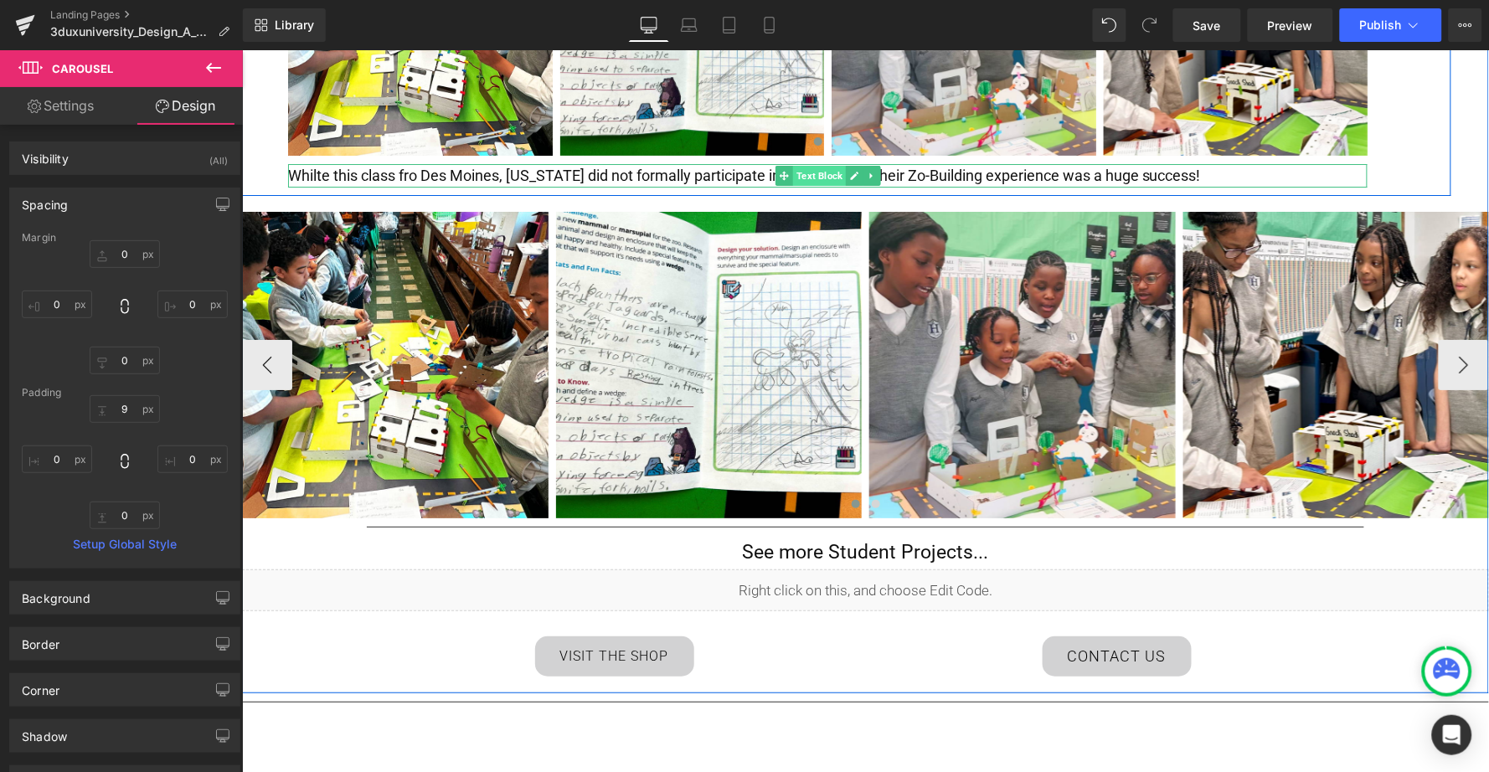
click at [820, 165] on span "Text Block" at bounding box center [818, 175] width 53 height 20
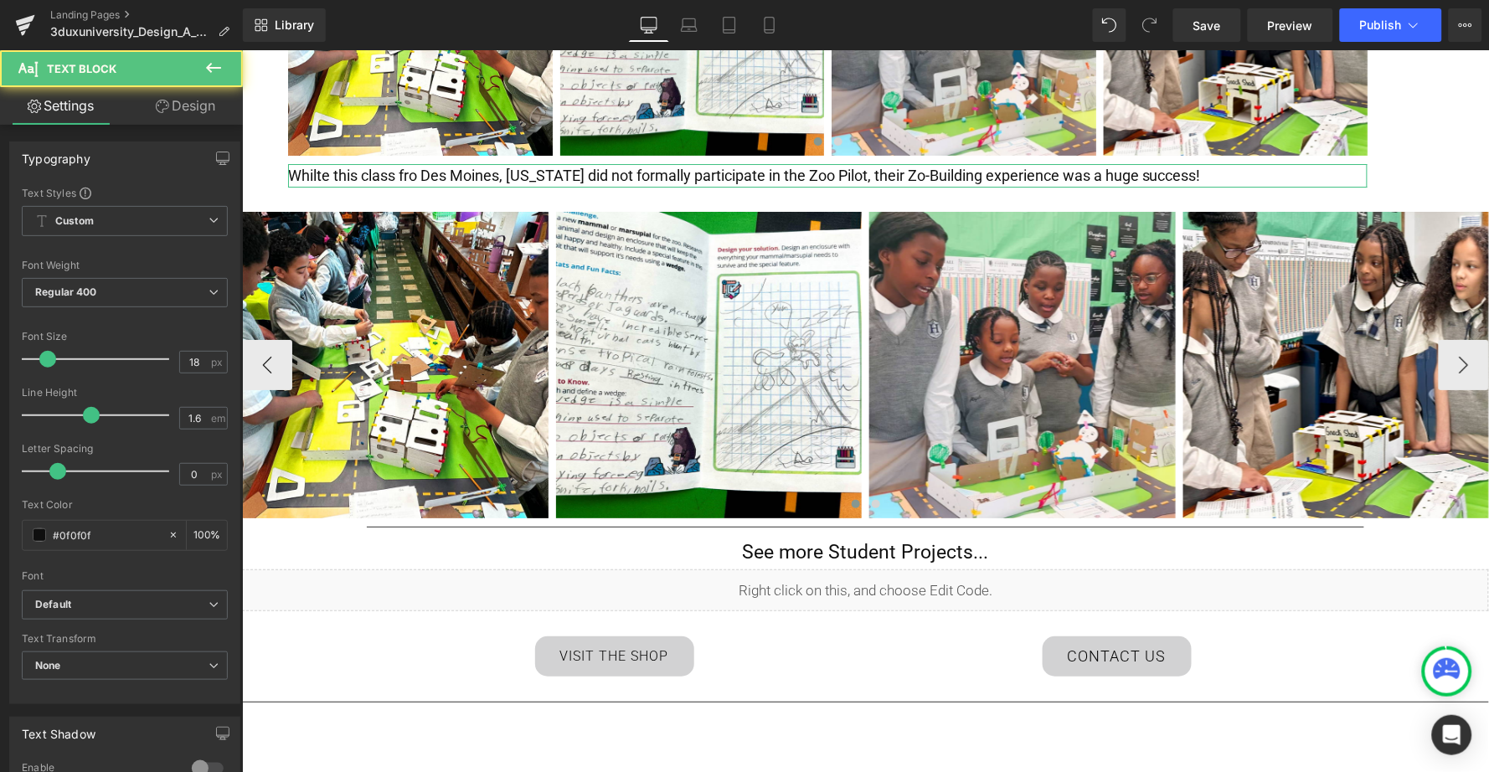
click at [197, 107] on link "Design" at bounding box center [185, 106] width 121 height 38
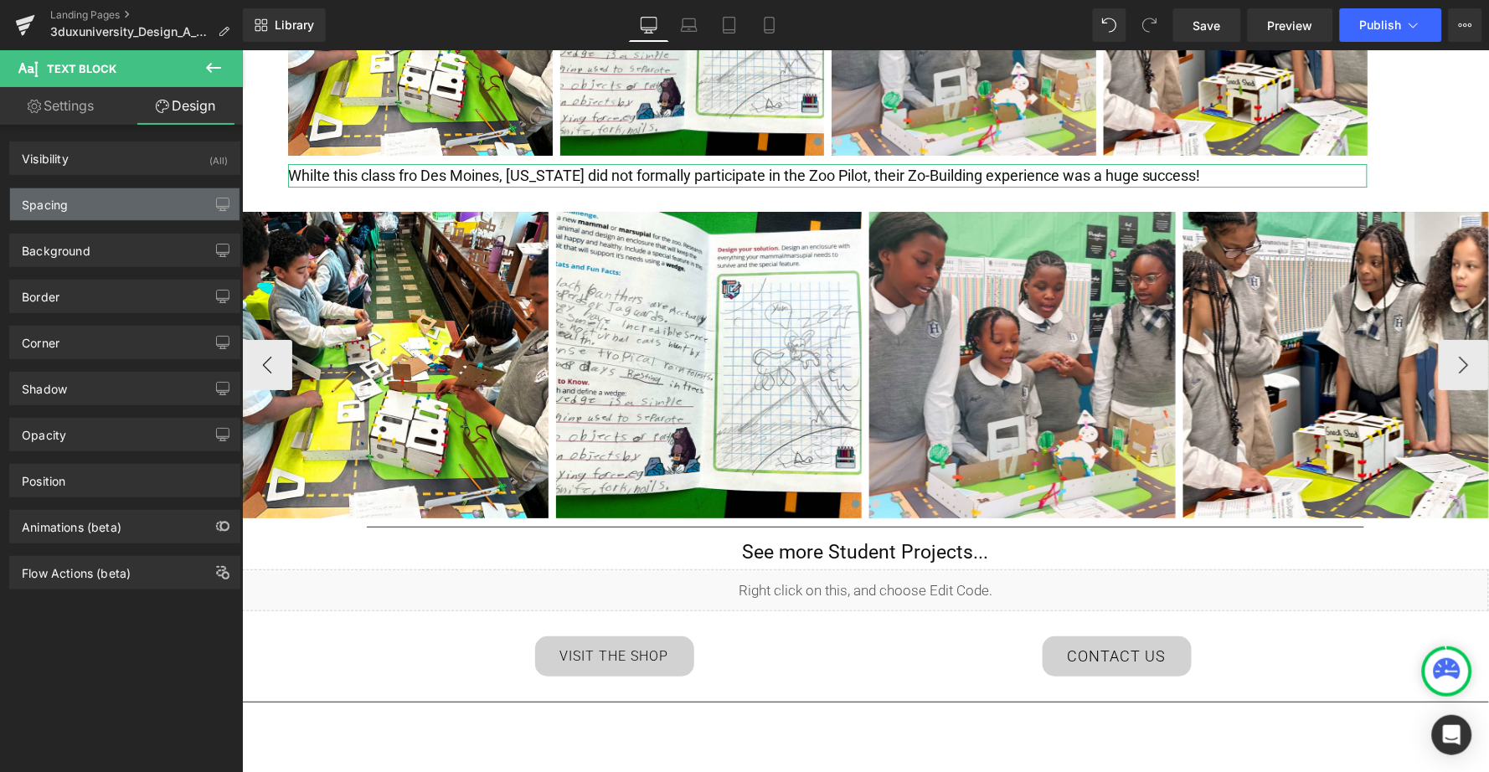
click at [129, 197] on div "Spacing" at bounding box center [124, 204] width 229 height 32
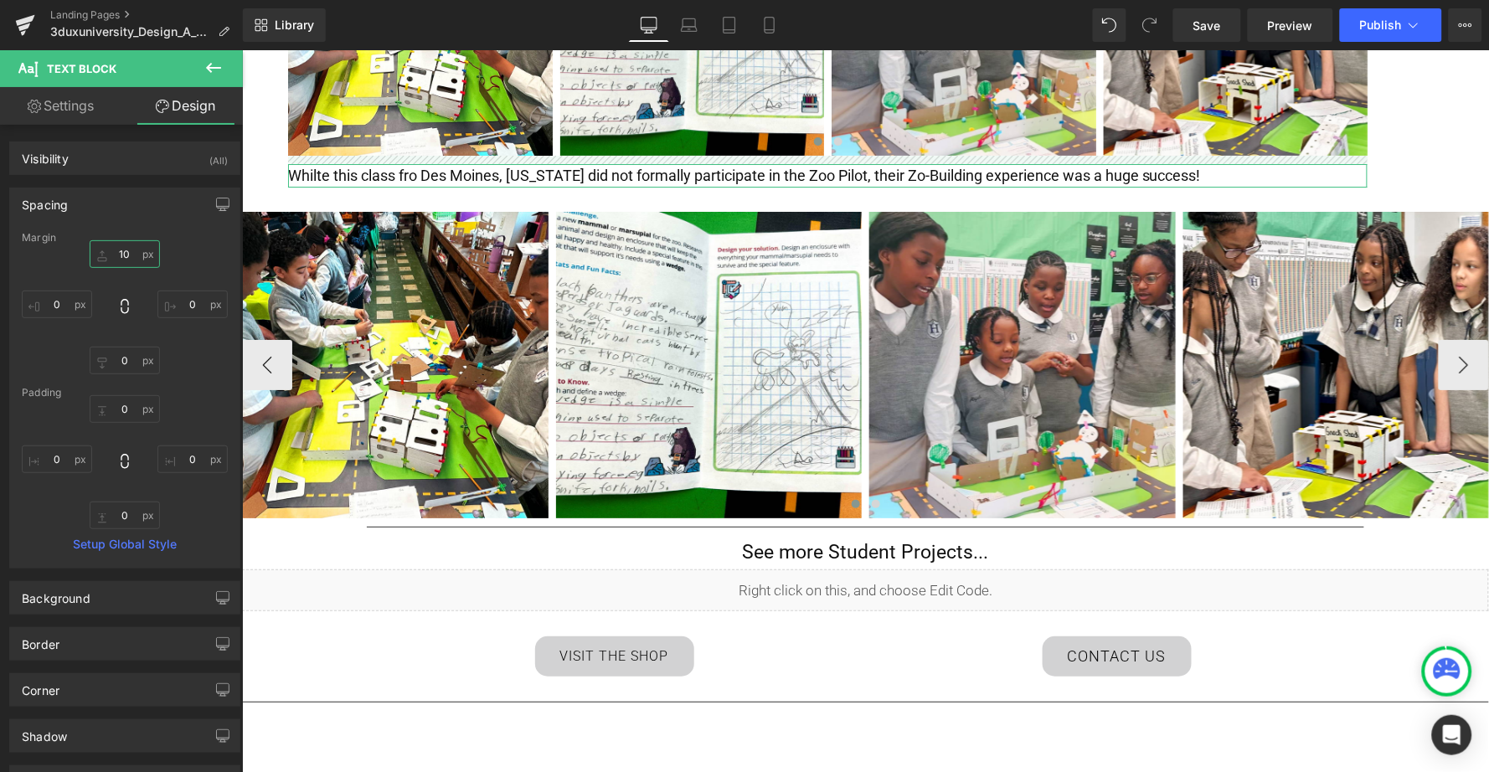
click at [125, 254] on input "10" at bounding box center [125, 254] width 70 height 28
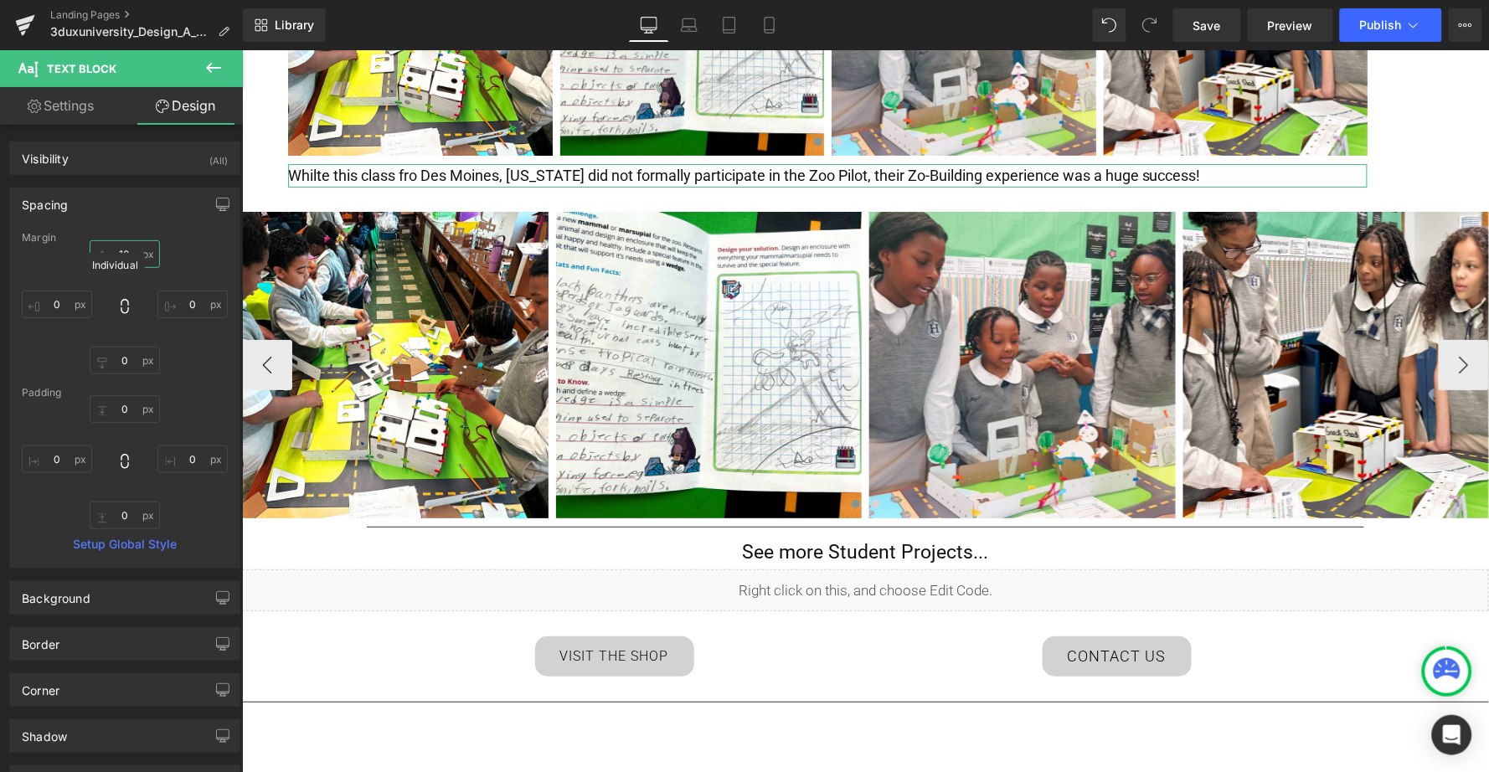
type input "1"
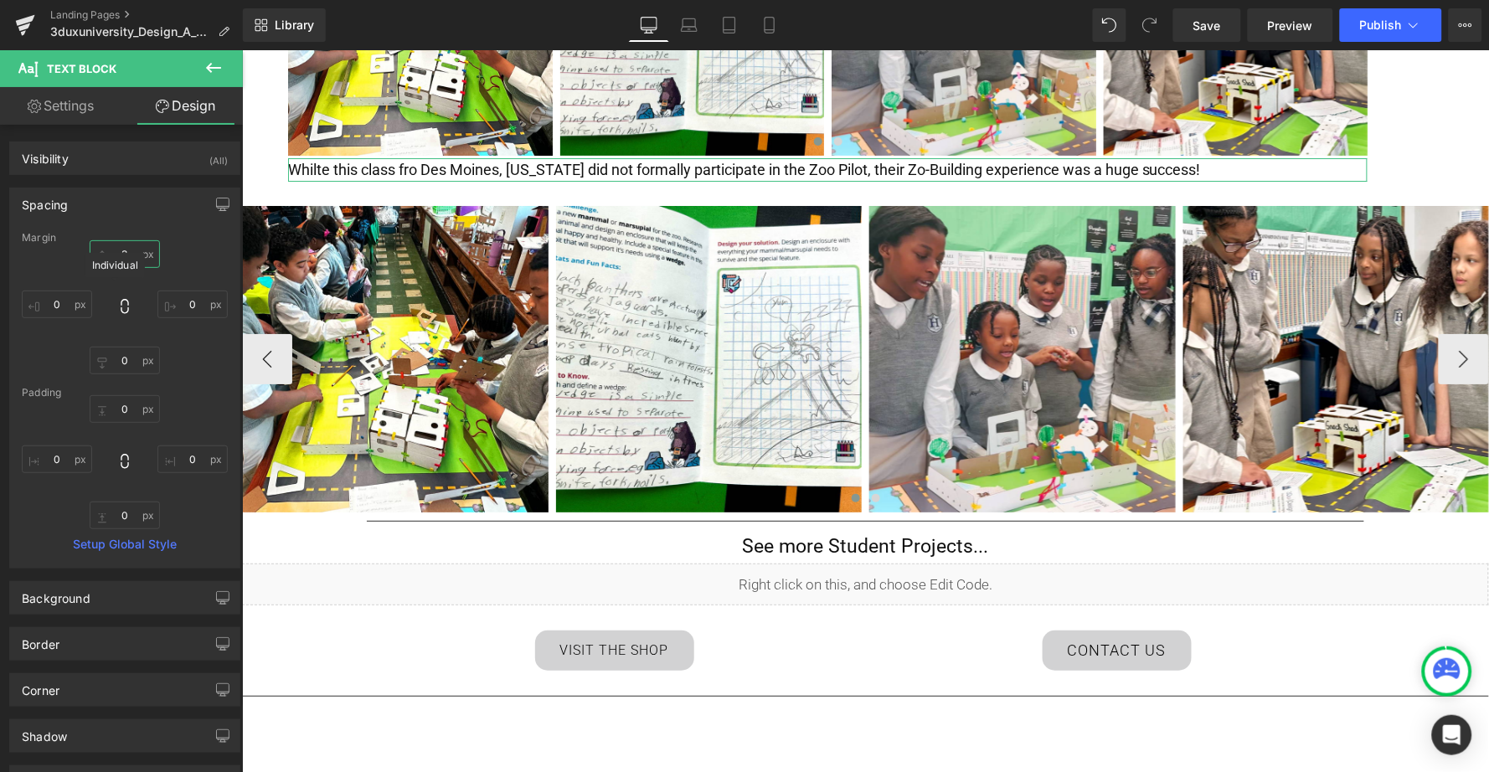
type input "30"
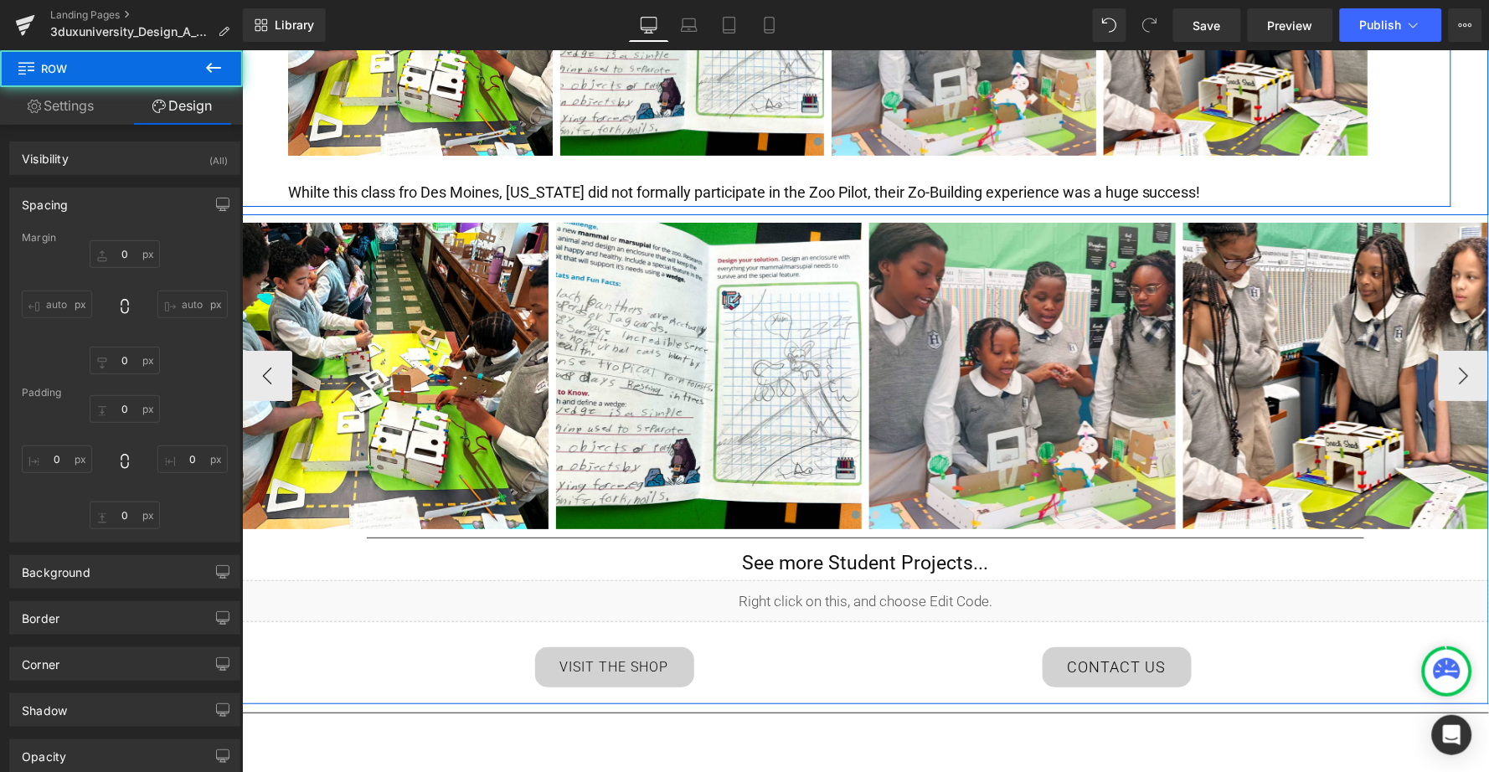
type input "0"
type input "2"
type input "100"
type input "3"
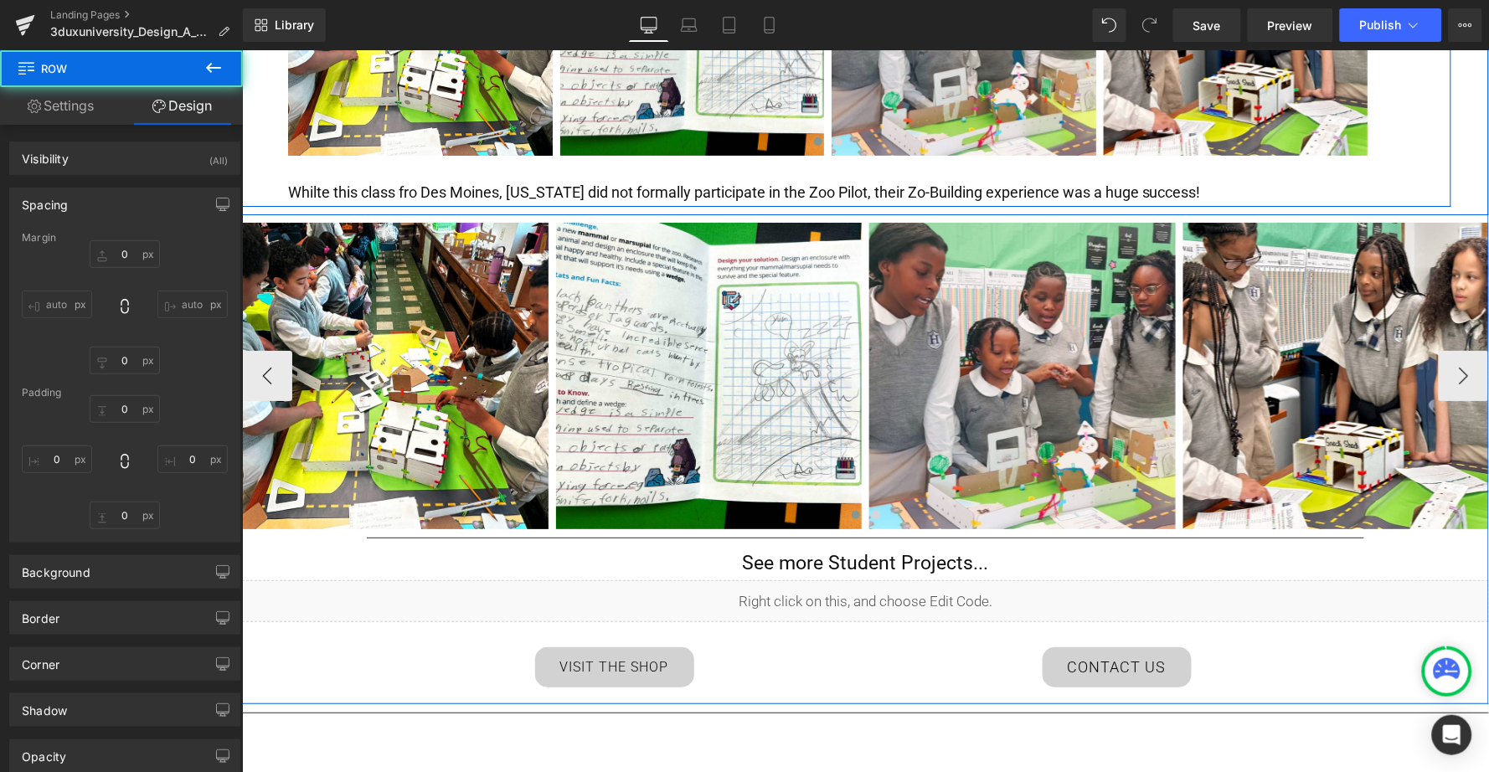
type input "100"
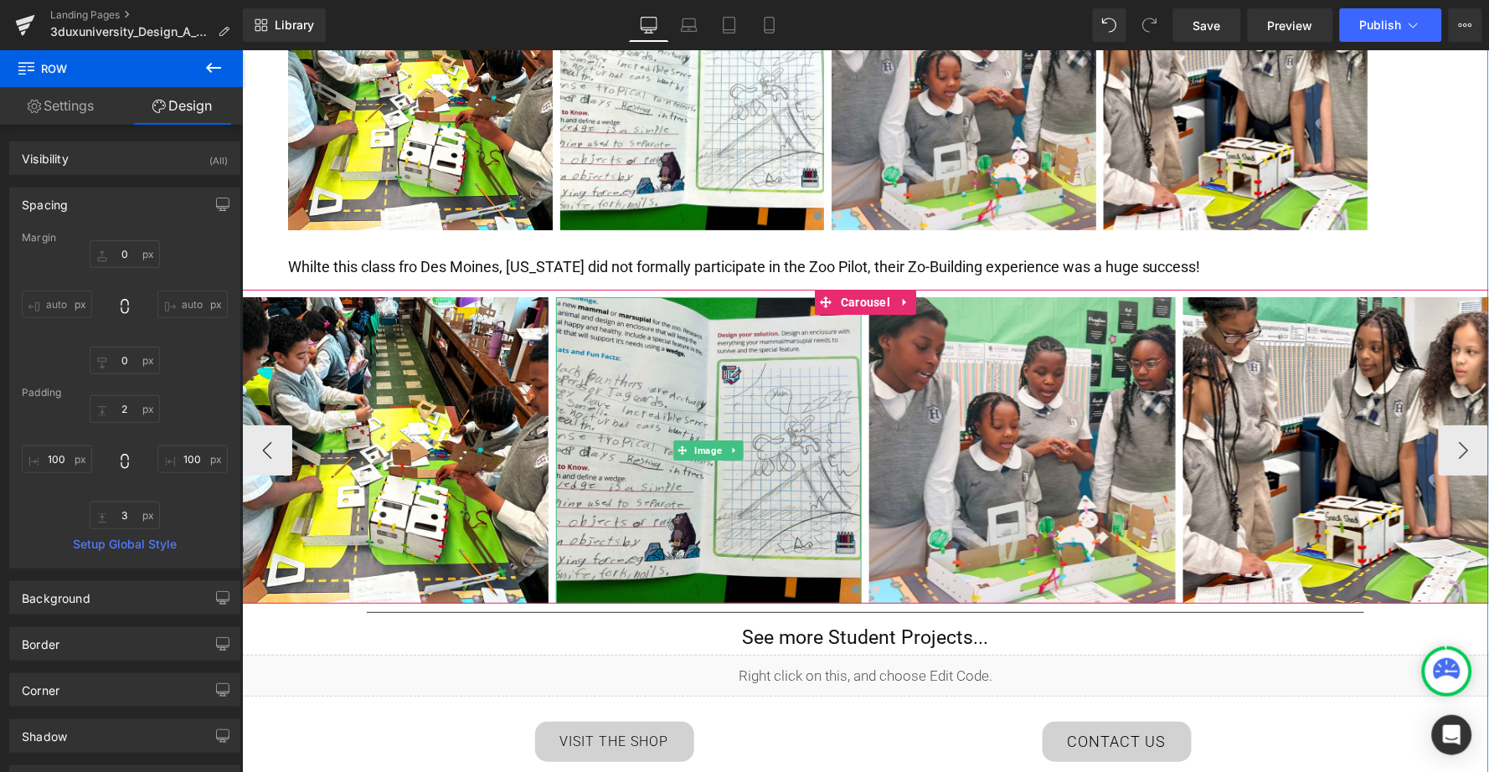
scroll to position [3342, 0]
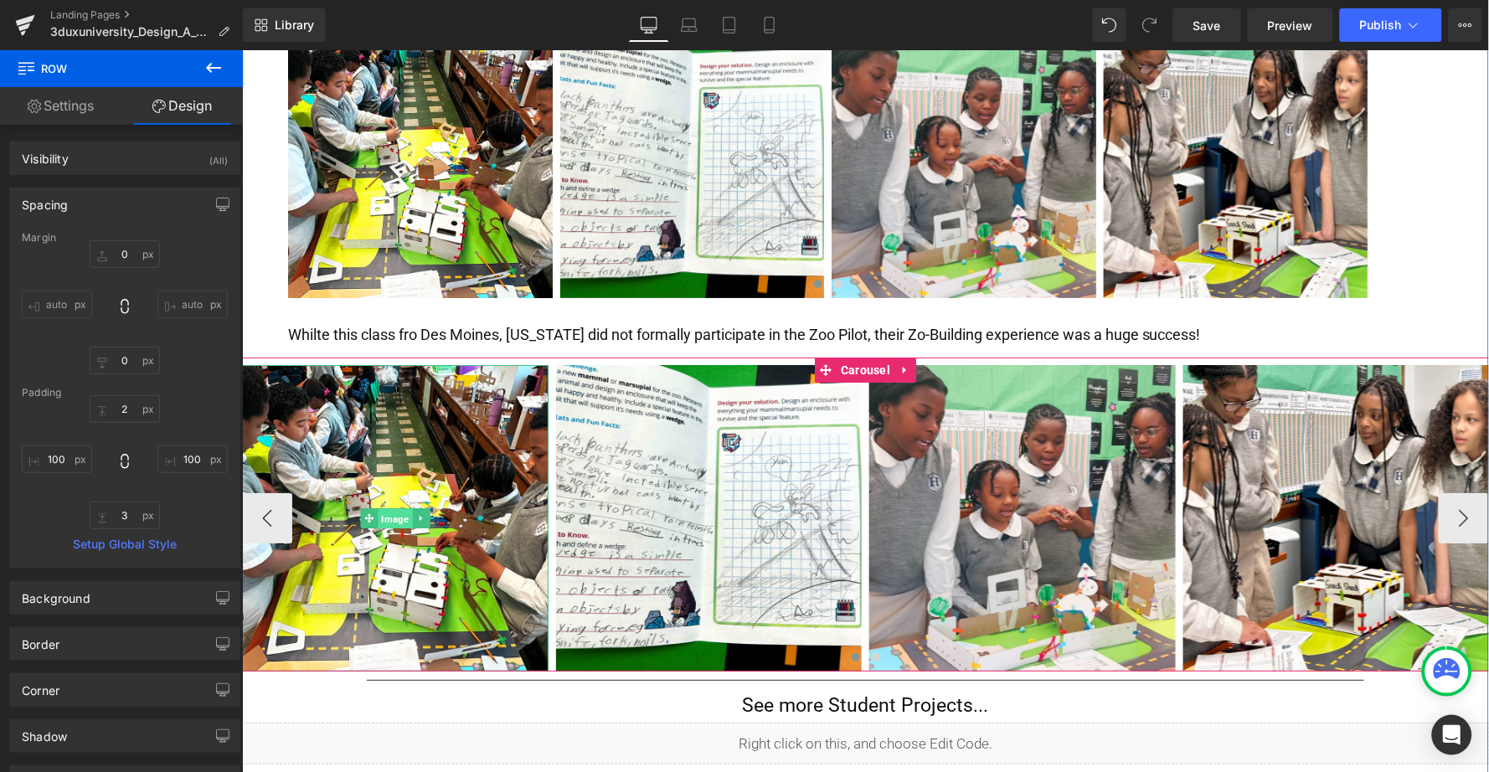
click at [389, 508] on span "Image" at bounding box center [394, 518] width 34 height 20
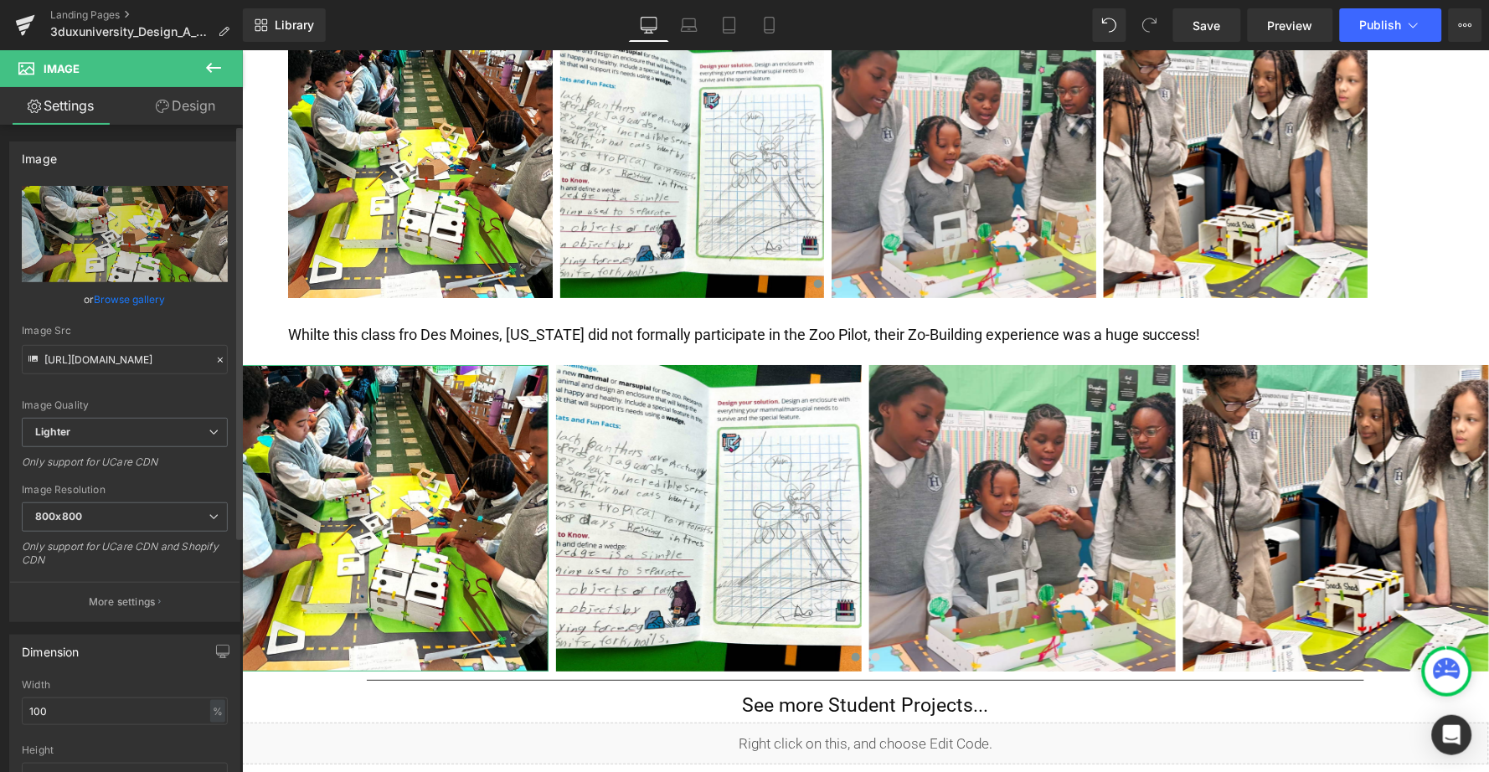
click at [125, 292] on link "Browse gallery" at bounding box center [130, 299] width 71 height 29
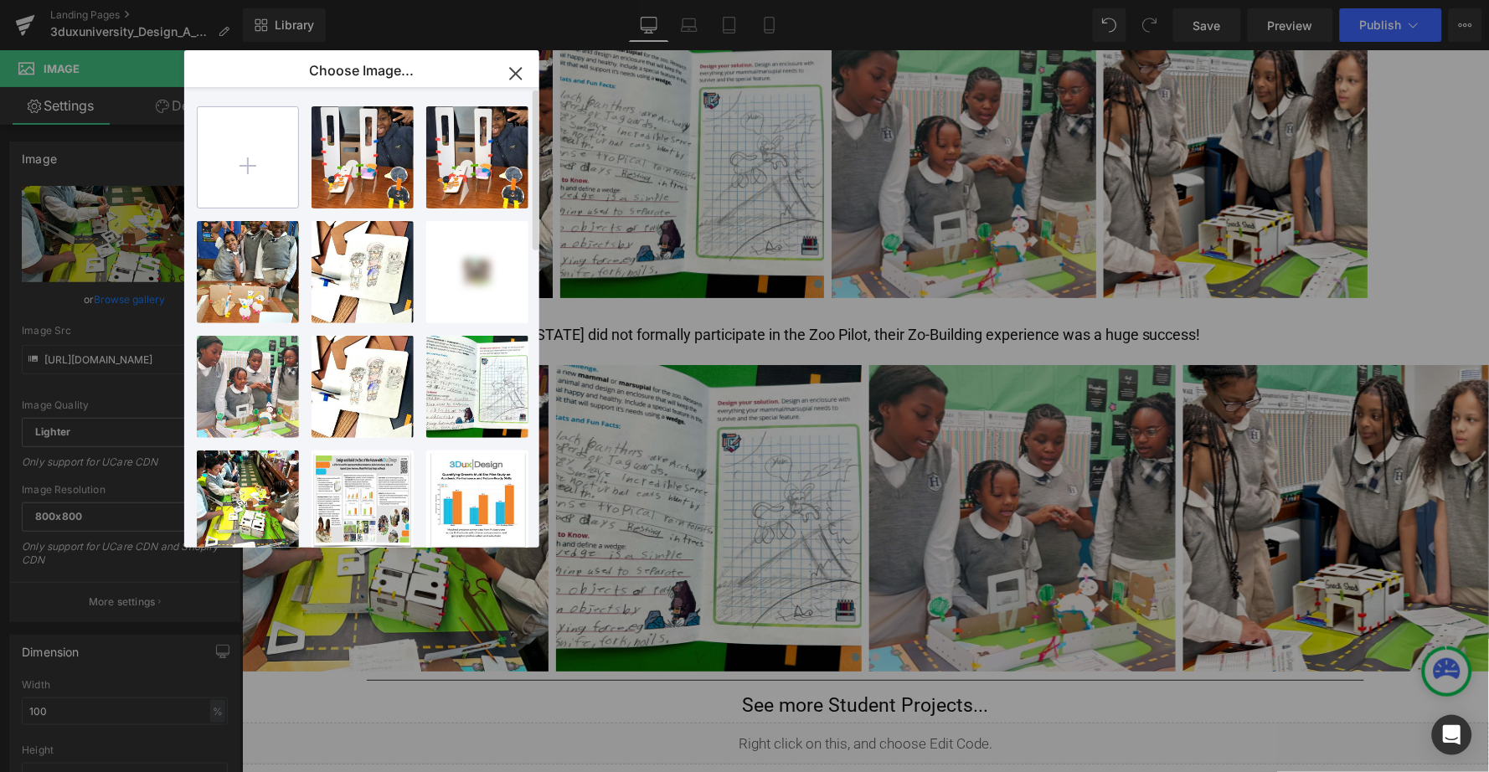
click at [249, 169] on input "file" at bounding box center [248, 157] width 101 height 101
type input "C:\fakepath\IMG_6544.jpeg"
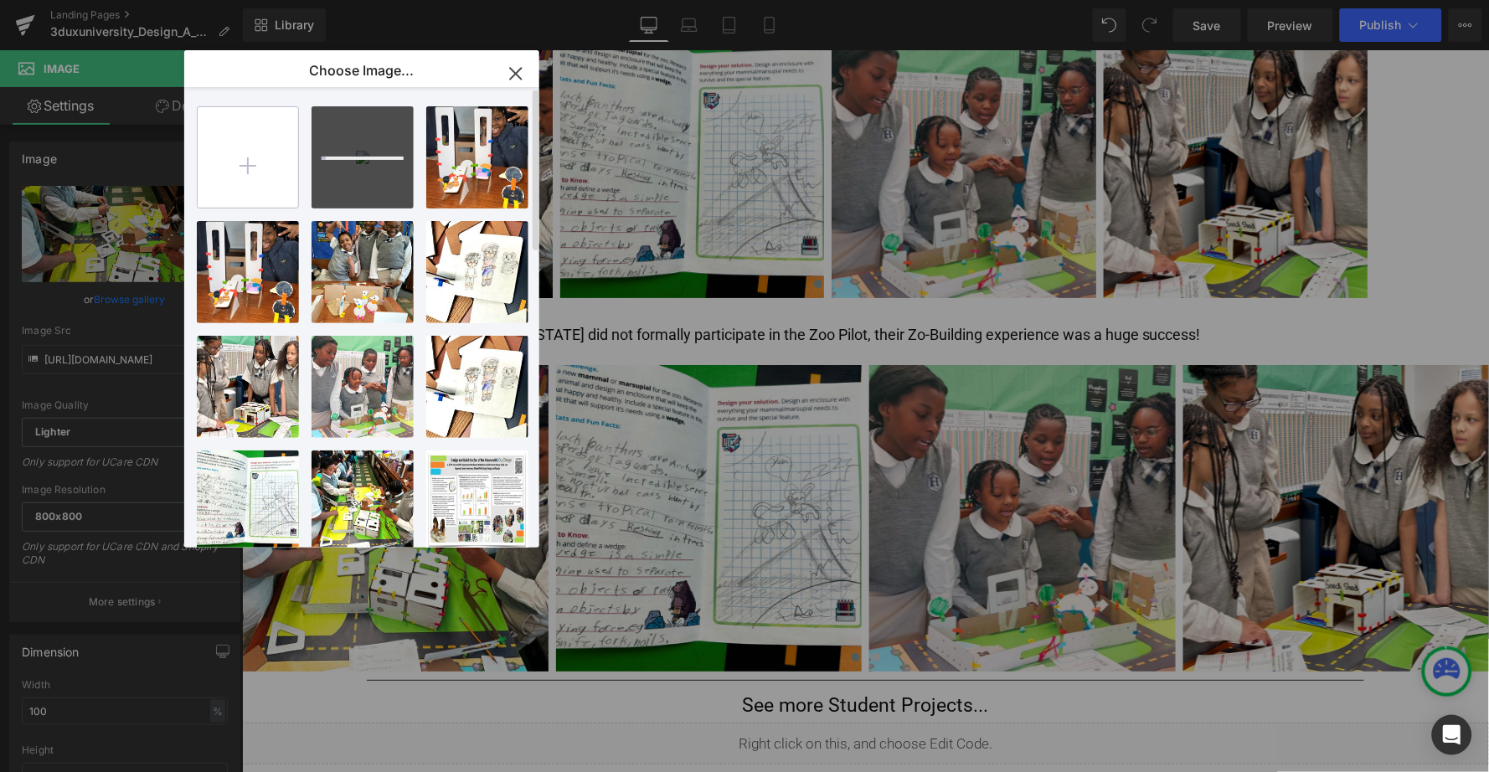
click at [265, 167] on input "file" at bounding box center [248, 157] width 101 height 101
type input "C:\fakepath\IMG_0598.jpeg"
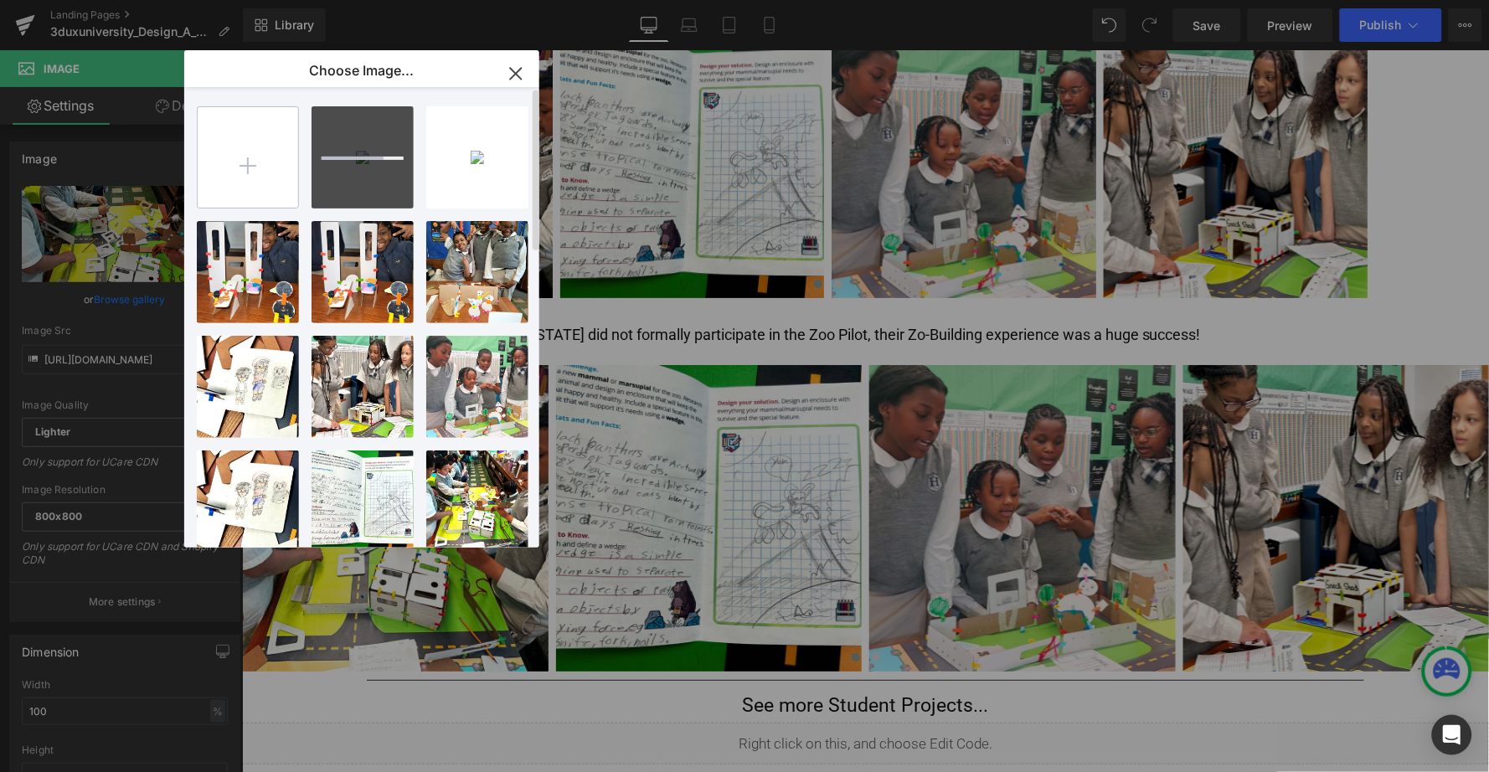
click at [260, 171] on input "file" at bounding box center [248, 157] width 101 height 101
type input "C:\fakepath\IMG_0599.jpeg"
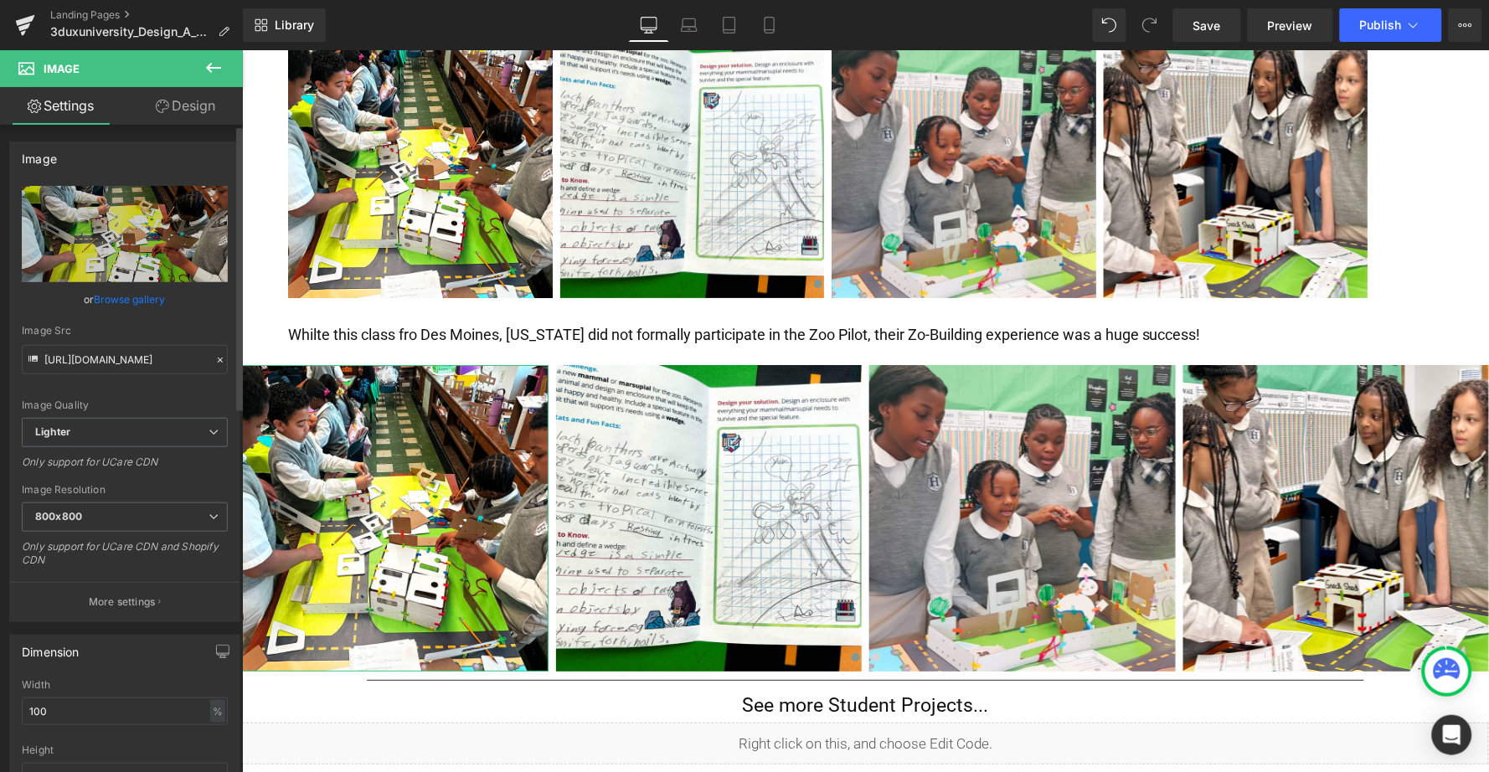
click at [142, 297] on link "Browse gallery" at bounding box center [130, 299] width 71 height 29
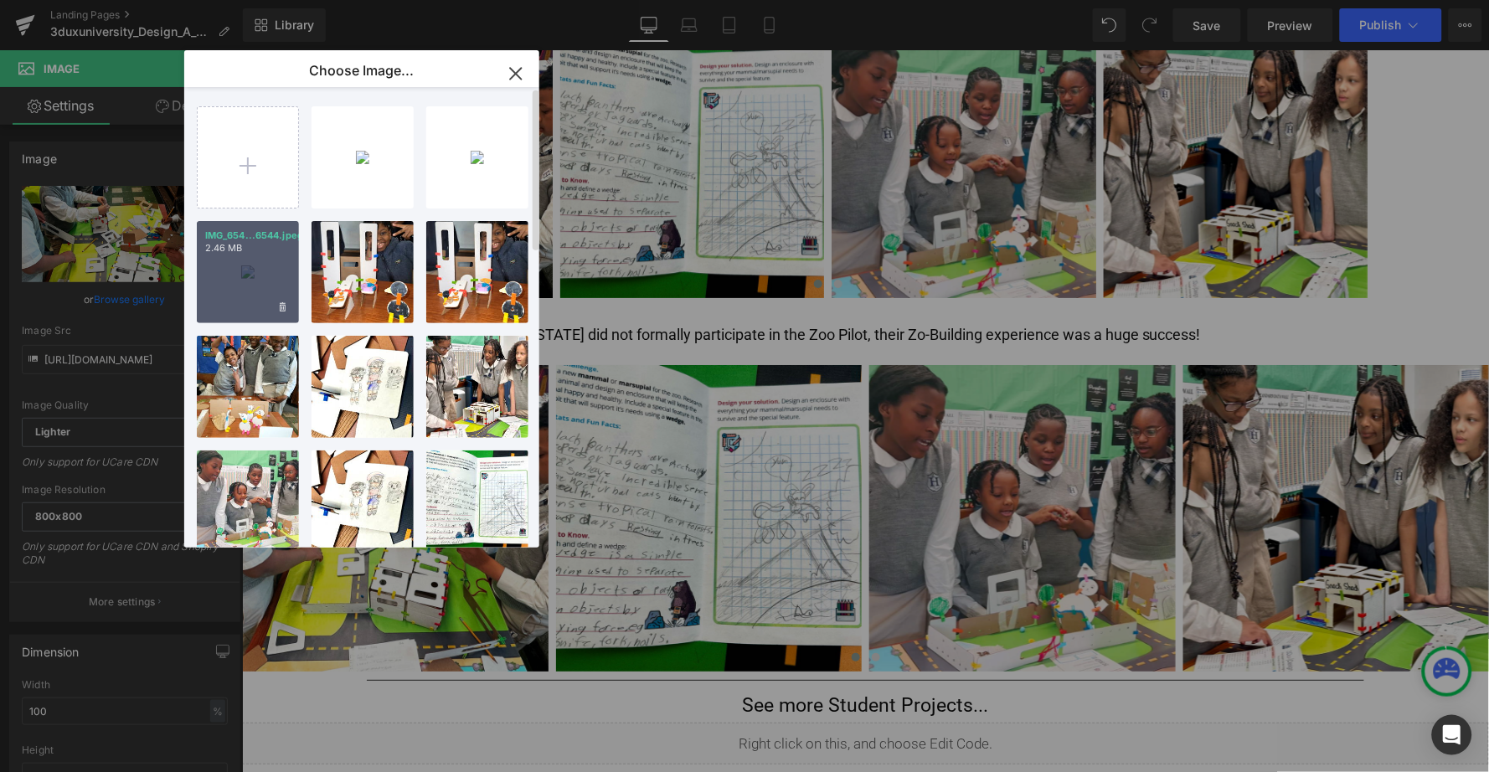
click at [281, 288] on div "IMG_654...6544.jpeg 2.46 MB" at bounding box center [248, 272] width 102 height 102
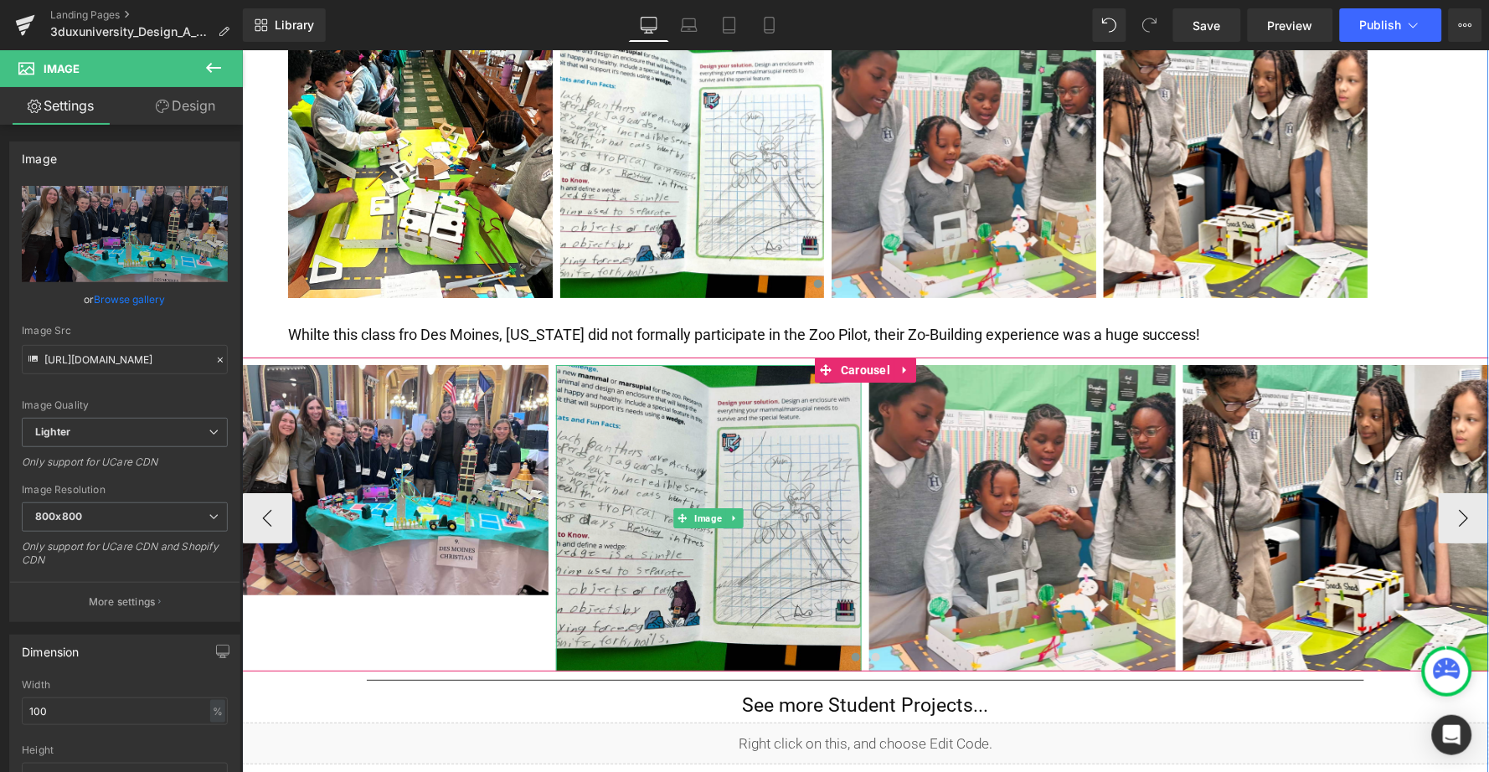
type input "https://ucarecdn.com/7075805d-7791-43da-92cc-76b47adb95bb/-/format/auto/-/previ…"
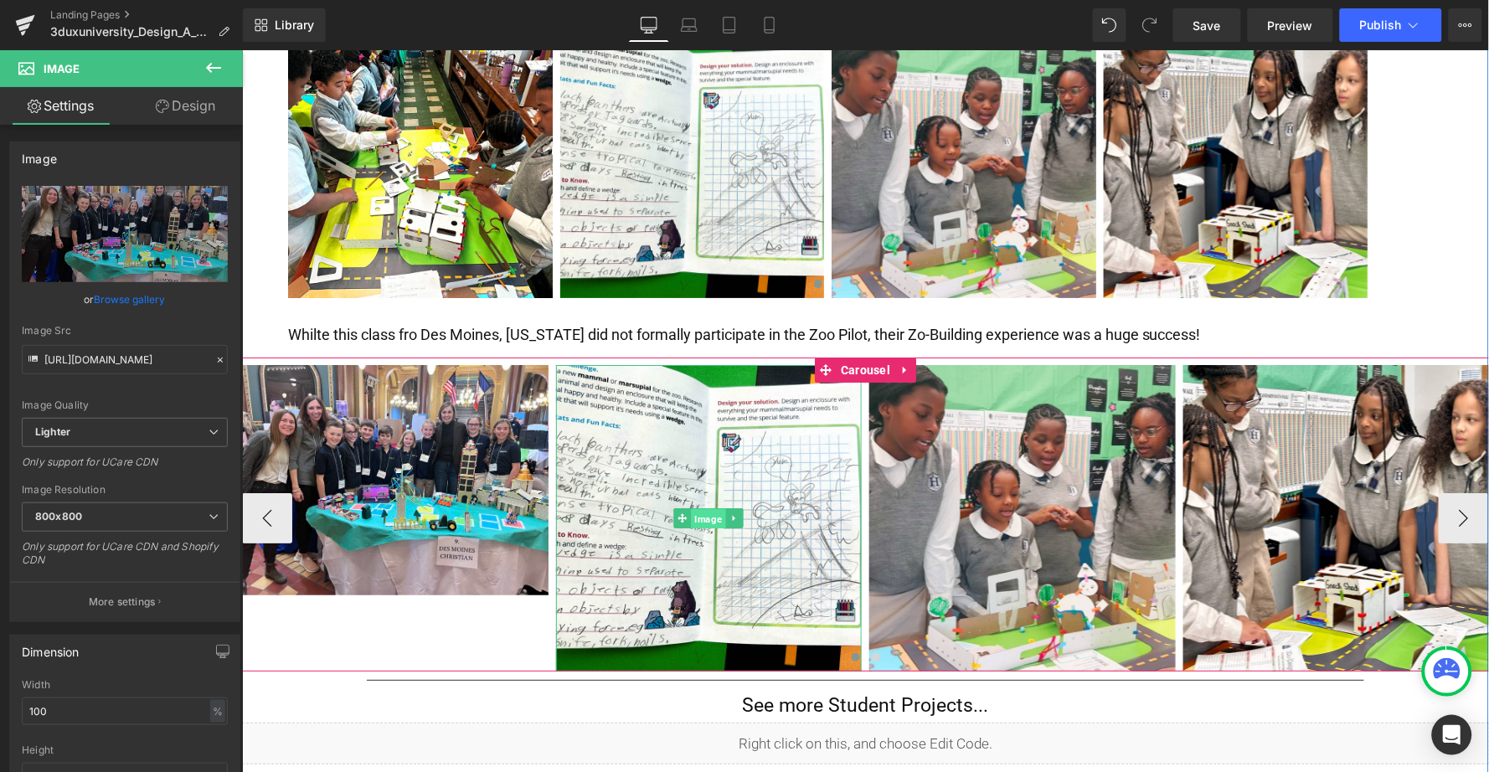
click at [705, 508] on span "Image" at bounding box center [708, 518] width 34 height 20
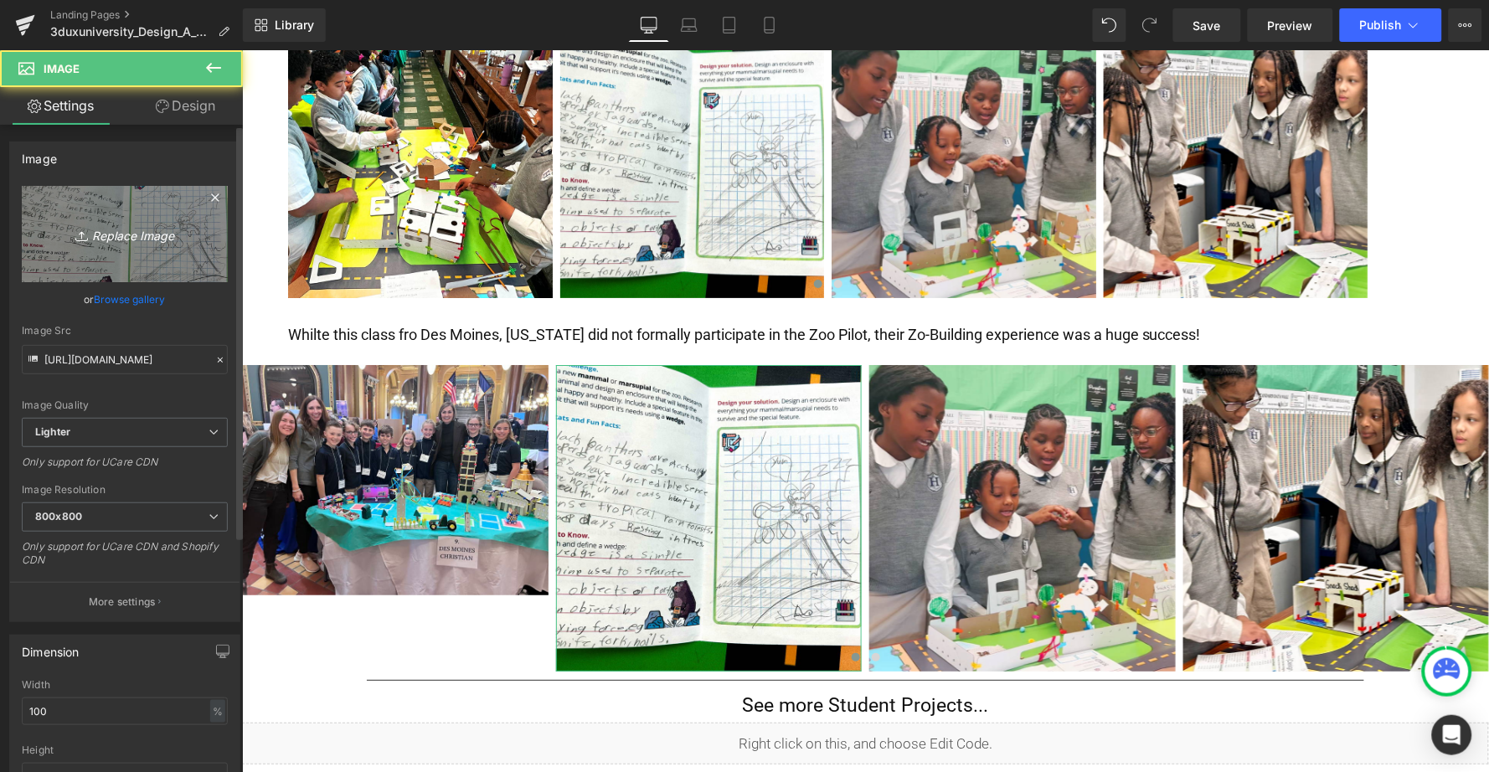
click at [121, 238] on icon "Replace Image" at bounding box center [125, 234] width 134 height 21
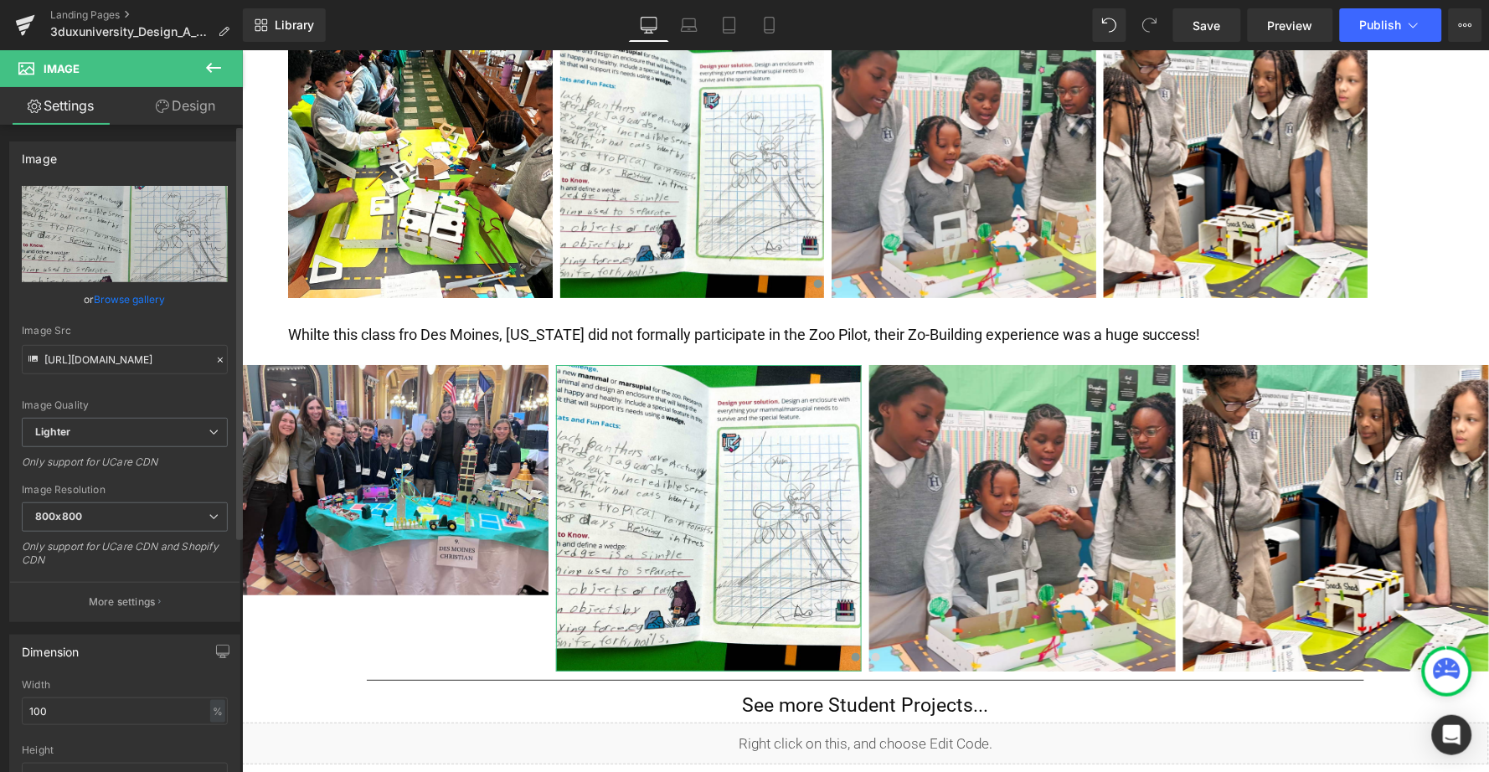
click at [112, 299] on link "Browse gallery" at bounding box center [130, 299] width 71 height 29
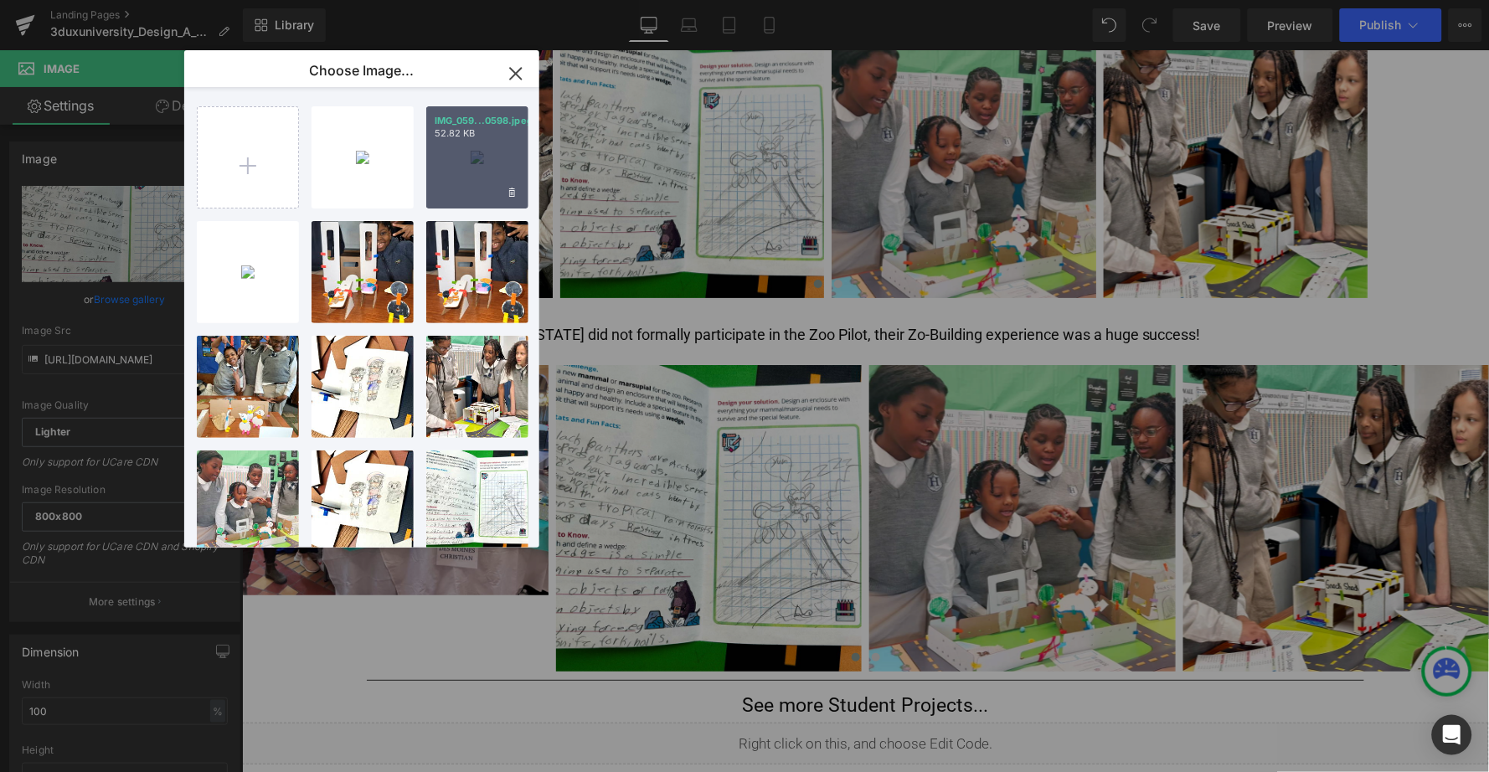
click at [496, 165] on div "IMG_059...0598.jpeg 52.82 KB" at bounding box center [477, 157] width 102 height 102
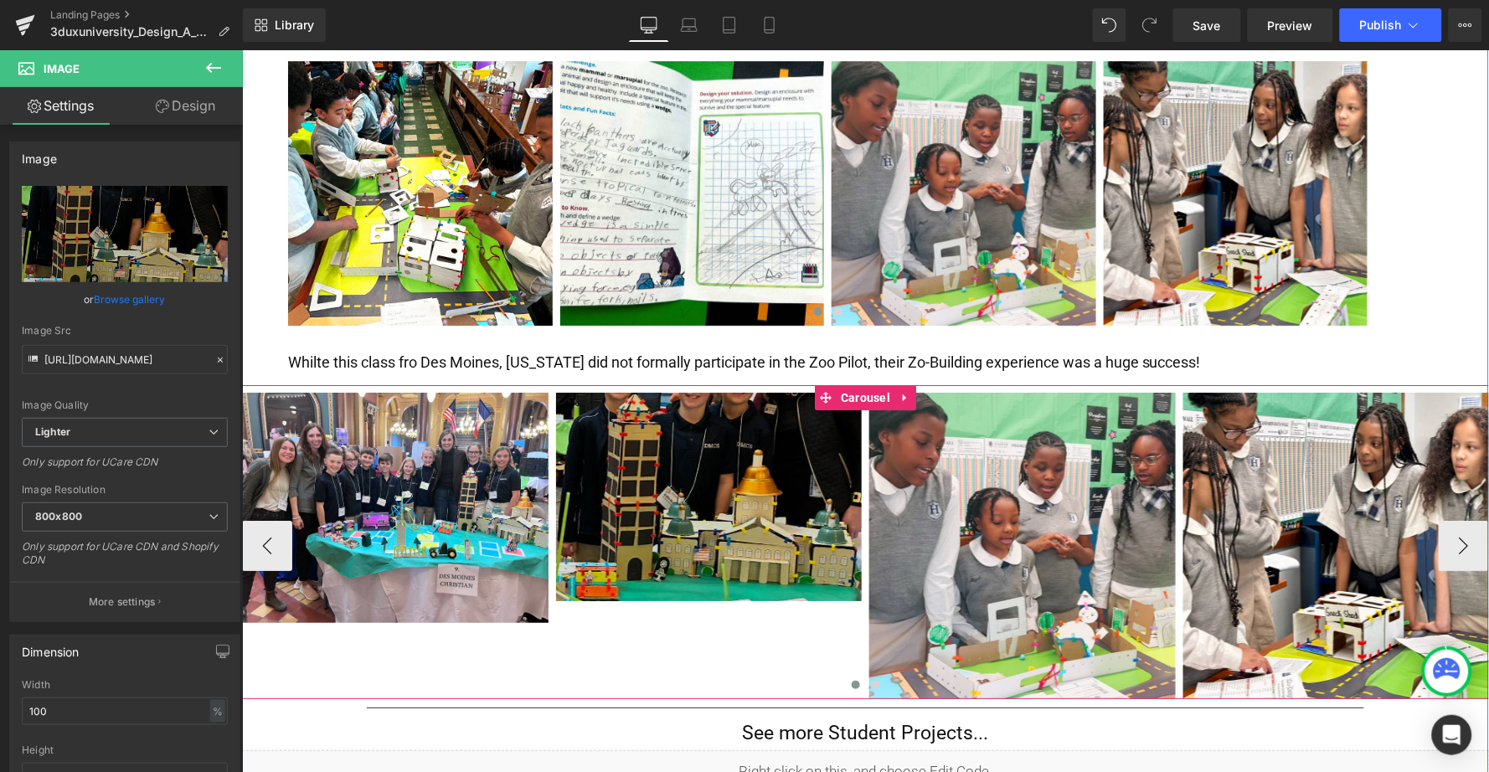
scroll to position [3317, 0]
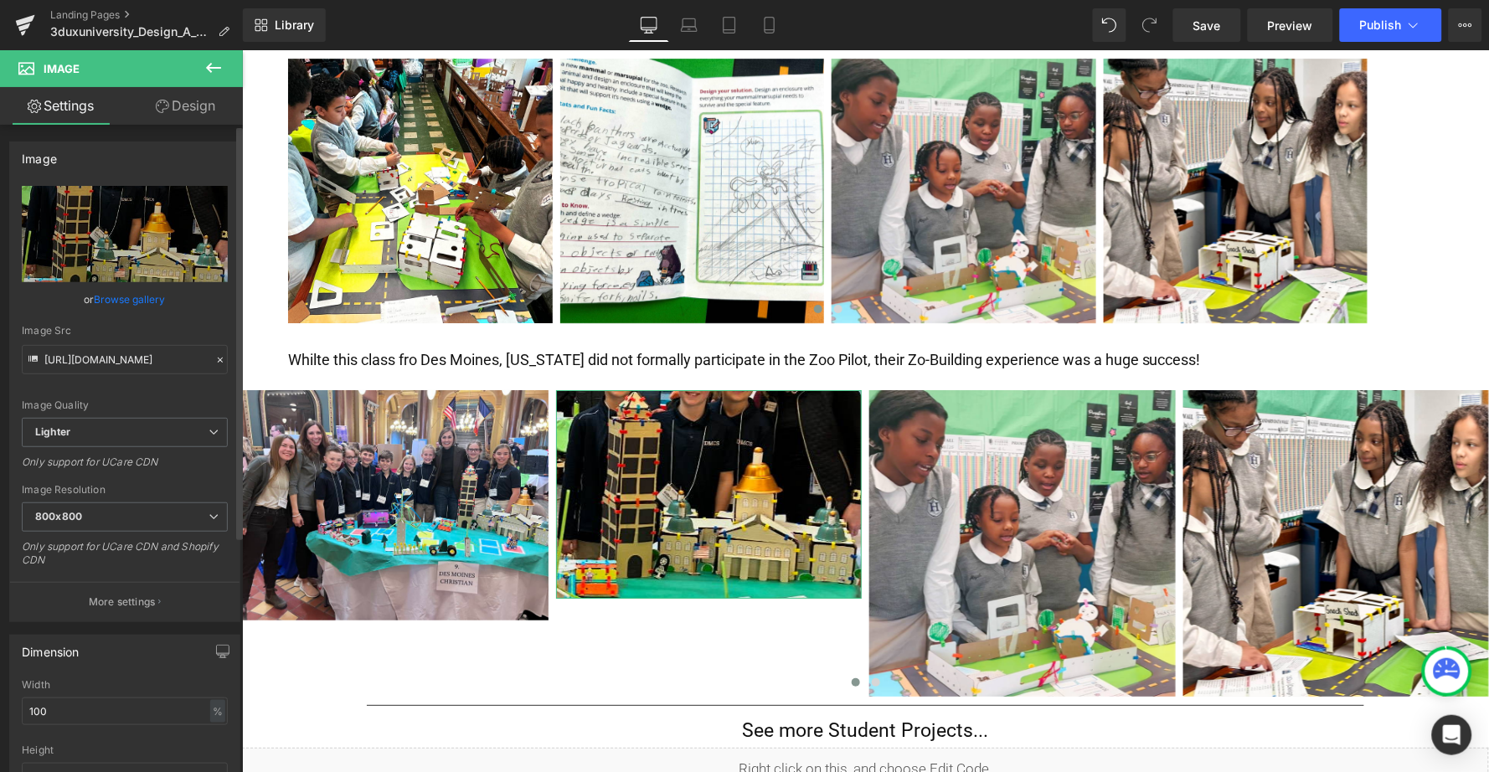
click at [142, 297] on link "Browse gallery" at bounding box center [130, 299] width 71 height 29
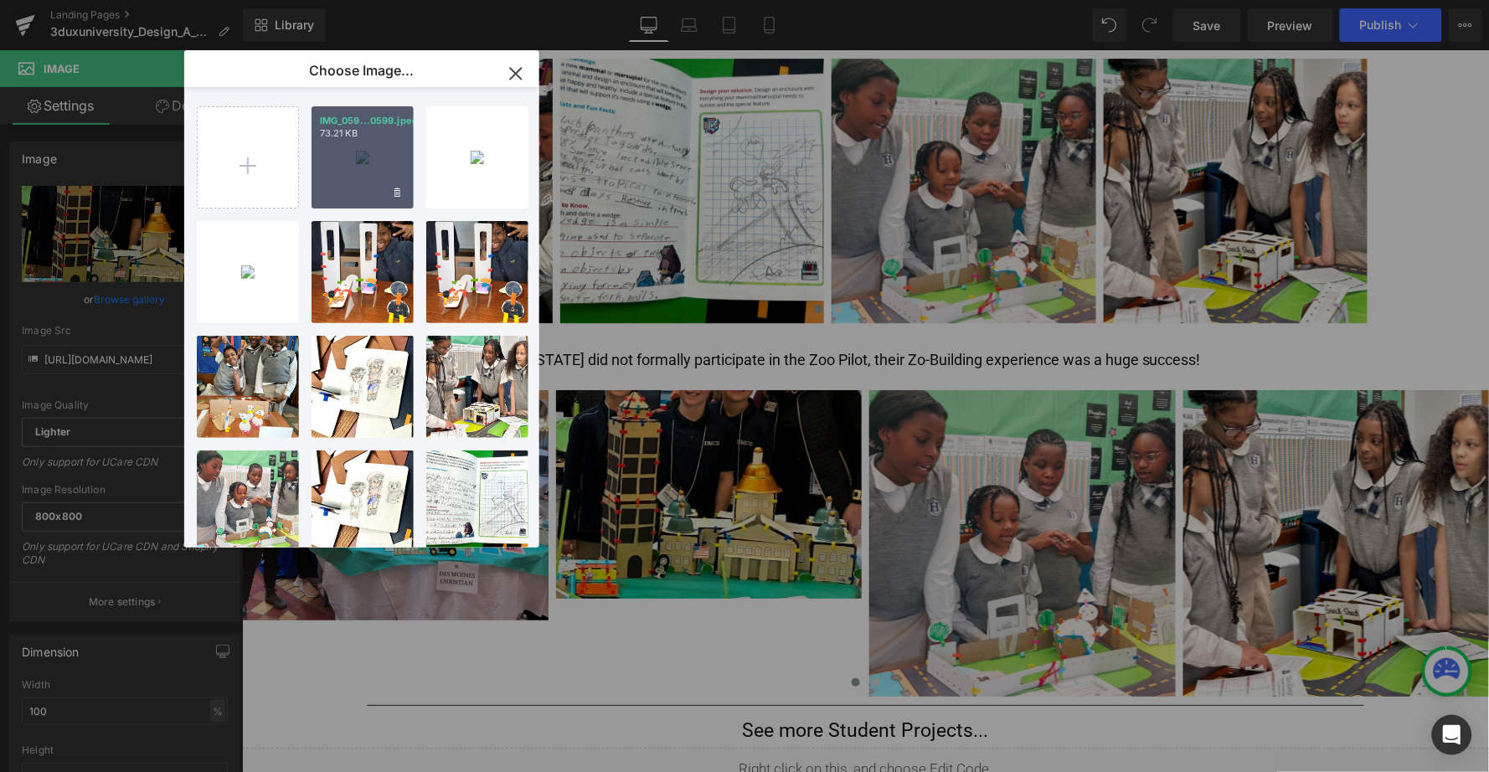
click at [358, 161] on div "IMG_059...0599.jpeg 73.21 KB" at bounding box center [363, 157] width 102 height 102
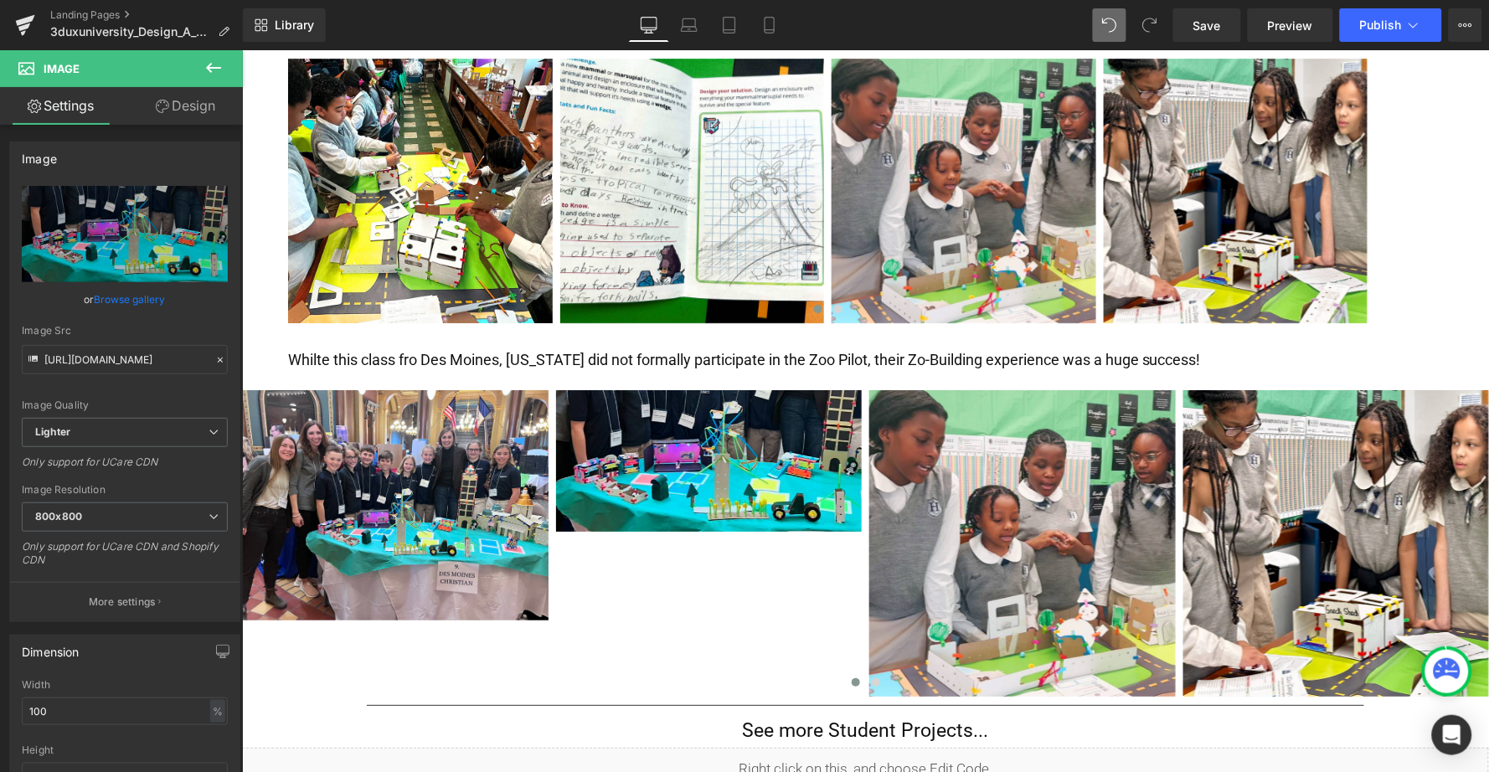
type input "https://ucarecdn.com/adedd3f7-1846-41d2-93aa-6677ce6878f3/-/format/auto/-/previ…"
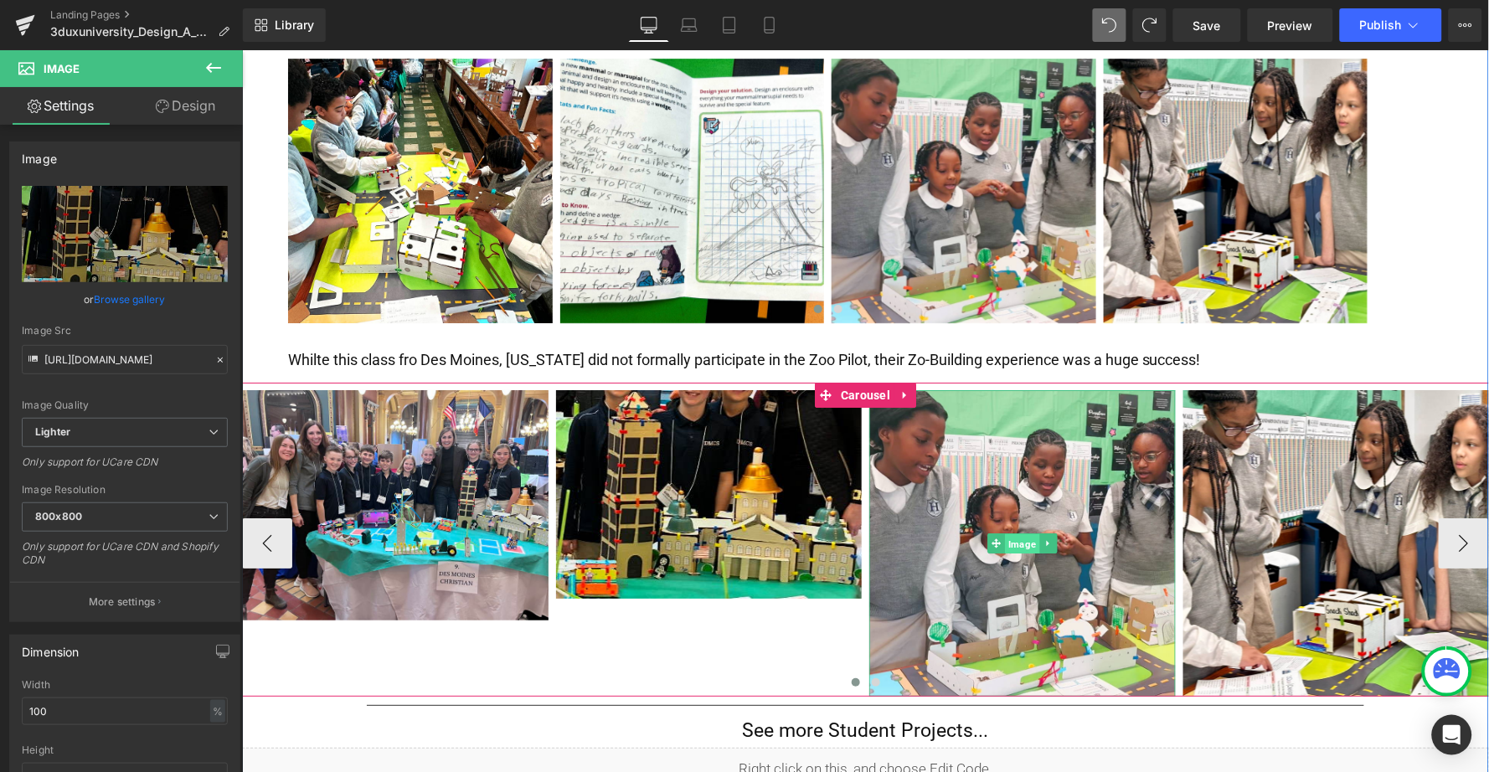
click at [1010, 533] on span "Image" at bounding box center [1021, 543] width 34 height 20
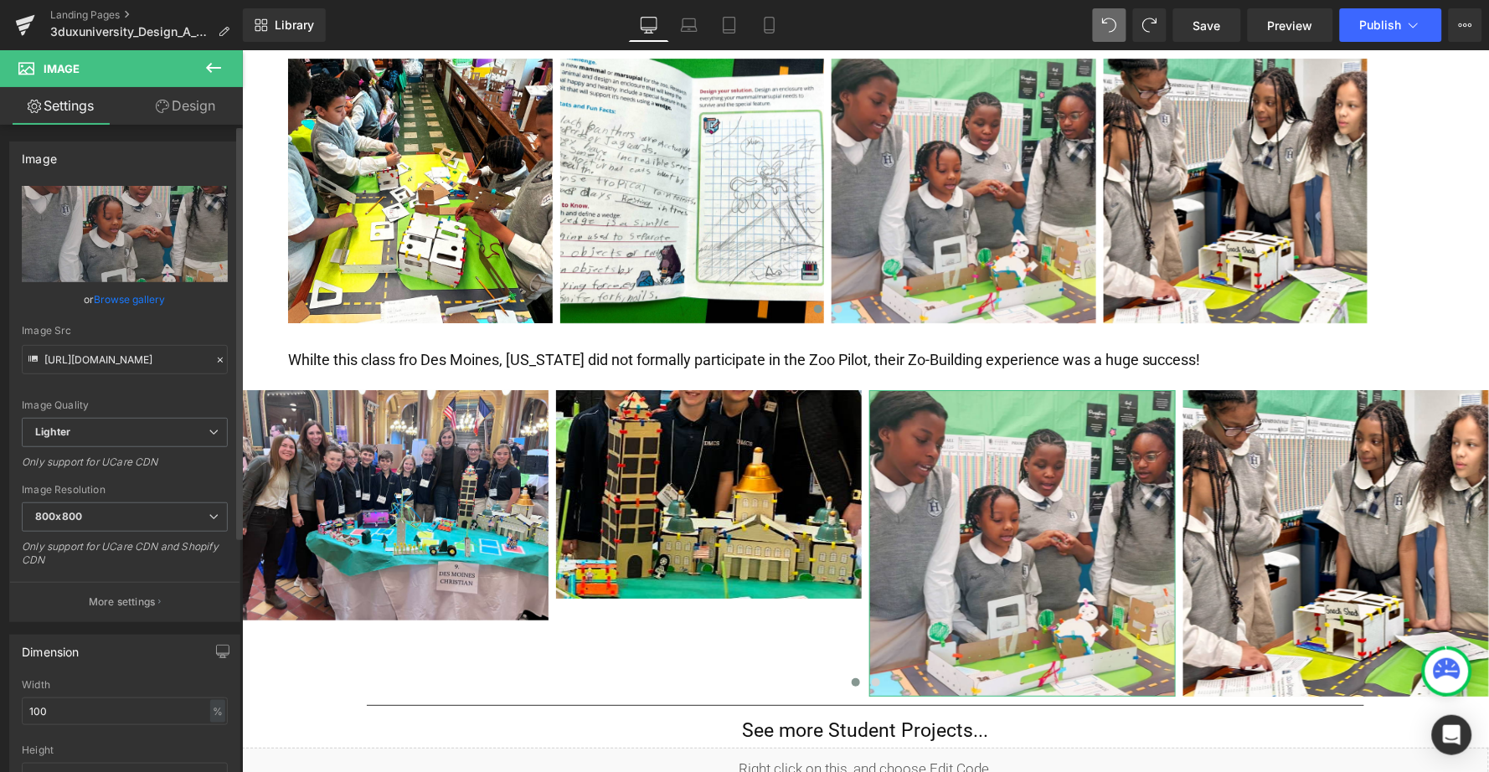
click at [142, 299] on link "Browse gallery" at bounding box center [130, 299] width 71 height 29
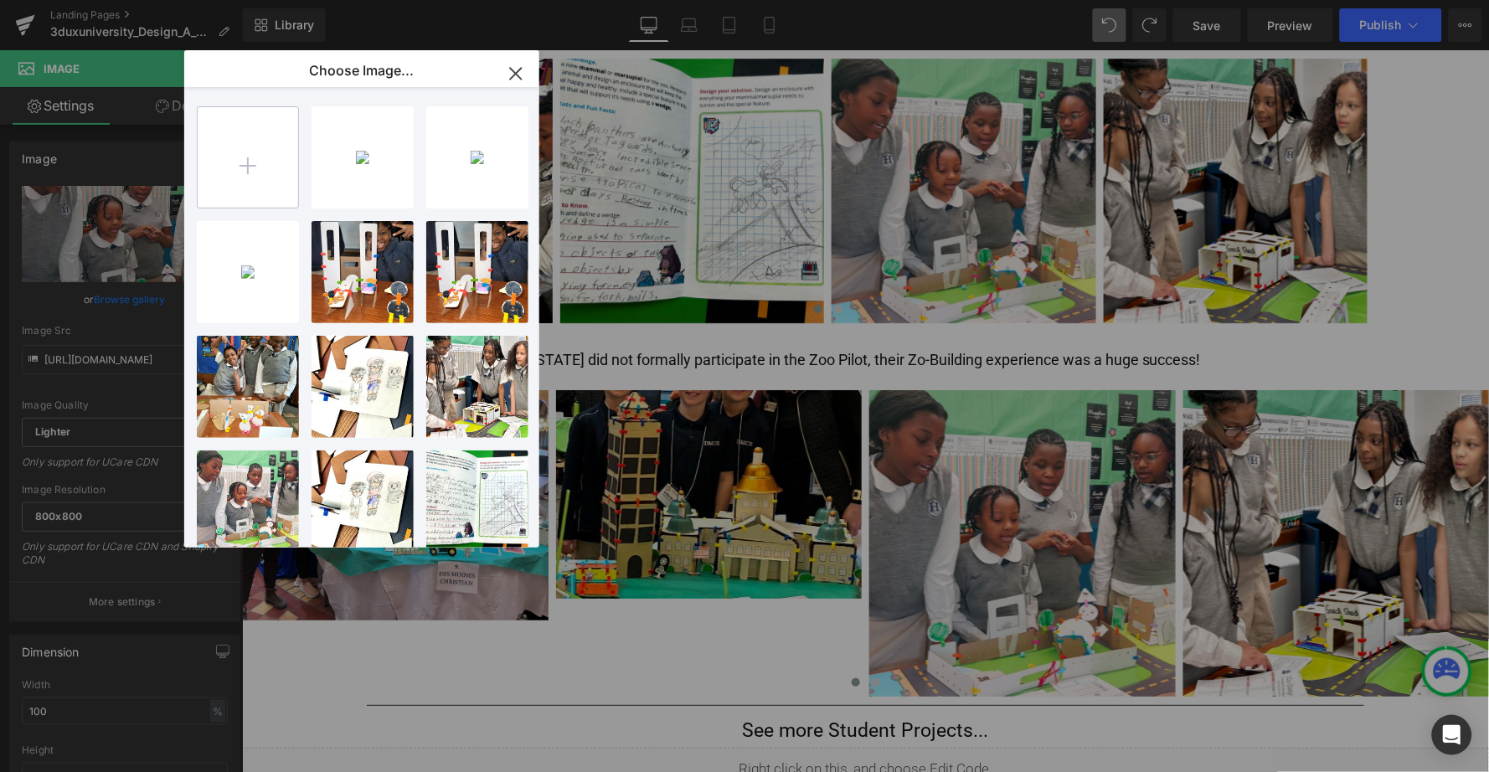
click at [240, 158] on input "file" at bounding box center [248, 157] width 101 height 101
type input "C:\fakepath\IMG_0601.jpeg"
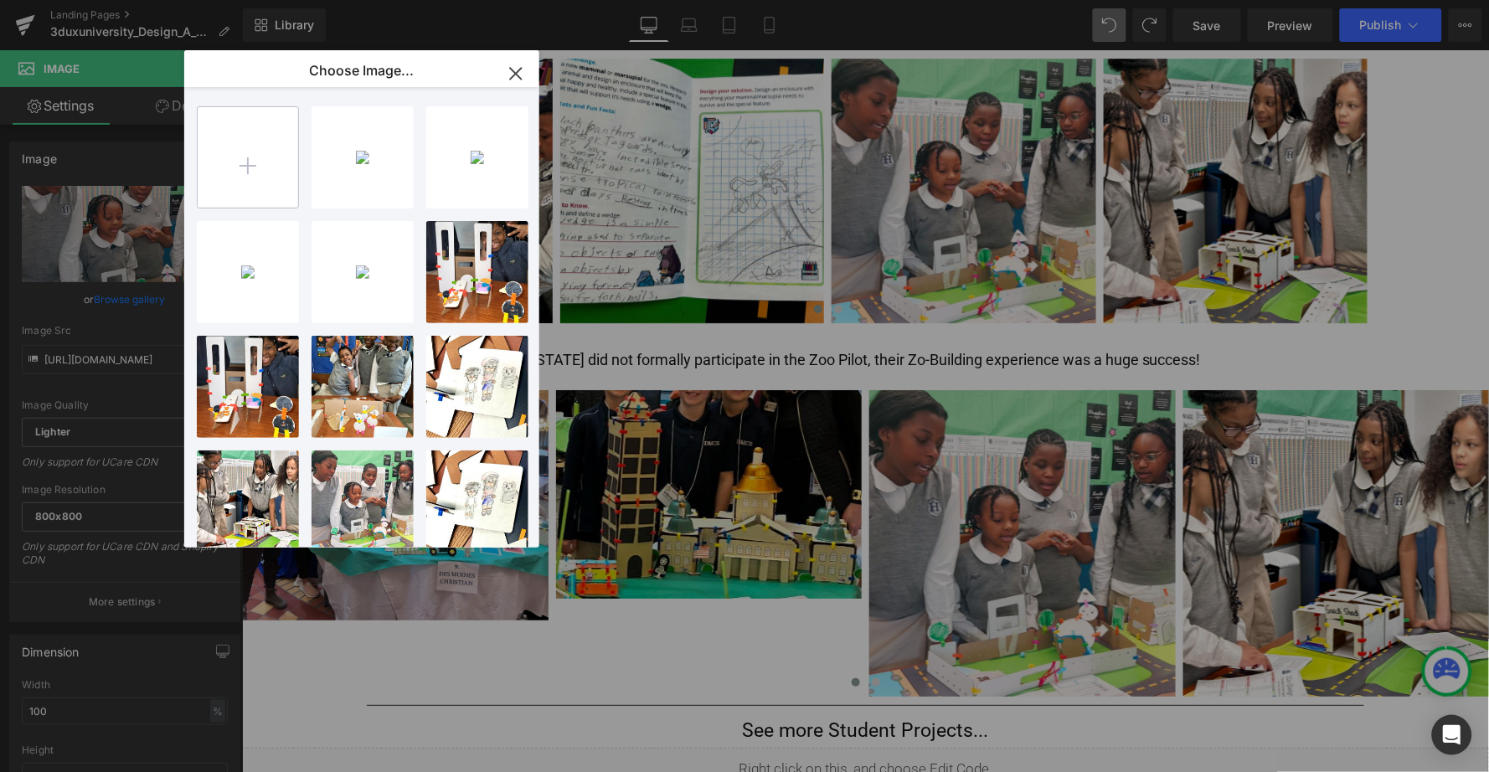
click at [252, 167] on input "file" at bounding box center [248, 157] width 101 height 101
click at [275, 169] on input "file" at bounding box center [248, 157] width 101 height 101
type input "C:\fakepath\IMG_0668.JPG"
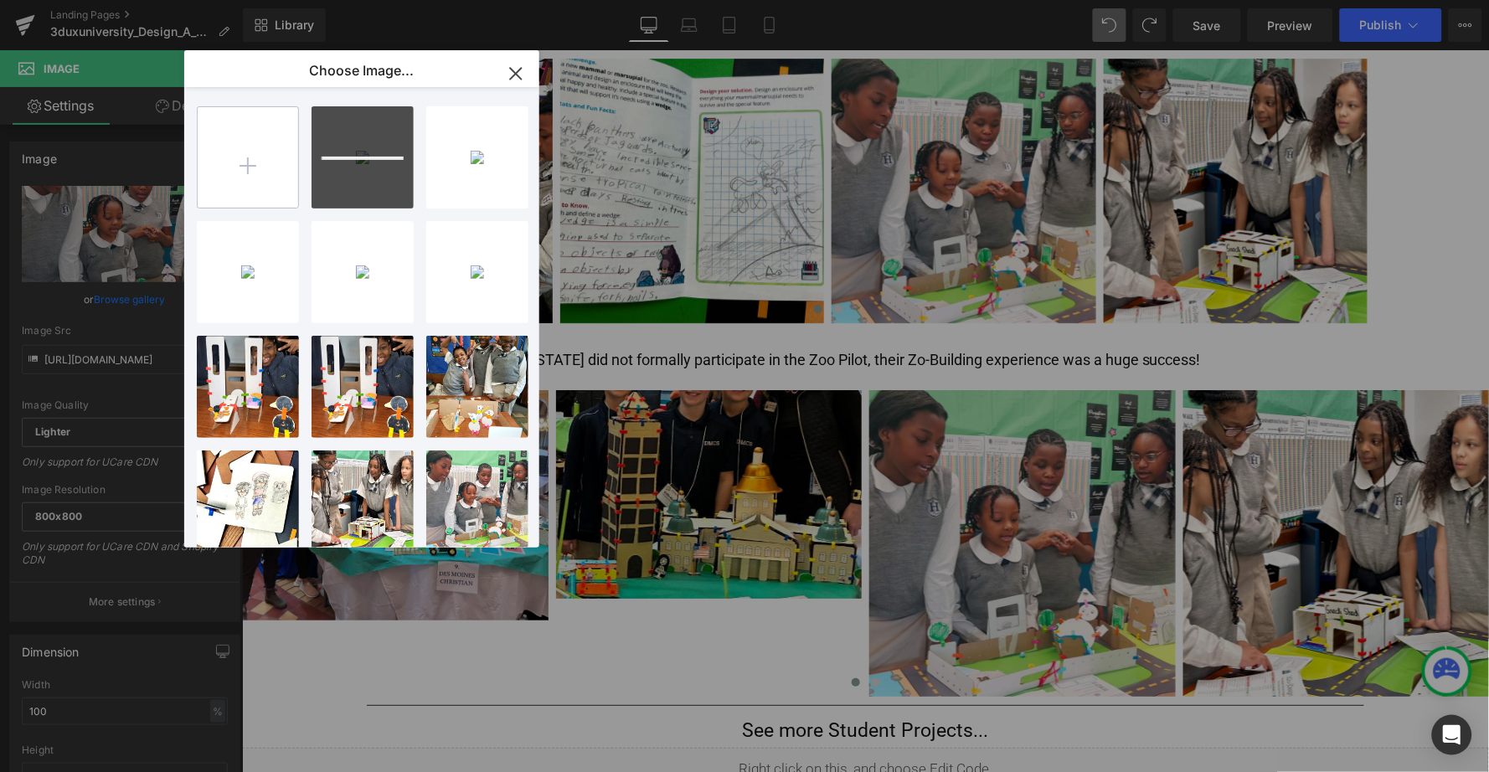
click at [254, 175] on input "file" at bounding box center [248, 157] width 101 height 101
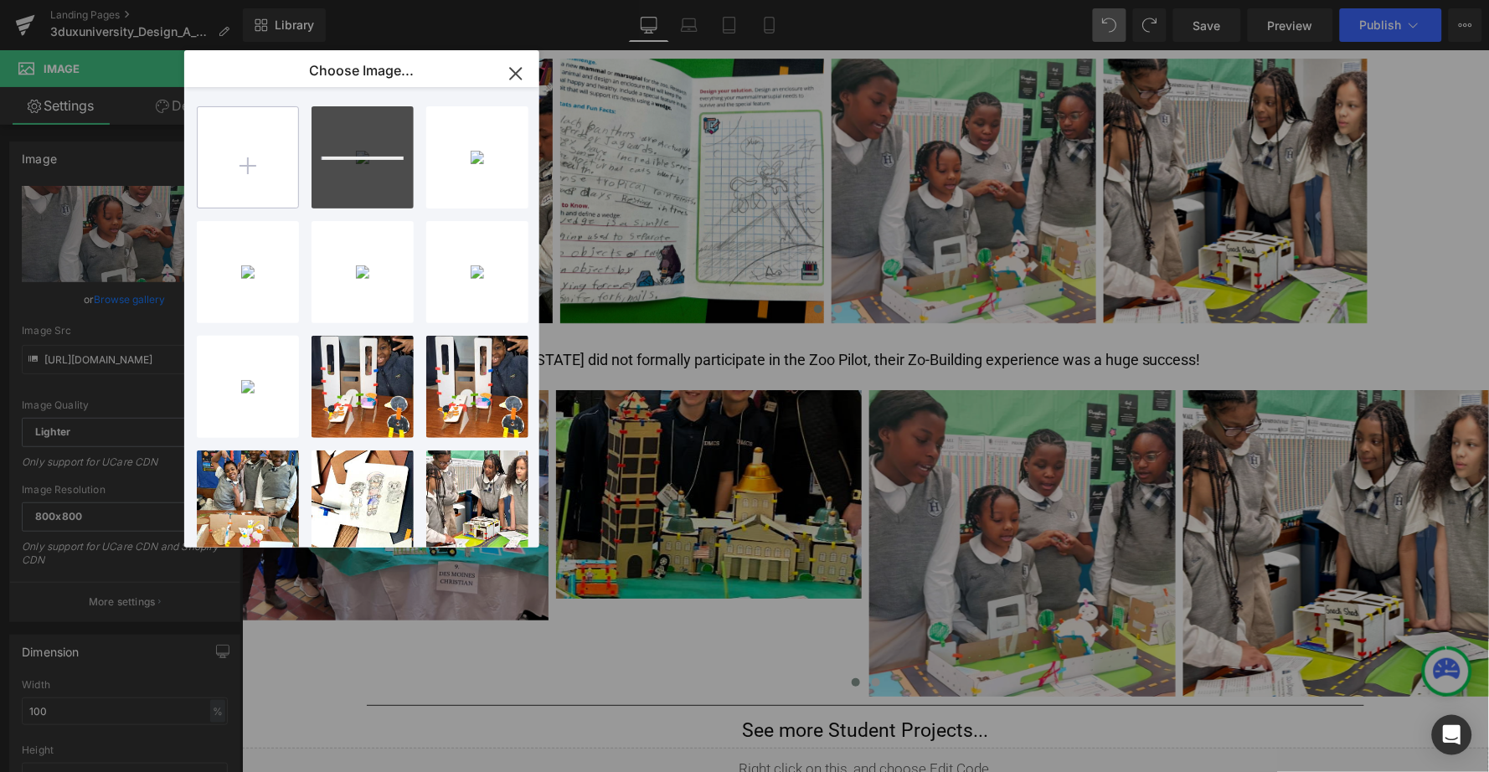
click at [242, 173] on input "file" at bounding box center [248, 157] width 101 height 101
type input "C:\fakepath\IMG_0671.JPG"
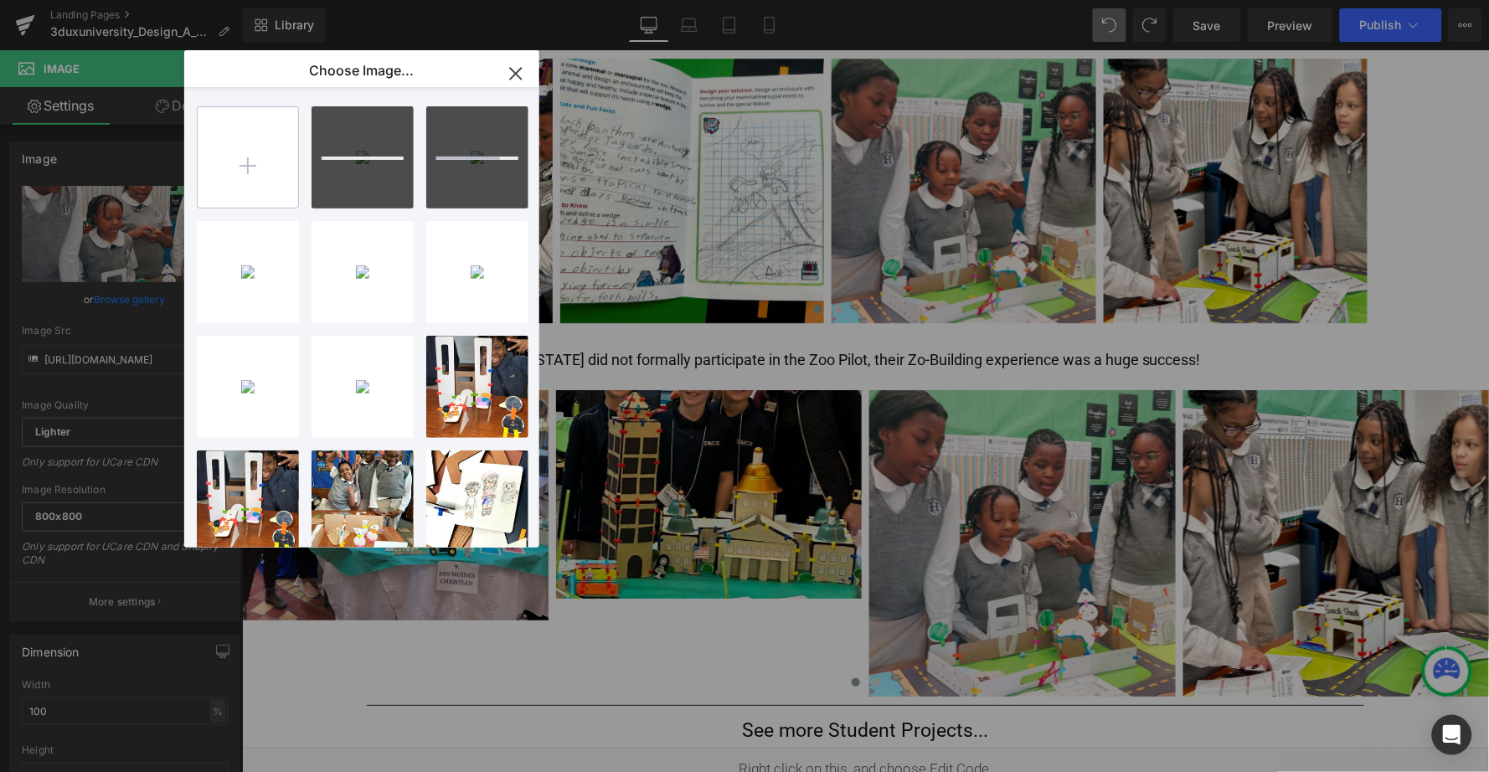
click at [255, 187] on input "file" at bounding box center [248, 157] width 101 height 101
type input "C:\fakepath\IMG_0674.JPG"
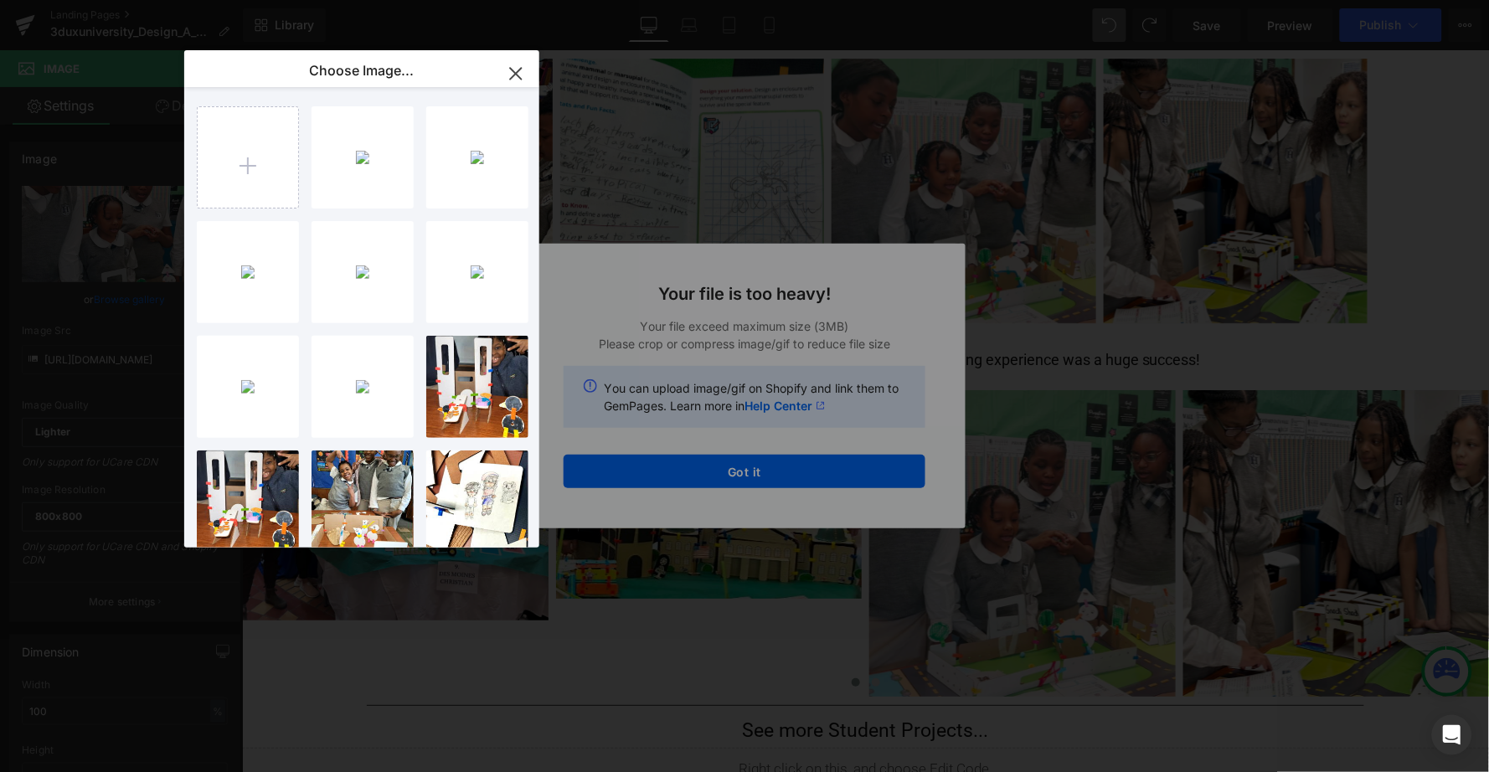
click at [666, 0] on div "Text Color Highlight Color #333333 Edit or remove link: Edit - Unlink - Cancel …" at bounding box center [744, 0] width 1489 height 0
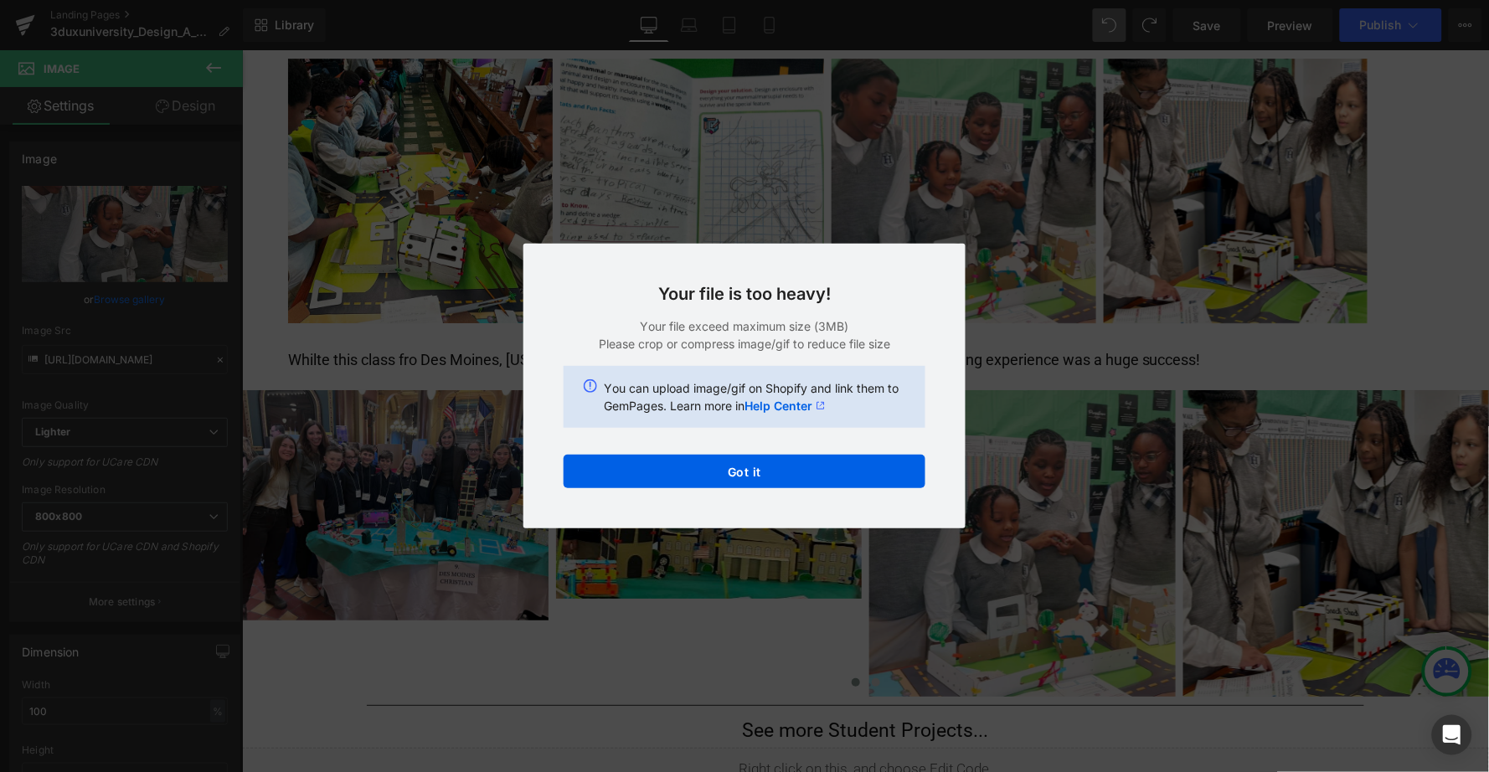
click at [666, 472] on button "Got it" at bounding box center [745, 472] width 362 height 34
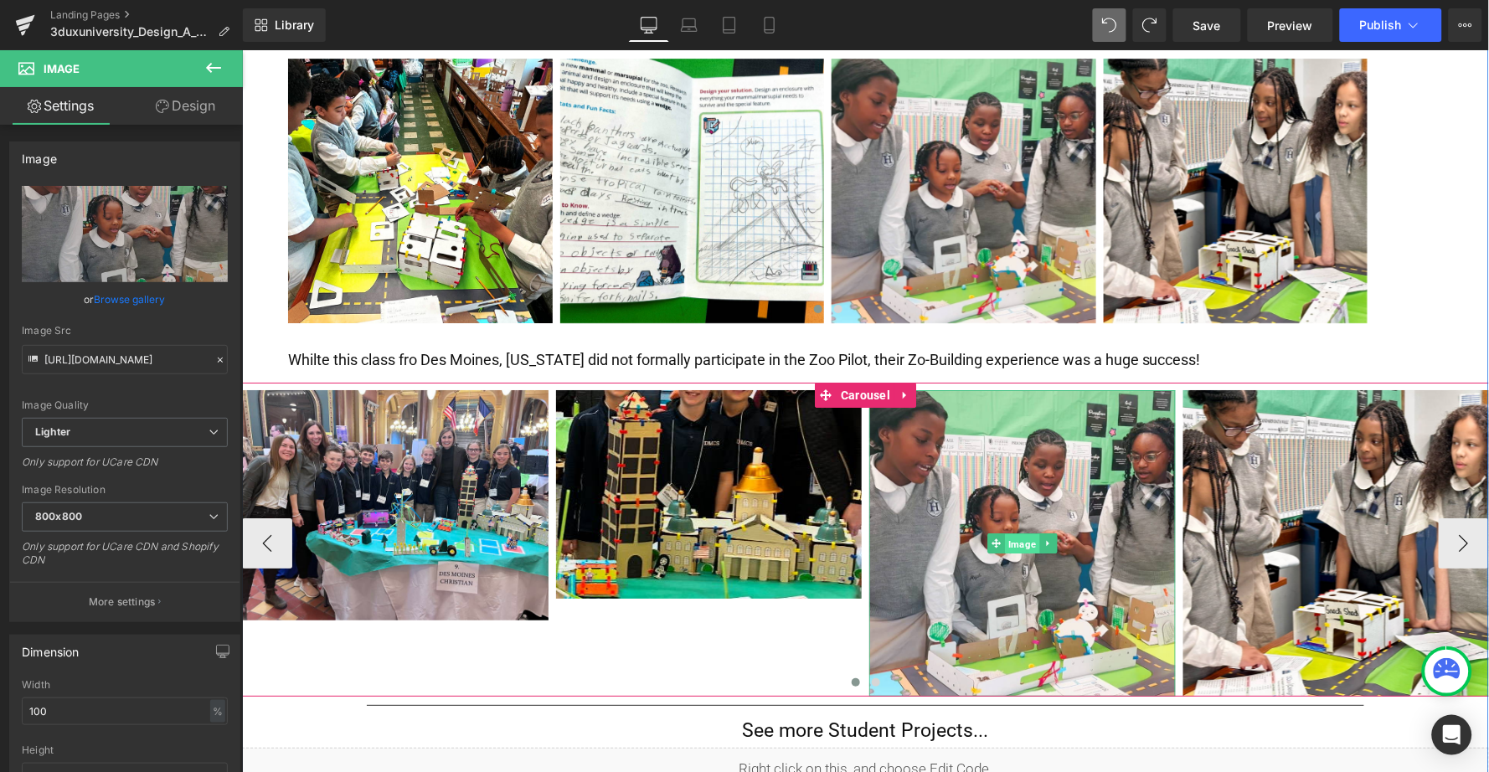
click at [1018, 533] on span "Image" at bounding box center [1021, 543] width 34 height 20
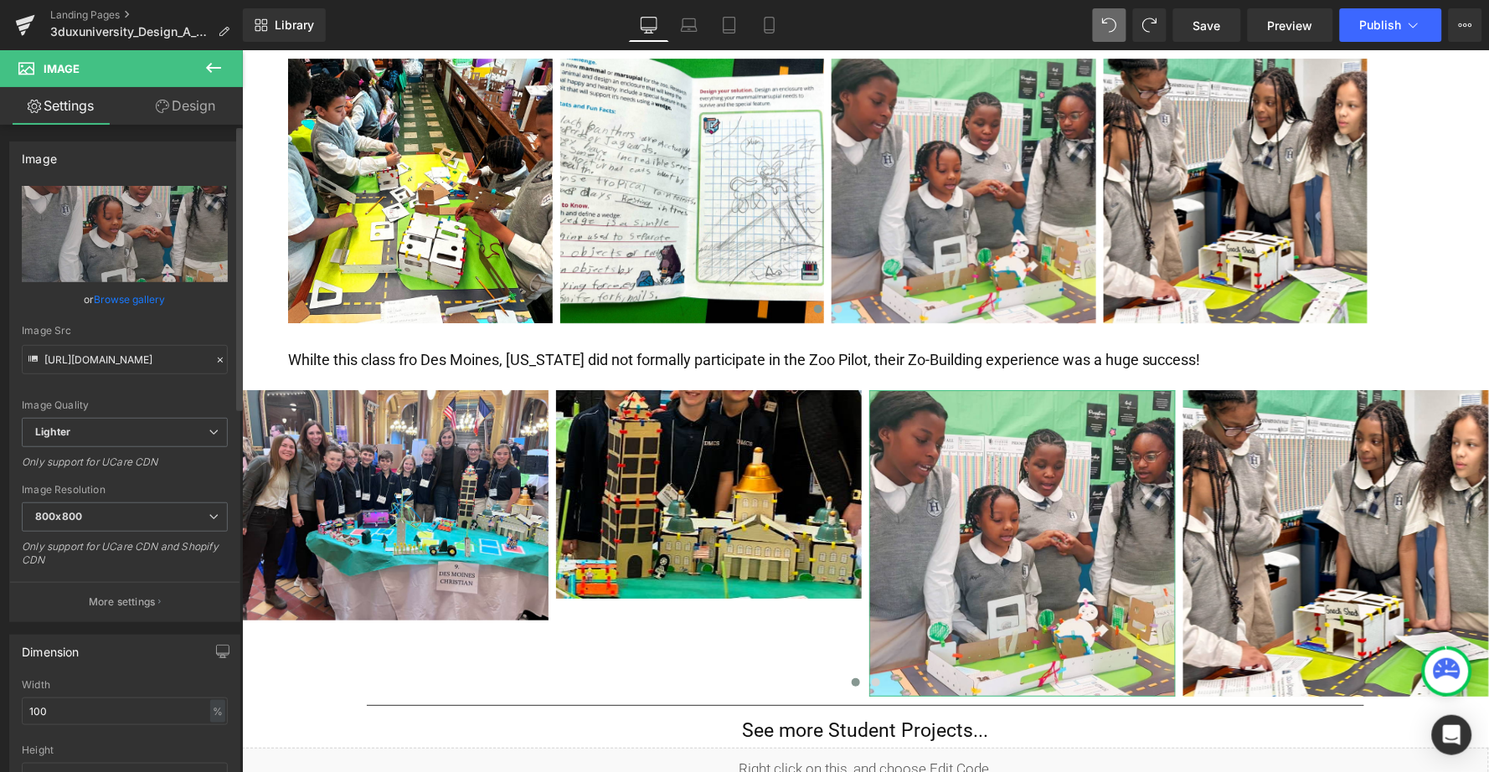
click at [115, 300] on link "Browse gallery" at bounding box center [130, 299] width 71 height 29
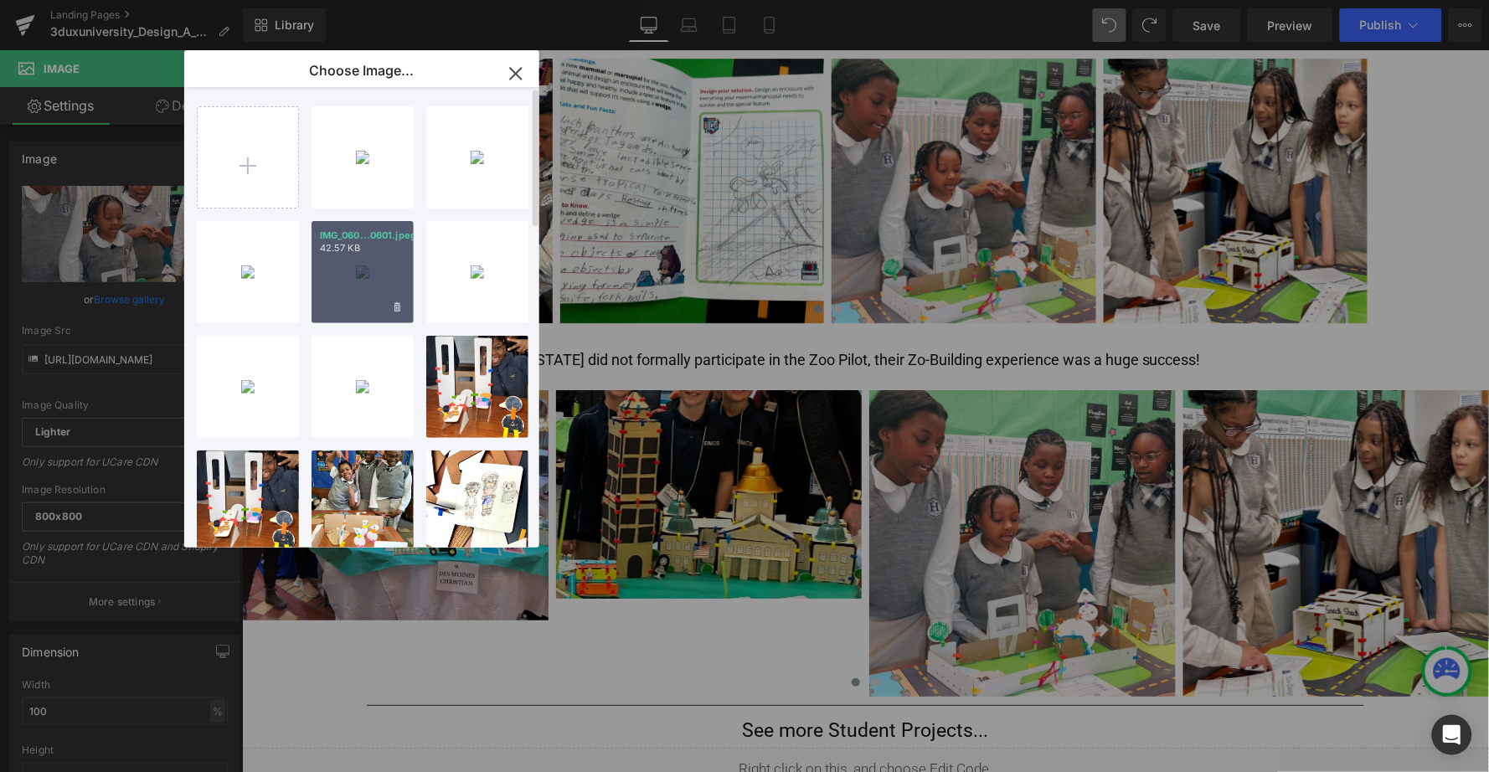
click at [369, 291] on div "IMG_060...0601.jpeg 42.57 KB" at bounding box center [363, 272] width 102 height 102
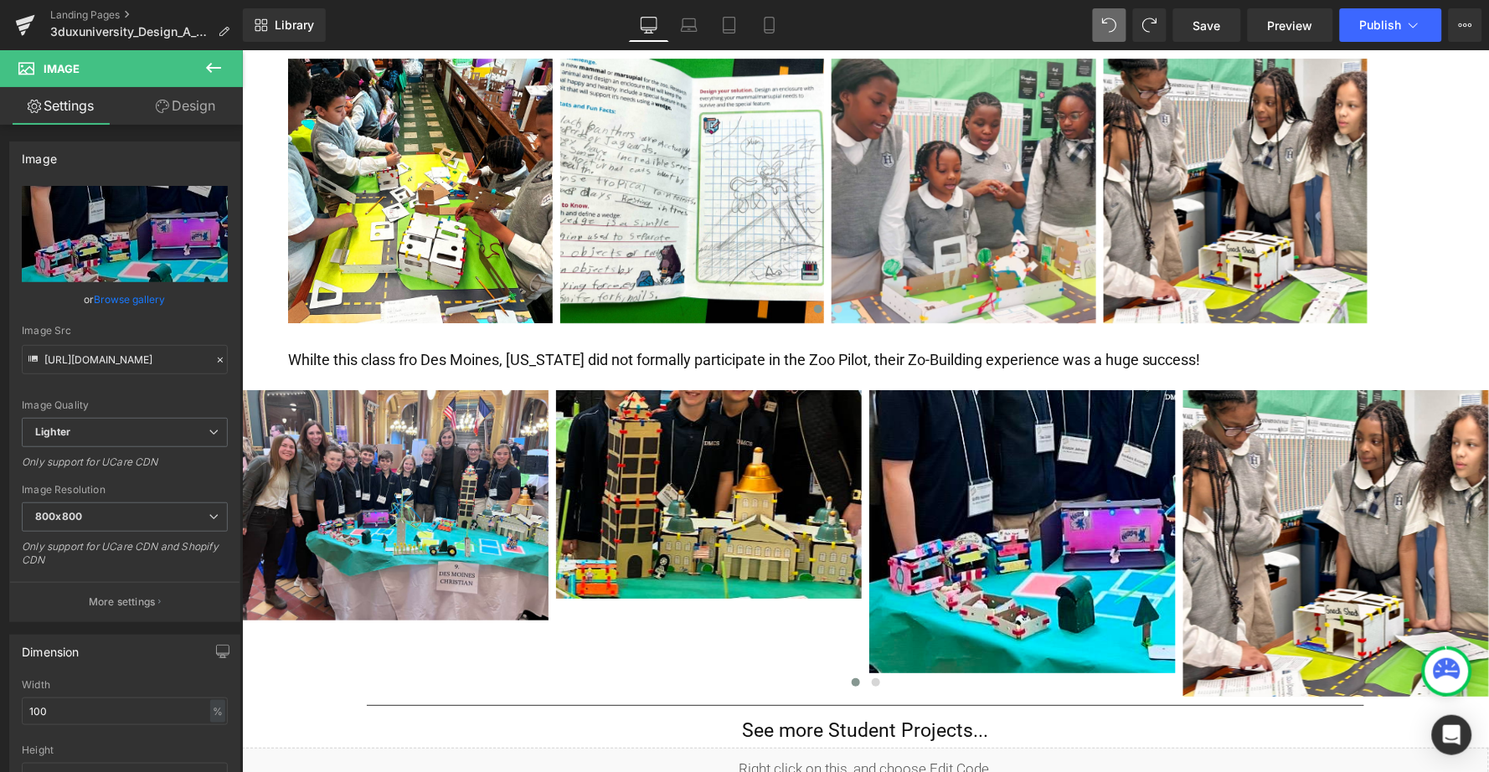
type input "https://ucarecdn.com/c87ea353-e18a-4621-a1e0-6cdf9c7fd94f/-/format/auto/-/previ…"
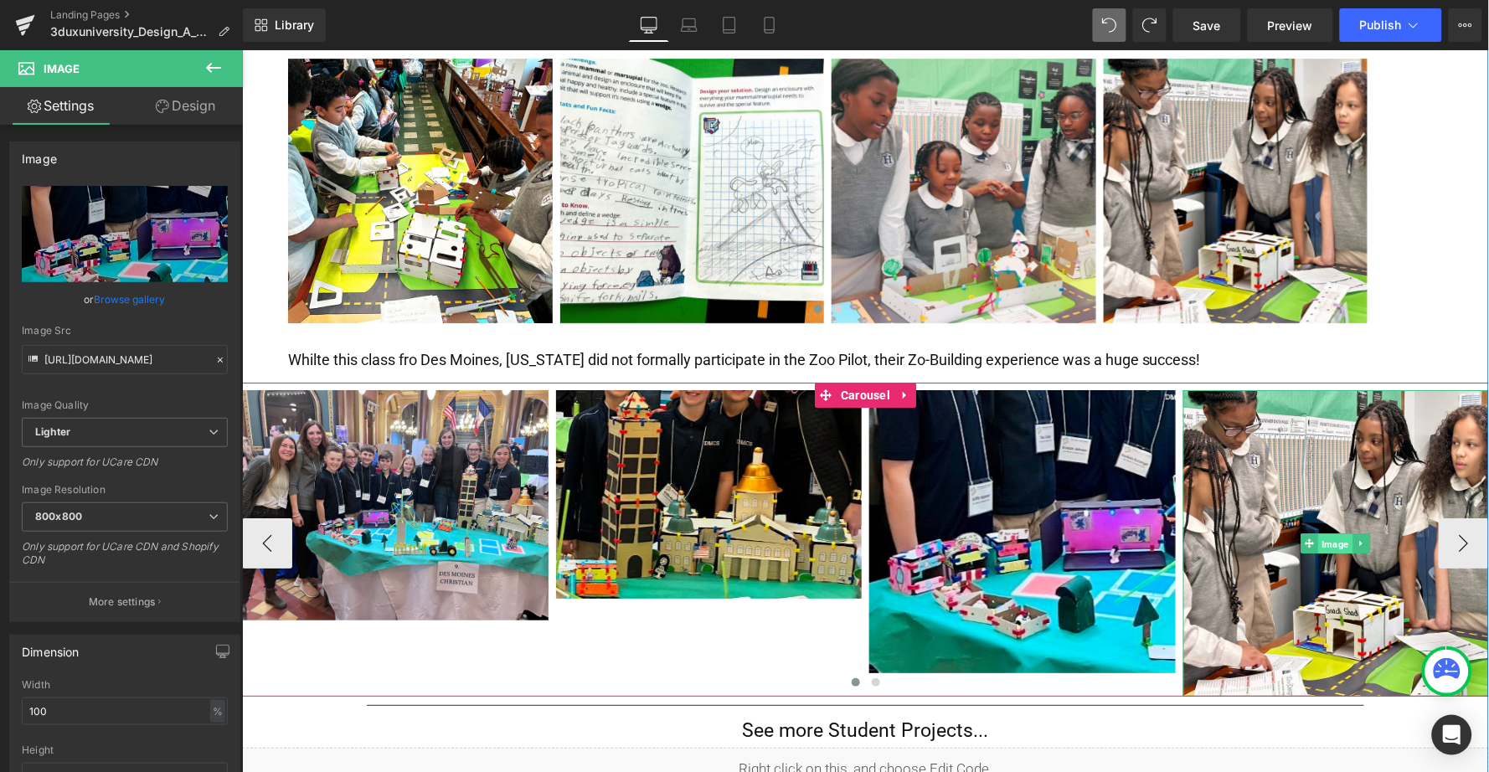
click at [1325, 533] on span "Image" at bounding box center [1335, 543] width 34 height 20
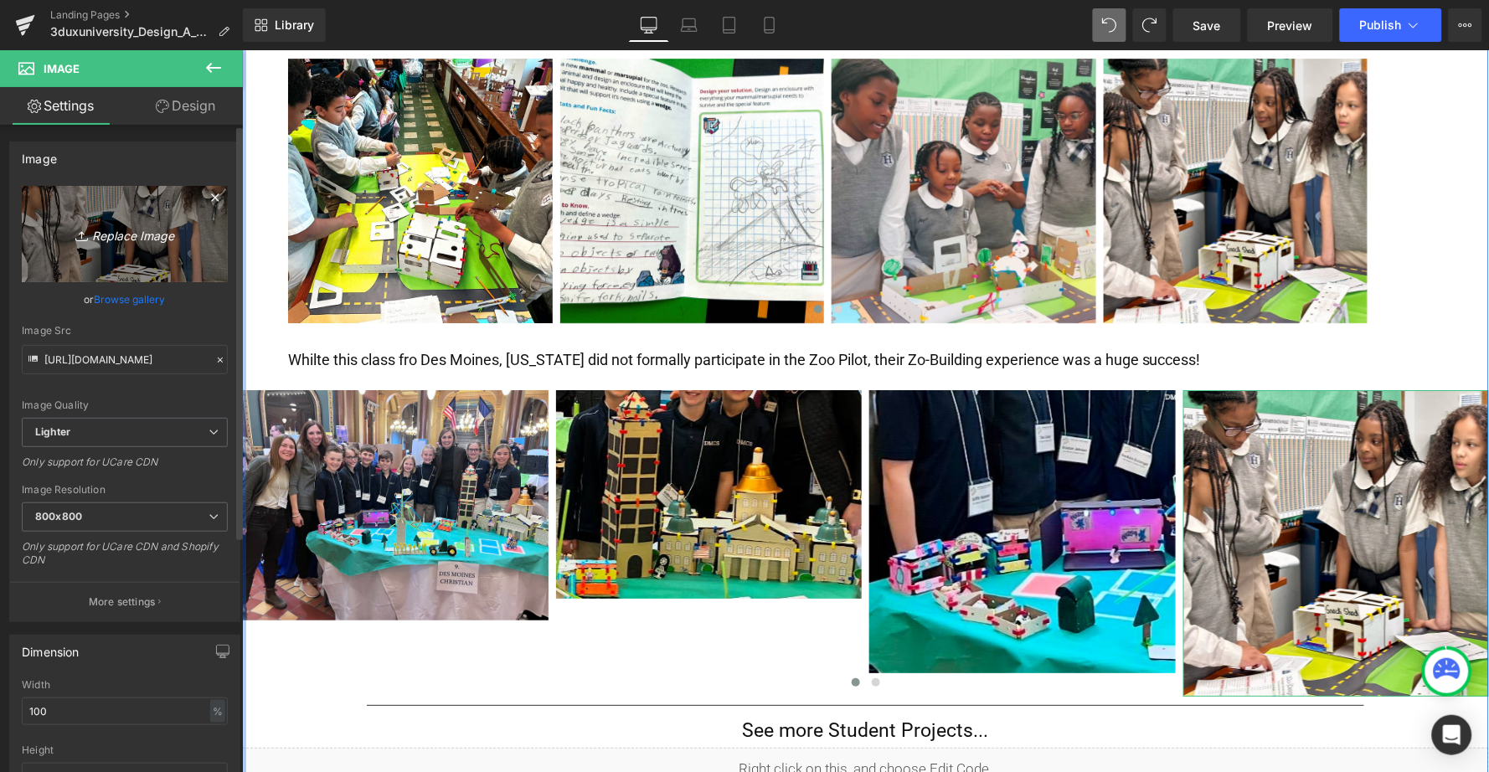
click at [171, 243] on link "Replace Image" at bounding box center [125, 234] width 206 height 96
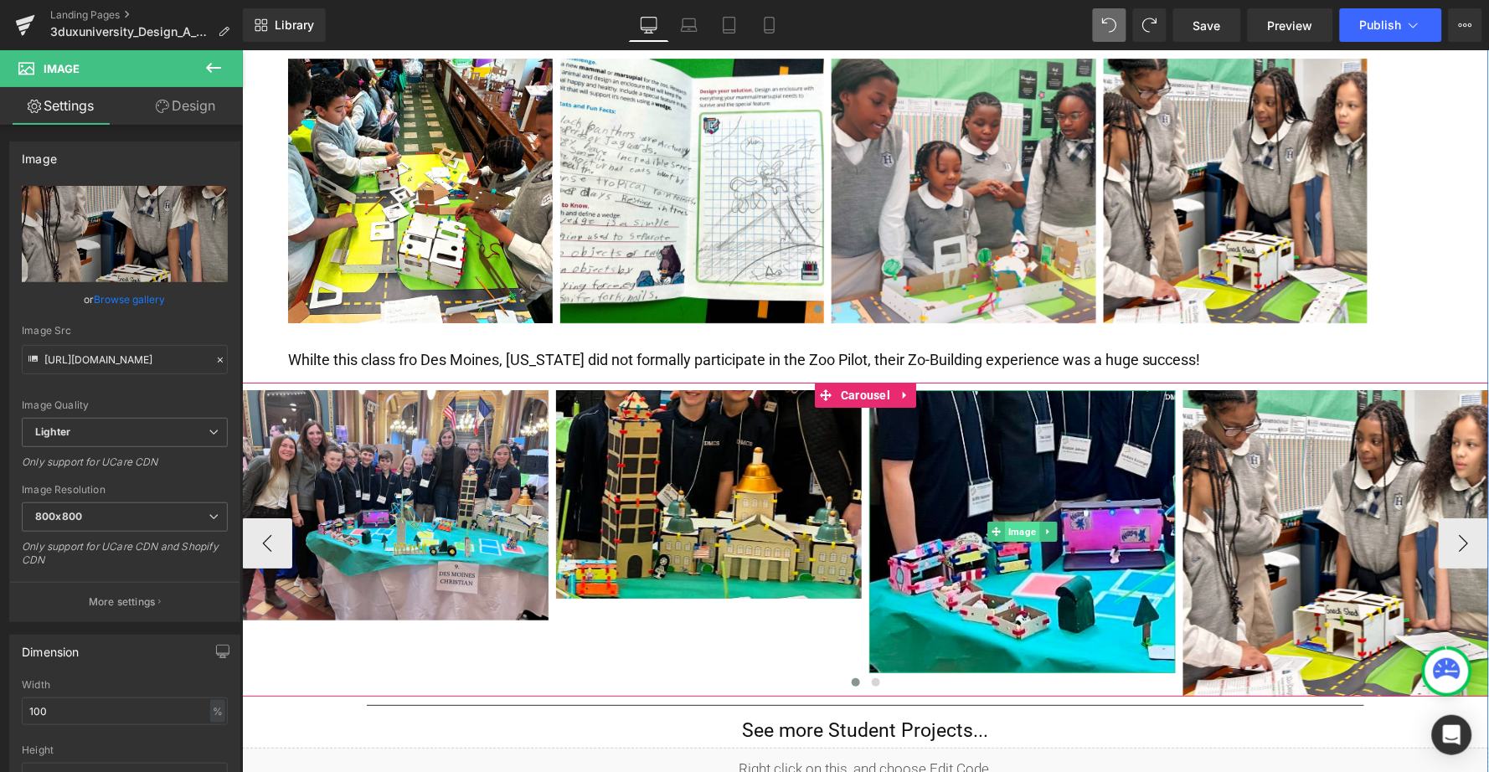
click at [1015, 521] on span "Image" at bounding box center [1021, 531] width 34 height 20
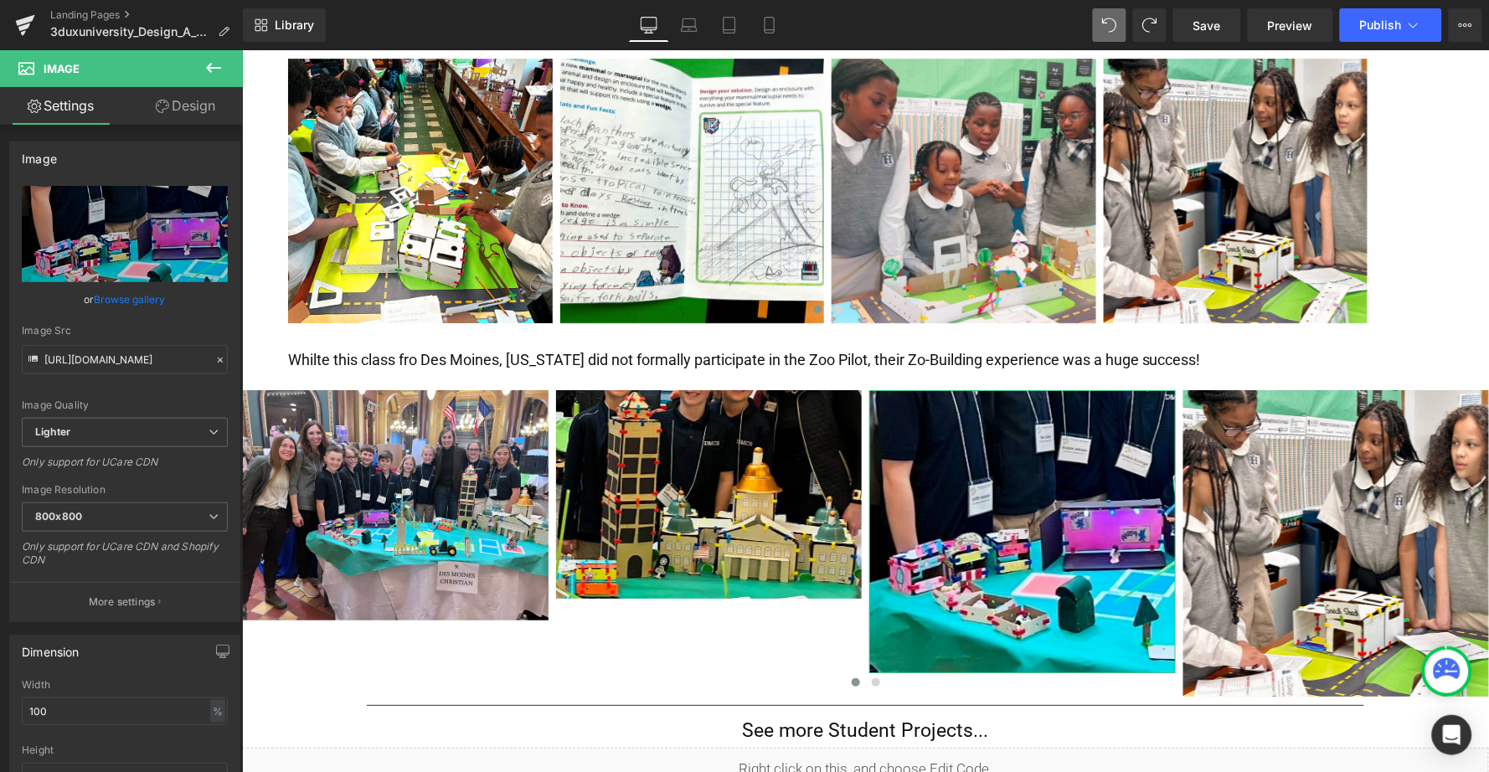
click at [183, 107] on link "Design" at bounding box center [185, 106] width 121 height 38
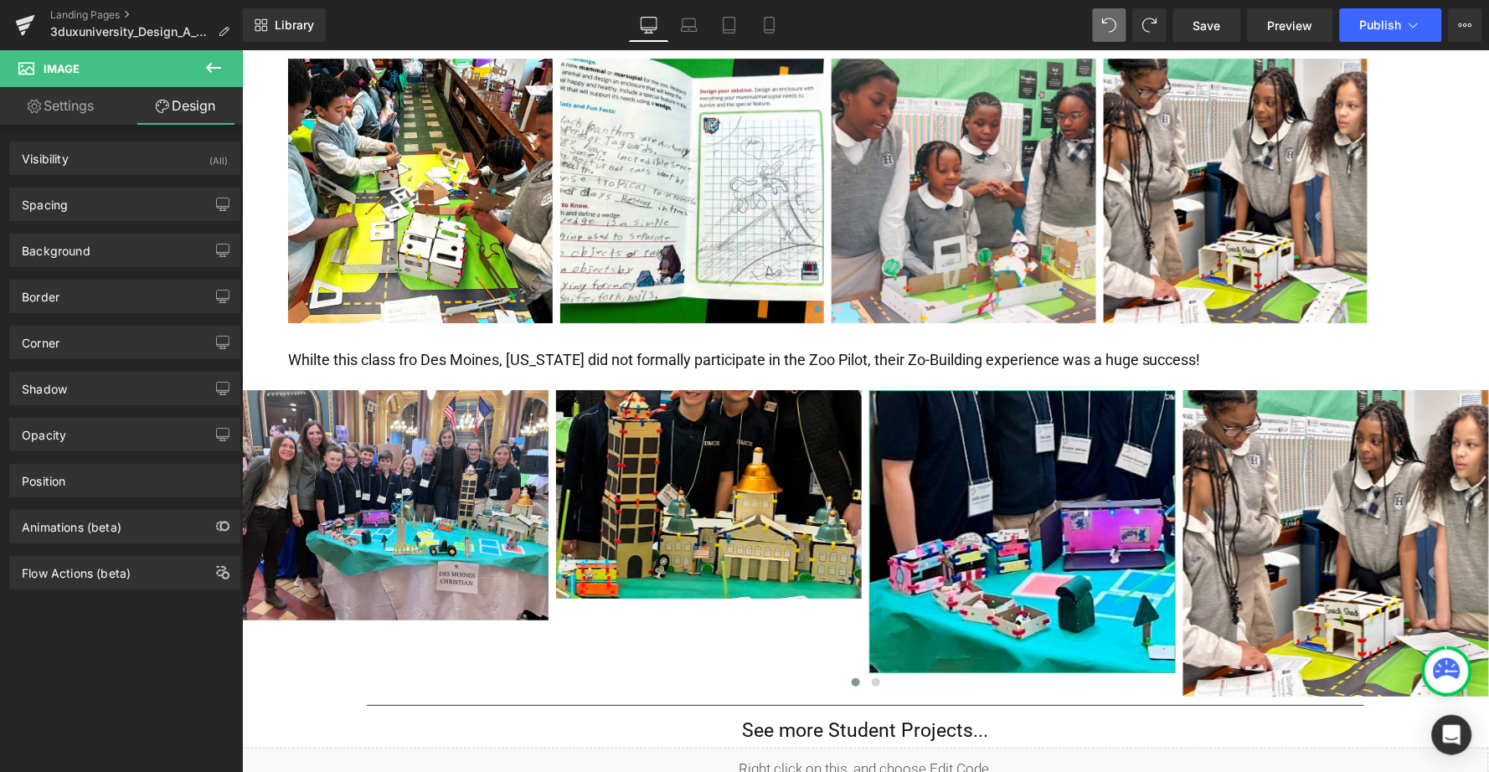
click at [183, 109] on link "Design" at bounding box center [185, 106] width 121 height 38
click at [1218, 23] on span "Save" at bounding box center [1207, 26] width 28 height 18
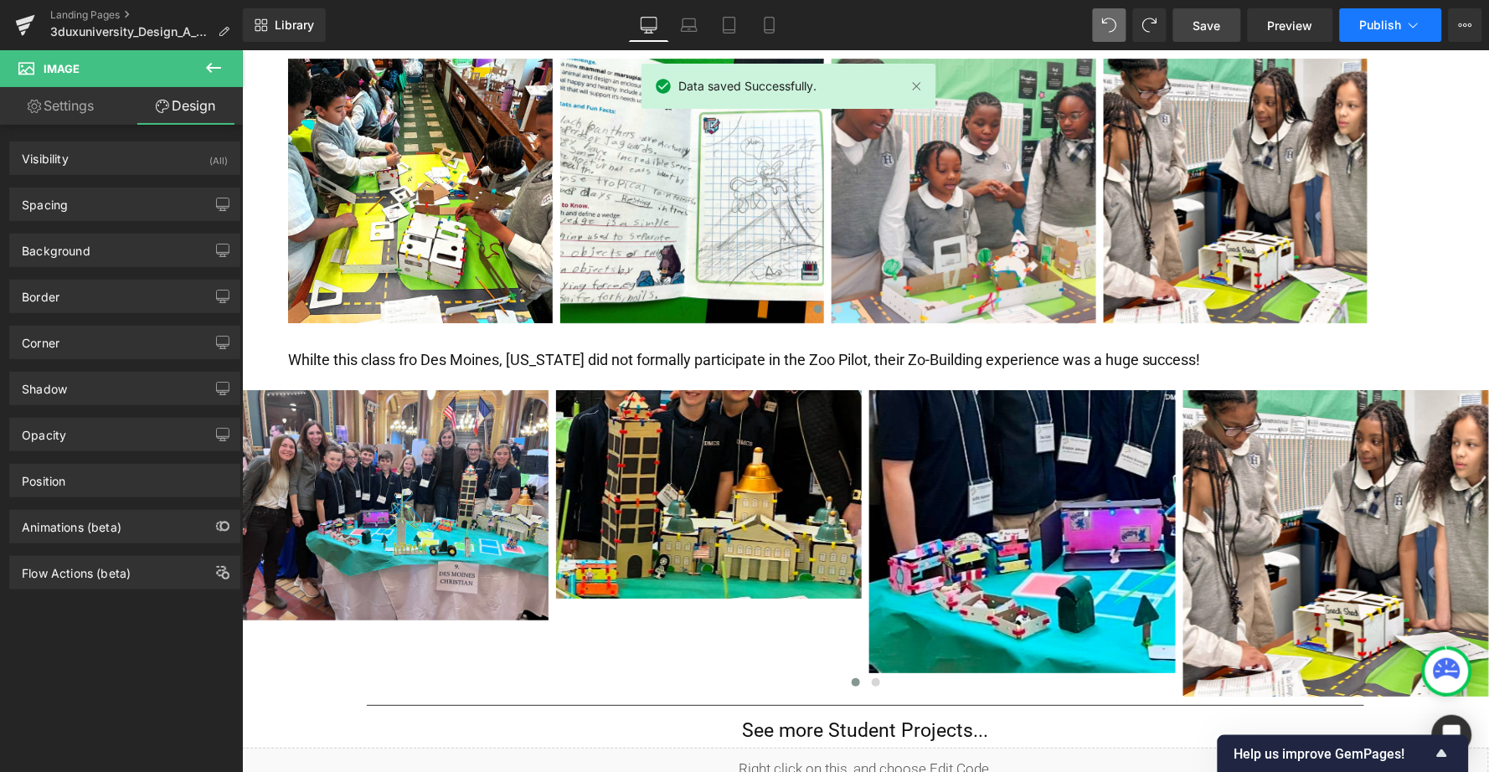
click at [1389, 19] on span "Publish" at bounding box center [1381, 24] width 42 height 13
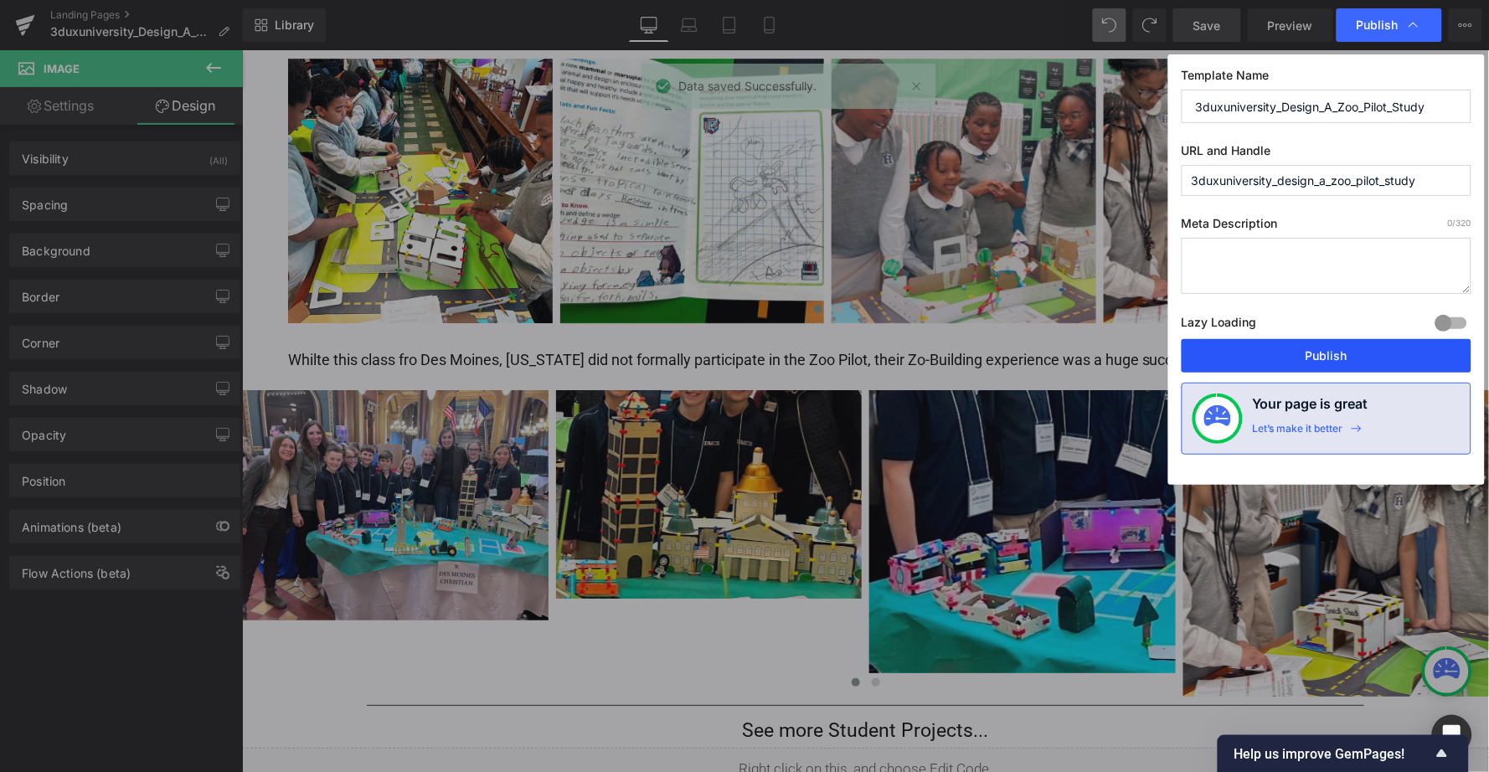
click at [1327, 350] on button "Publish" at bounding box center [1327, 356] width 290 height 34
